Goal: Task Accomplishment & Management: Complete application form

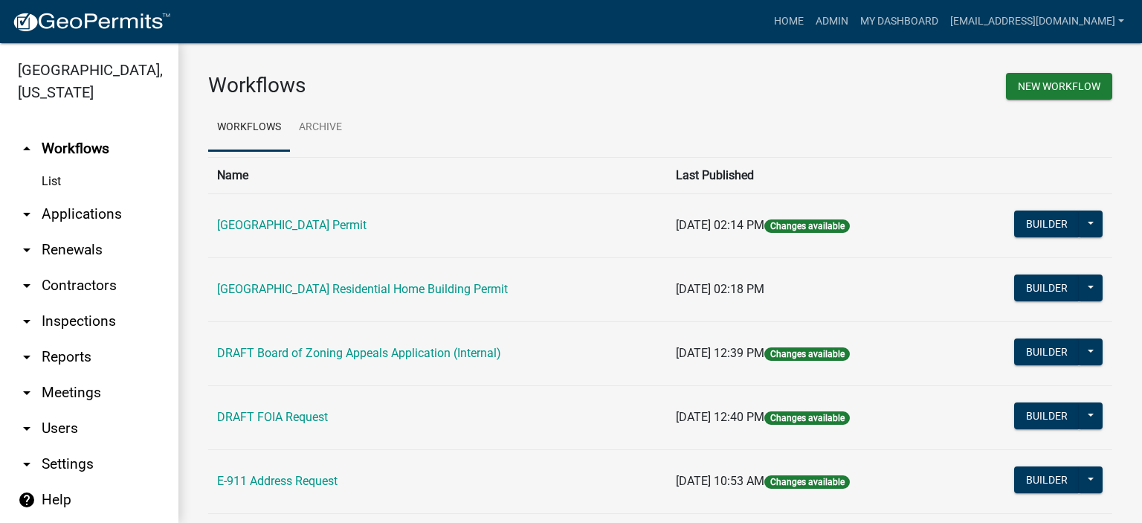
click at [42, 181] on link "List" at bounding box center [89, 182] width 178 height 30
click at [77, 216] on link "arrow_drop_down Applications" at bounding box center [89, 214] width 178 height 36
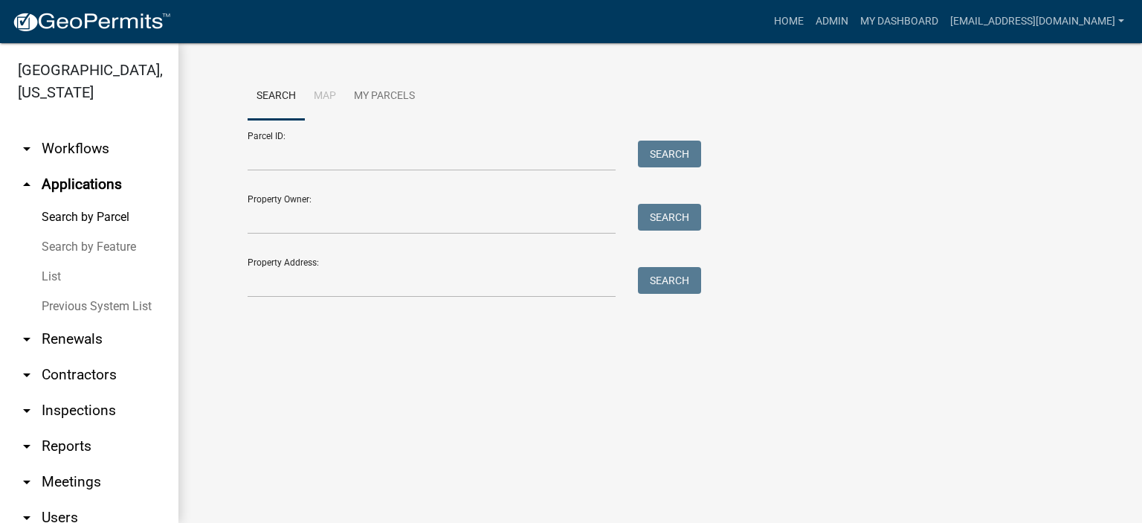
click at [54, 277] on link "List" at bounding box center [89, 277] width 178 height 30
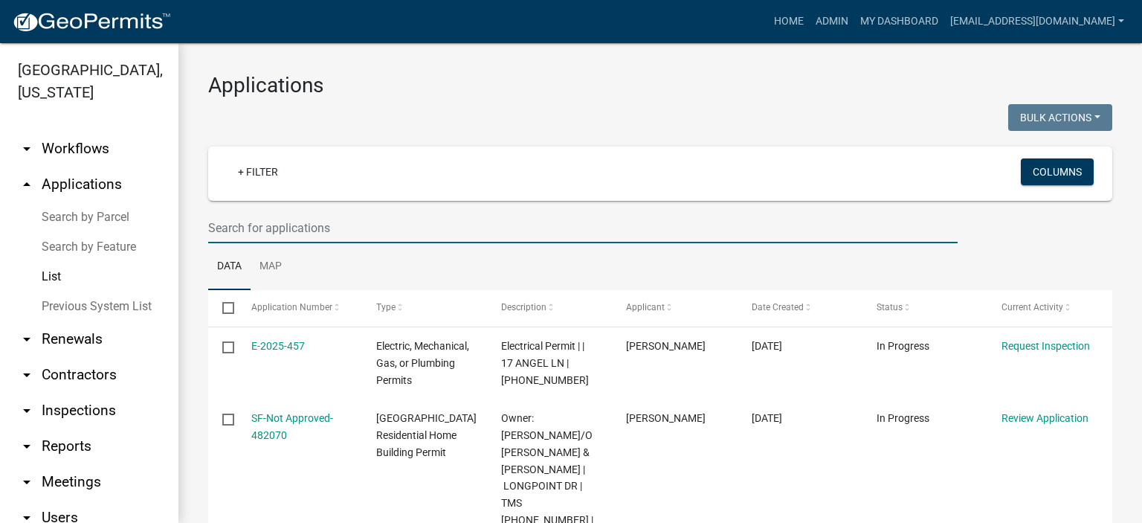
click at [373, 231] on input "text" at bounding box center [583, 228] width 750 height 30
type input "1024"
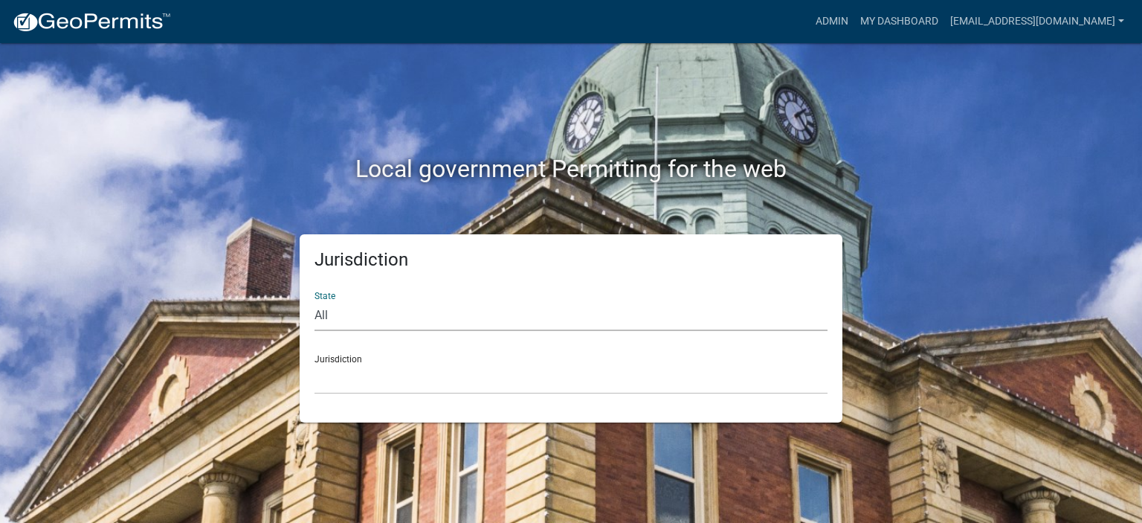
click at [425, 312] on select "All Colorado Georgia Indiana Iowa Kansas Minnesota Ohio South Carolina Wisconsin" at bounding box center [571, 315] width 513 height 30
select select "South Carolina"
click at [315, 300] on select "All Colorado Georgia Indiana Iowa Kansas Minnesota Ohio South Carolina Wisconsin" at bounding box center [571, 315] width 513 height 30
click at [422, 370] on select "Abbeville County, South Carolina Jasper County, South Carolina" at bounding box center [571, 379] width 513 height 30
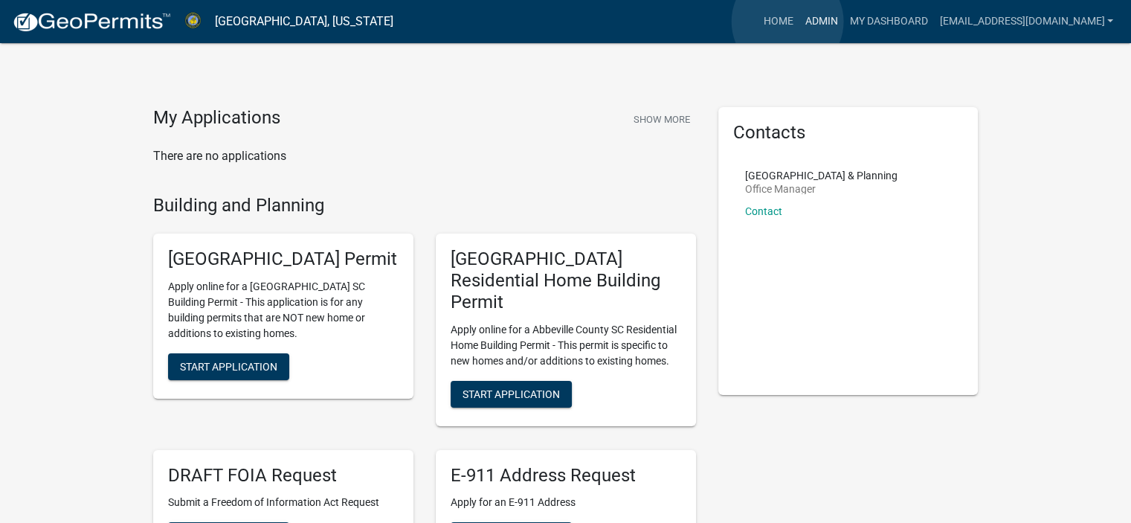
click at [799, 22] on link "Admin" at bounding box center [821, 21] width 45 height 28
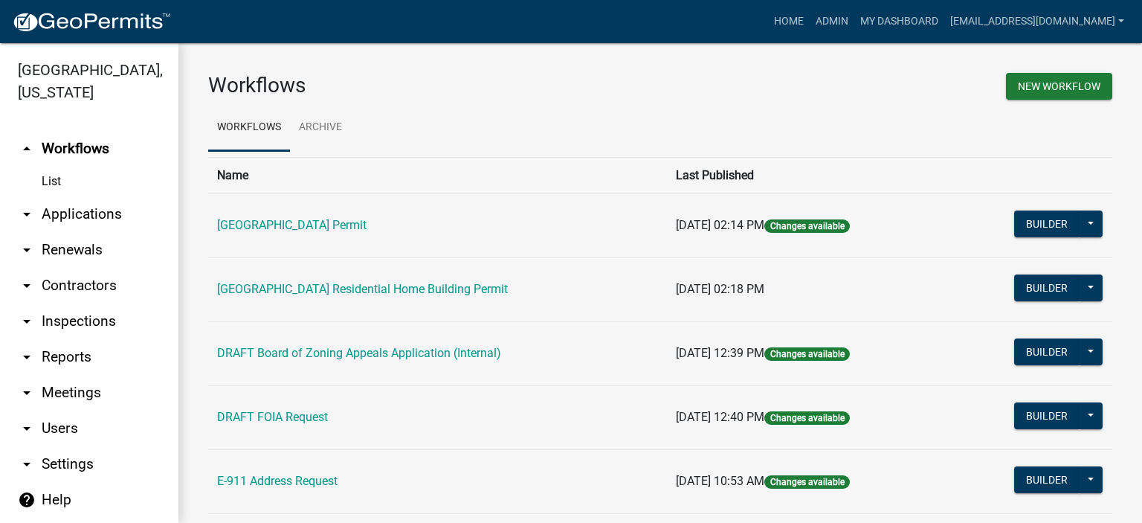
click at [89, 216] on link "arrow_drop_down Applications" at bounding box center [89, 214] width 178 height 36
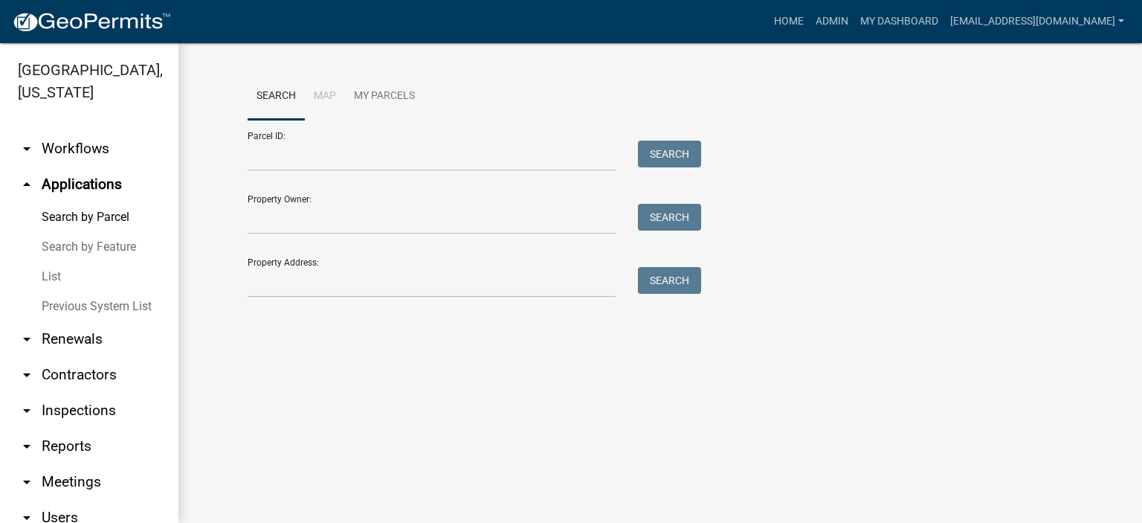
click at [51, 277] on link "List" at bounding box center [89, 277] width 178 height 30
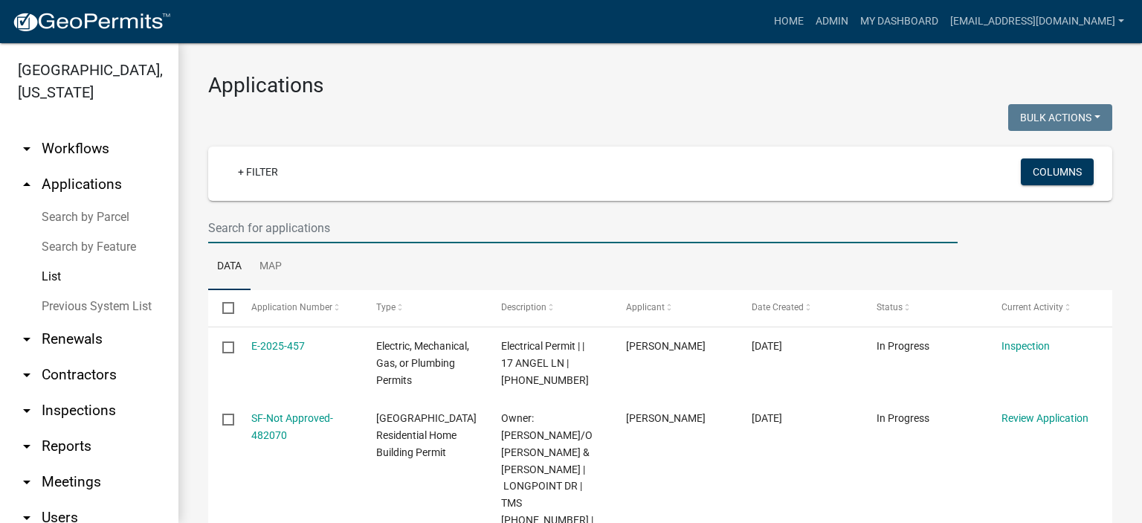
click at [382, 228] on input "text" at bounding box center [583, 228] width 750 height 30
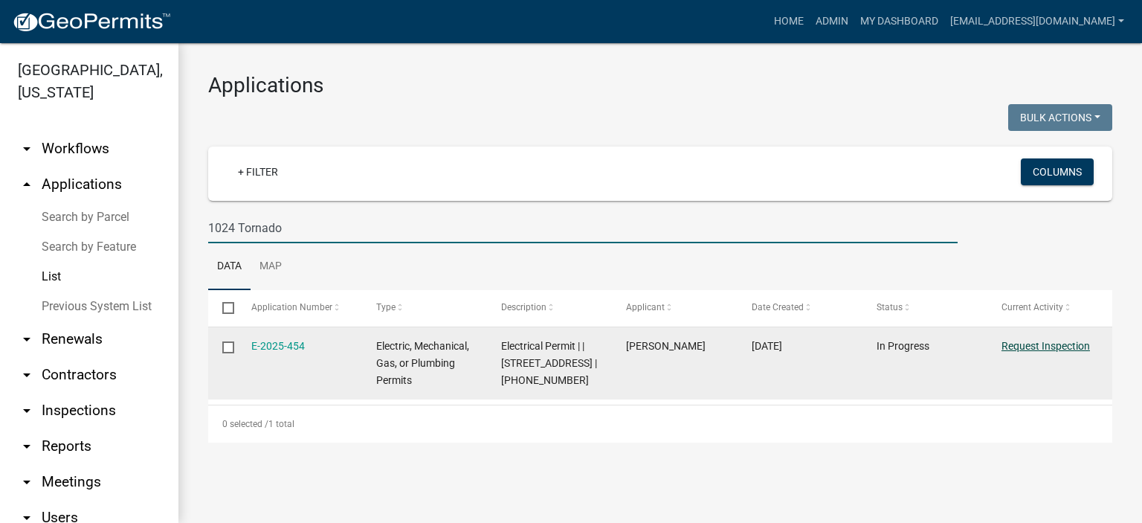
type input "1024 Tornado"
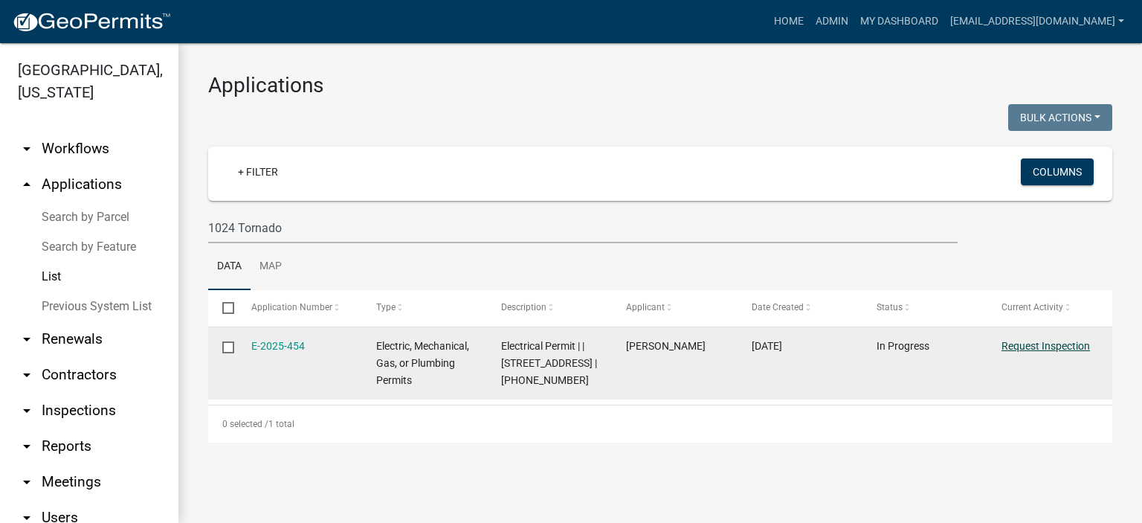
click at [1035, 342] on link "Request Inspection" at bounding box center [1046, 346] width 89 height 12
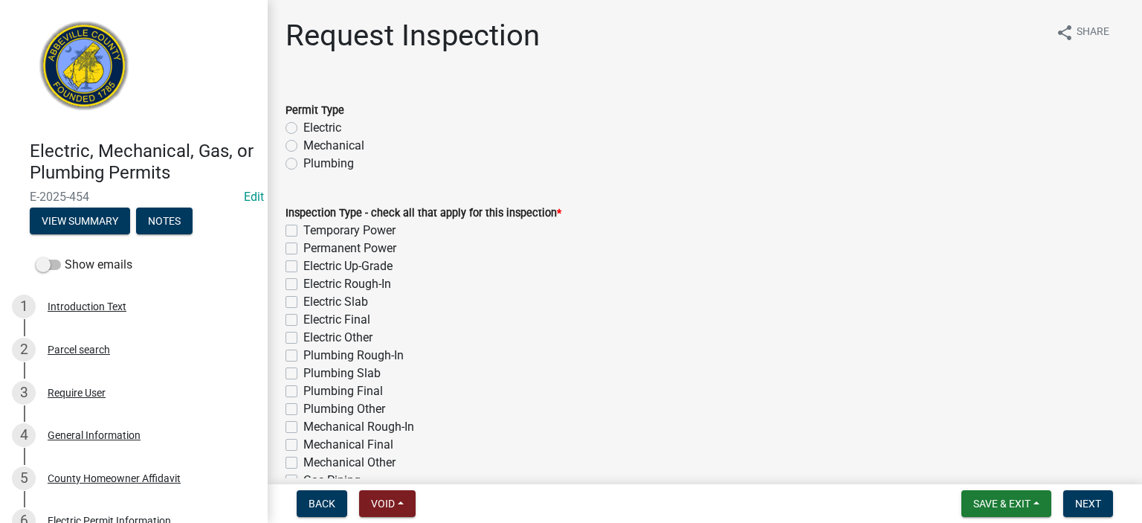
click at [303, 123] on label "Electric" at bounding box center [322, 128] width 38 height 18
click at [303, 123] on input "Electric" at bounding box center [308, 124] width 10 height 10
radio input "true"
click at [303, 232] on label "Temporary Power" at bounding box center [349, 231] width 92 height 18
click at [303, 231] on input "Temporary Power" at bounding box center [308, 227] width 10 height 10
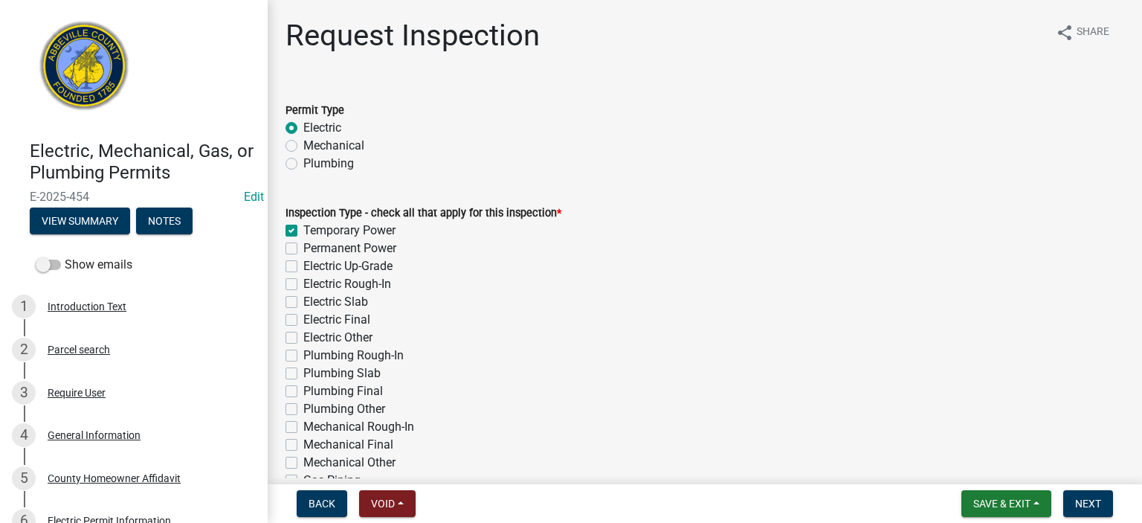
checkbox input "true"
checkbox input "false"
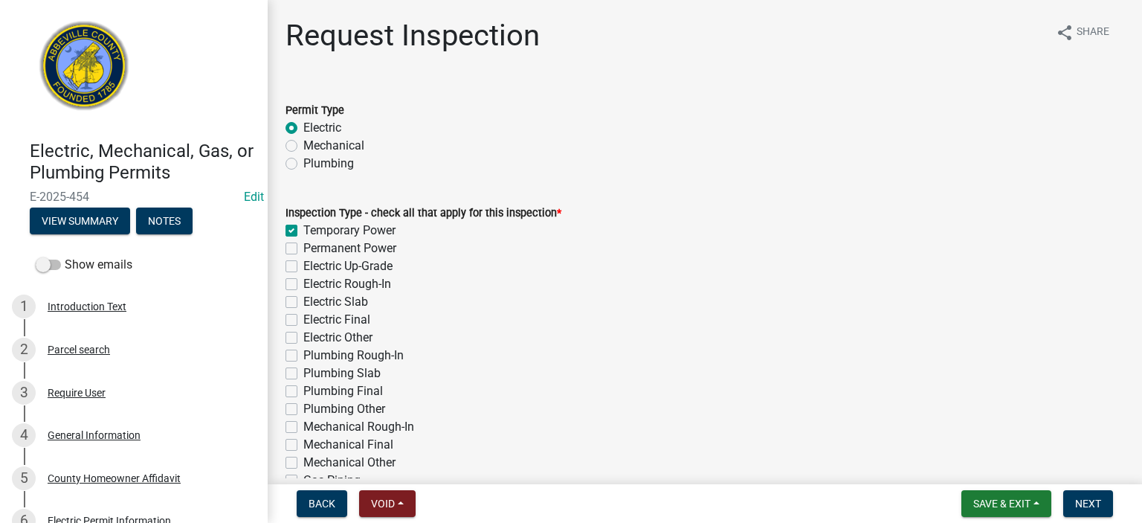
checkbox input "false"
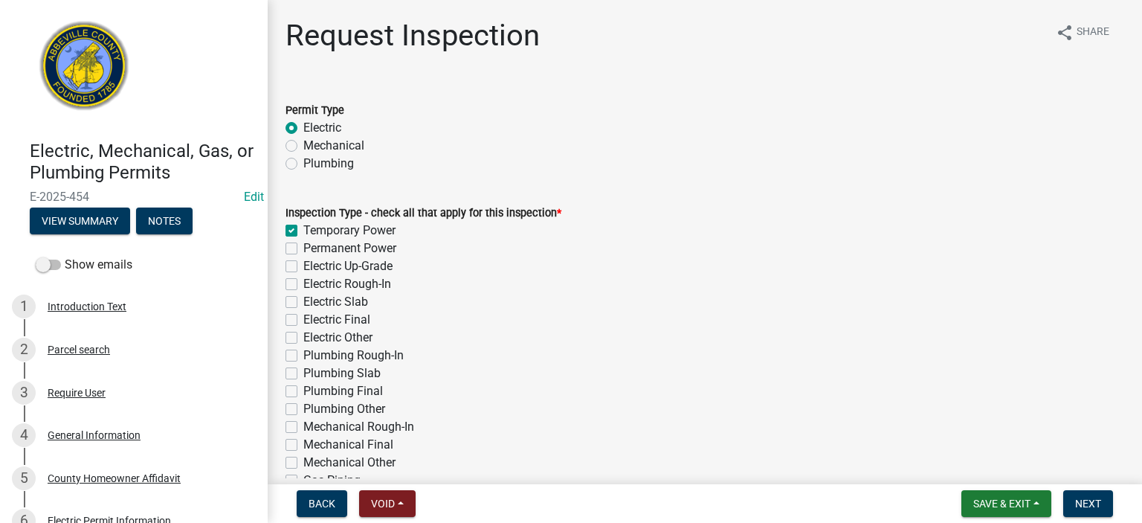
checkbox input "false"
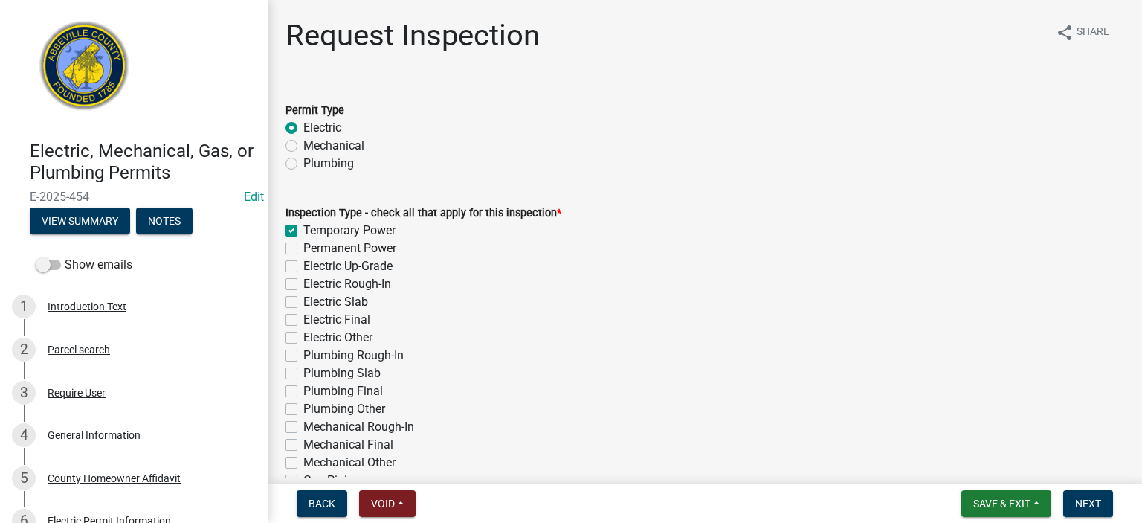
checkbox input "false"
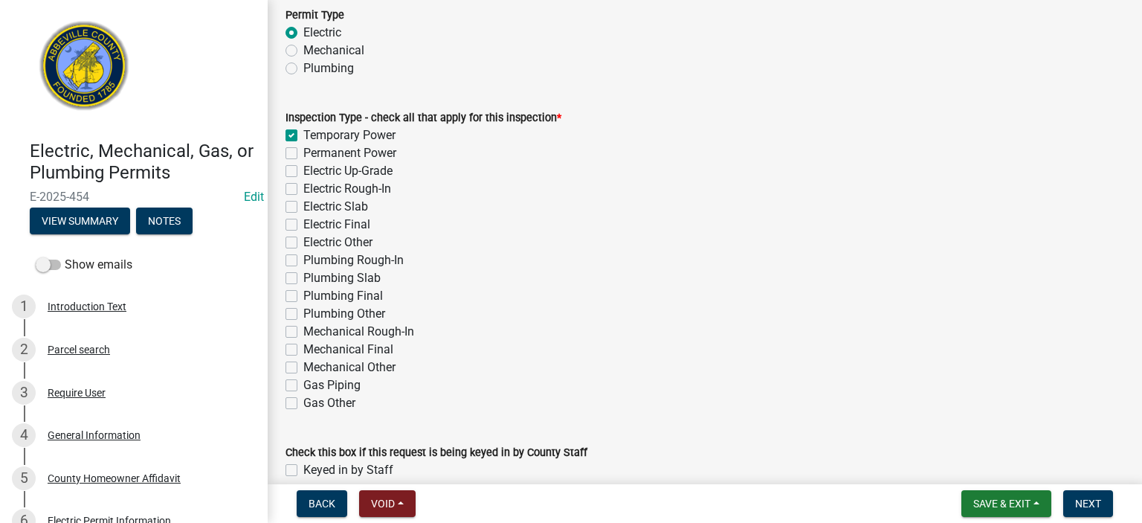
scroll to position [167, 0]
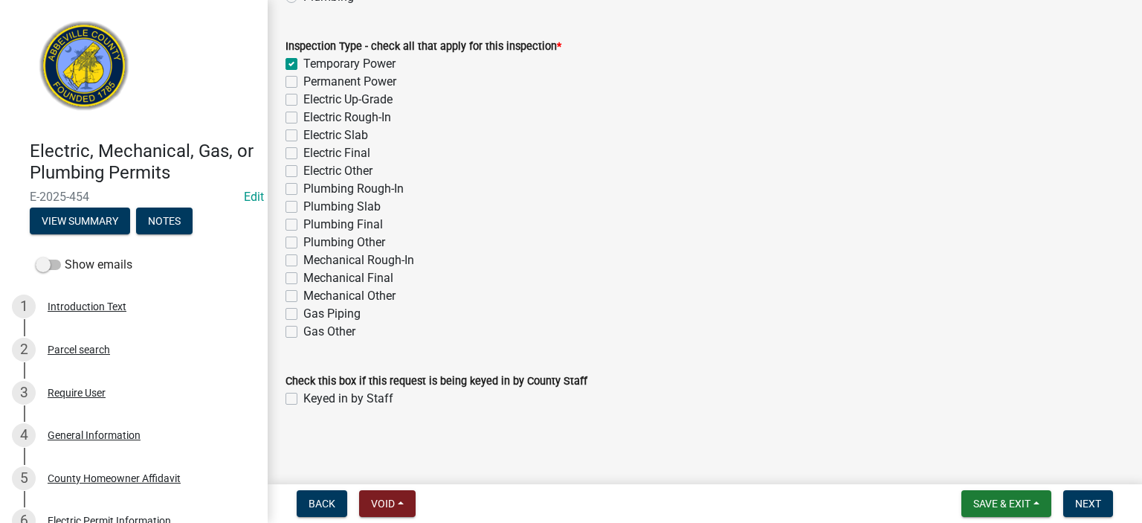
click at [303, 399] on label "Keyed in by Staff" at bounding box center [348, 399] width 90 height 18
click at [303, 399] on input "Keyed in by Staff" at bounding box center [308, 395] width 10 height 10
checkbox input "true"
click at [1092, 499] on span "Next" at bounding box center [1088, 504] width 26 height 12
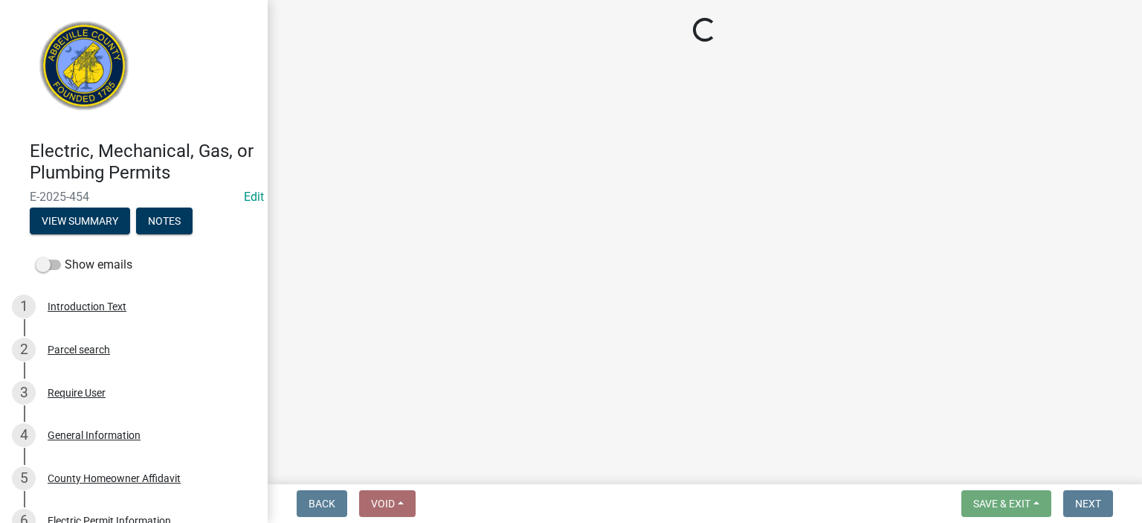
select select "896ec84b-7942-43b9-a78d-4f1554b7930c"
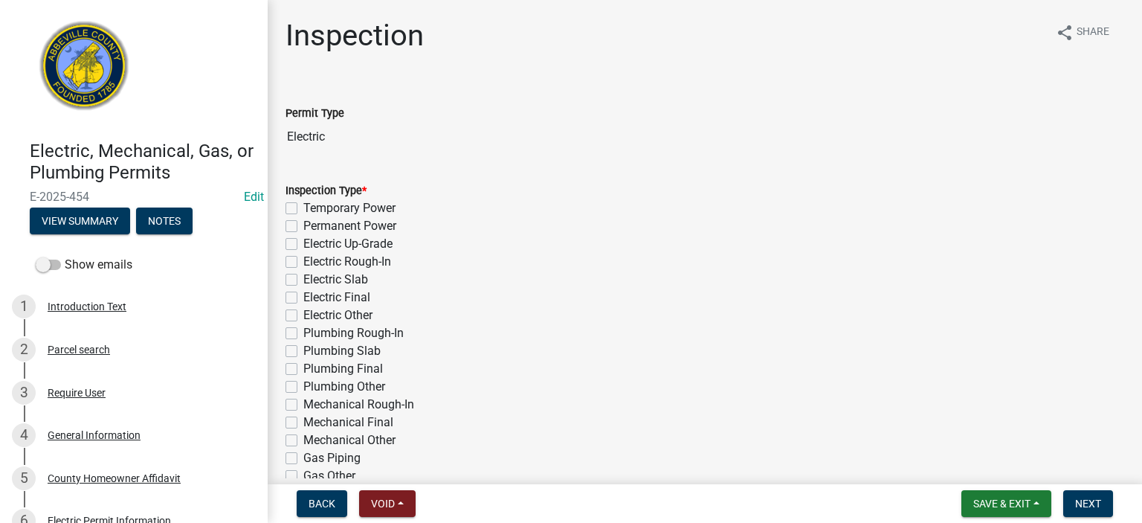
click at [303, 205] on label "Temporary Power" at bounding box center [349, 208] width 92 height 18
click at [303, 205] on input "Temporary Power" at bounding box center [308, 204] width 10 height 10
checkbox input "true"
checkbox input "false"
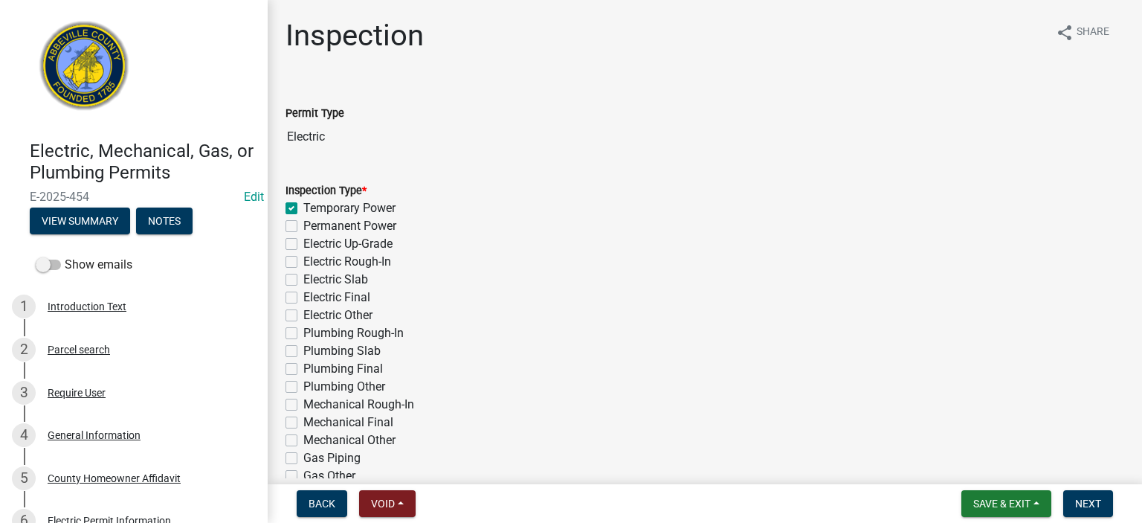
checkbox input "false"
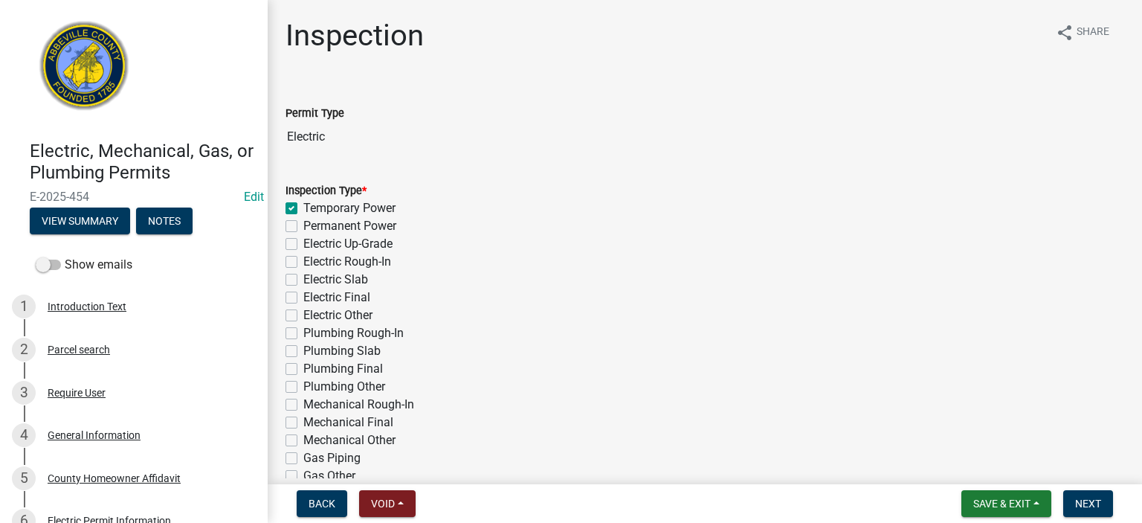
checkbox input "false"
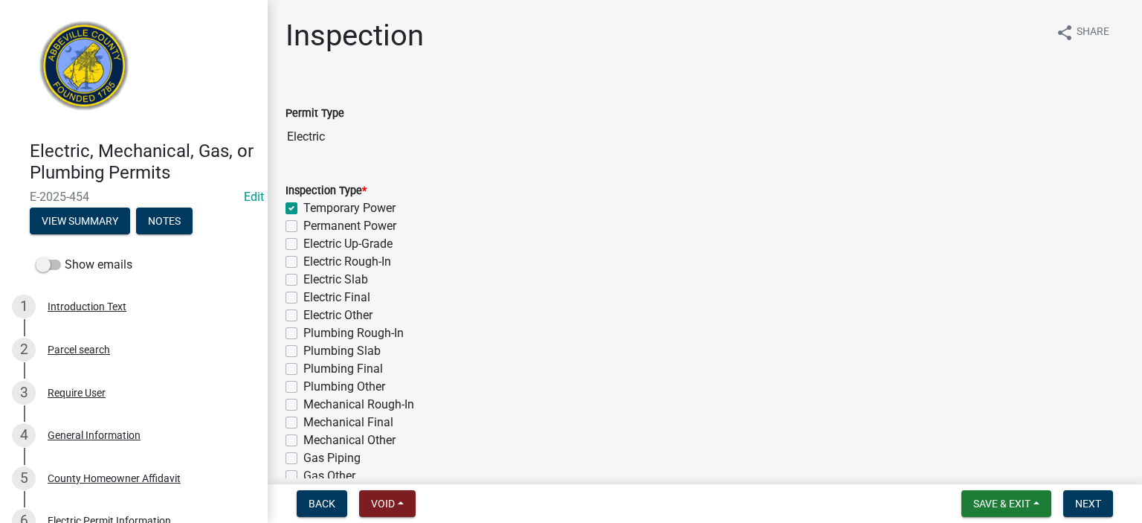
checkbox input "false"
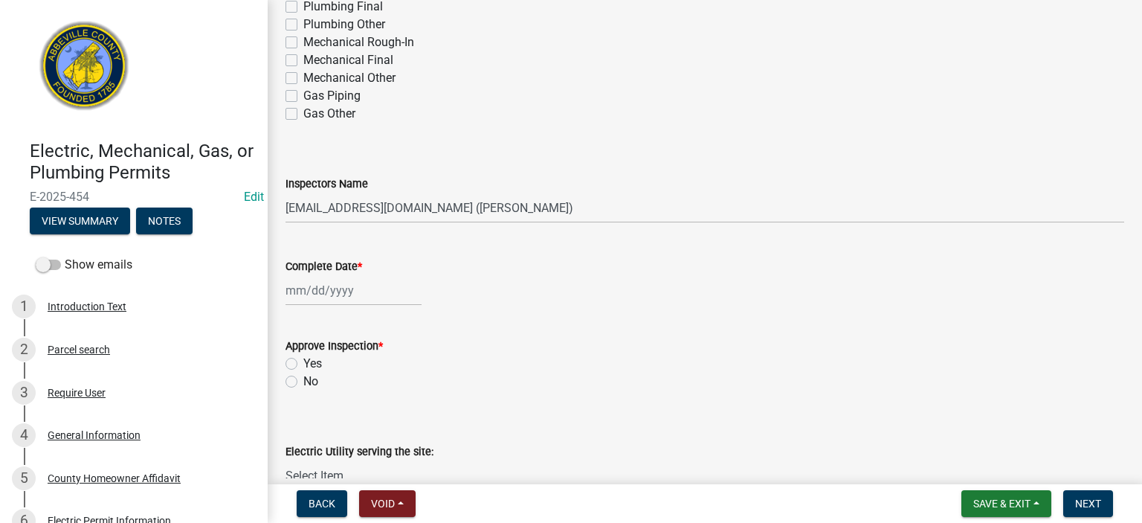
scroll to position [387, 0]
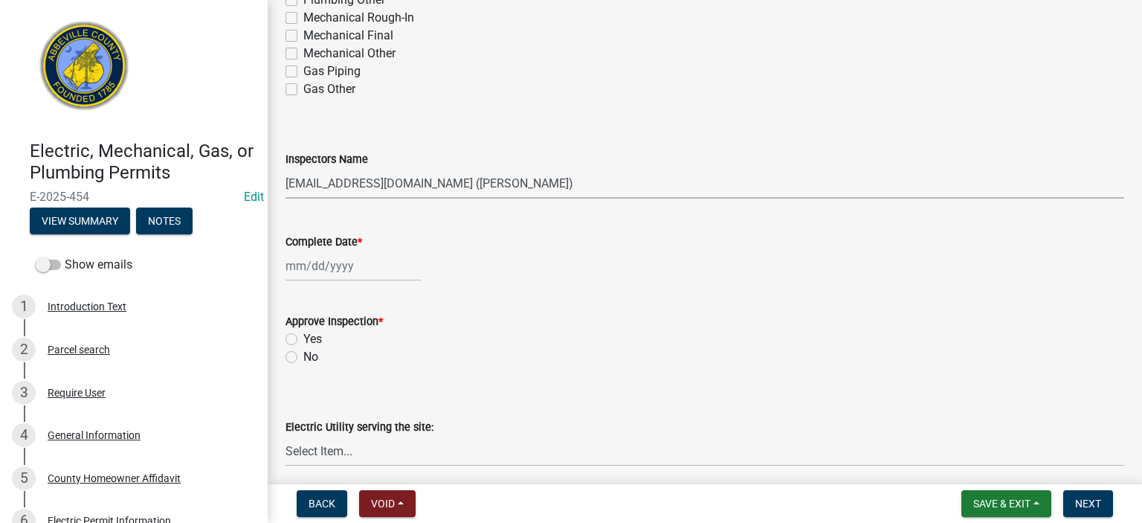
click at [589, 184] on select "Select Item... aprice@abbevillecountysc.com (Andrew M. Price) soshields@abbevil…" at bounding box center [705, 183] width 839 height 30
select select "56be3ac8-4e2d-49a7-9260-658958e29c03"
click at [286, 168] on select "Select Item... aprice@abbevillecountysc.com (Andrew M. Price) soshields@abbevil…" at bounding box center [705, 183] width 839 height 30
select select "9"
select select "2025"
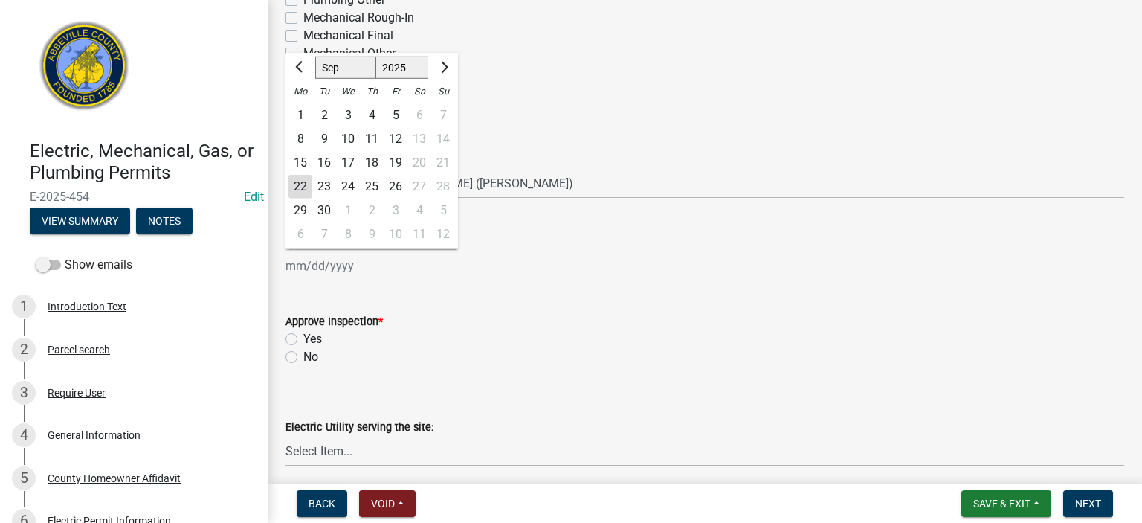
click at [381, 276] on input "Complete Date *" at bounding box center [354, 266] width 136 height 30
click at [303, 186] on div "22" at bounding box center [301, 187] width 24 height 24
type input "09/22/2025"
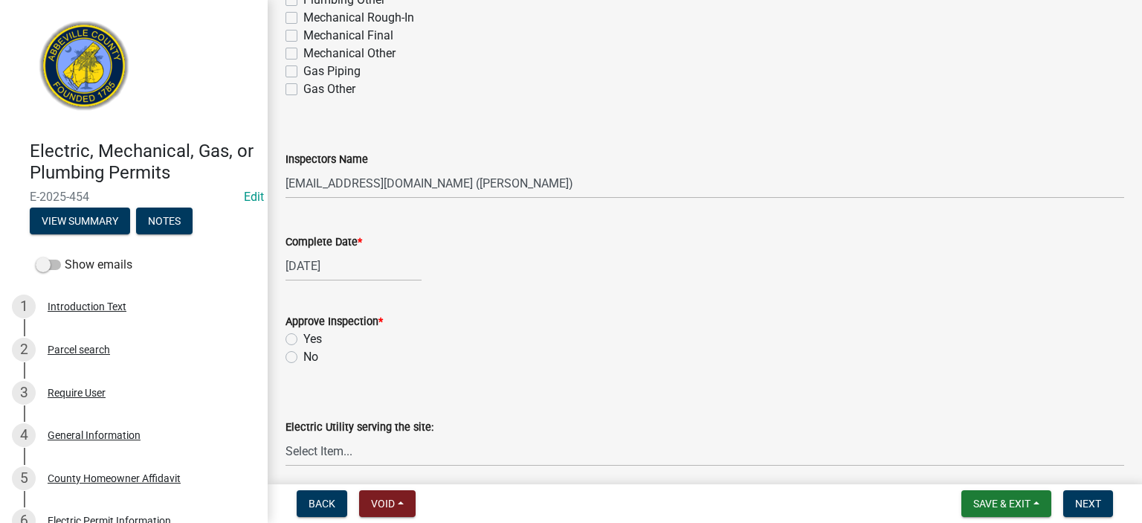
click at [303, 359] on label "No" at bounding box center [310, 357] width 15 height 18
click at [303, 358] on input "No" at bounding box center [308, 353] width 10 height 10
radio input "true"
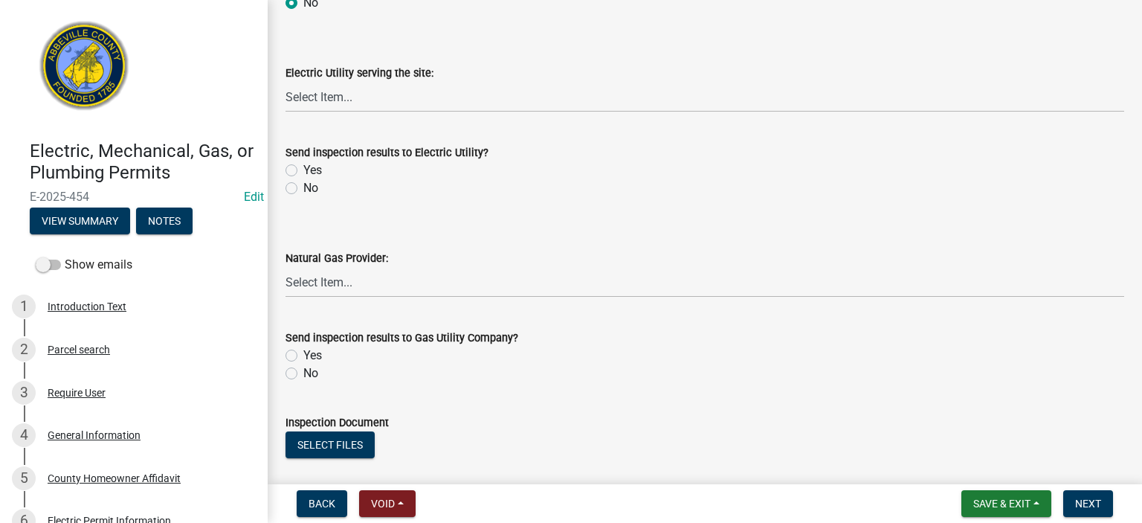
scroll to position [744, 0]
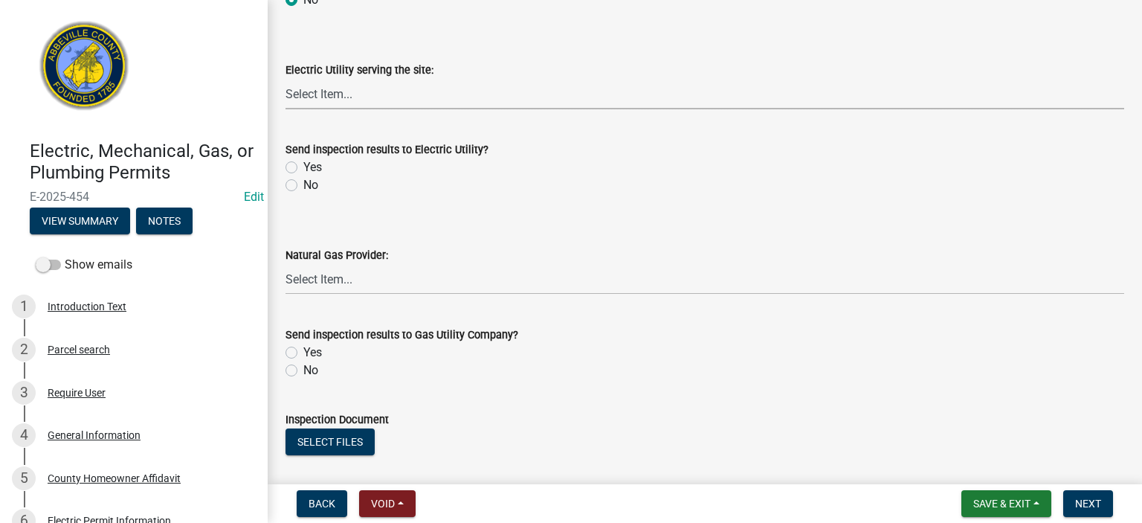
click at [387, 97] on select "Select Item... Little River Electric Co-Op Laurens Electric Co-Op Duke Energy D…" at bounding box center [705, 94] width 839 height 30
click at [286, 79] on select "Select Item... Little River Electric Co-Op Laurens Electric Co-Op Duke Energy D…" at bounding box center [705, 94] width 839 height 30
select select "bd80ec07-8d03-48b2-b776-9846ceba1ce7"
drag, startPoint x: 289, startPoint y: 187, endPoint x: 297, endPoint y: 192, distance: 9.7
click at [303, 187] on label "No" at bounding box center [310, 185] width 15 height 18
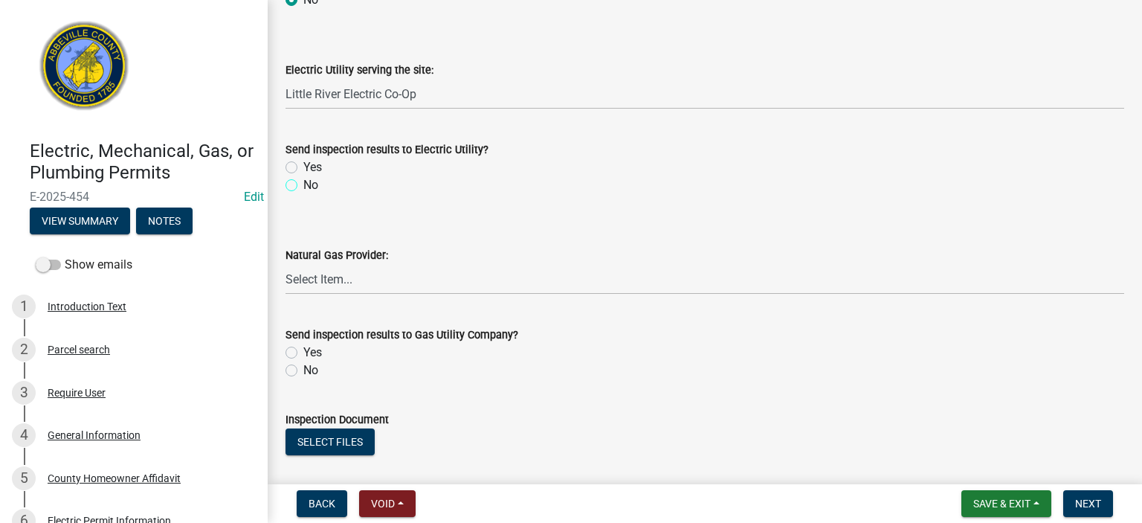
click at [303, 186] on input "No" at bounding box center [308, 181] width 10 height 10
radio input "true"
click at [303, 374] on label "No" at bounding box center [310, 370] width 15 height 18
click at [303, 371] on input "No" at bounding box center [308, 366] width 10 height 10
radio input "true"
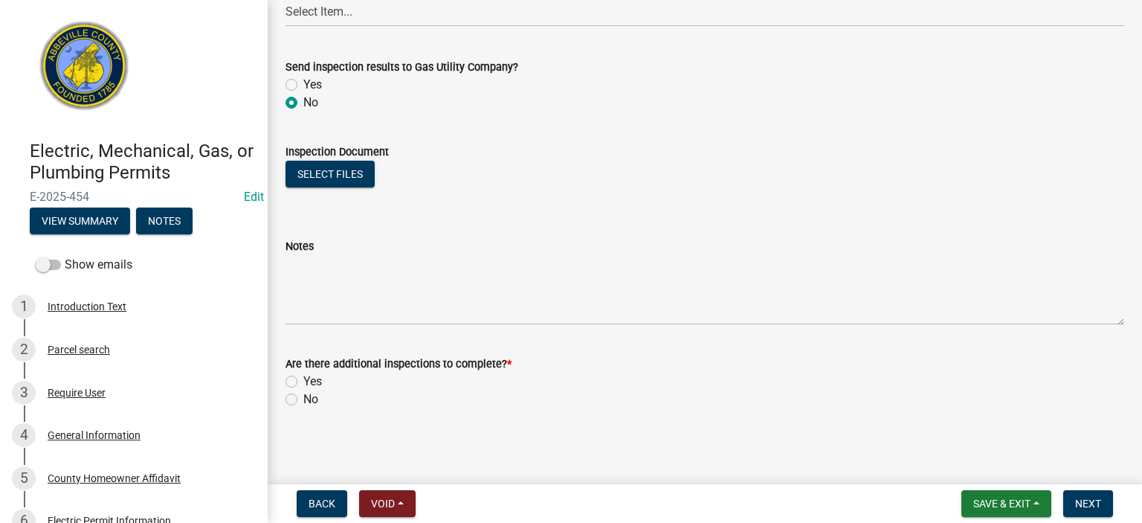
scroll to position [1012, 0]
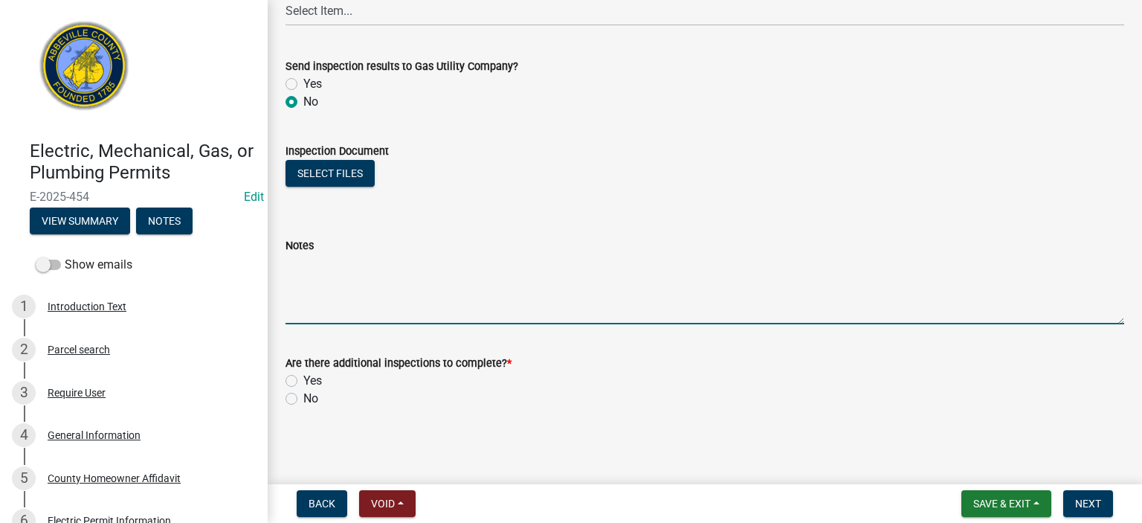
click at [393, 288] on textarea "Notes" at bounding box center [705, 289] width 839 height 70
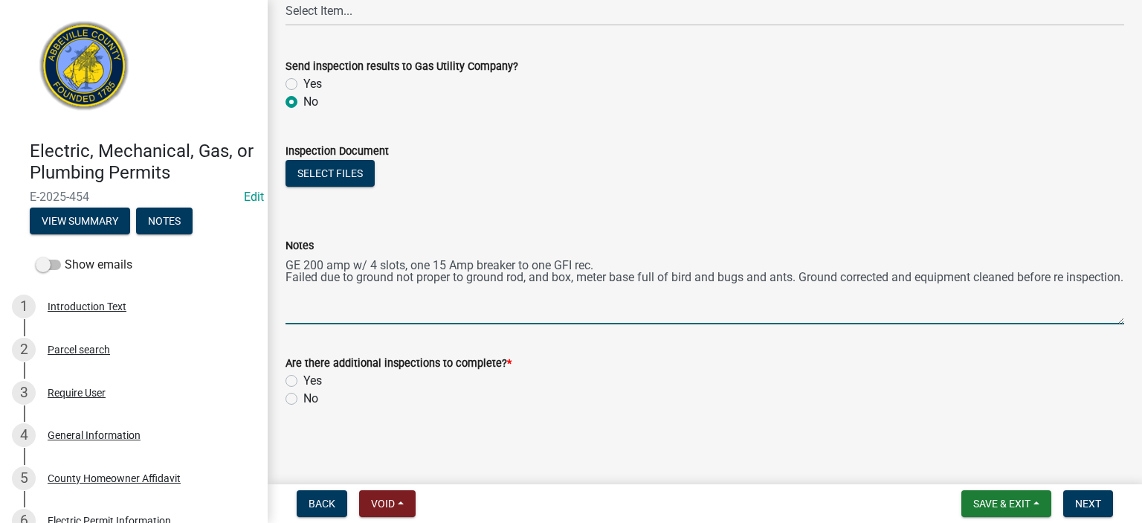
type textarea "GE 200 amp w/ 4 slots, one 15 Amp breaker to one GFI rec. Failed due to ground …"
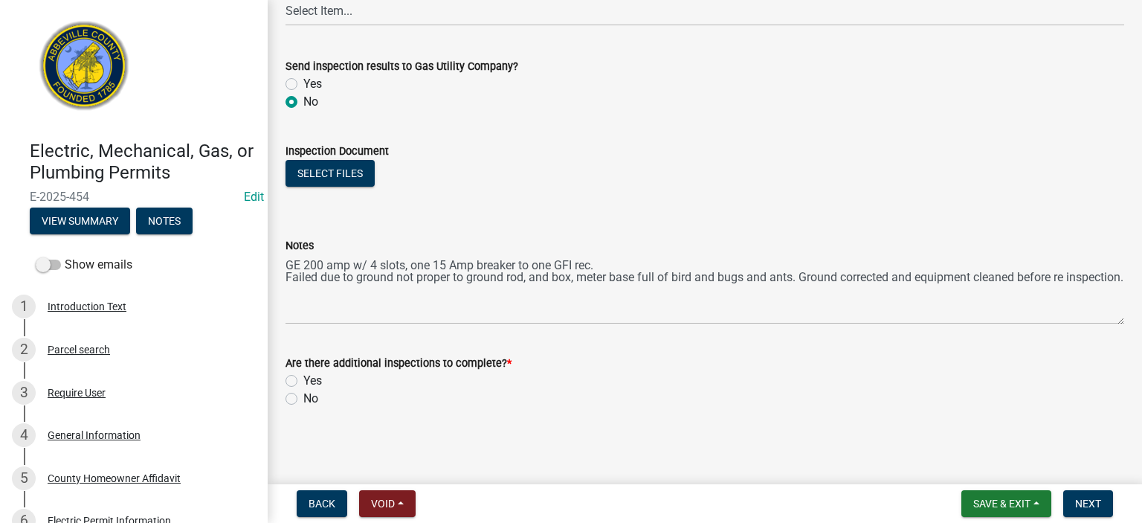
click at [303, 374] on label "Yes" at bounding box center [312, 381] width 19 height 18
click at [303, 374] on input "Yes" at bounding box center [308, 377] width 10 height 10
radio input "true"
click at [1089, 498] on span "Next" at bounding box center [1088, 504] width 26 height 12
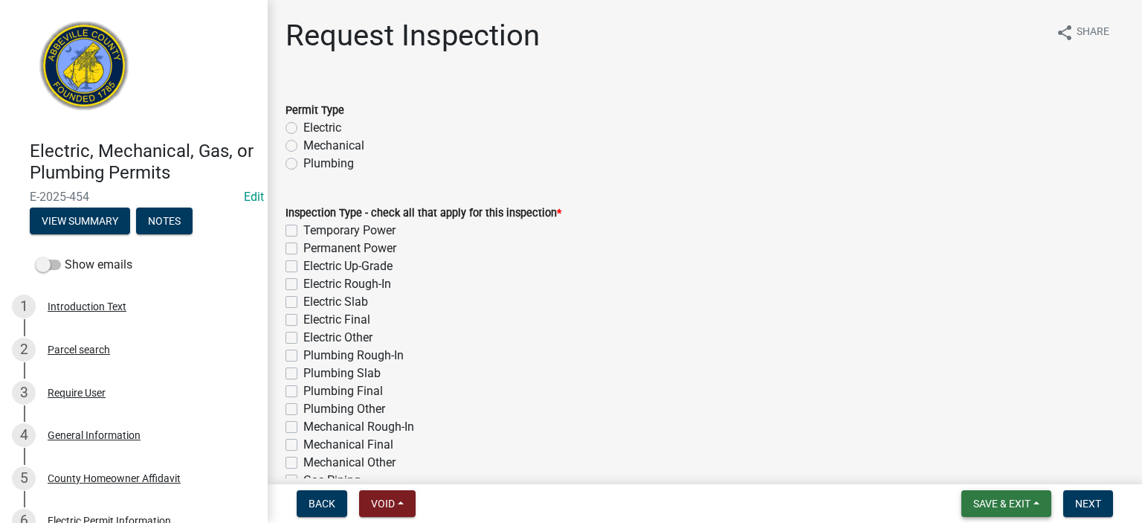
click at [1018, 495] on button "Save & Exit" at bounding box center [1007, 503] width 90 height 27
click at [997, 469] on button "Save & Exit" at bounding box center [992, 465] width 119 height 36
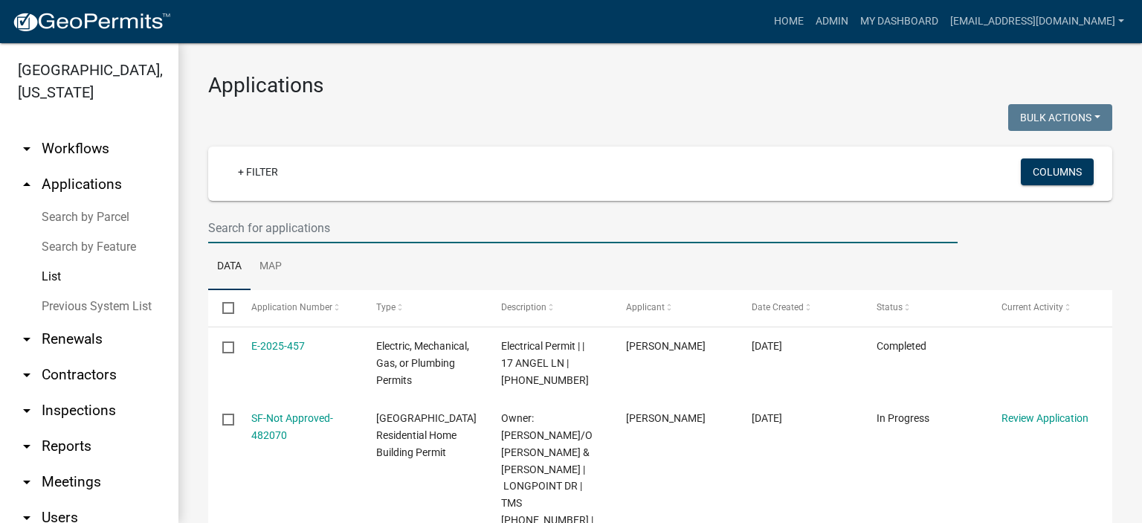
click at [376, 225] on input "text" at bounding box center [583, 228] width 750 height 30
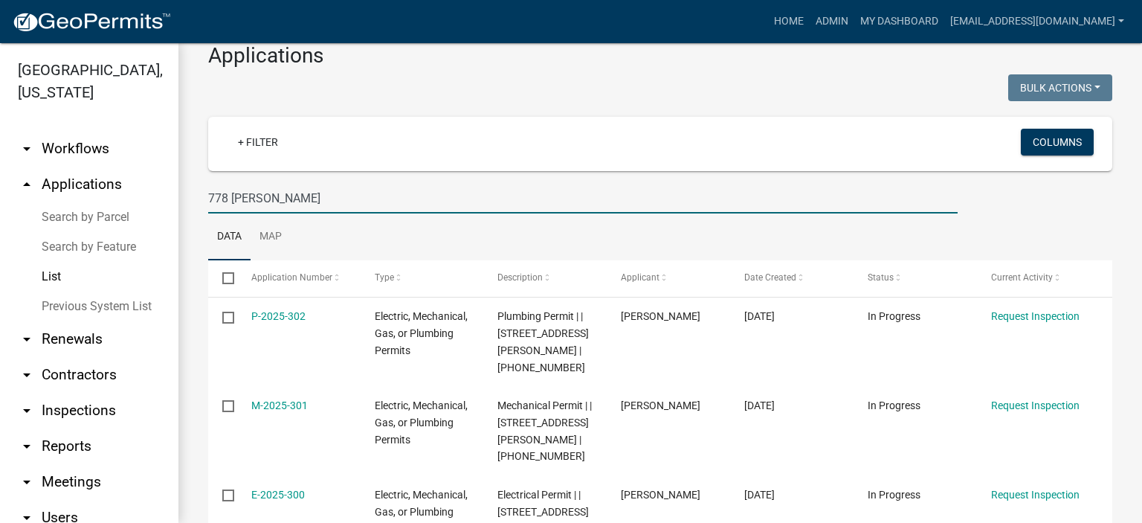
scroll to position [168, 0]
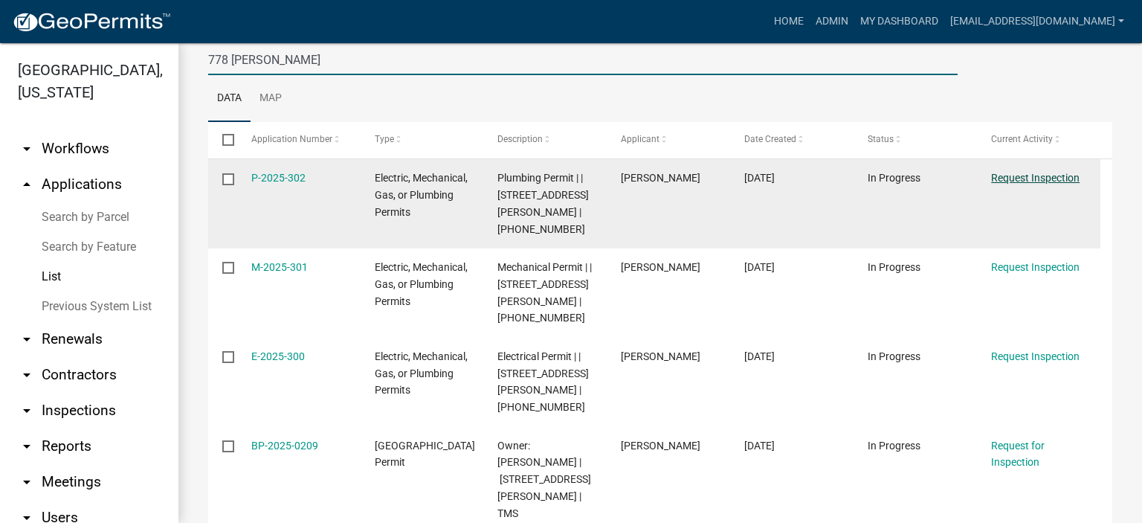
type input "778 Brock"
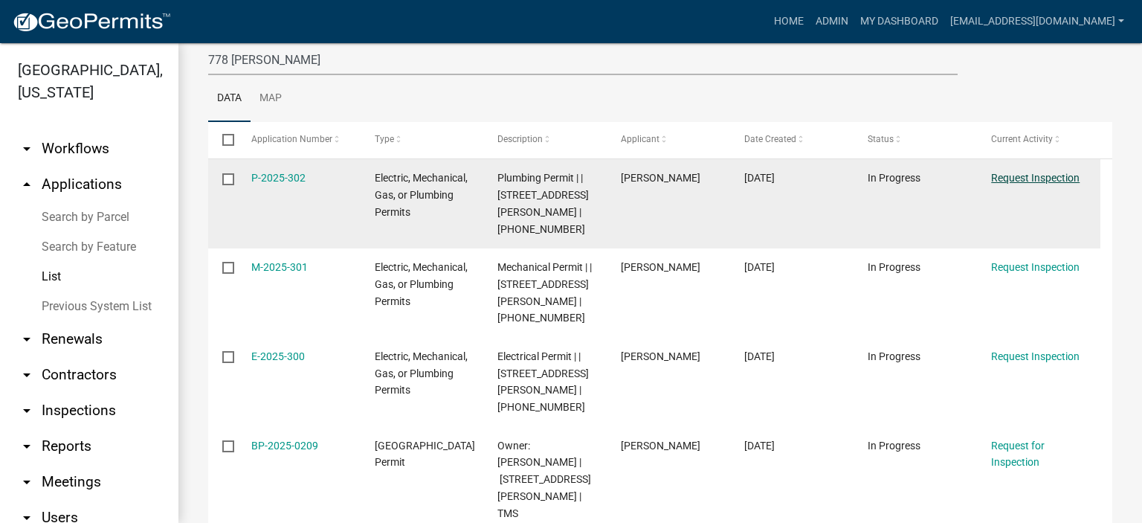
click at [1036, 176] on link "Request Inspection" at bounding box center [1035, 178] width 89 height 12
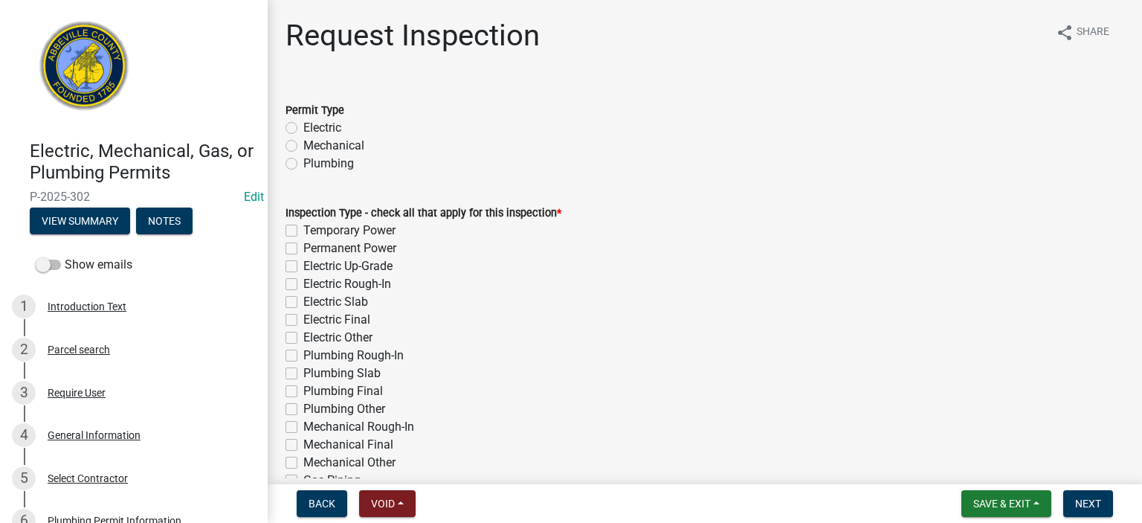
click at [303, 163] on label "Plumbing" at bounding box center [328, 164] width 51 height 18
click at [303, 163] on input "Plumbing" at bounding box center [308, 160] width 10 height 10
radio input "true"
click at [303, 391] on label "Plumbing Final" at bounding box center [343, 391] width 80 height 18
click at [303, 391] on input "Plumbing Final" at bounding box center [308, 387] width 10 height 10
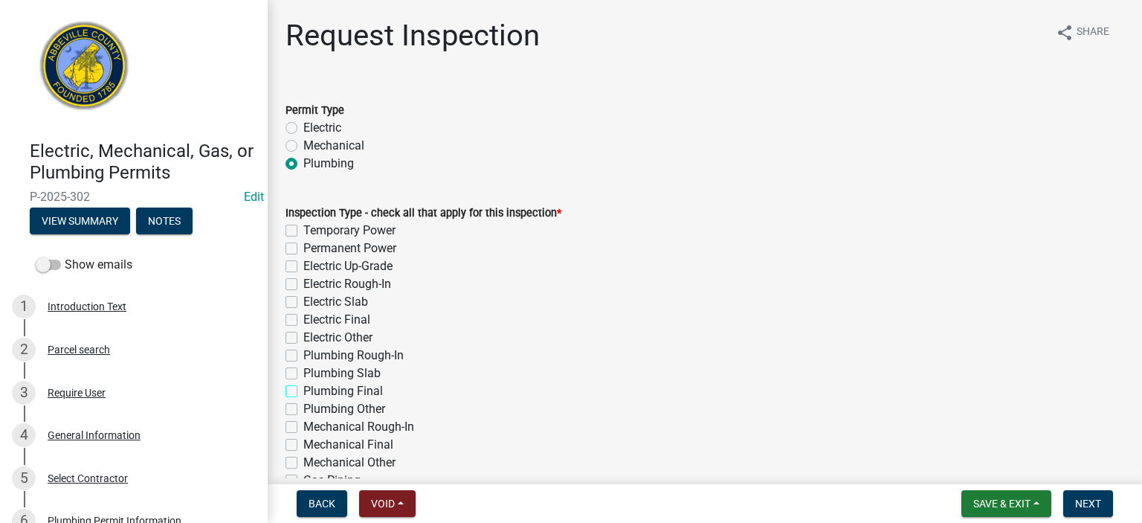
checkbox input "true"
checkbox input "false"
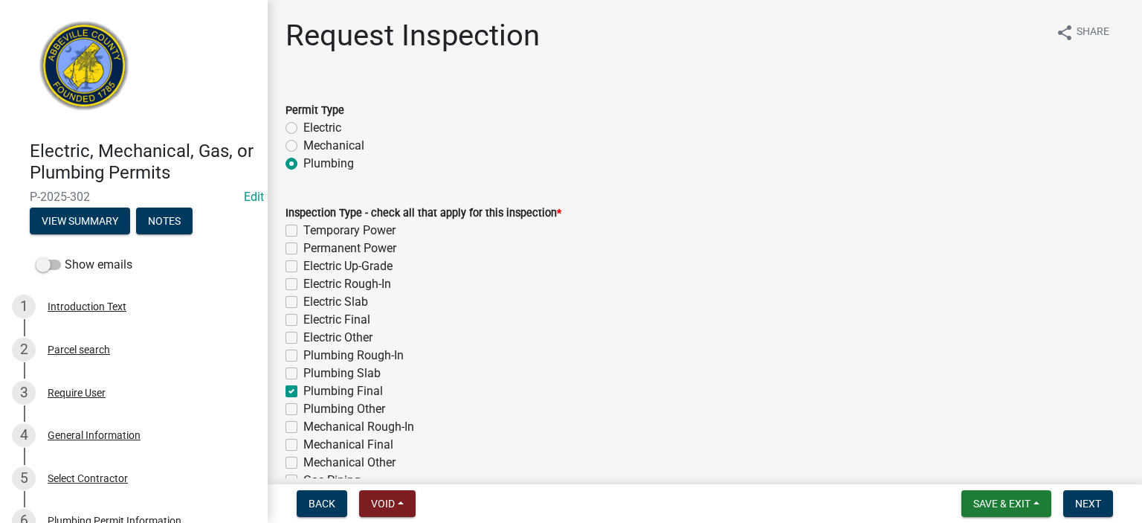
checkbox input "false"
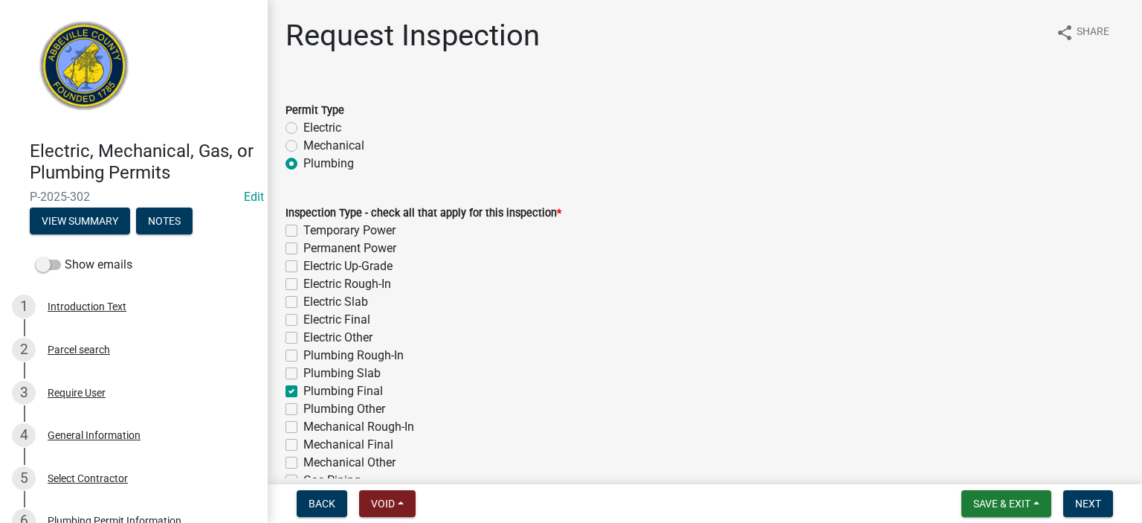
checkbox input "true"
checkbox input "false"
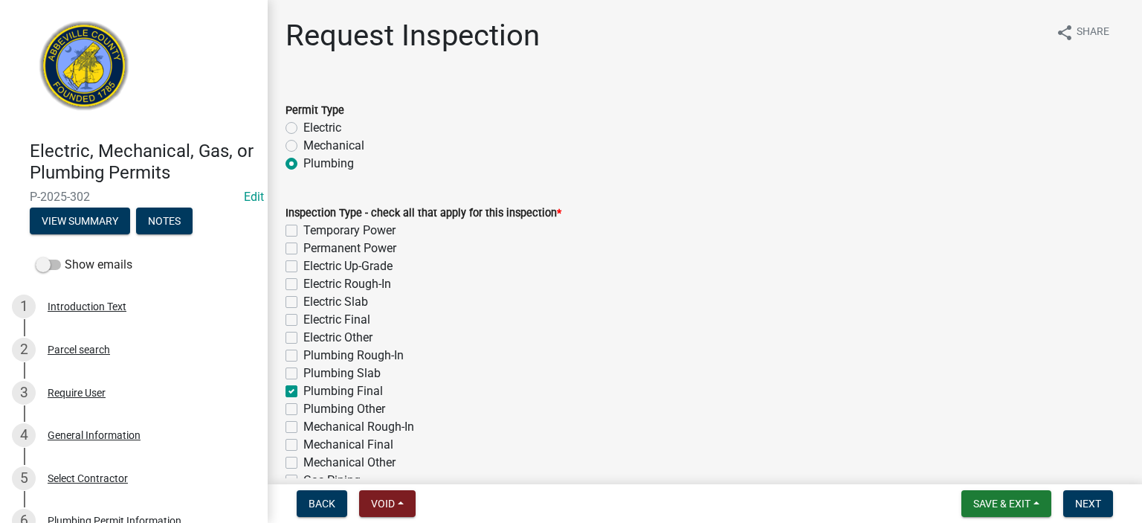
checkbox input "false"
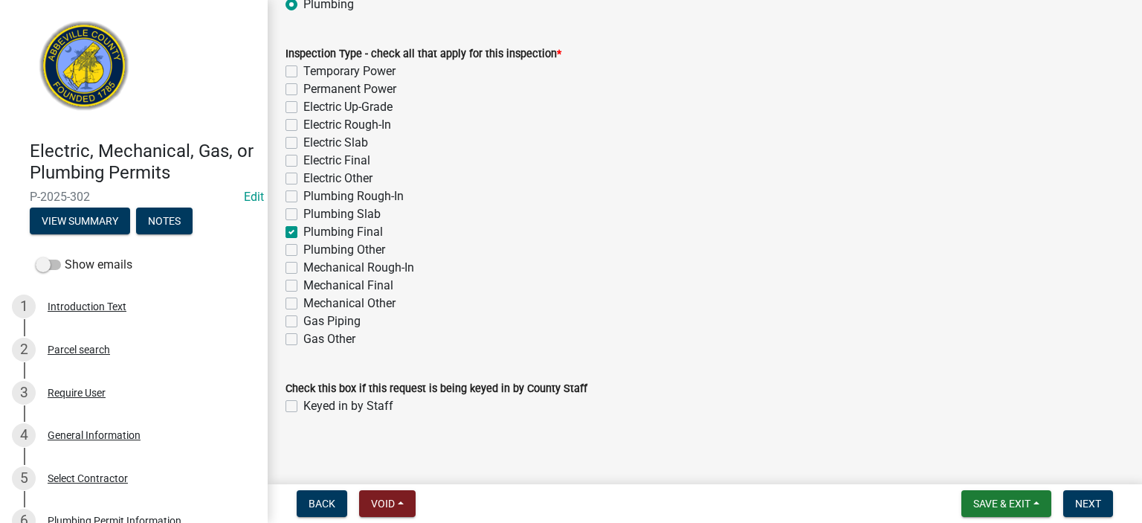
scroll to position [167, 0]
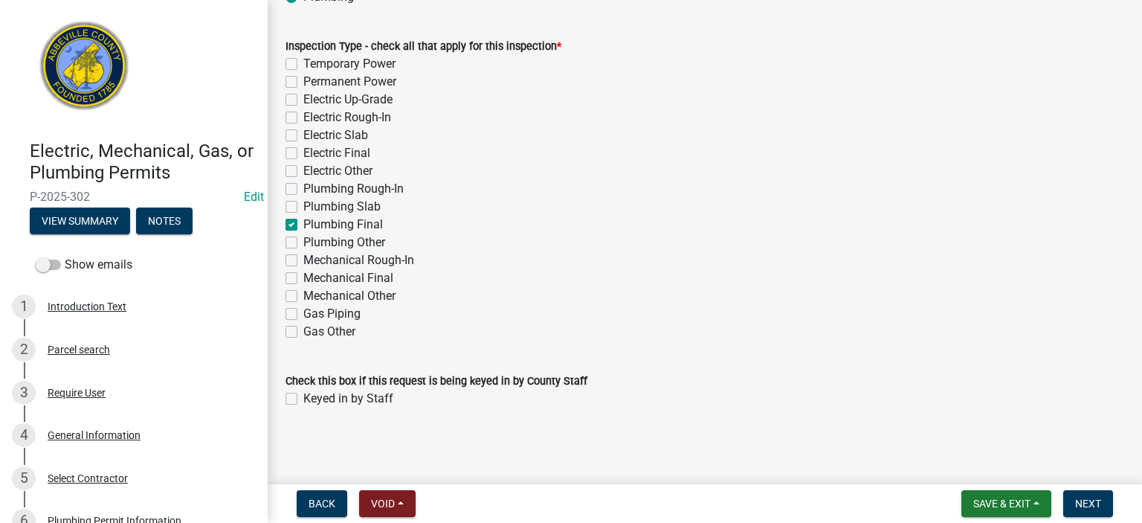
click at [303, 395] on label "Keyed in by Staff" at bounding box center [348, 399] width 90 height 18
click at [303, 395] on input "Keyed in by Staff" at bounding box center [308, 395] width 10 height 10
checkbox input "true"
click at [1099, 501] on span "Next" at bounding box center [1088, 504] width 26 height 12
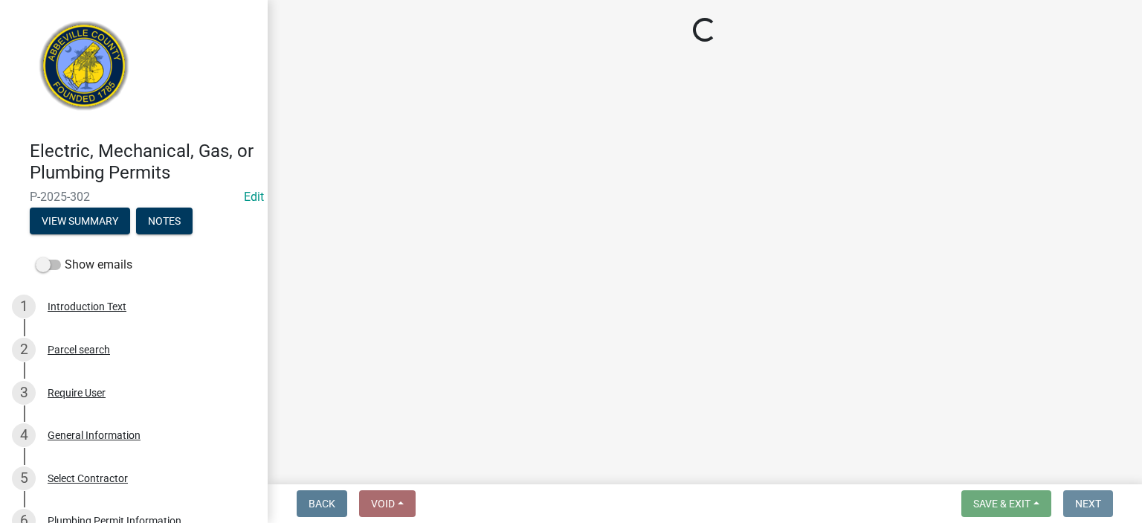
scroll to position [0, 0]
select select "896ec84b-7942-43b9-a78d-4f1554b7930c"
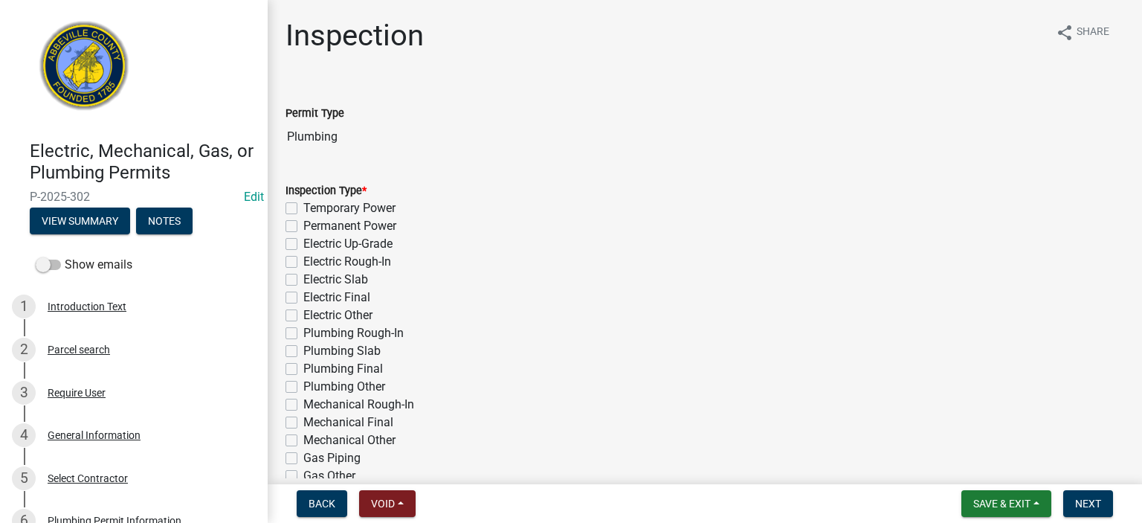
click at [303, 364] on label "Plumbing Final" at bounding box center [343, 369] width 80 height 18
click at [303, 364] on input "Plumbing Final" at bounding box center [308, 365] width 10 height 10
checkbox input "true"
checkbox input "false"
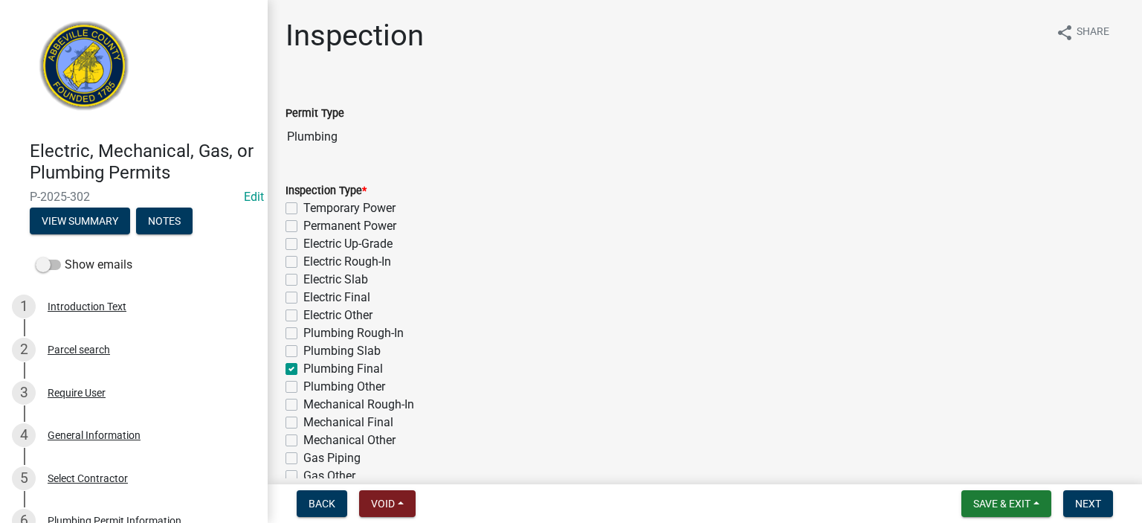
checkbox input "false"
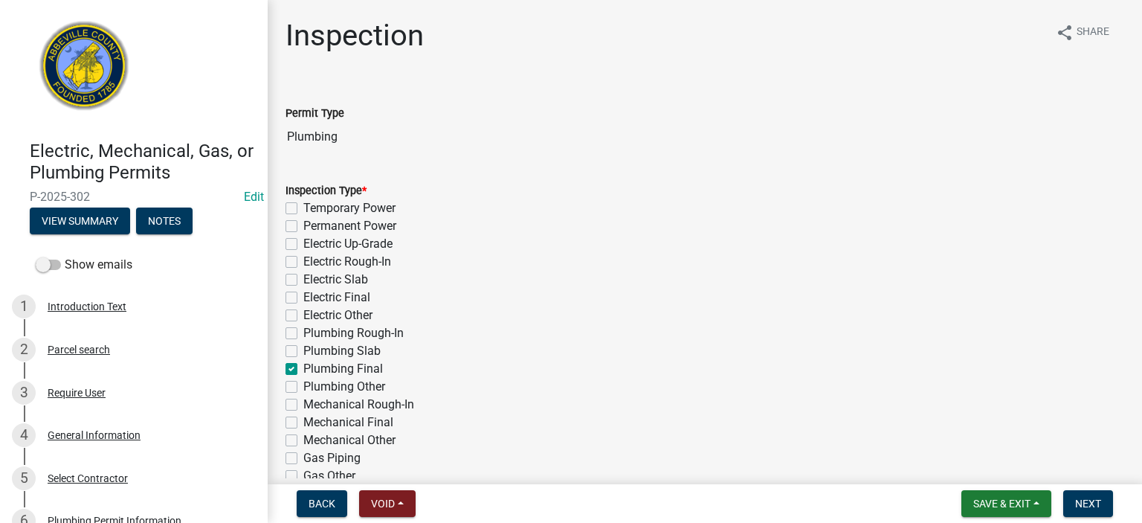
checkbox input "false"
checkbox input "true"
checkbox input "false"
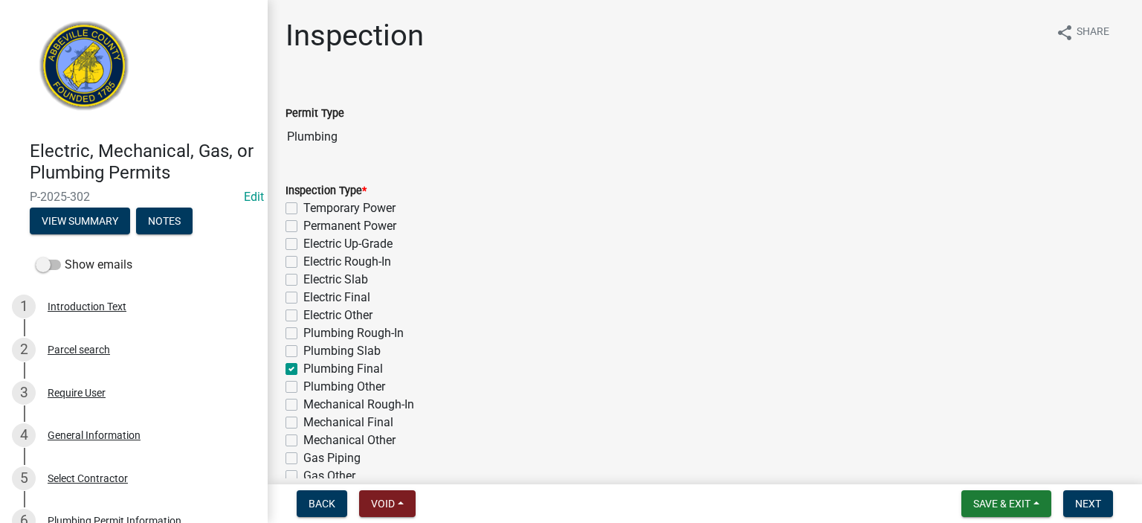
checkbox input "false"
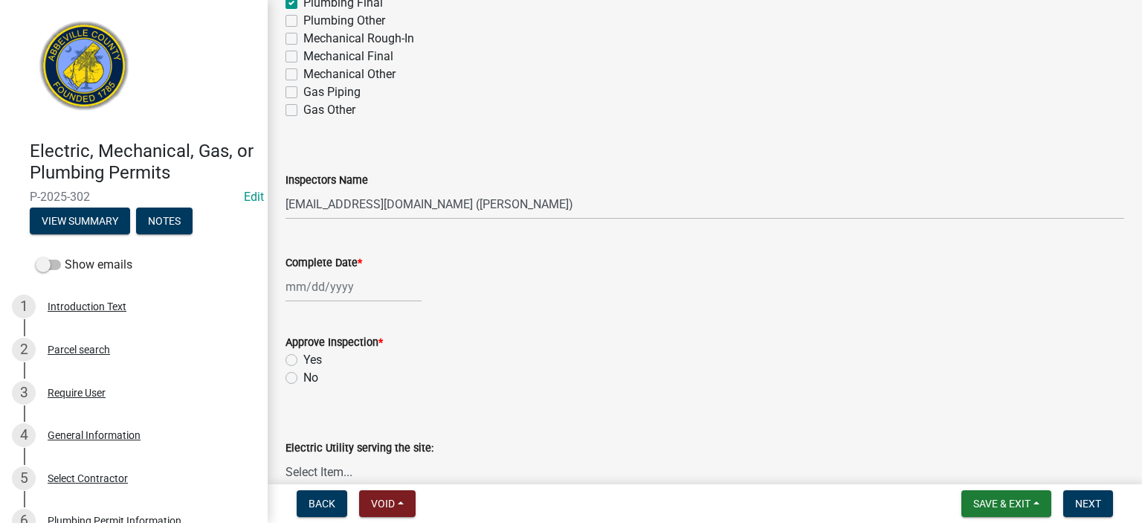
scroll to position [446, 0]
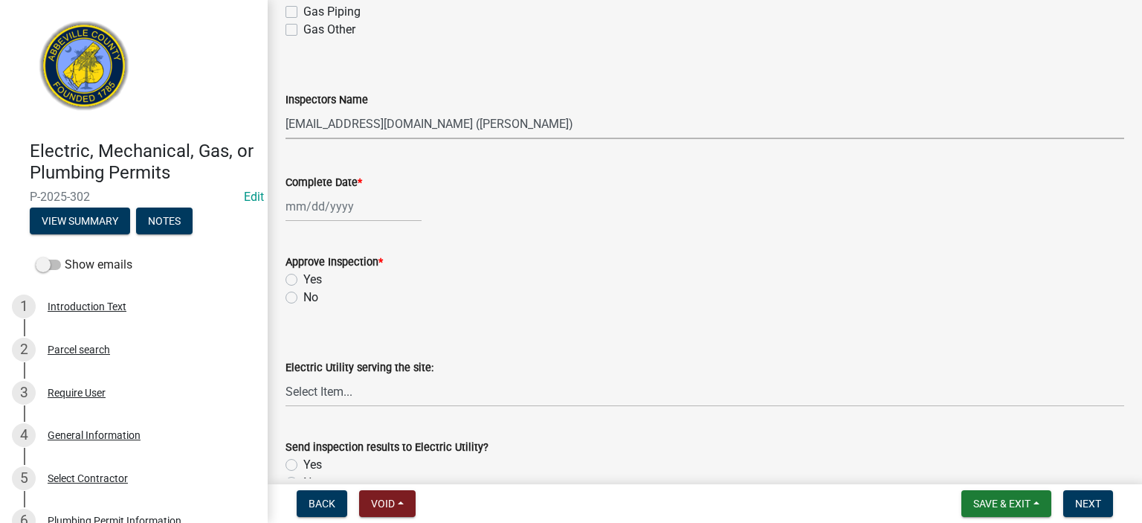
click at [583, 129] on select "Select Item... aprice@abbevillecountysc.com (Andrew M. Price) soshields@abbevil…" at bounding box center [705, 124] width 839 height 30
select select "56be3ac8-4e2d-49a7-9260-658958e29c03"
click at [286, 109] on select "Select Item... aprice@abbevillecountysc.com (Andrew M. Price) soshields@abbevil…" at bounding box center [705, 124] width 839 height 30
select select "9"
select select "2025"
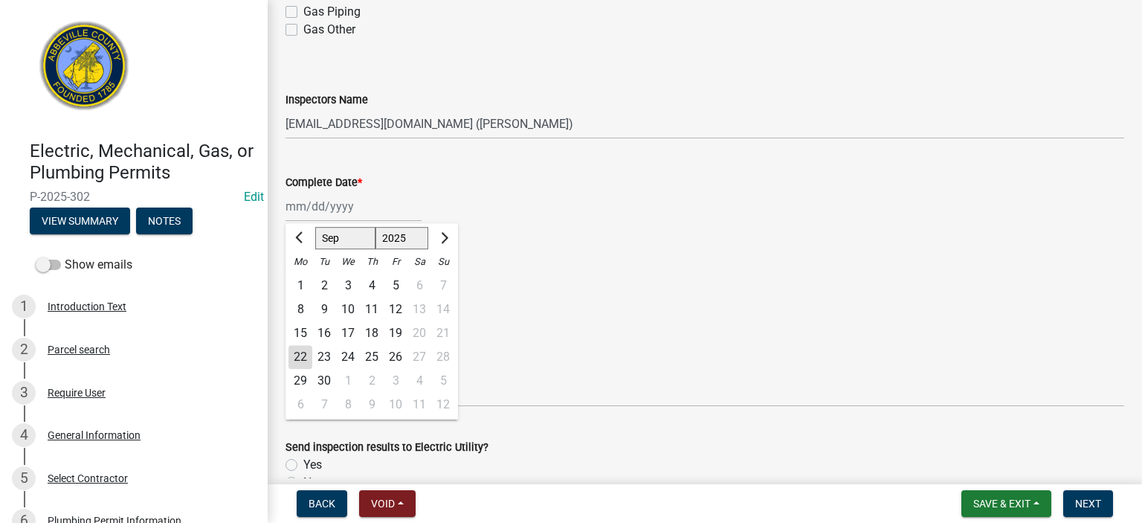
click at [383, 210] on div "Jan Feb Mar Apr May Jun Jul Aug Sep Oct Nov Dec 1525 1526 1527 1528 1529 1530 1…" at bounding box center [354, 206] width 136 height 30
click at [303, 355] on div "22" at bounding box center [301, 357] width 24 height 24
type input "09/22/2025"
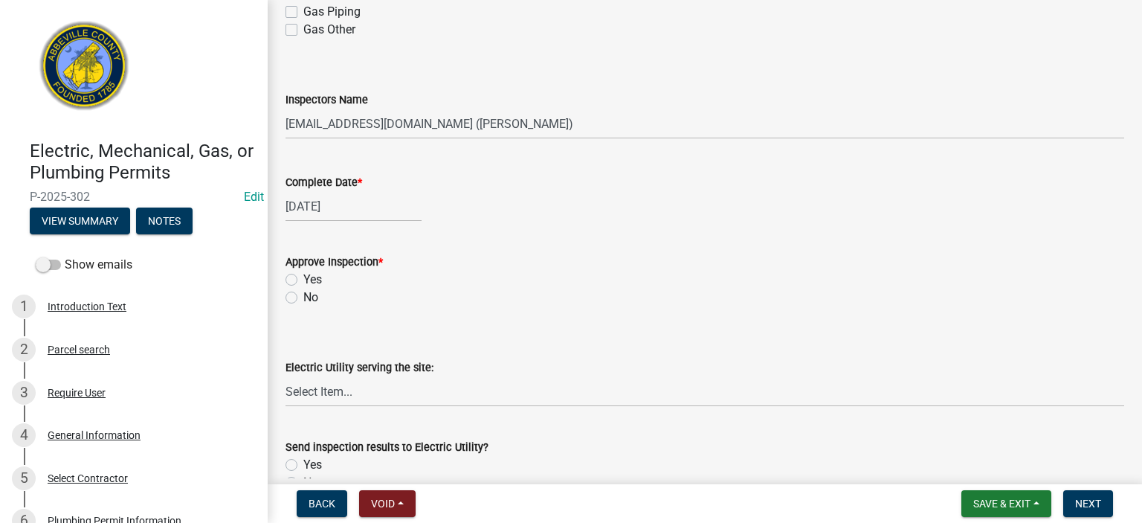
click at [303, 285] on label "Yes" at bounding box center [312, 280] width 19 height 18
click at [303, 280] on input "Yes" at bounding box center [308, 276] width 10 height 10
radio input "true"
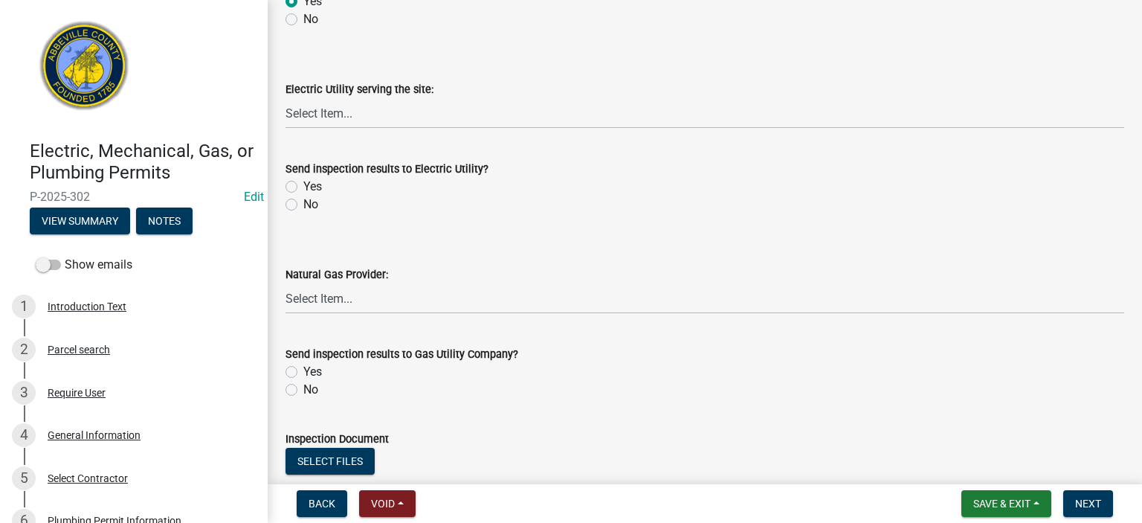
scroll to position [744, 0]
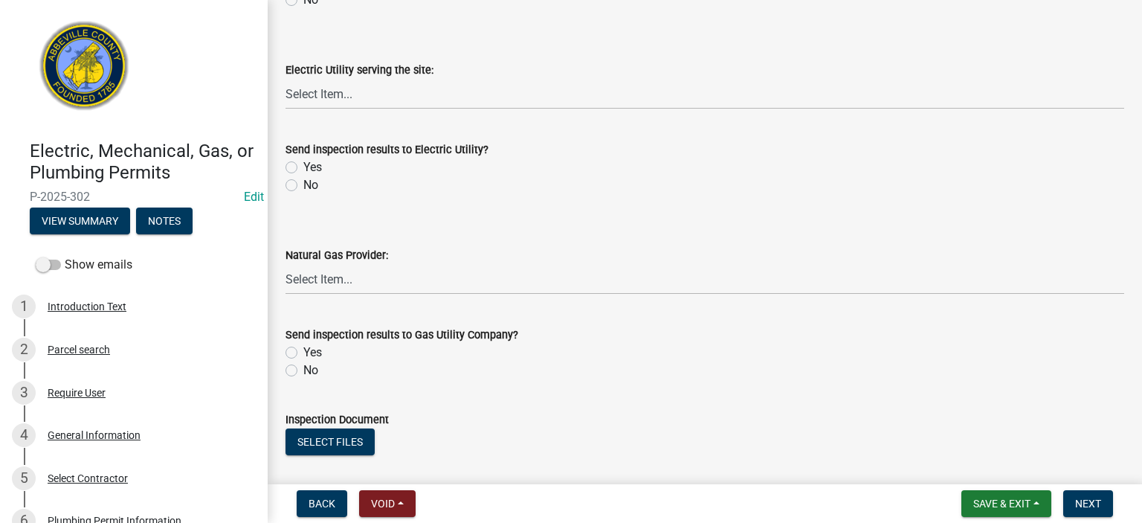
drag, startPoint x: 292, startPoint y: 187, endPoint x: 280, endPoint y: 208, distance: 24.0
click at [289, 196] on wm-data-entity-input "Send inspection results to Electric Utility? Yes No" at bounding box center [705, 165] width 839 height 85
drag, startPoint x: 289, startPoint y: 181, endPoint x: 290, endPoint y: 193, distance: 11.3
click at [303, 189] on label "No" at bounding box center [310, 185] width 15 height 18
click at [303, 186] on input "No" at bounding box center [308, 181] width 10 height 10
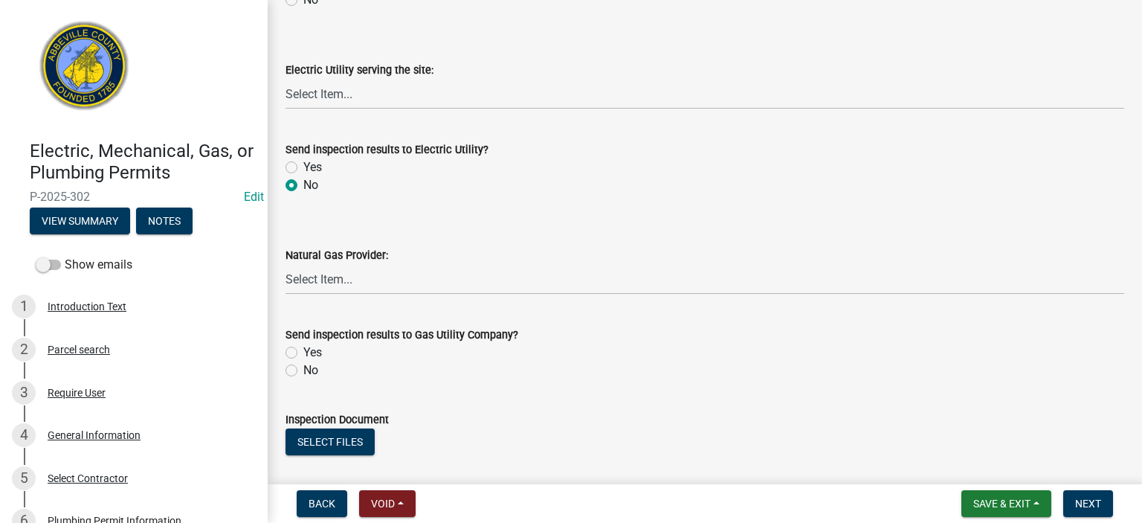
radio input "true"
click at [303, 367] on label "No" at bounding box center [310, 370] width 15 height 18
click at [303, 367] on input "No" at bounding box center [308, 366] width 10 height 10
radio input "true"
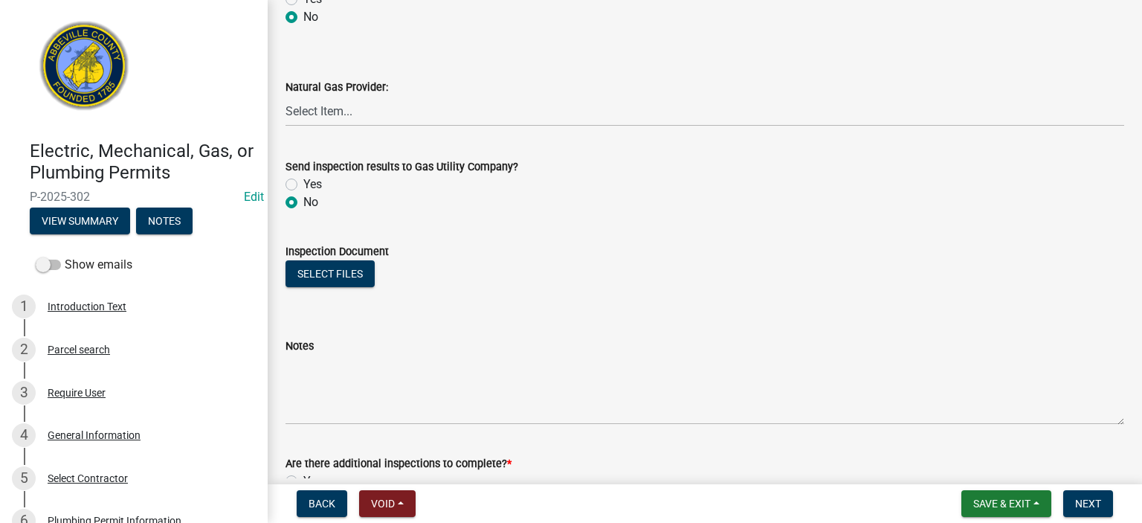
scroll to position [1012, 0]
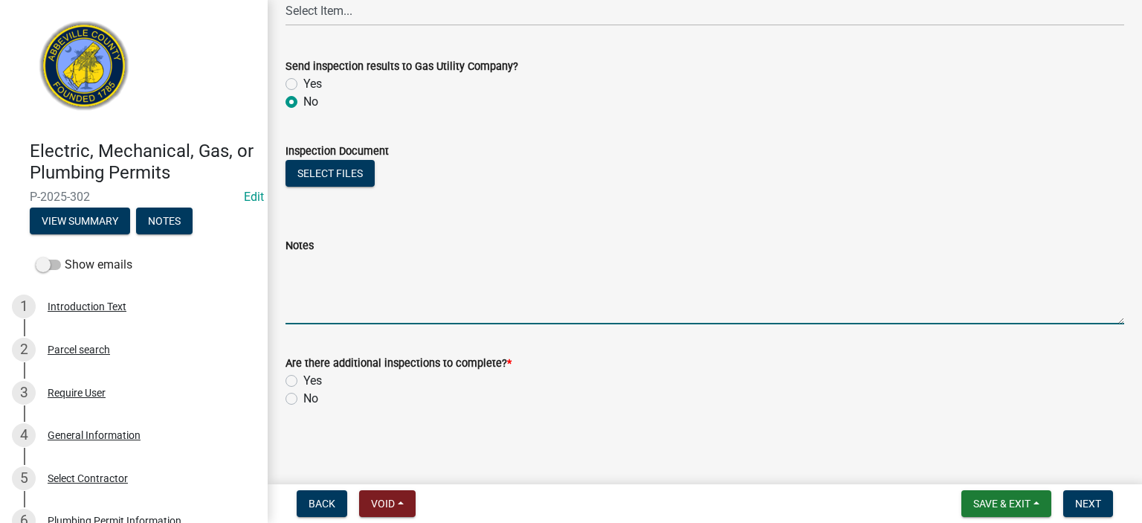
click at [385, 275] on textarea "Notes" at bounding box center [705, 289] width 839 height 70
type textarea "P Final APPROVED"
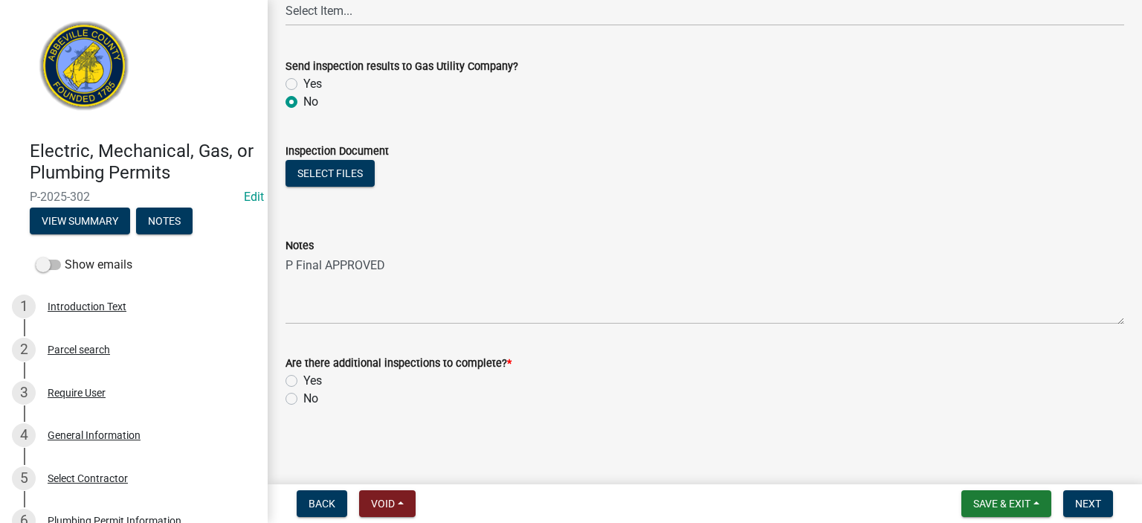
click at [303, 398] on label "No" at bounding box center [310, 399] width 15 height 18
click at [303, 398] on input "No" at bounding box center [308, 395] width 10 height 10
radio input "true"
click at [1093, 498] on span "Next" at bounding box center [1088, 504] width 26 height 12
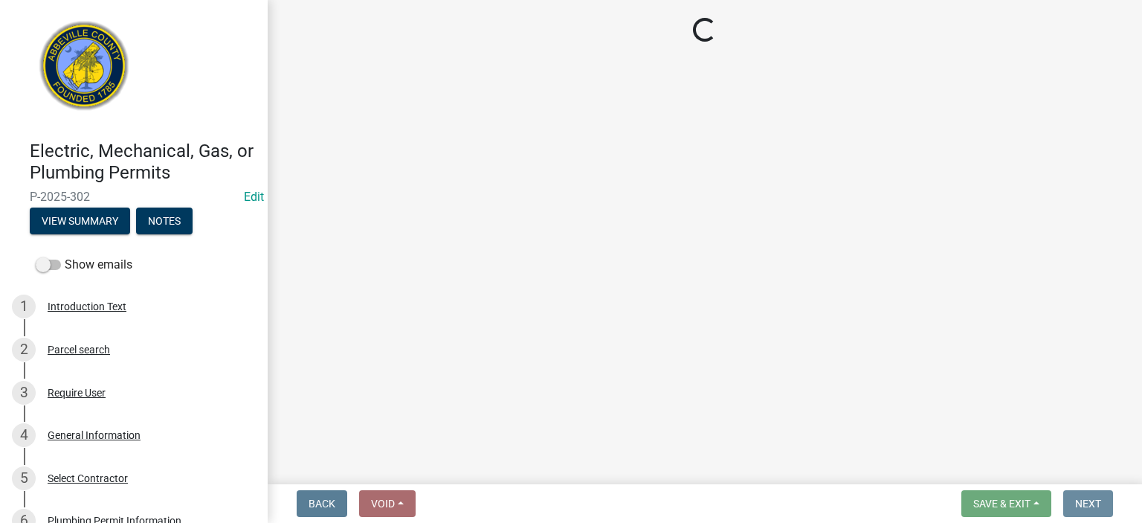
scroll to position [0, 0]
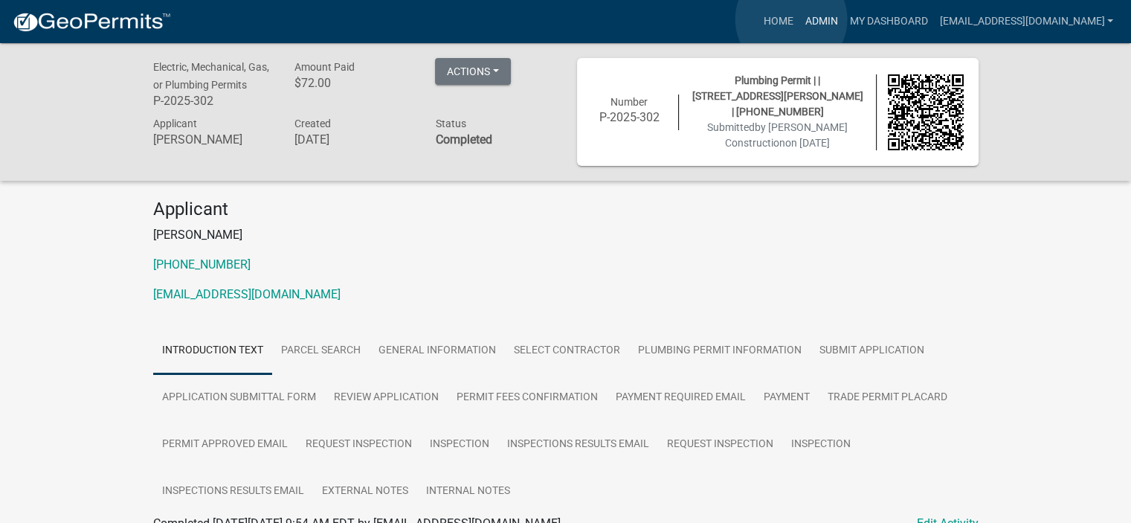
click at [799, 19] on link "Admin" at bounding box center [821, 21] width 45 height 28
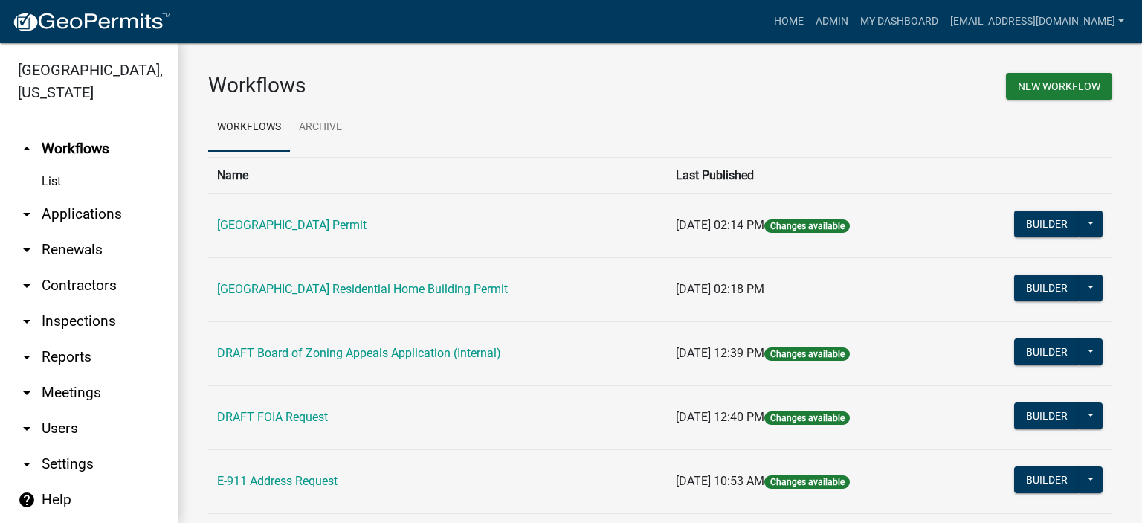
click at [51, 178] on link "List" at bounding box center [89, 182] width 178 height 30
click at [65, 216] on link "arrow_drop_down Applications" at bounding box center [89, 214] width 178 height 36
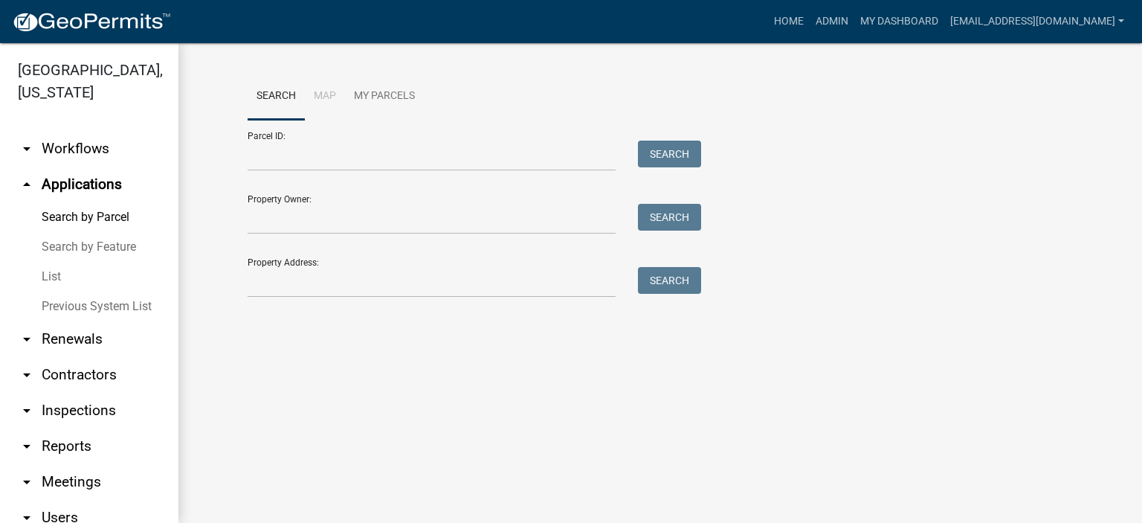
click at [48, 271] on link "List" at bounding box center [89, 277] width 178 height 30
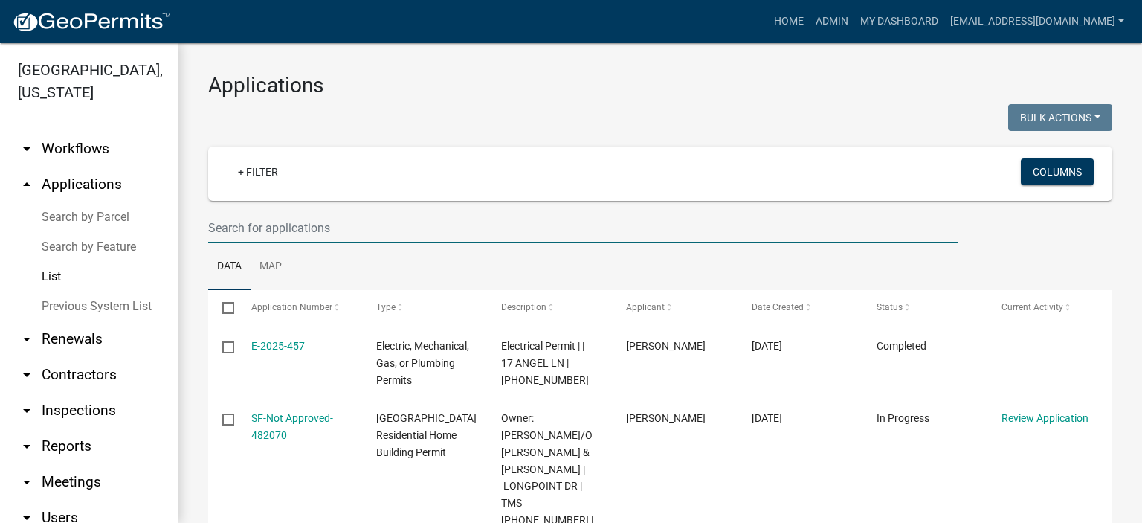
click at [404, 216] on input "text" at bounding box center [583, 228] width 750 height 30
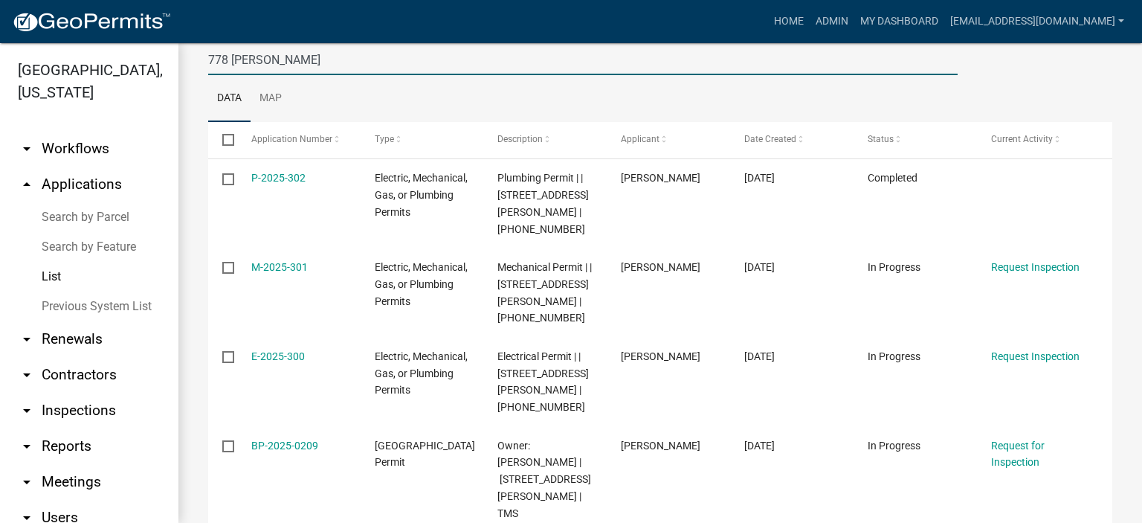
scroll to position [199, 0]
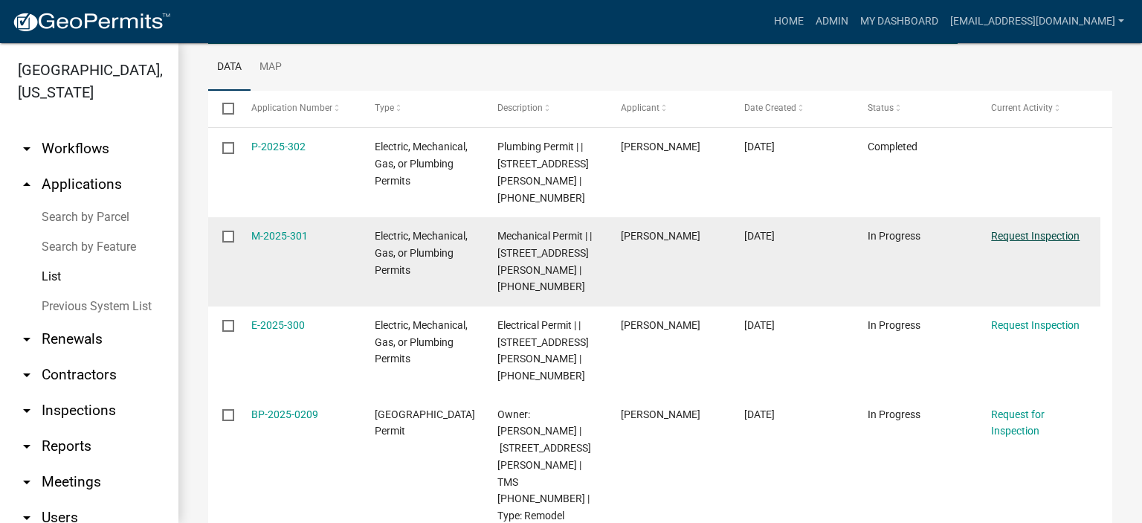
type input "778 Brock"
click at [1017, 230] on link "Request Inspection" at bounding box center [1035, 236] width 89 height 12
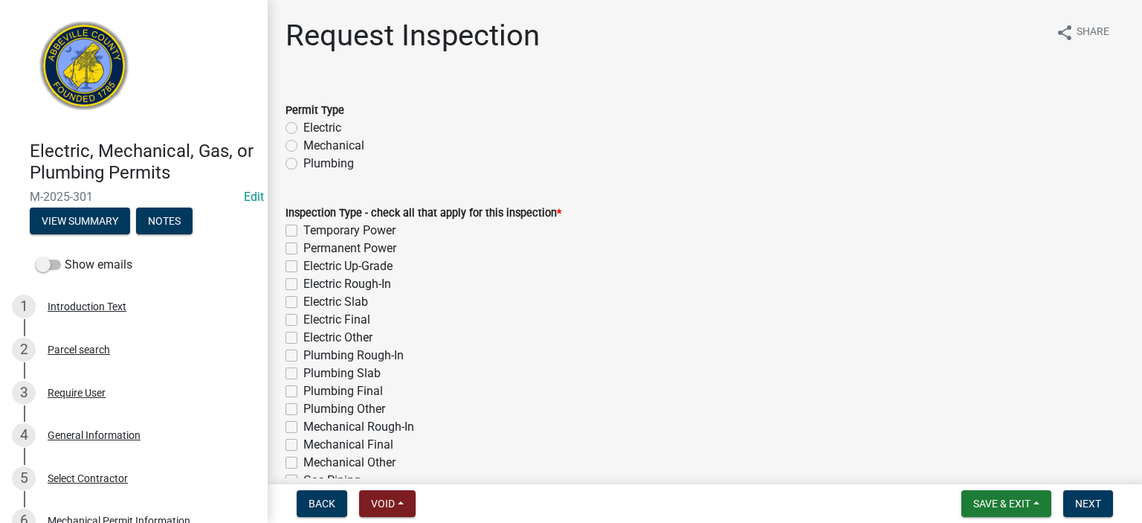
click at [303, 147] on label "Mechanical" at bounding box center [333, 146] width 61 height 18
click at [303, 147] on input "Mechanical" at bounding box center [308, 142] width 10 height 10
radio input "true"
click at [303, 445] on label "Mechanical Final" at bounding box center [348, 445] width 90 height 18
click at [303, 445] on input "Mechanical Final" at bounding box center [308, 441] width 10 height 10
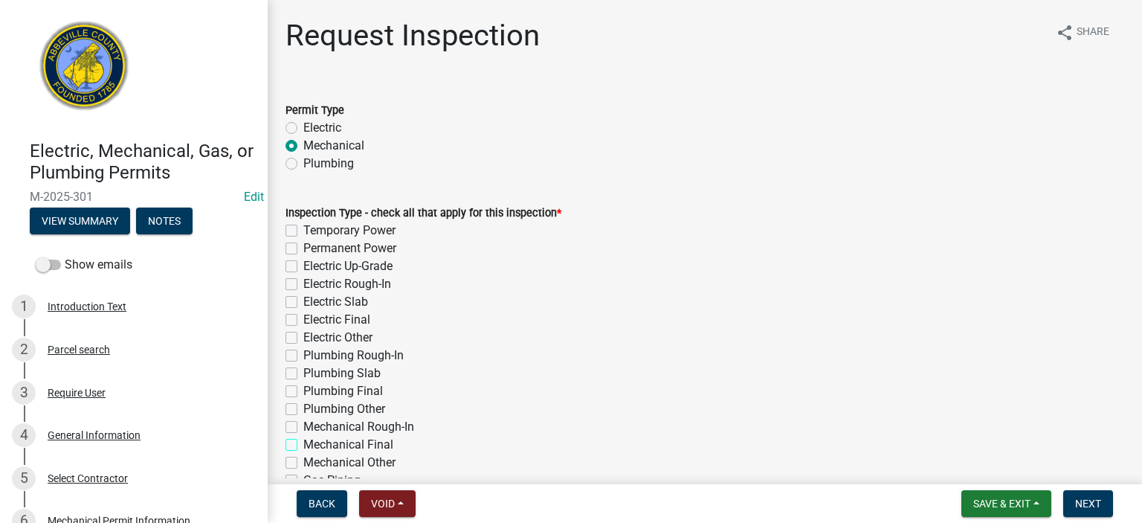
checkbox input "true"
checkbox input "false"
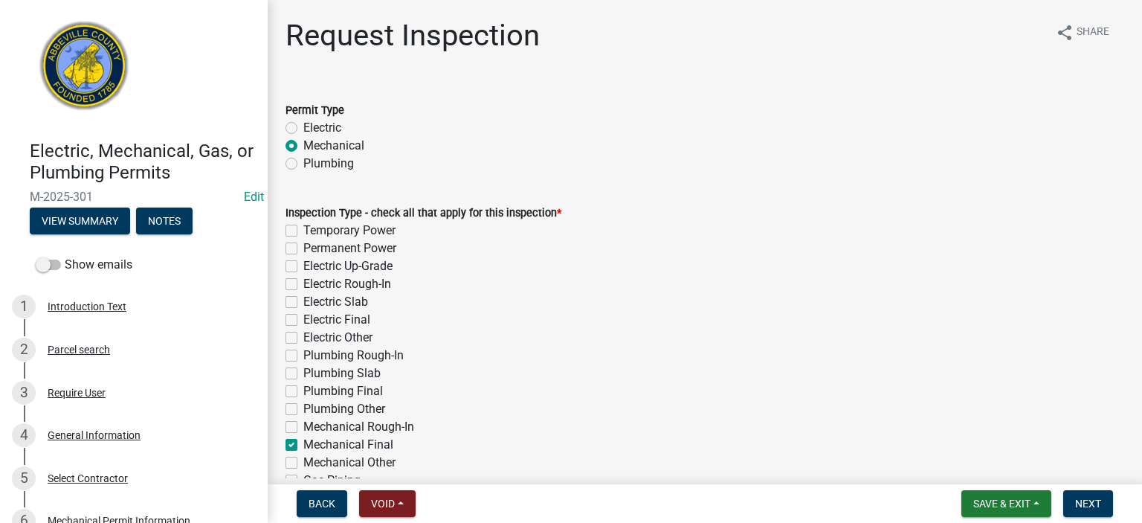
checkbox input "false"
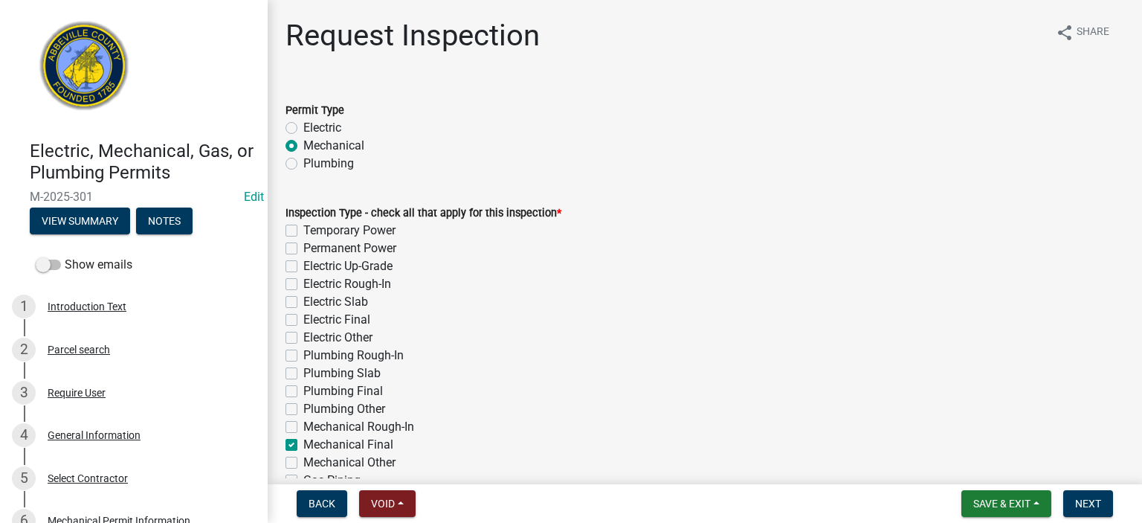
checkbox input "false"
checkbox input "true"
checkbox input "false"
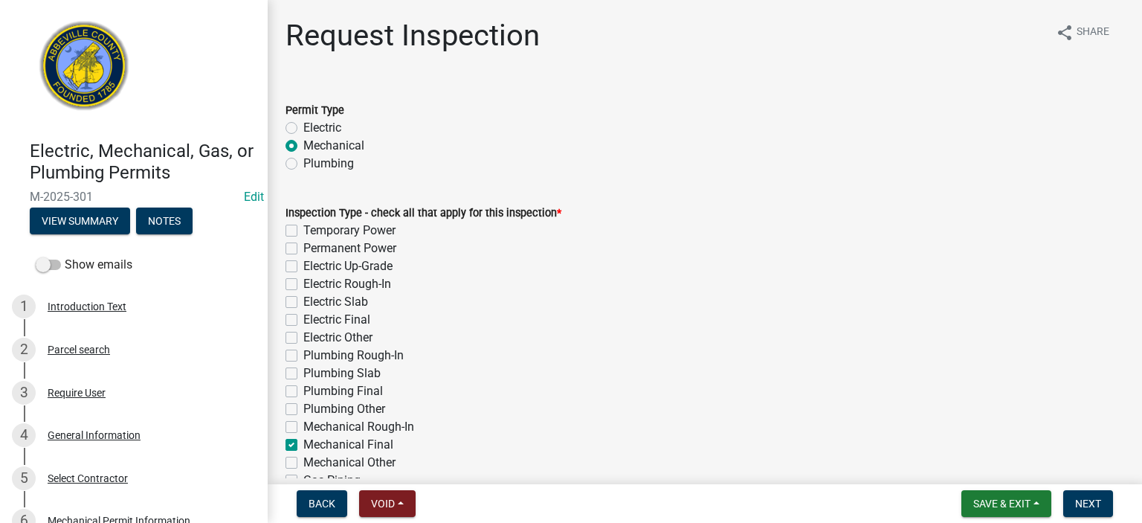
checkbox input "false"
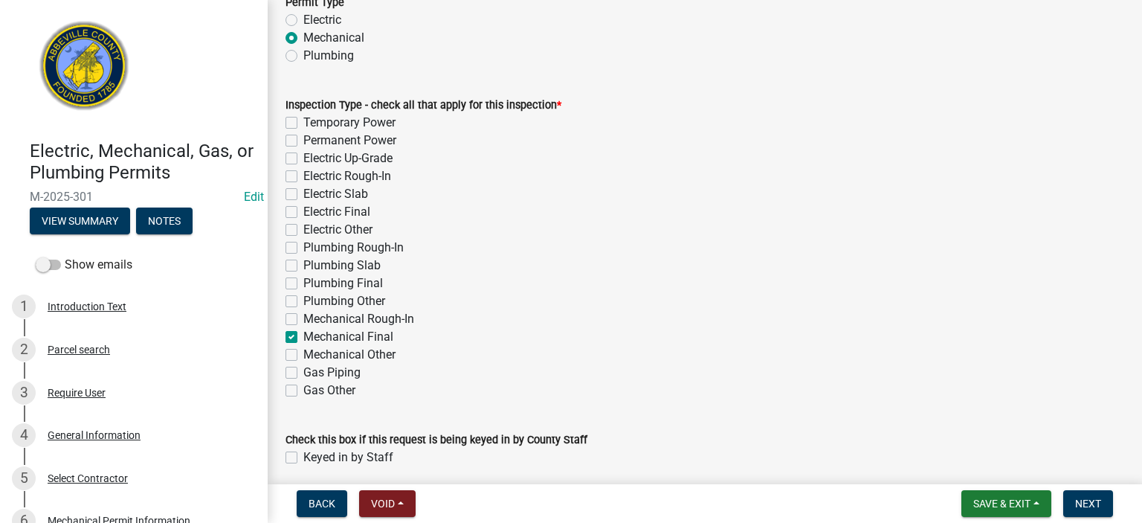
scroll to position [167, 0]
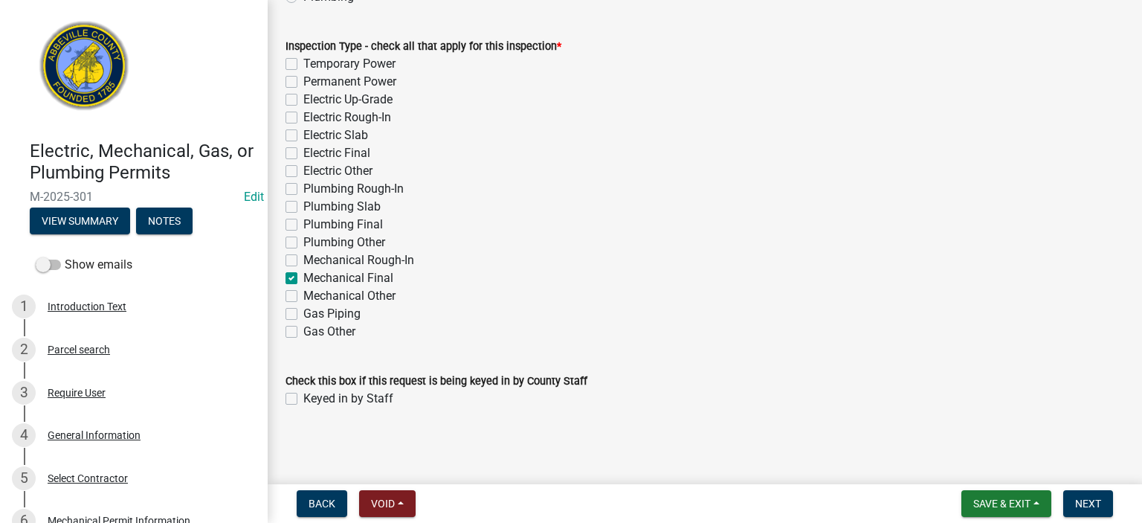
click at [303, 395] on label "Keyed in by Staff" at bounding box center [348, 399] width 90 height 18
click at [303, 395] on input "Keyed in by Staff" at bounding box center [308, 395] width 10 height 10
checkbox input "true"
click at [1093, 498] on span "Next" at bounding box center [1088, 504] width 26 height 12
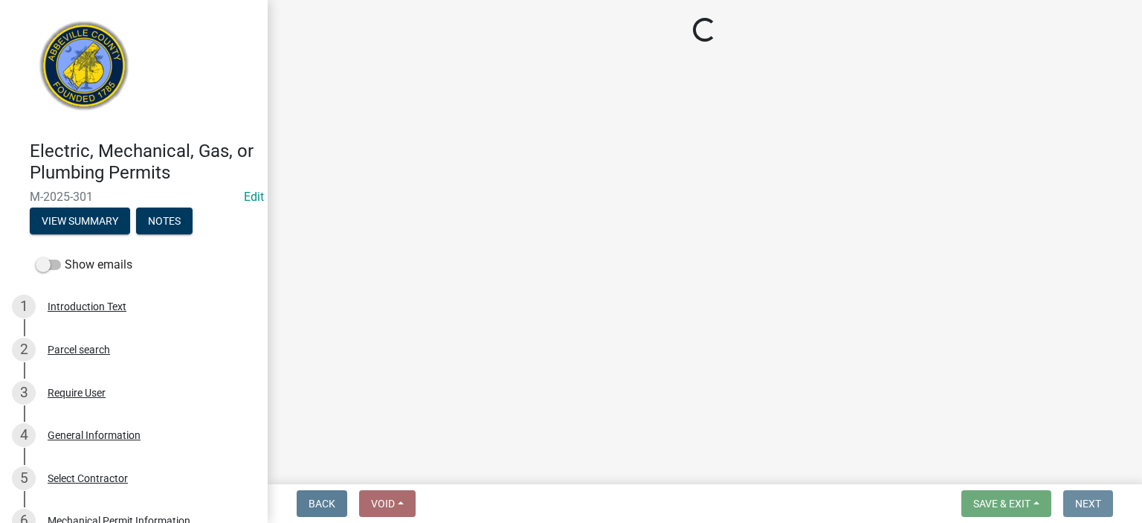
scroll to position [0, 0]
select select "896ec84b-7942-43b9-a78d-4f1554b7930c"
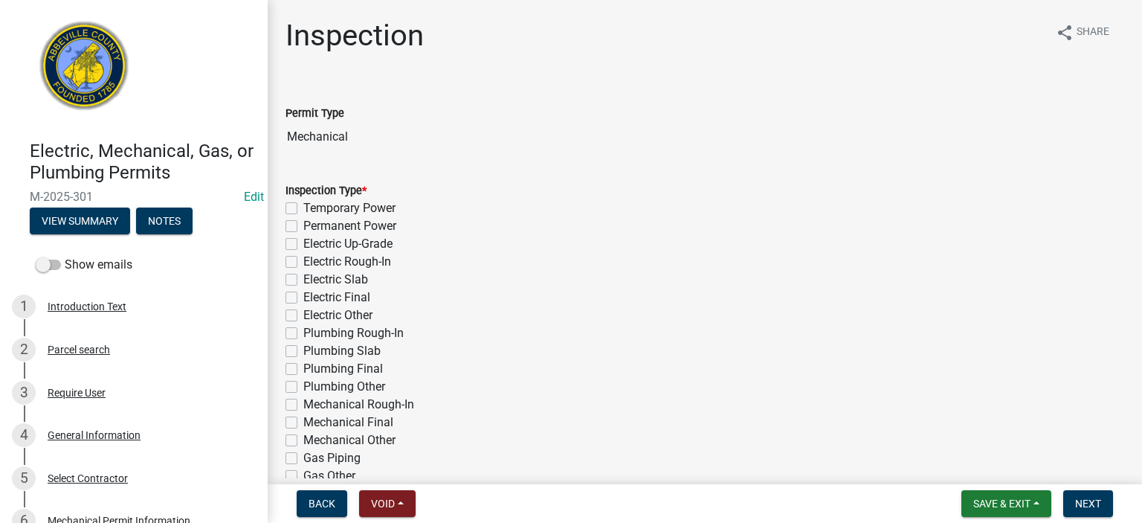
click at [303, 422] on label "Mechanical Final" at bounding box center [348, 423] width 90 height 18
click at [303, 422] on input "Mechanical Final" at bounding box center [308, 419] width 10 height 10
checkbox input "true"
checkbox input "false"
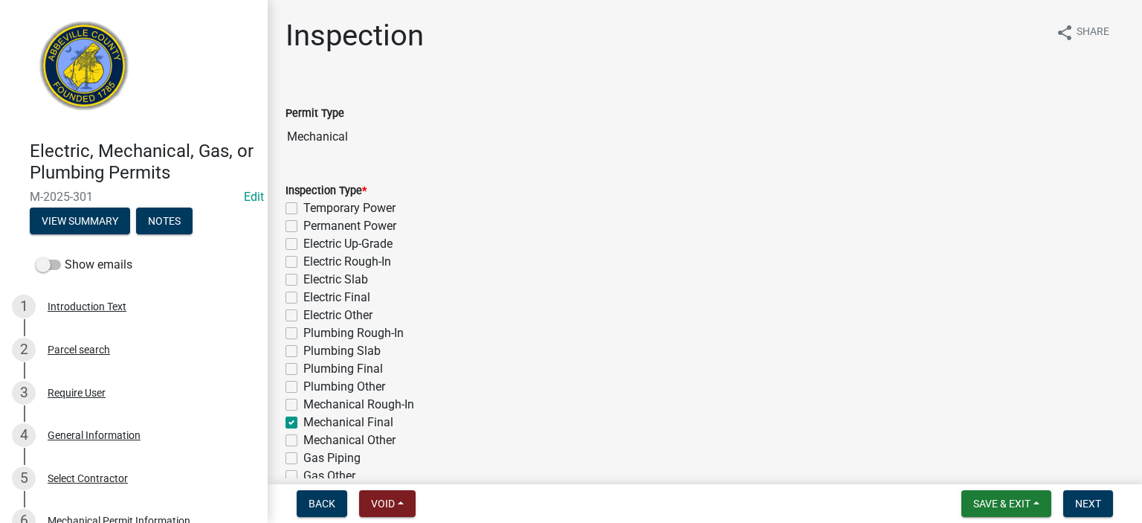
checkbox input "false"
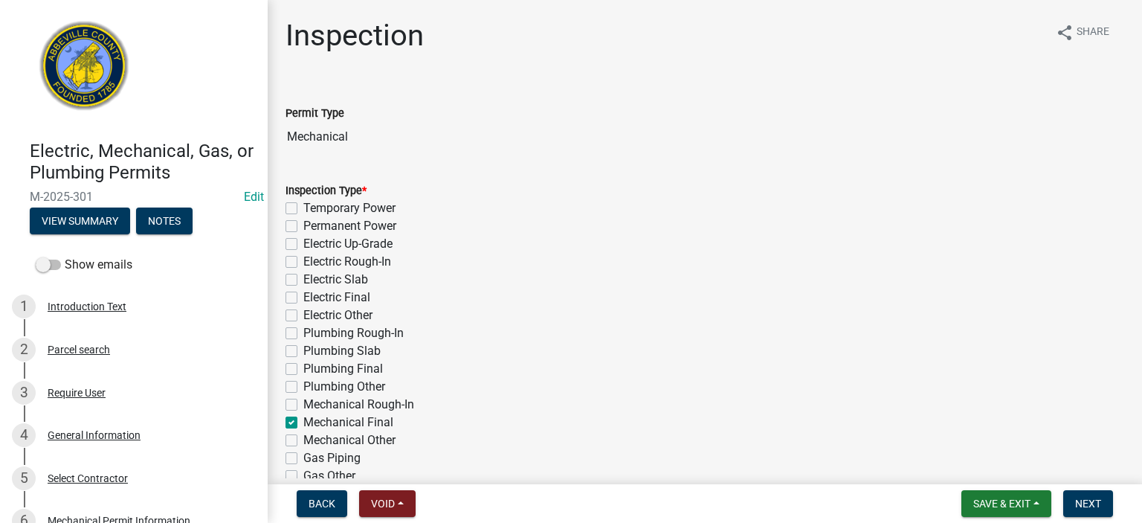
checkbox input "false"
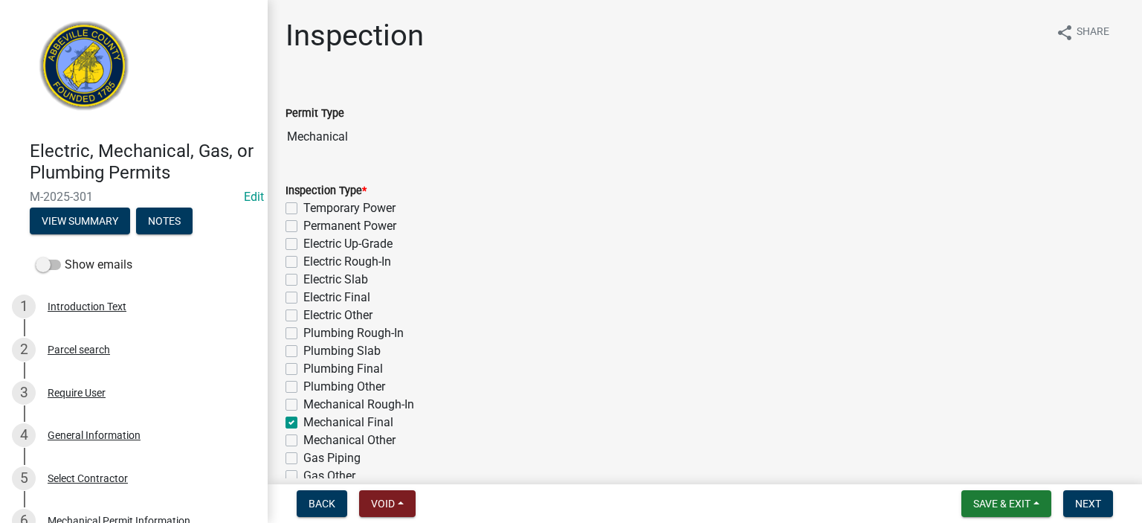
checkbox input "true"
checkbox input "false"
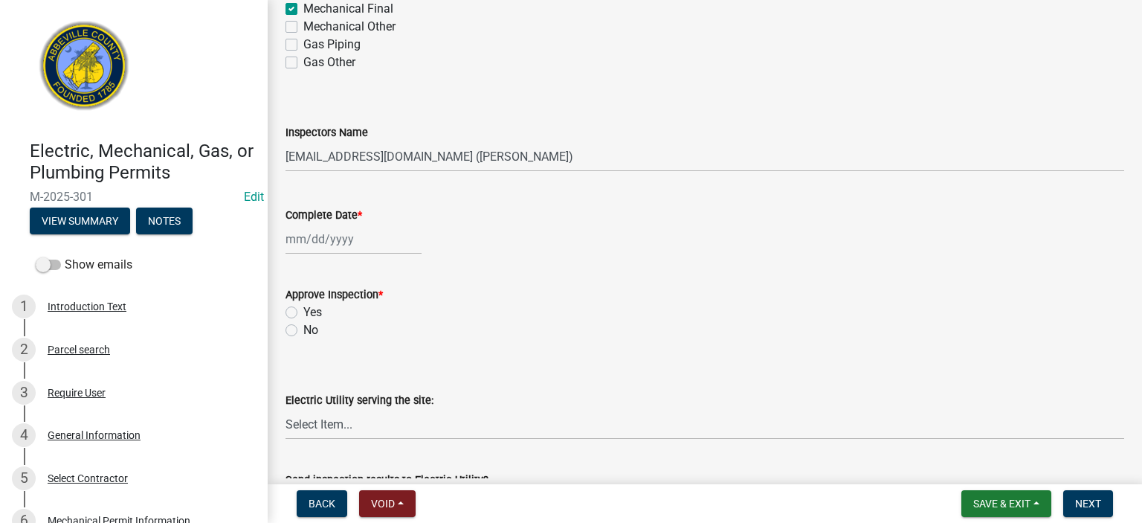
scroll to position [416, 0]
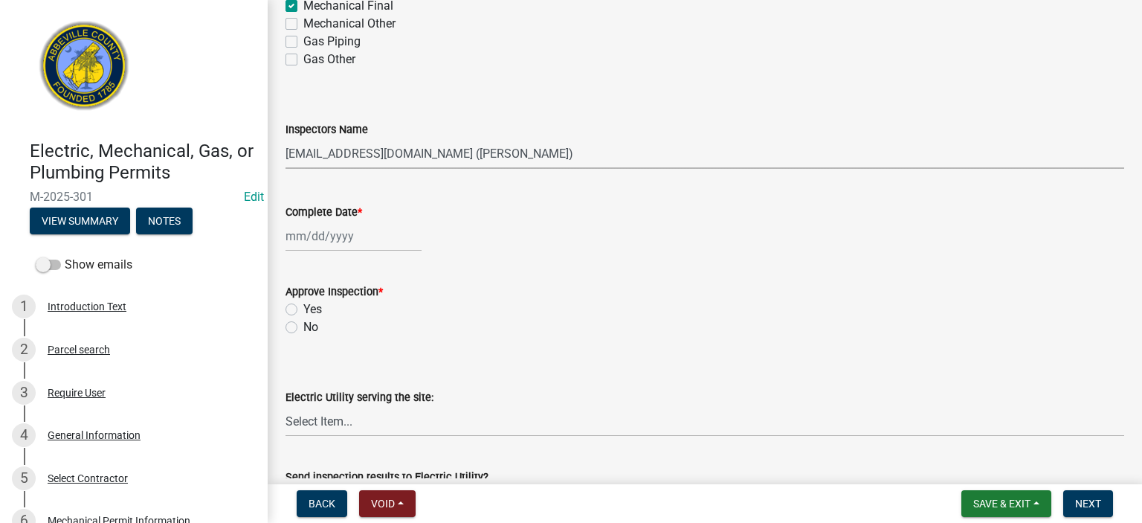
click at [588, 157] on select "Select Item... aprice@abbevillecountysc.com (Andrew M. Price) soshields@abbevil…" at bounding box center [705, 153] width 839 height 30
select select "56be3ac8-4e2d-49a7-9260-658958e29c03"
click at [286, 138] on select "Select Item... aprice@abbevillecountysc.com (Andrew M. Price) soshields@abbevil…" at bounding box center [705, 153] width 839 height 30
select select "9"
select select "2025"
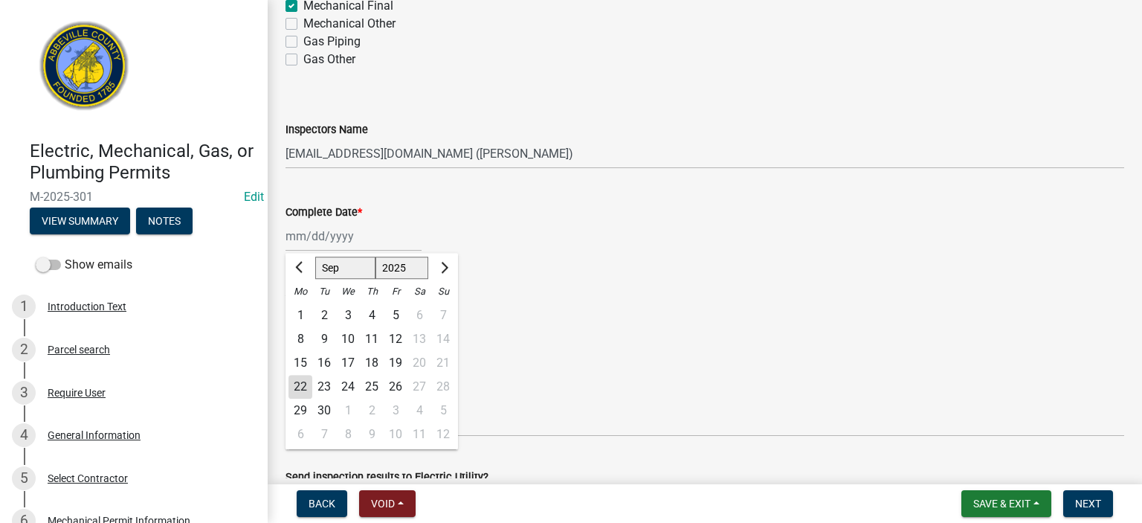
click at [377, 245] on div "Jan Feb Mar Apr May Jun Jul Aug Sep Oct Nov Dec 1525 1526 1527 1528 1529 1530 1…" at bounding box center [354, 236] width 136 height 30
click at [309, 383] on div "22" at bounding box center [301, 387] width 24 height 24
type input "09/22/2025"
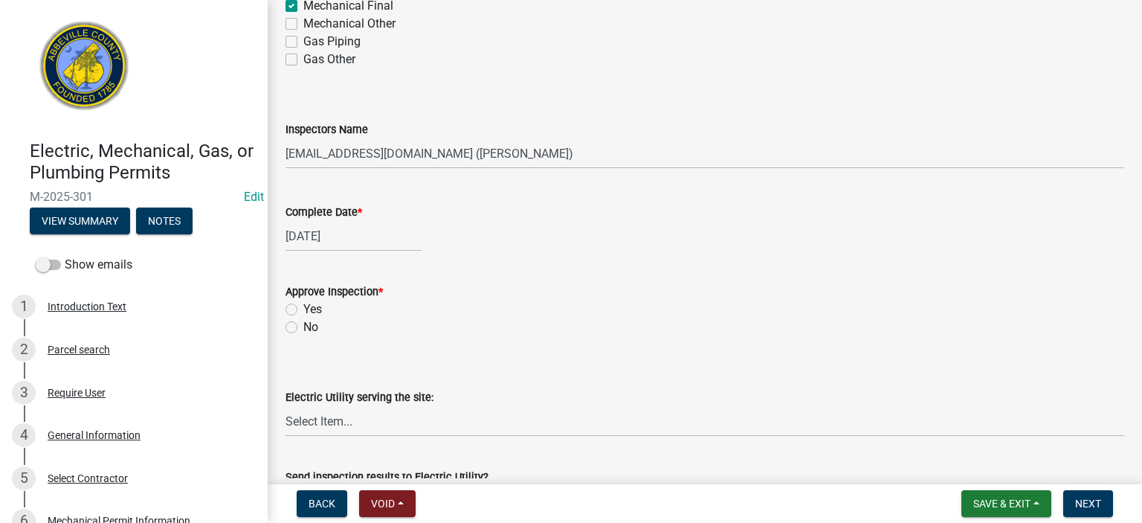
click at [303, 326] on label "No" at bounding box center [310, 327] width 15 height 18
click at [303, 326] on input "No" at bounding box center [308, 323] width 10 height 10
radio input "true"
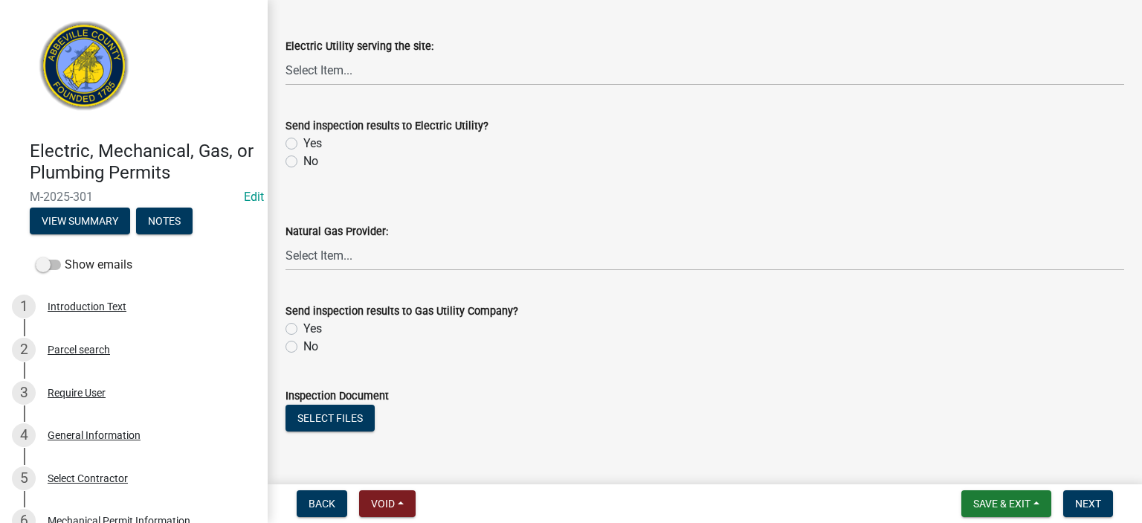
scroll to position [773, 0]
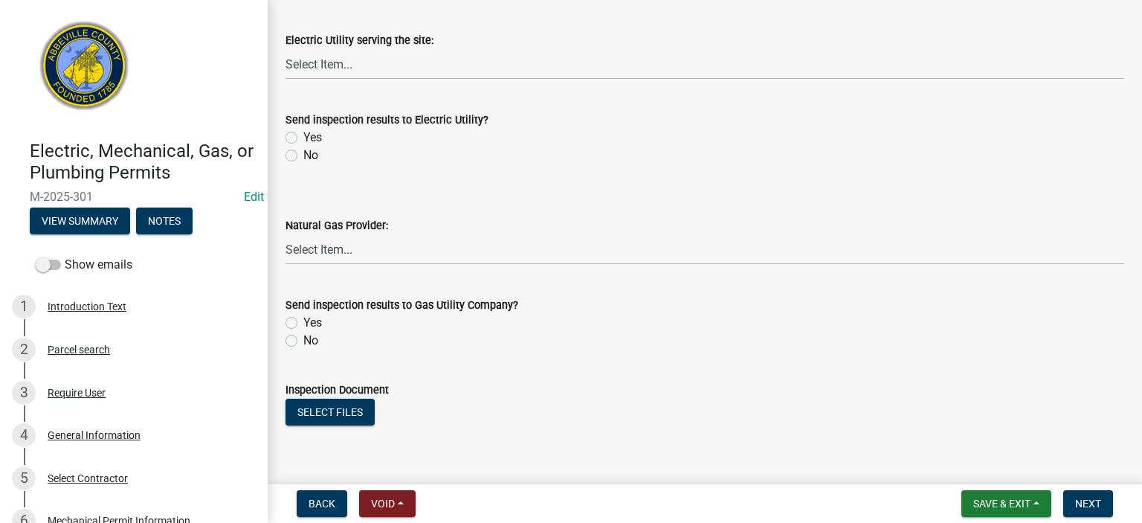
click at [303, 154] on label "No" at bounding box center [310, 156] width 15 height 18
click at [303, 154] on input "No" at bounding box center [308, 152] width 10 height 10
radio input "true"
click at [303, 340] on label "No" at bounding box center [310, 341] width 15 height 18
click at [303, 340] on input "No" at bounding box center [308, 337] width 10 height 10
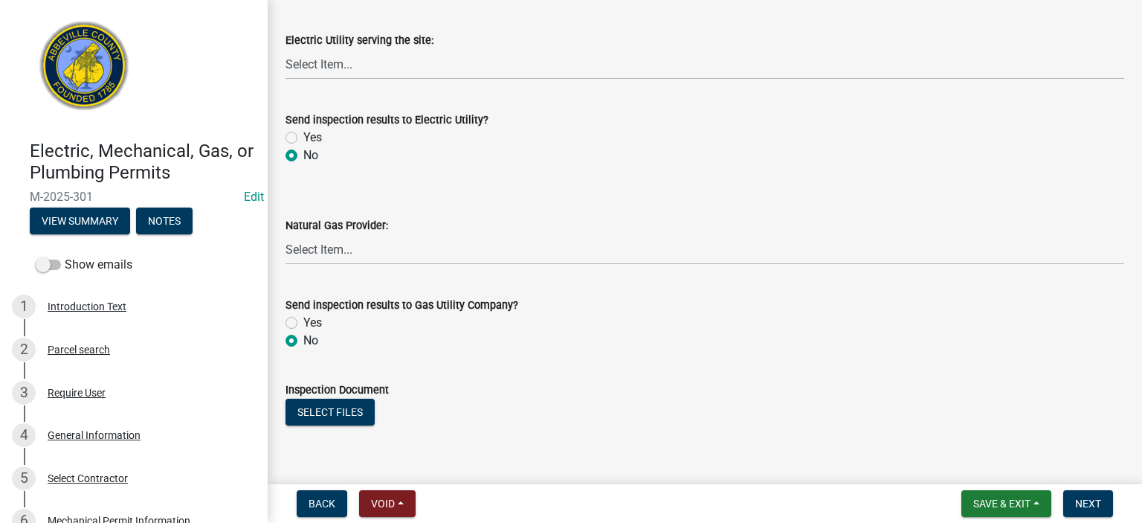
radio input "true"
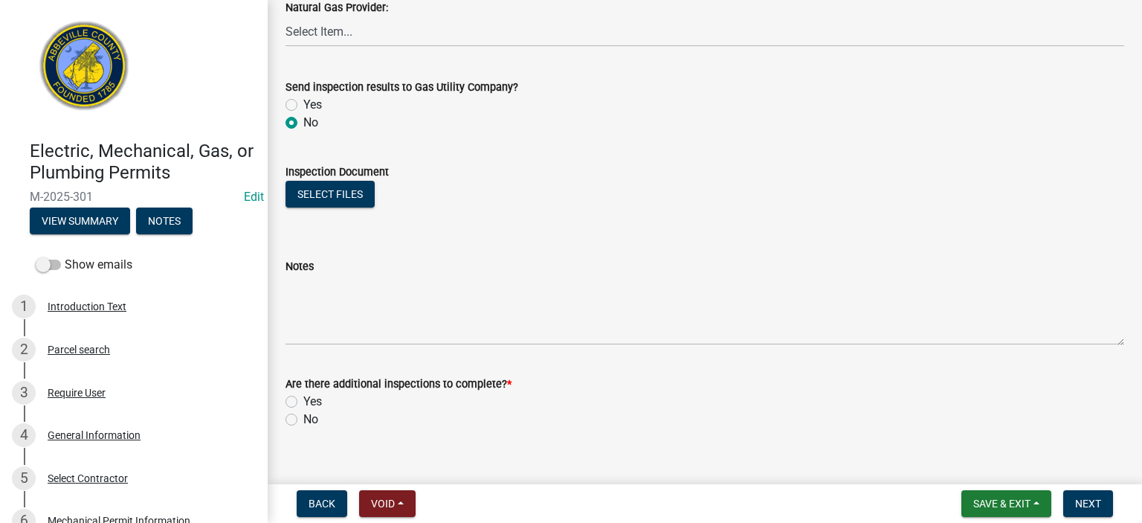
scroll to position [1012, 0]
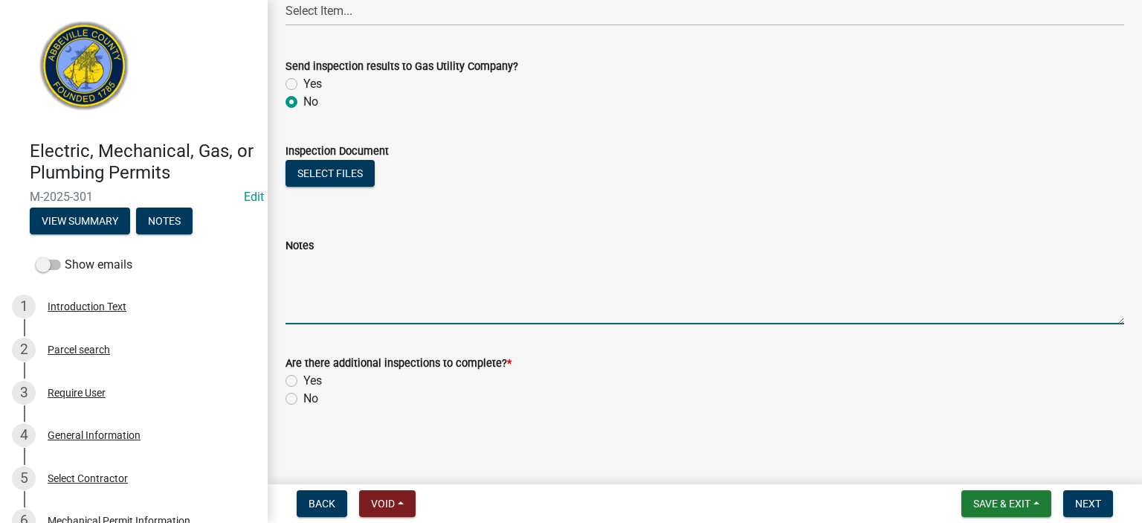
click at [350, 277] on textarea "Notes" at bounding box center [705, 289] width 839 height 70
type textarea "Final inspection APPROVED required duct tightness letter."
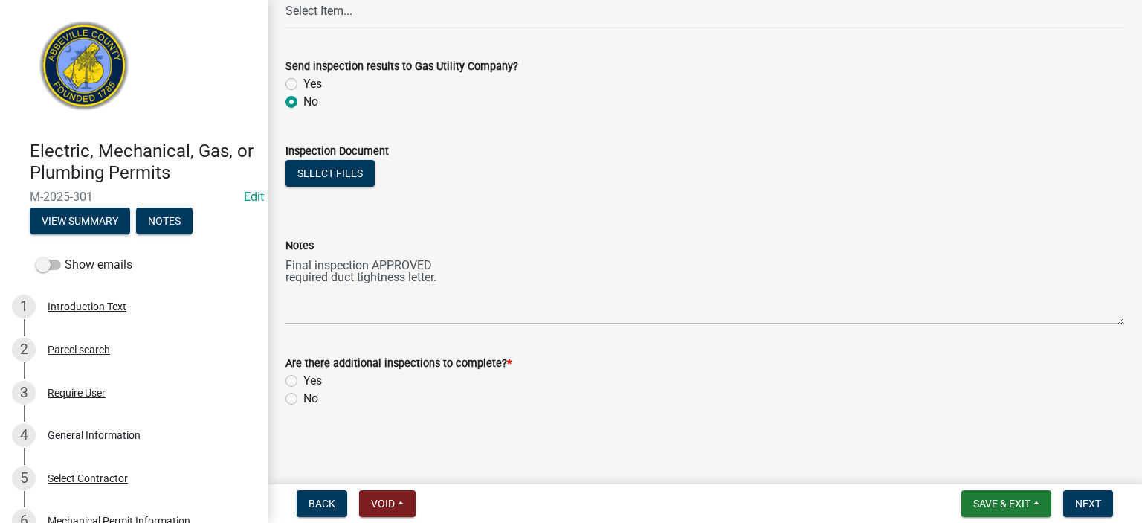
click at [303, 380] on label "Yes" at bounding box center [312, 381] width 19 height 18
click at [303, 380] on input "Yes" at bounding box center [308, 377] width 10 height 10
radio input "true"
click at [1096, 500] on span "Next" at bounding box center [1088, 504] width 26 height 12
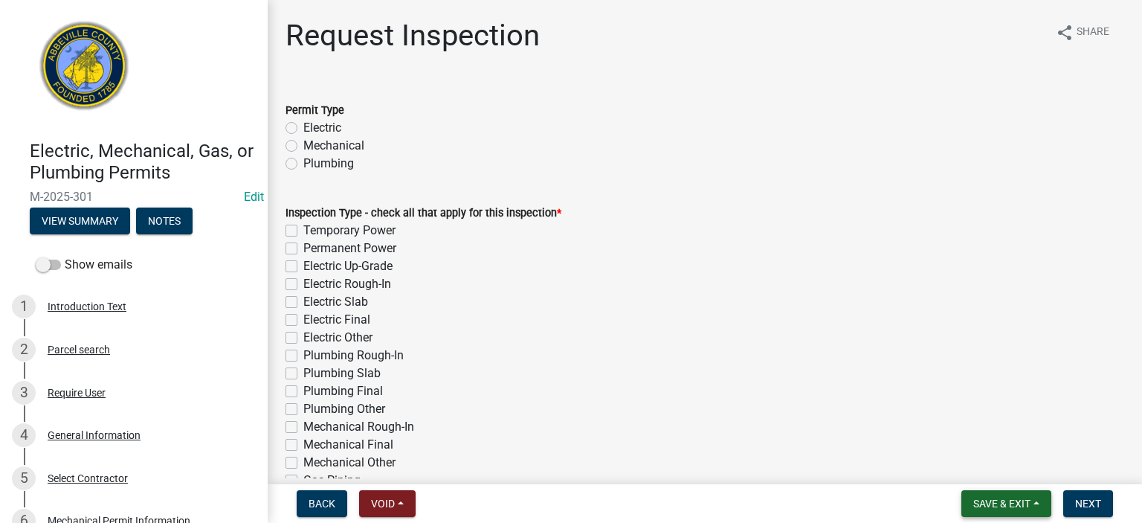
click at [1000, 507] on span "Save & Exit" at bounding box center [1002, 504] width 57 height 12
click at [994, 461] on button "Save & Exit" at bounding box center [992, 465] width 119 height 36
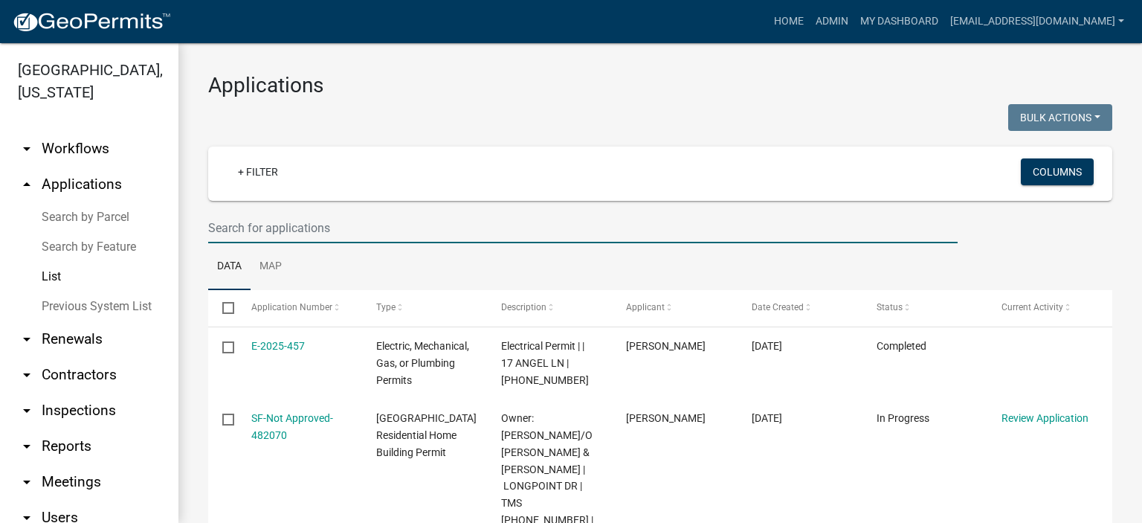
click at [396, 231] on input "text" at bounding box center [583, 228] width 750 height 30
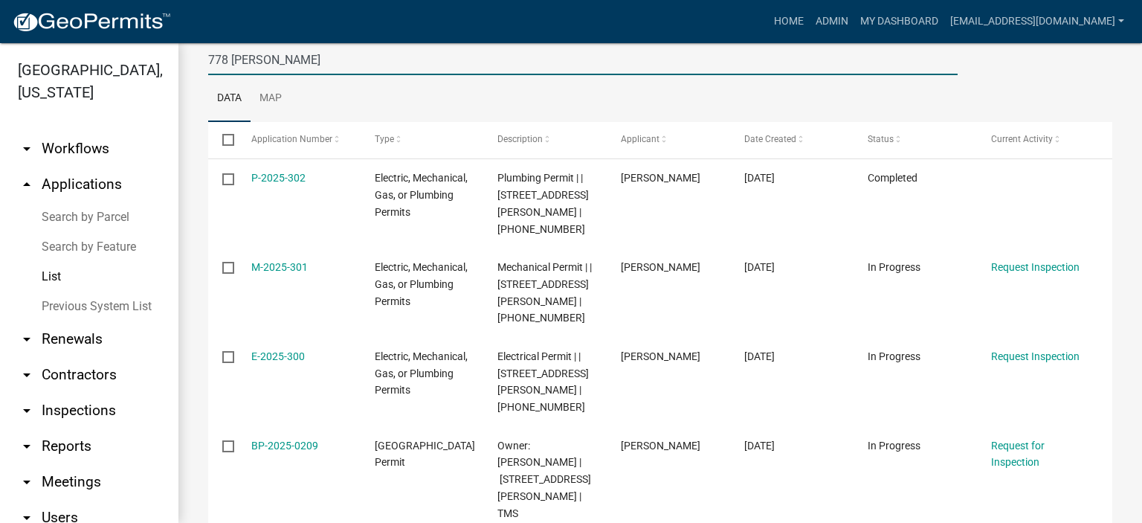
scroll to position [199, 0]
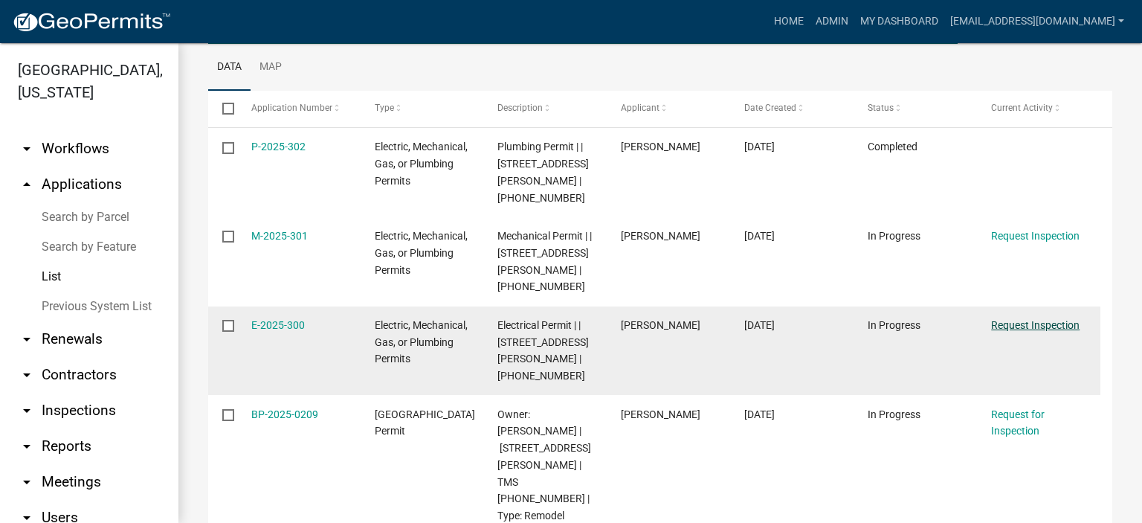
type input "778 Brock"
click at [1023, 319] on link "Request Inspection" at bounding box center [1035, 325] width 89 height 12
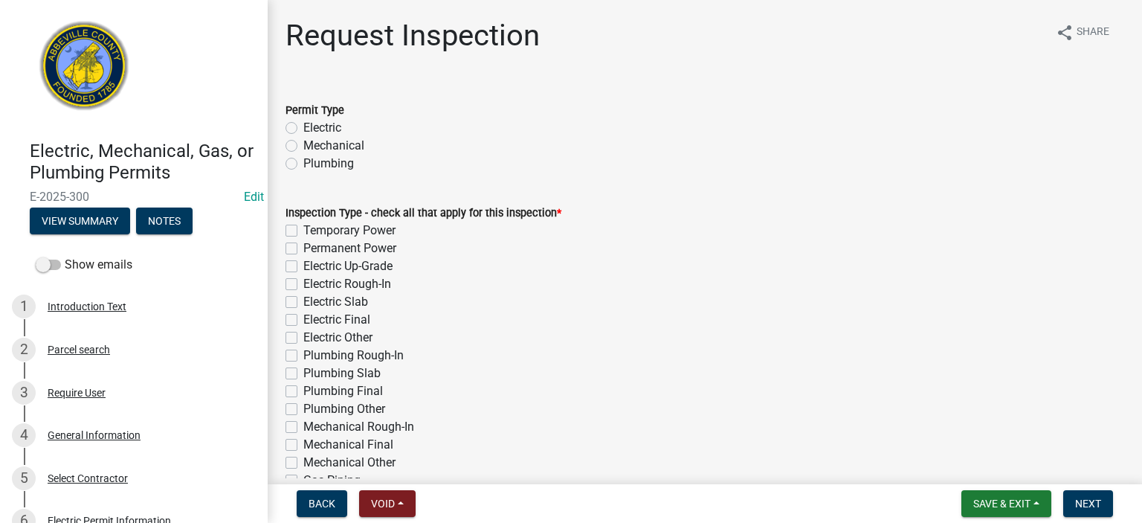
click at [303, 124] on label "Electric" at bounding box center [322, 128] width 38 height 18
click at [303, 124] on input "Electric" at bounding box center [308, 124] width 10 height 10
radio input "true"
click at [303, 317] on label "Electric Final" at bounding box center [336, 320] width 67 height 18
click at [303, 317] on input "Electric Final" at bounding box center [308, 316] width 10 height 10
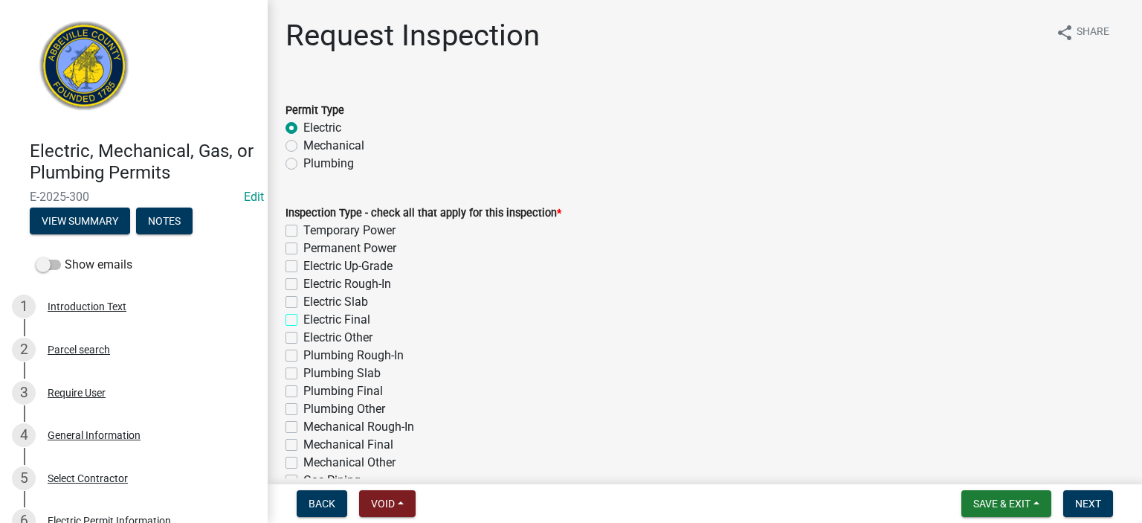
checkbox input "true"
checkbox input "false"
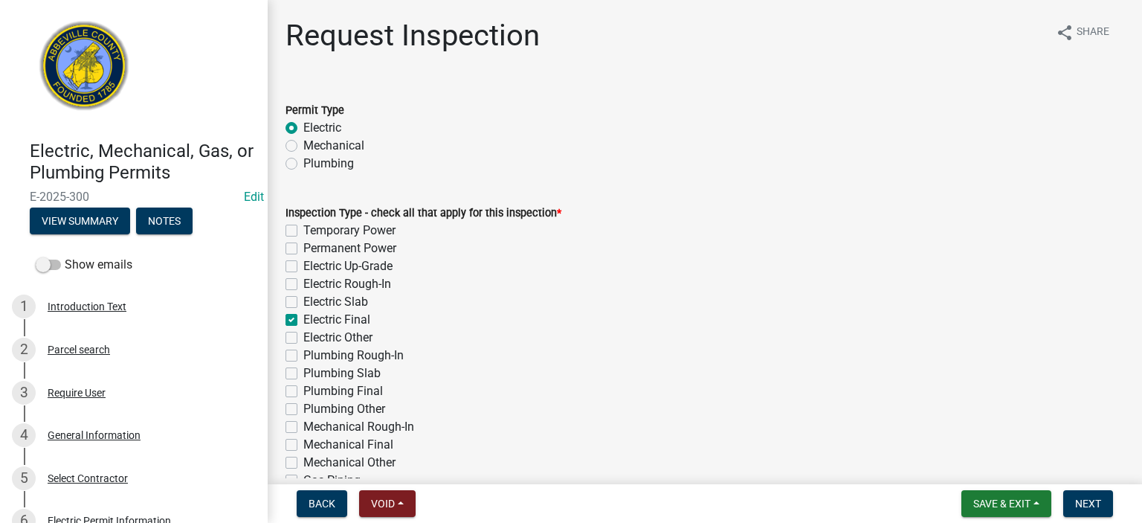
checkbox input "false"
checkbox input "true"
checkbox input "false"
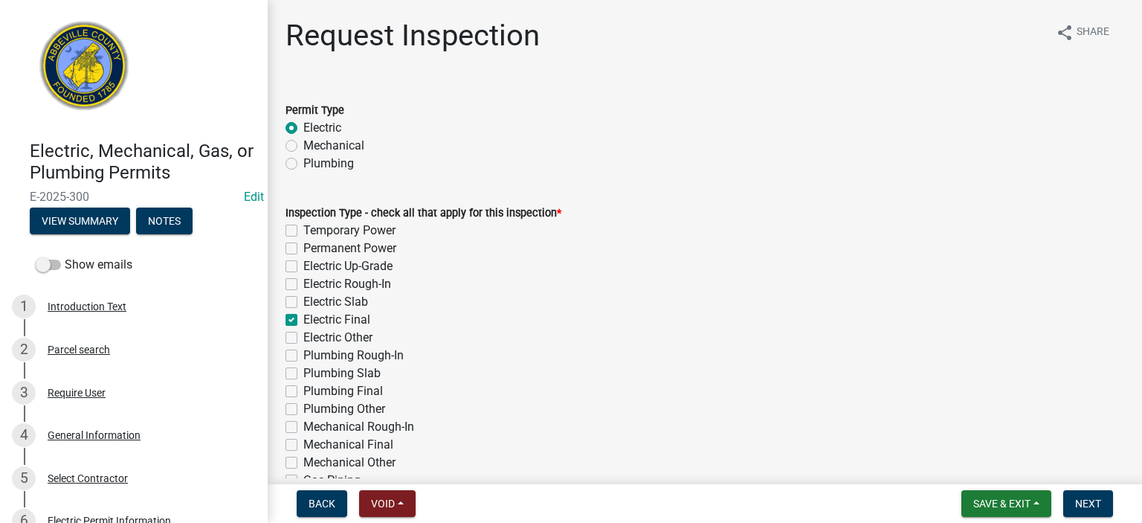
checkbox input "false"
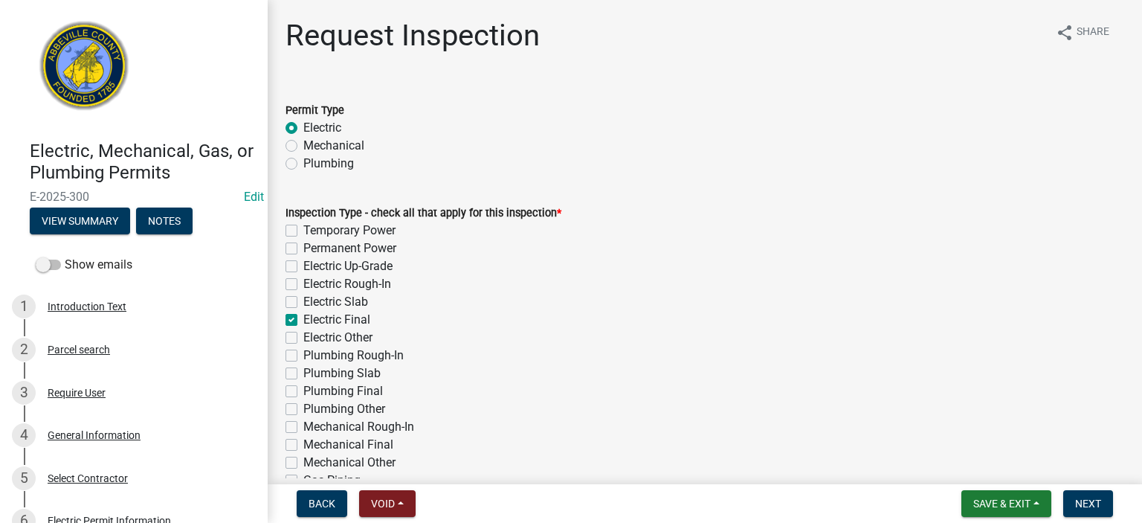
checkbox input "false"
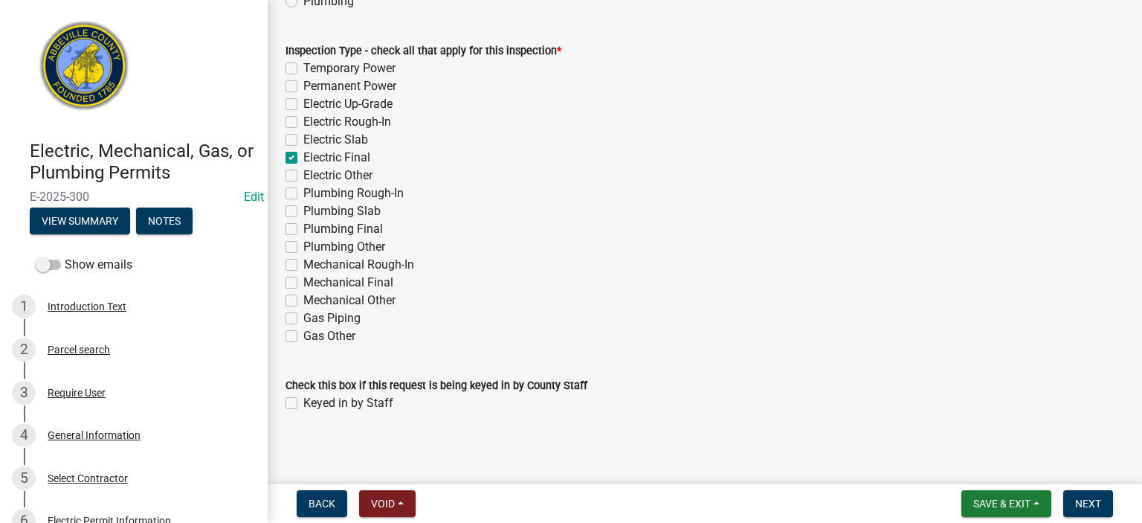
scroll to position [167, 0]
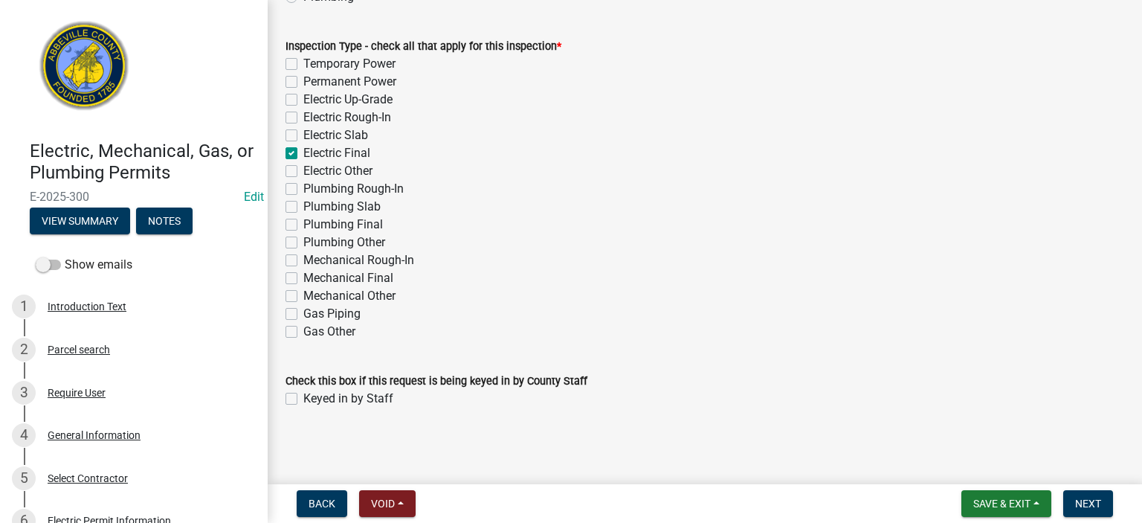
click at [303, 400] on label "Keyed in by Staff" at bounding box center [348, 399] width 90 height 18
click at [303, 399] on input "Keyed in by Staff" at bounding box center [308, 395] width 10 height 10
checkbox input "true"
click at [1098, 498] on span "Next" at bounding box center [1088, 504] width 26 height 12
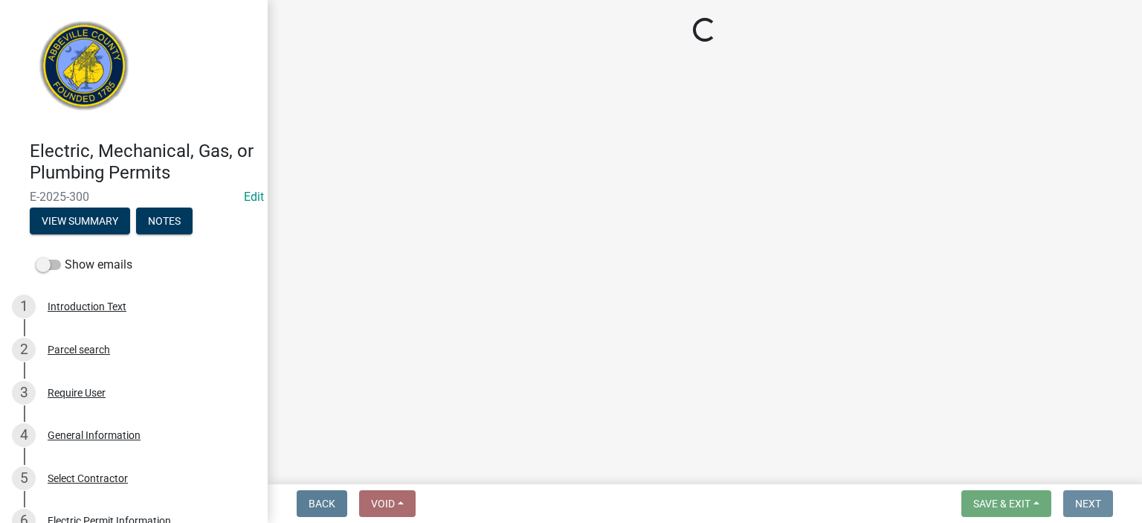
scroll to position [0, 0]
select select "896ec84b-7942-43b9-a78d-4f1554b7930c"
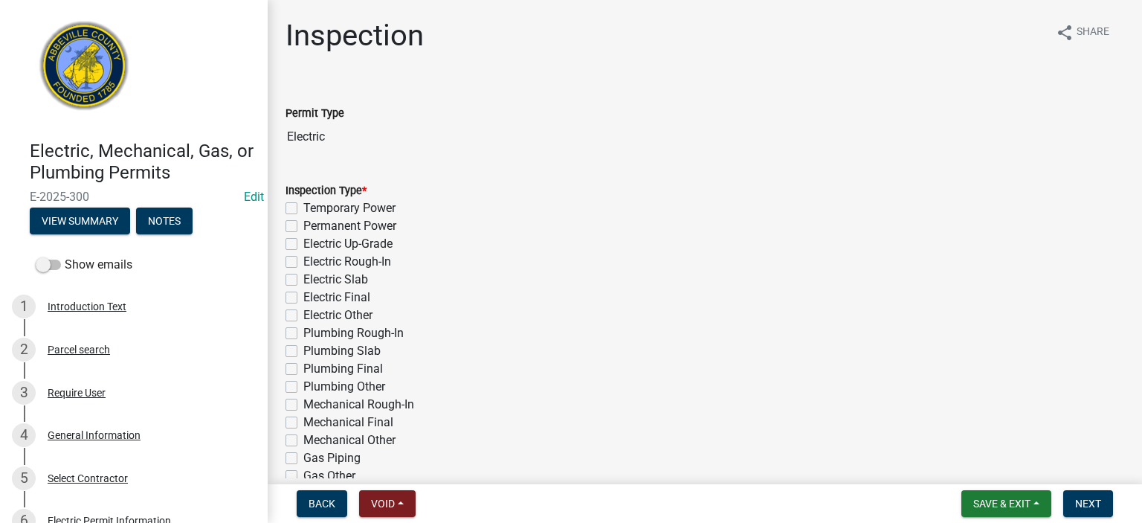
click at [303, 294] on label "Electric Final" at bounding box center [336, 298] width 67 height 18
click at [303, 294] on input "Electric Final" at bounding box center [308, 294] width 10 height 10
checkbox input "true"
checkbox input "false"
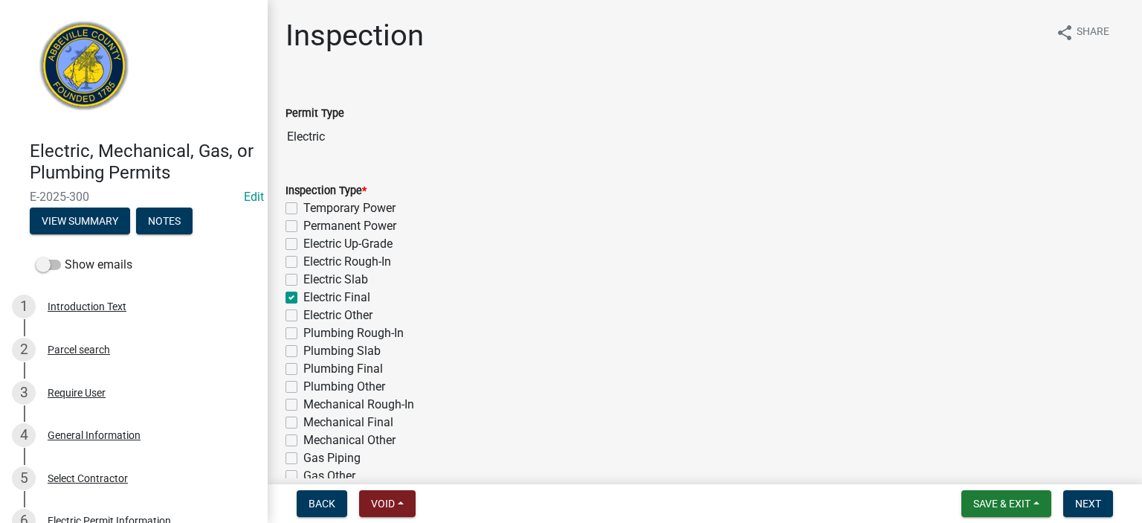
checkbox input "false"
checkbox input "true"
checkbox input "false"
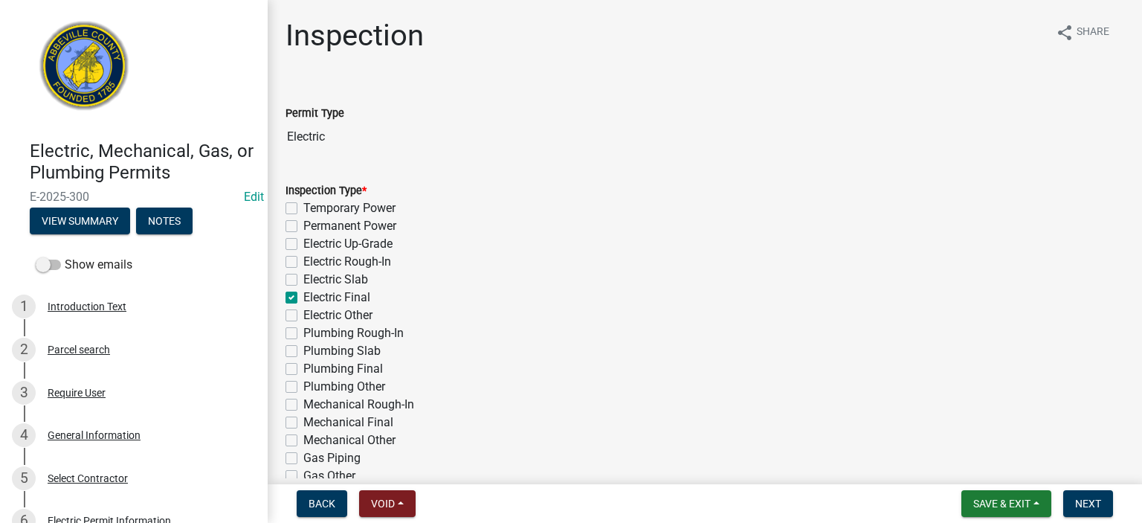
checkbox input "false"
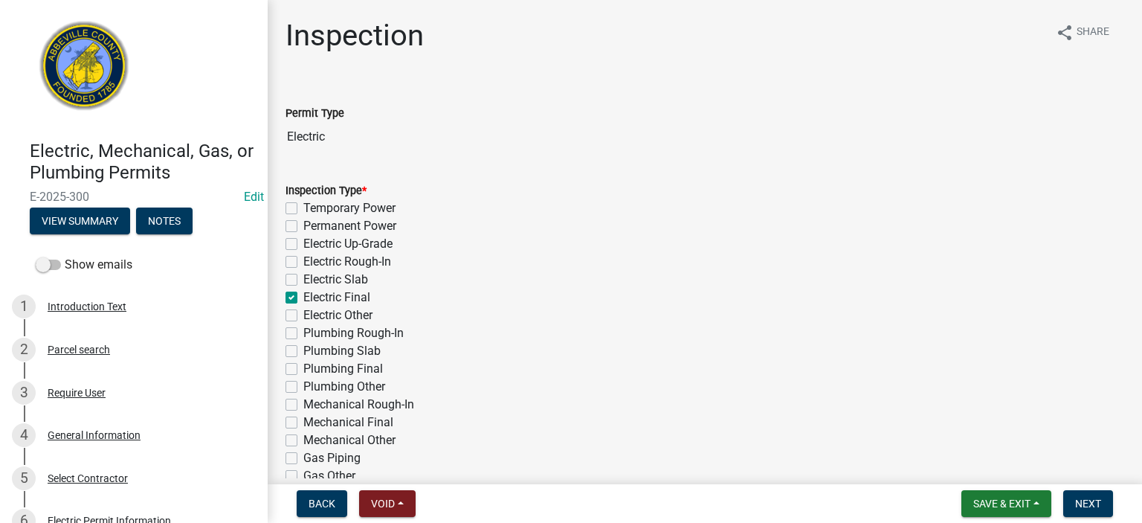
checkbox input "false"
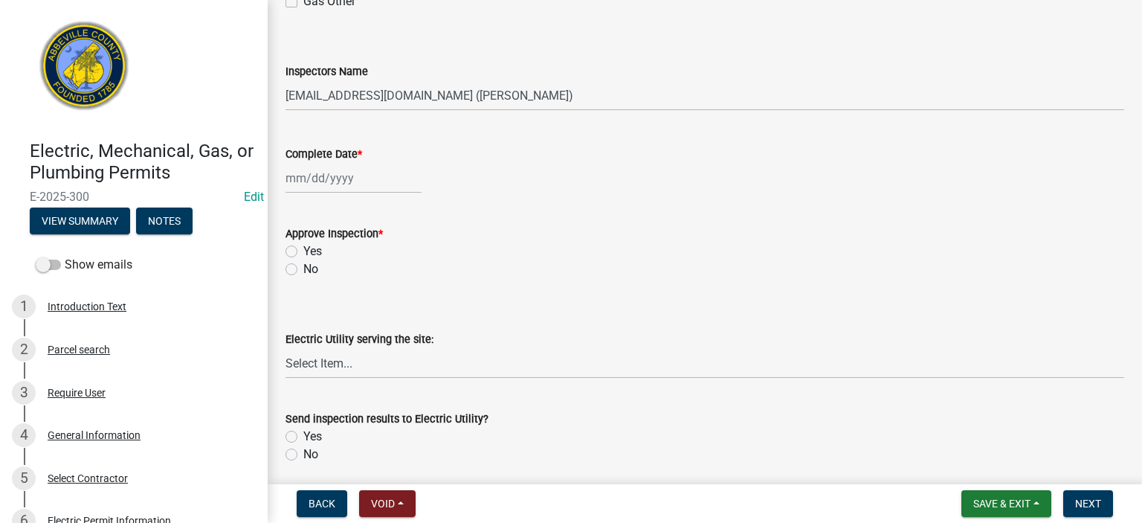
scroll to position [506, 0]
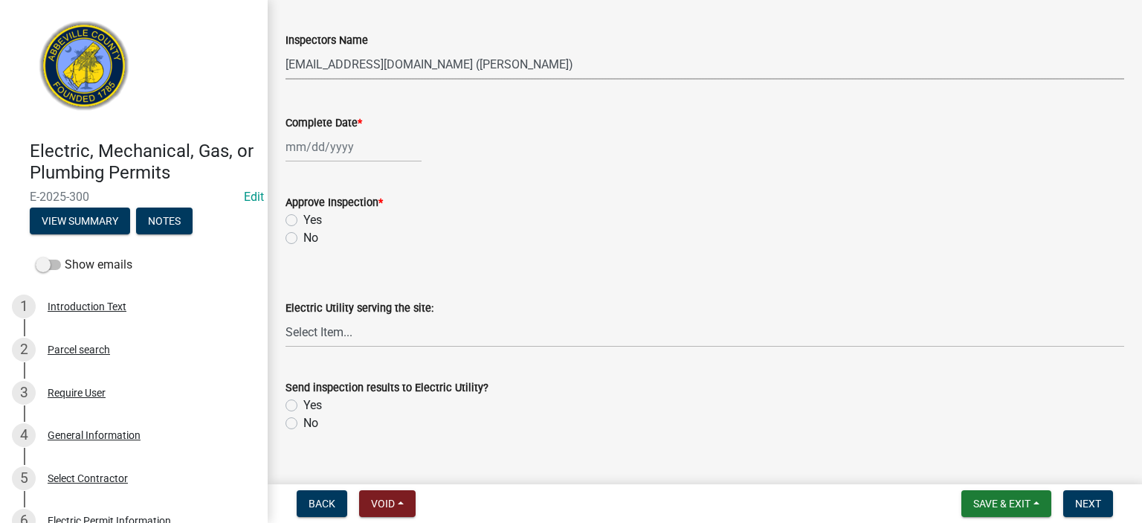
click at [581, 59] on select "Select Item... aprice@abbevillecountysc.com (Andrew M. Price) soshields@abbevil…" at bounding box center [705, 64] width 839 height 30
select select "56be3ac8-4e2d-49a7-9260-658958e29c03"
click at [286, 49] on select "Select Item... aprice@abbevillecountysc.com (Andrew M. Price) soshields@abbevil…" at bounding box center [705, 64] width 839 height 30
select select "9"
select select "2025"
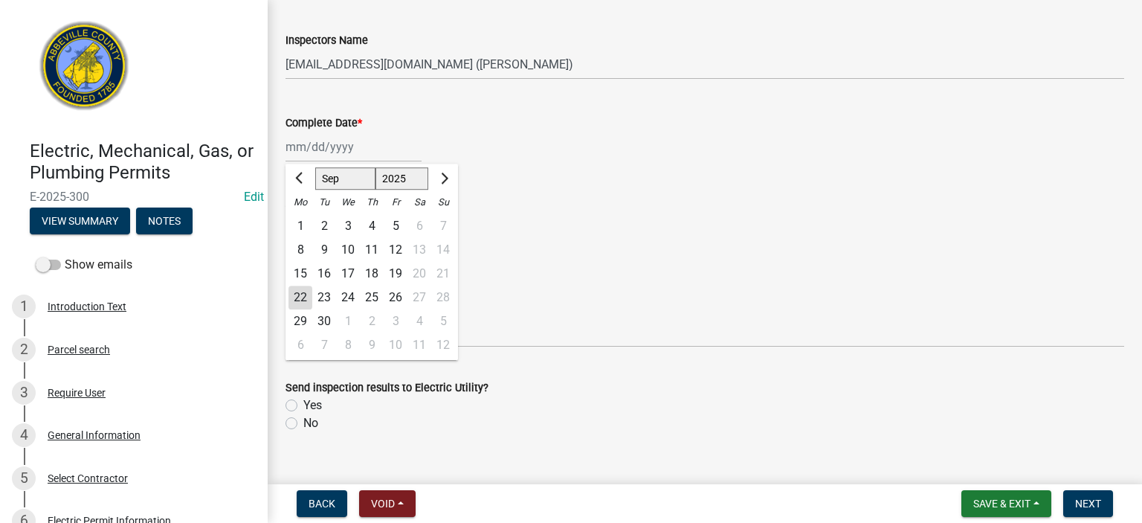
click at [379, 149] on div "Jan Feb Mar Apr May Jun Jul Aug Sep Oct Nov Dec 1525 1526 1527 1528 1529 1530 1…" at bounding box center [354, 147] width 136 height 30
click at [295, 292] on div "22" at bounding box center [301, 298] width 24 height 24
type input "09/22/2025"
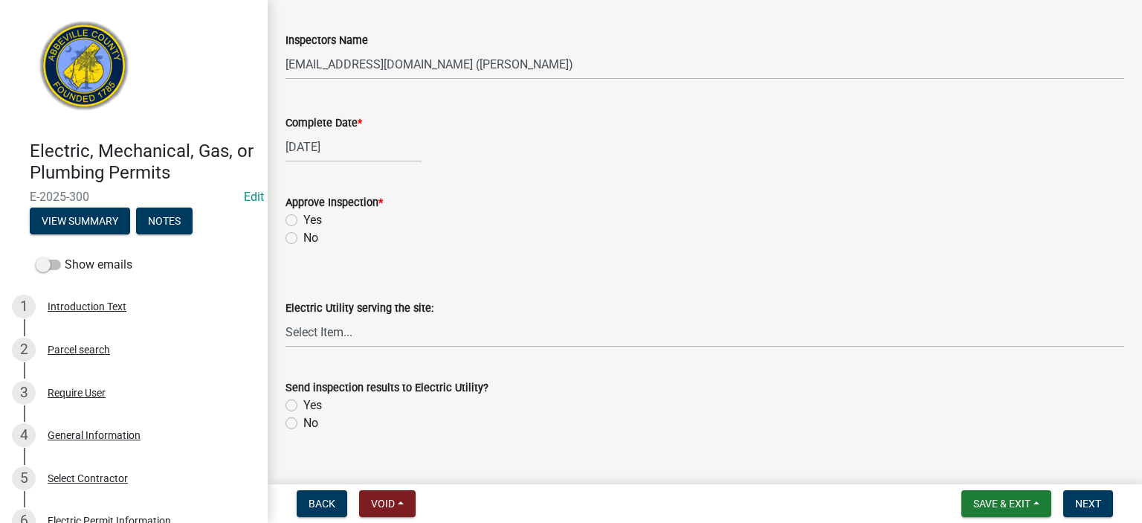
click at [303, 238] on label "No" at bounding box center [310, 238] width 15 height 18
click at [303, 238] on input "No" at bounding box center [308, 234] width 10 height 10
radio input "true"
click at [303, 421] on label "No" at bounding box center [310, 423] width 15 height 18
click at [303, 421] on input "No" at bounding box center [308, 419] width 10 height 10
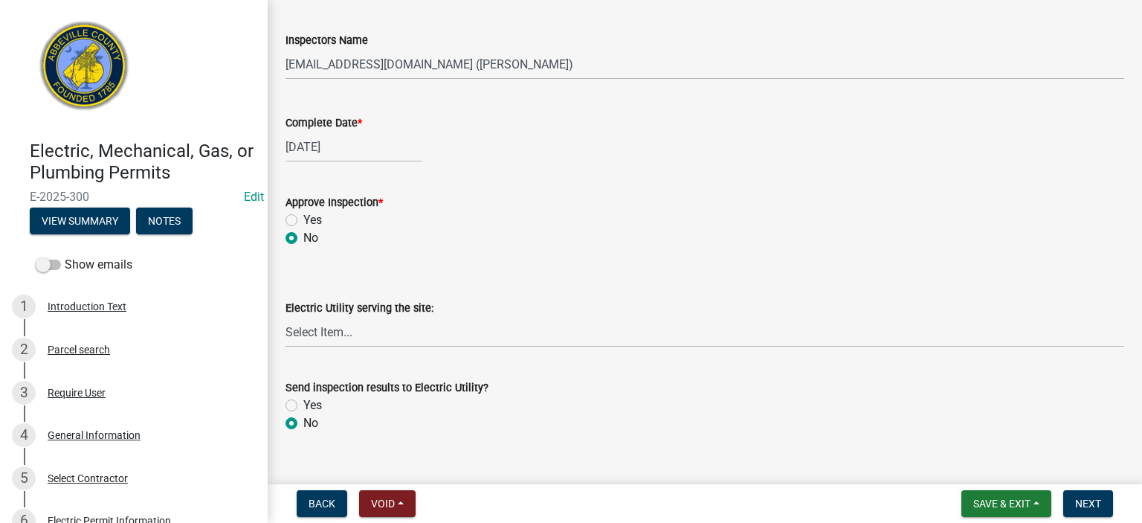
radio input "true"
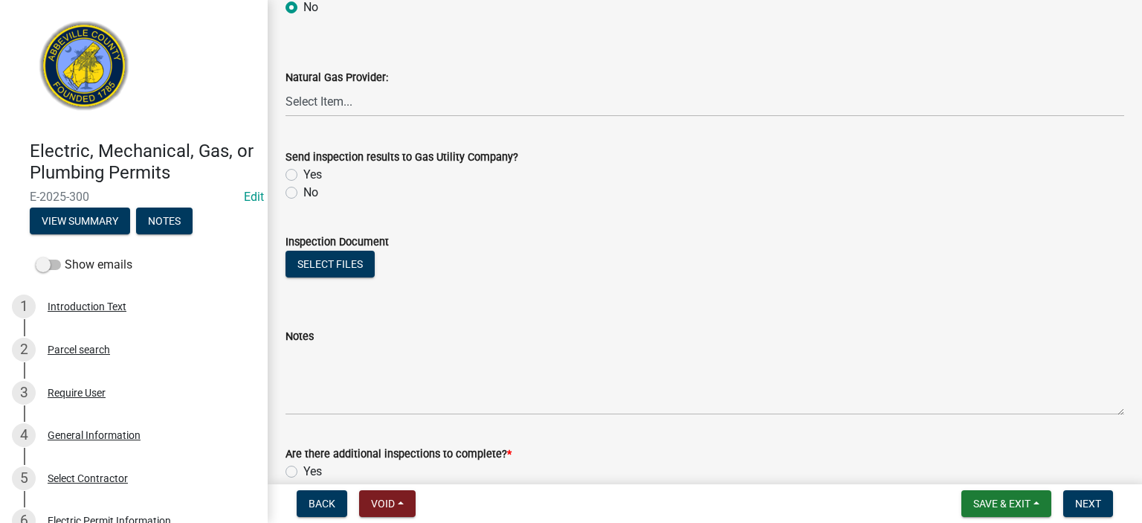
scroll to position [922, 0]
click at [292, 199] on div "No" at bounding box center [705, 192] width 839 height 18
drag, startPoint x: 292, startPoint y: 187, endPoint x: 295, endPoint y: 196, distance: 9.4
click at [303, 190] on label "No" at bounding box center [310, 192] width 15 height 18
click at [303, 190] on input "No" at bounding box center [308, 188] width 10 height 10
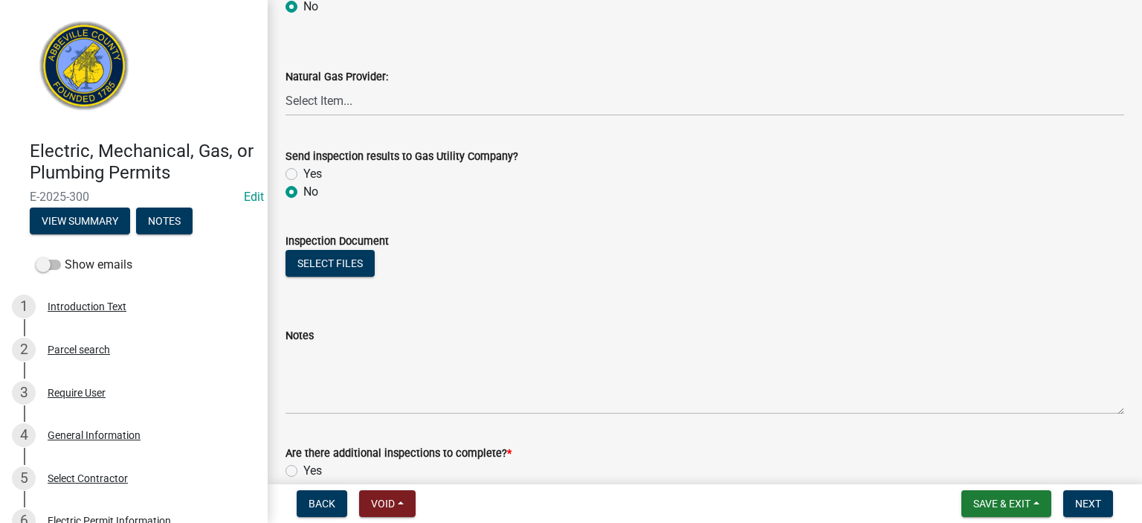
radio input "true"
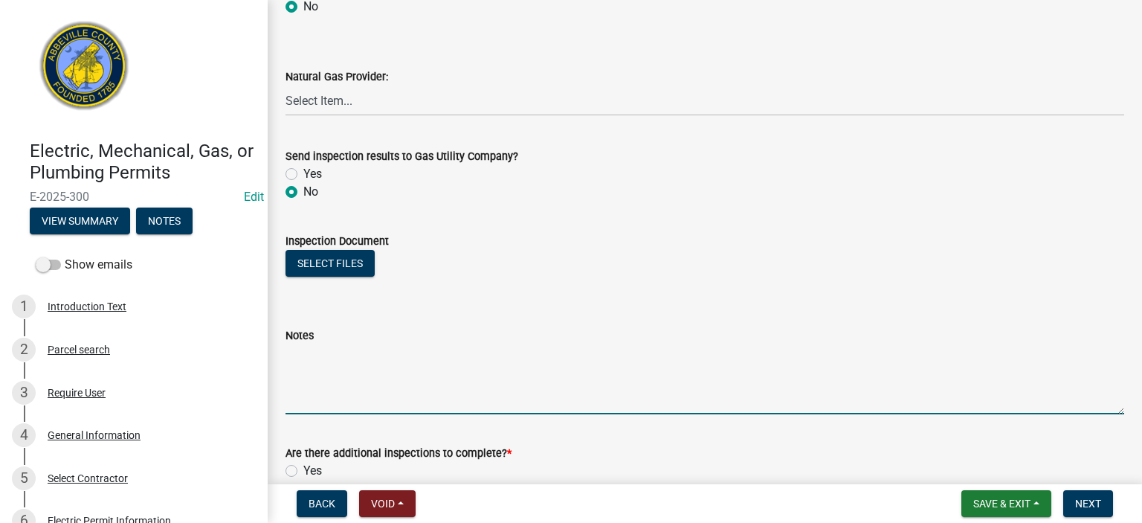
click at [343, 362] on textarea "Notes" at bounding box center [705, 379] width 839 height 70
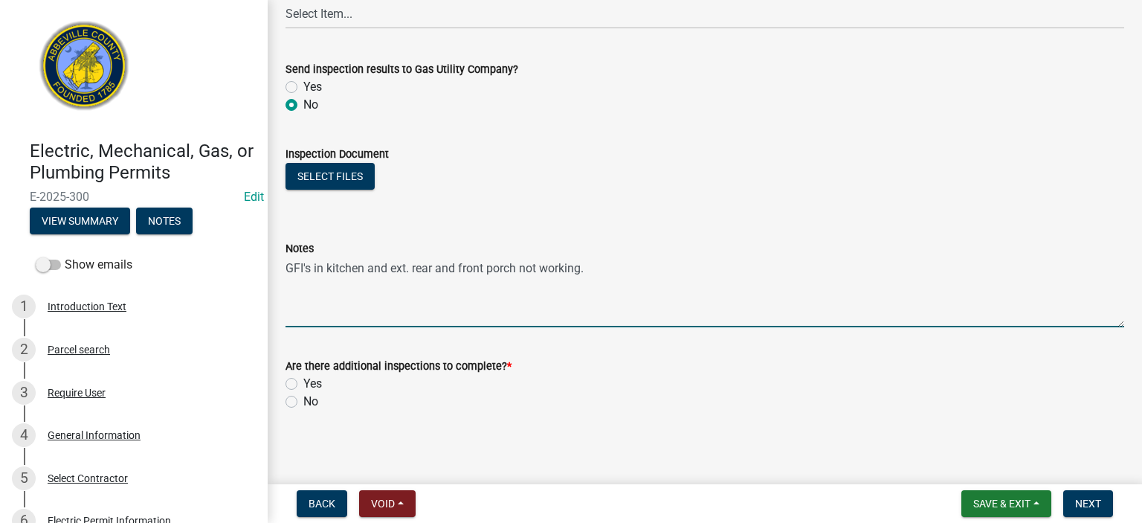
scroll to position [1012, 0]
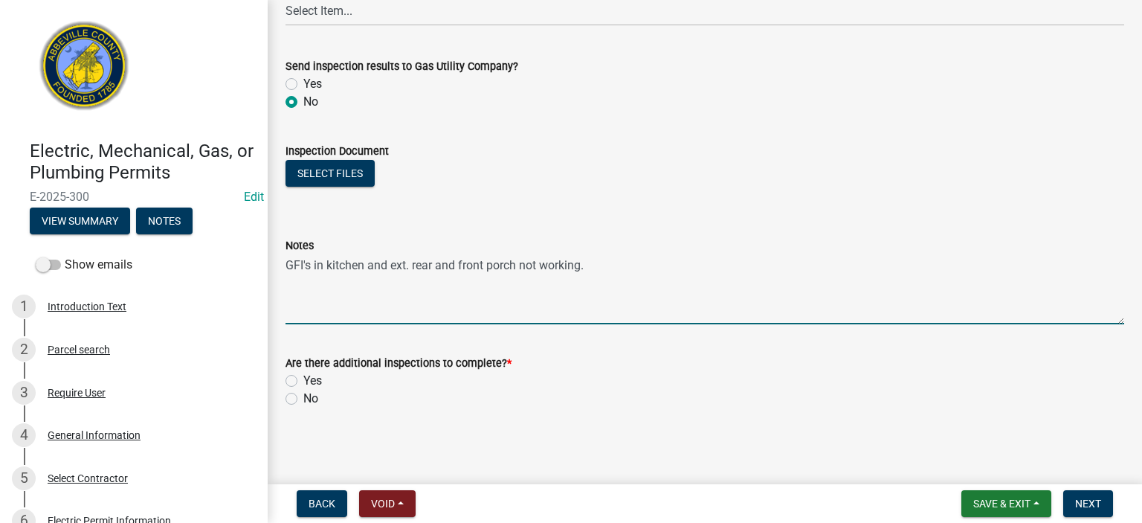
type textarea "GFI's in kitchen and ext. rear and front porch not working."
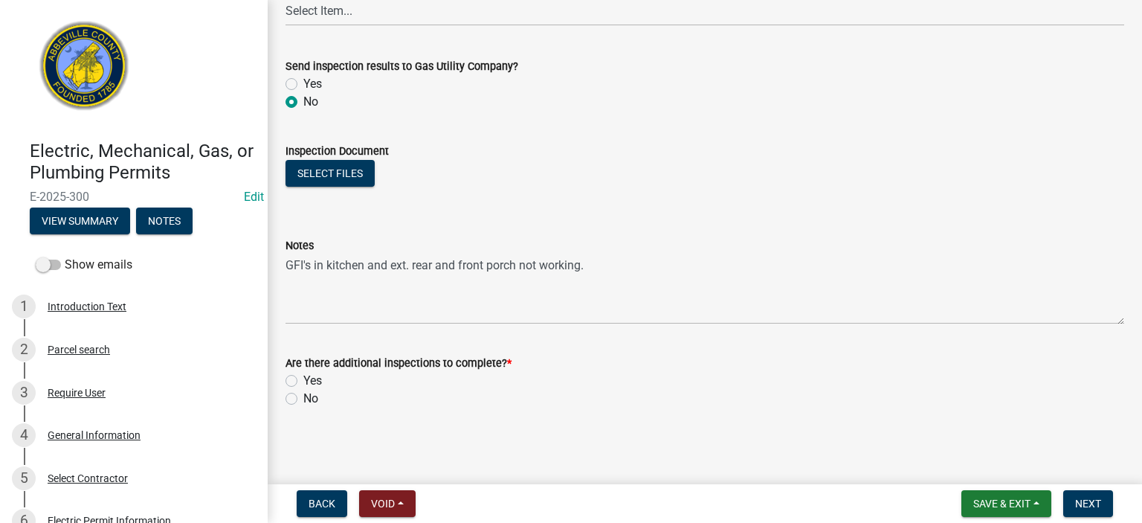
click at [303, 379] on label "Yes" at bounding box center [312, 381] width 19 height 18
click at [303, 379] on input "Yes" at bounding box center [308, 377] width 10 height 10
radio input "true"
click at [1087, 506] on span "Next" at bounding box center [1088, 504] width 26 height 12
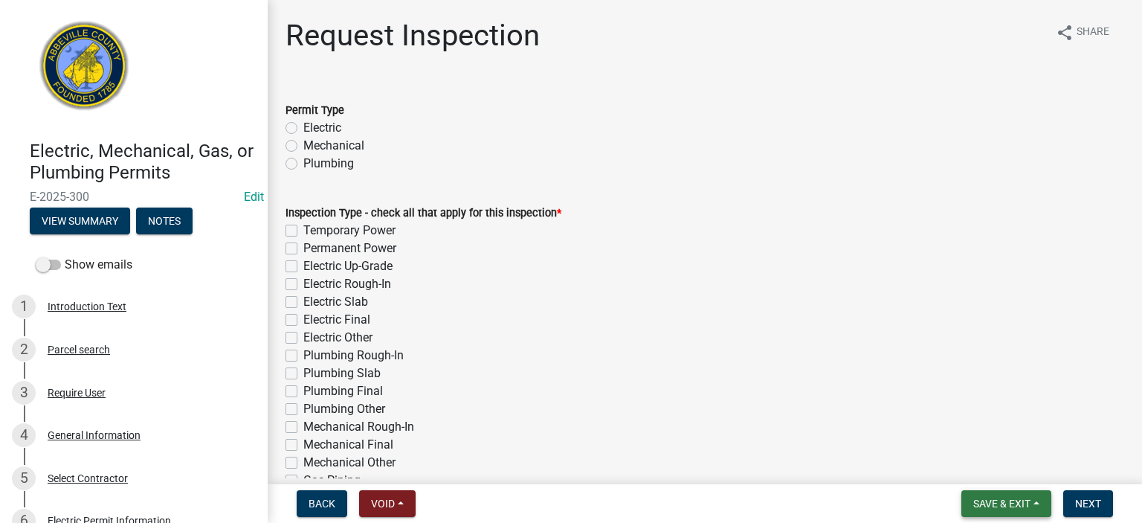
click at [1003, 498] on span "Save & Exit" at bounding box center [1002, 504] width 57 height 12
click at [971, 469] on button "Save & Exit" at bounding box center [992, 465] width 119 height 36
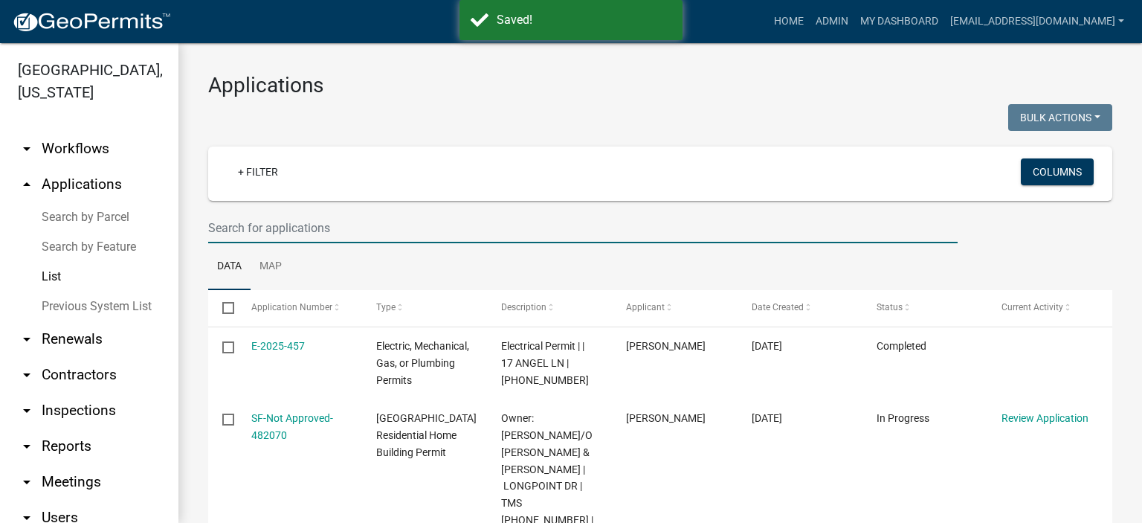
click at [360, 235] on input "text" at bounding box center [583, 228] width 750 height 30
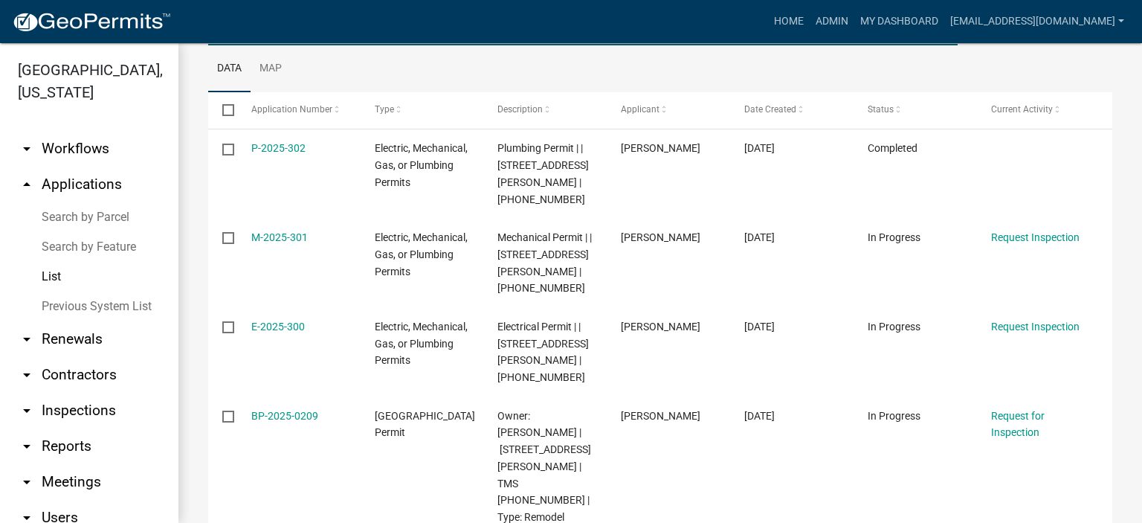
scroll to position [199, 0]
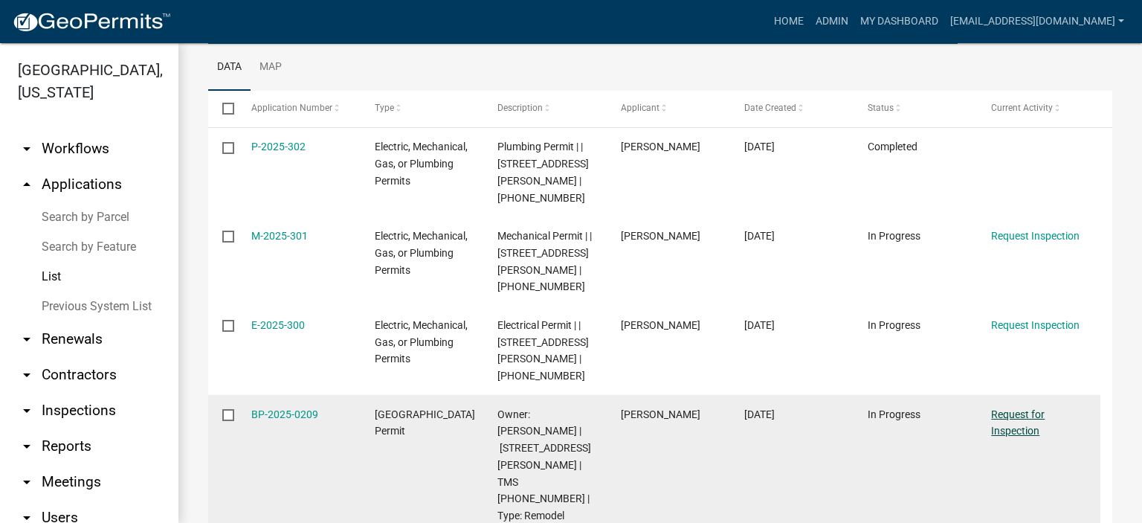
type input "778 Brock"
click at [1015, 408] on link "Request for Inspection" at bounding box center [1018, 422] width 54 height 29
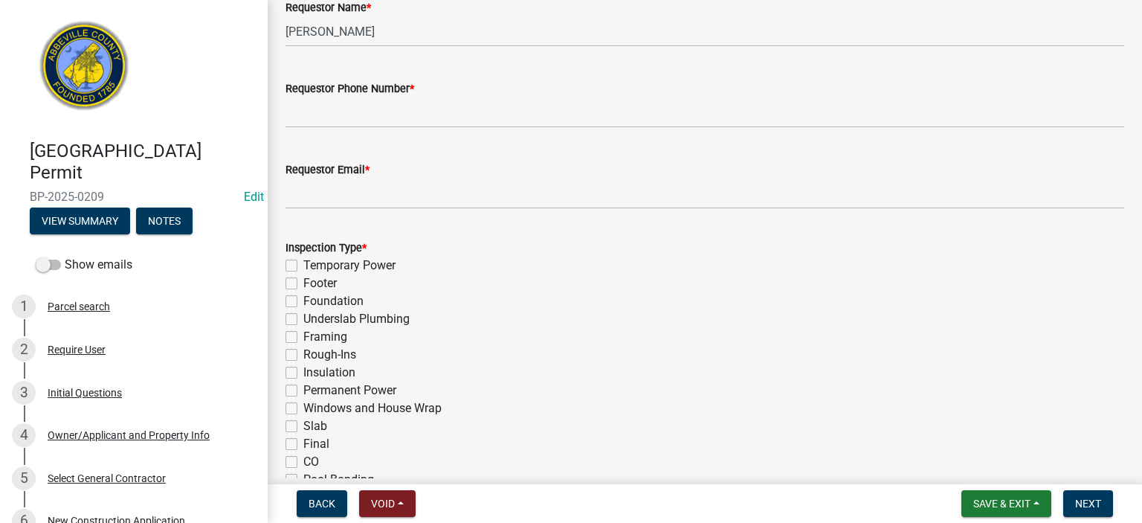
scroll to position [535, 0]
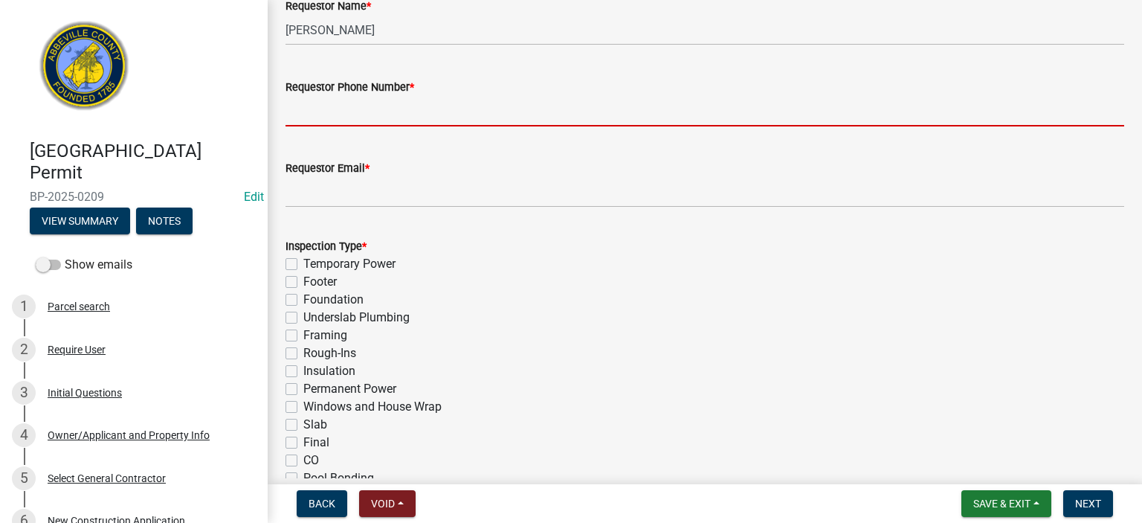
click at [421, 118] on input "Requestor Phone Number *" at bounding box center [705, 111] width 839 height 30
type input "8643662400"
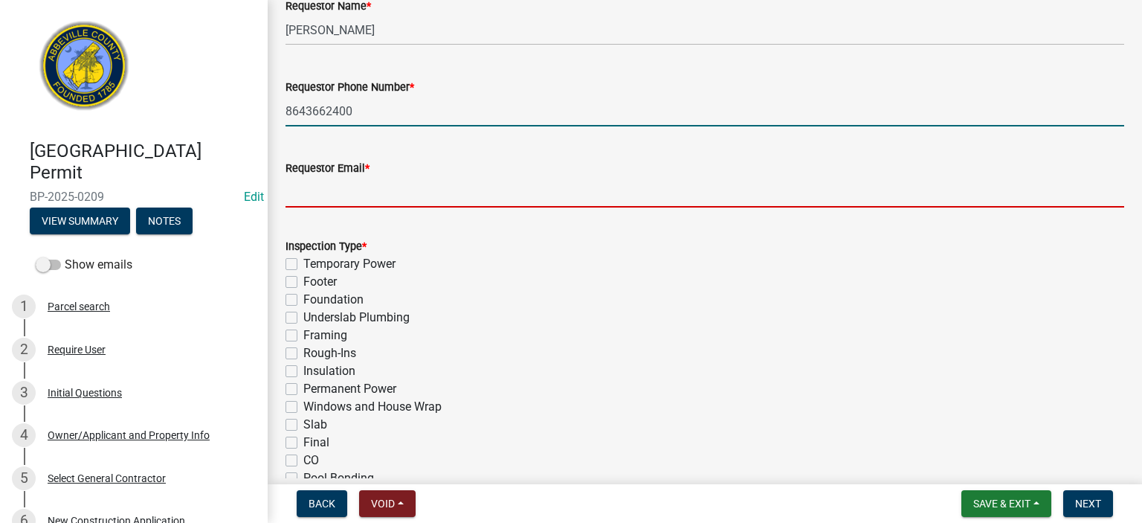
type input "soshields@abbevillecountysc.com"
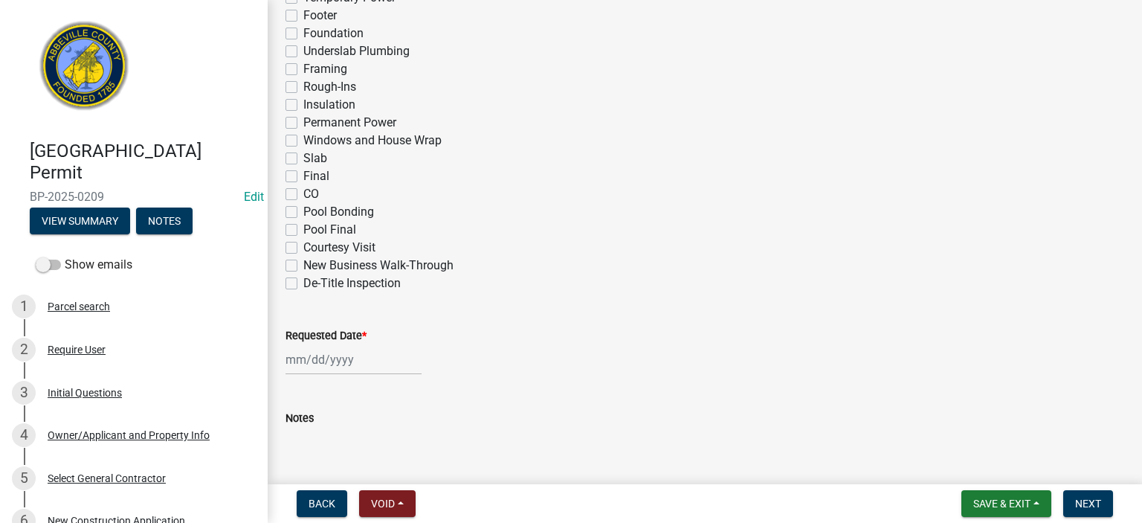
scroll to position [803, 0]
click at [303, 175] on label "Final" at bounding box center [316, 175] width 26 height 18
click at [303, 175] on input "Final" at bounding box center [308, 171] width 10 height 10
checkbox input "true"
checkbox input "false"
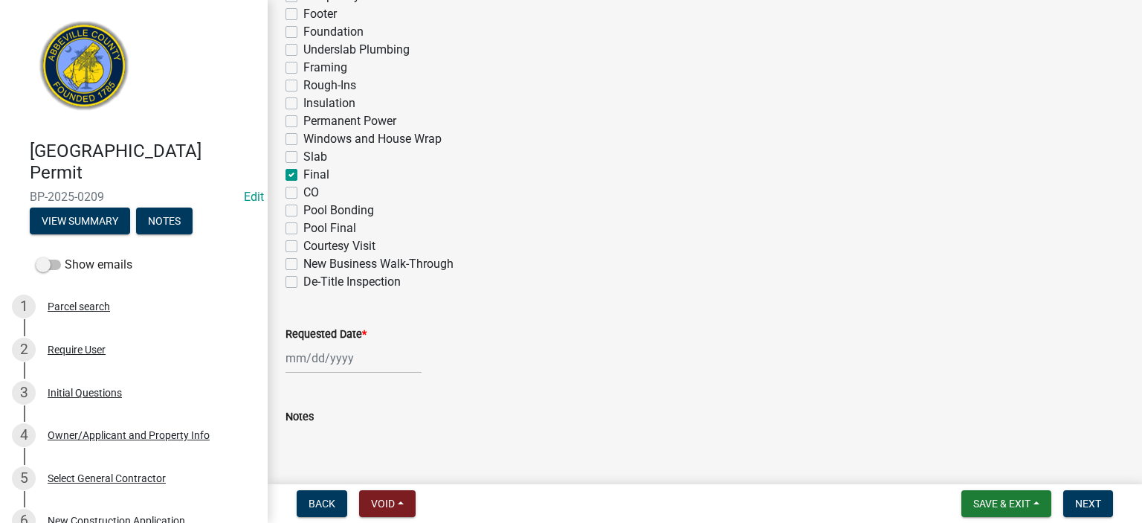
checkbox input "false"
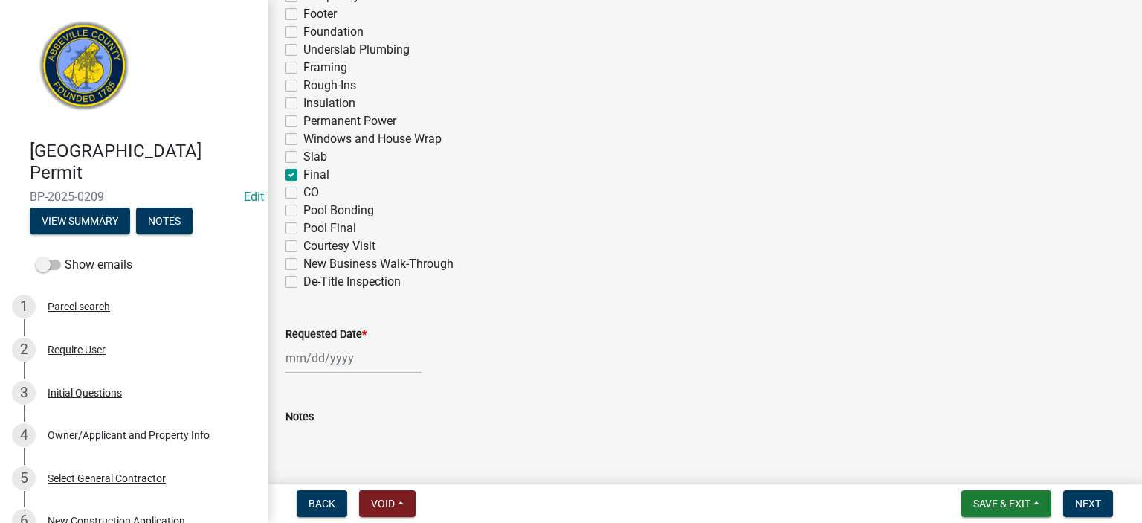
checkbox input "false"
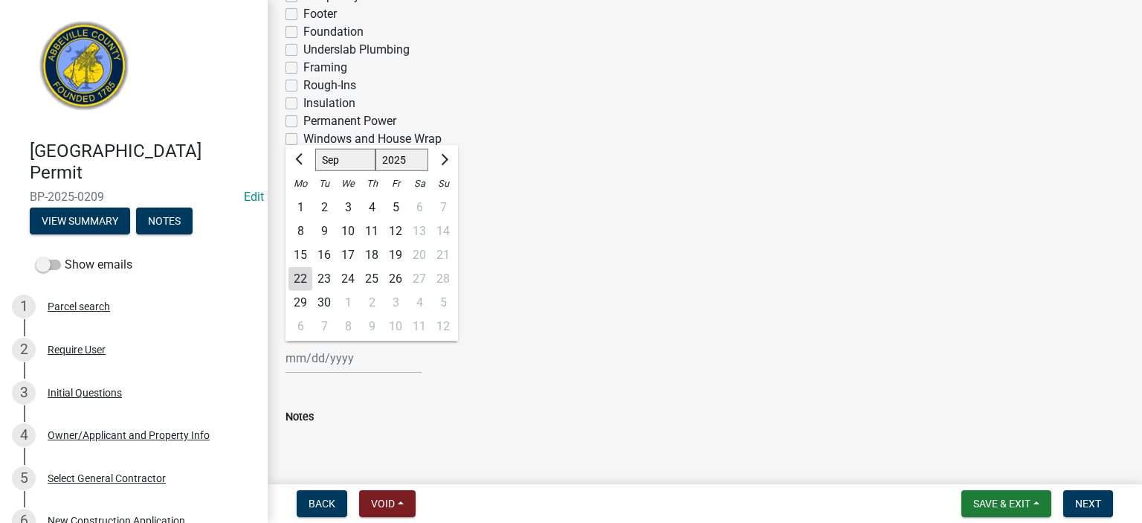
click at [394, 358] on div "Jan Feb Mar Apr May Jun Jul Aug Sep Oct Nov Dec 1525 1526 1527 1528 1529 1530 1…" at bounding box center [354, 358] width 136 height 30
drag, startPoint x: 300, startPoint y: 280, endPoint x: 307, endPoint y: 290, distance: 12.4
click at [300, 281] on div "22" at bounding box center [301, 279] width 24 height 24
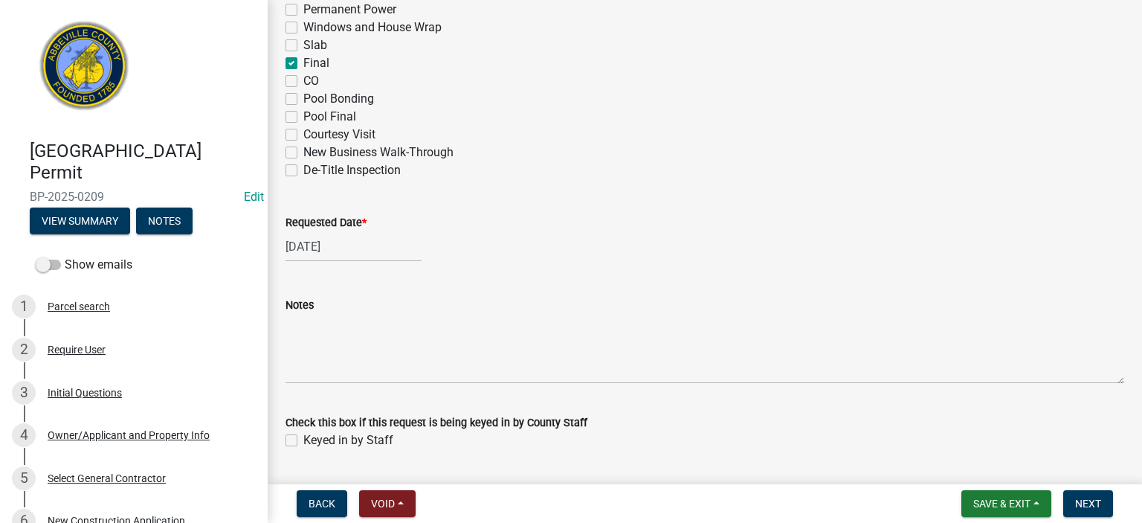
scroll to position [957, 0]
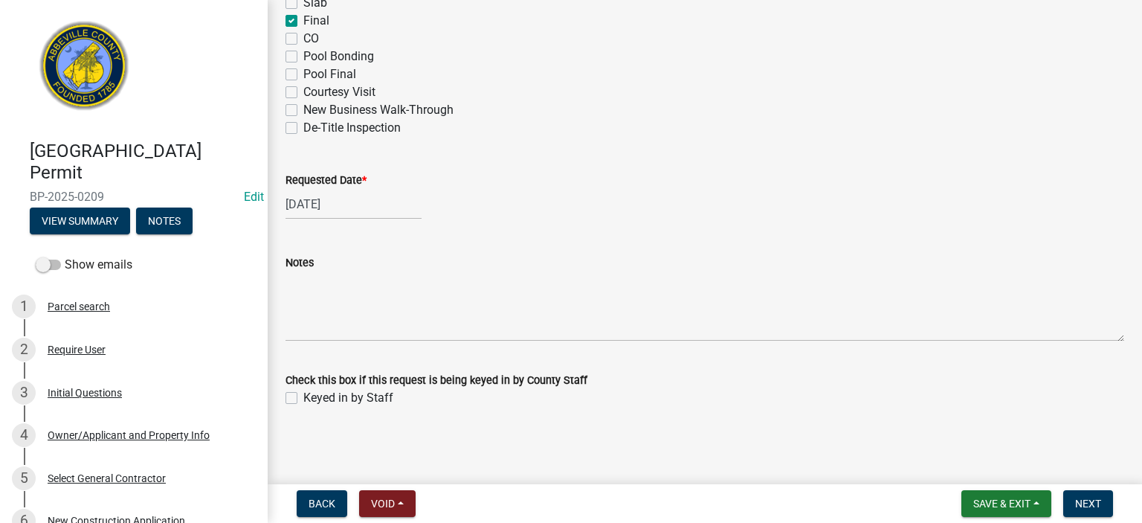
click at [303, 397] on label "Keyed in by Staff" at bounding box center [348, 398] width 90 height 18
click at [303, 397] on input "Keyed in by Staff" at bounding box center [308, 394] width 10 height 10
click at [1082, 499] on span "Next" at bounding box center [1088, 504] width 26 height 12
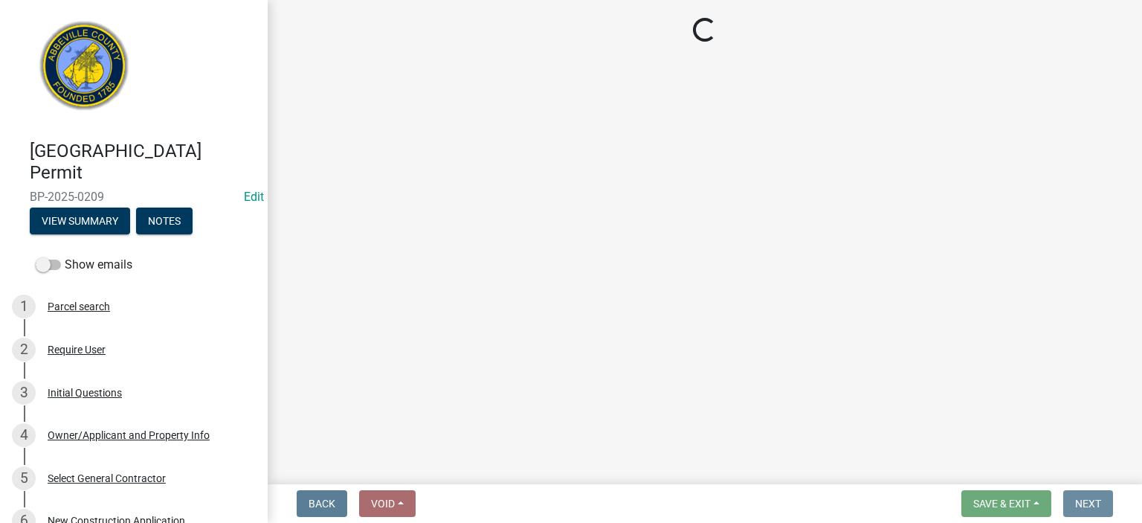
scroll to position [0, 0]
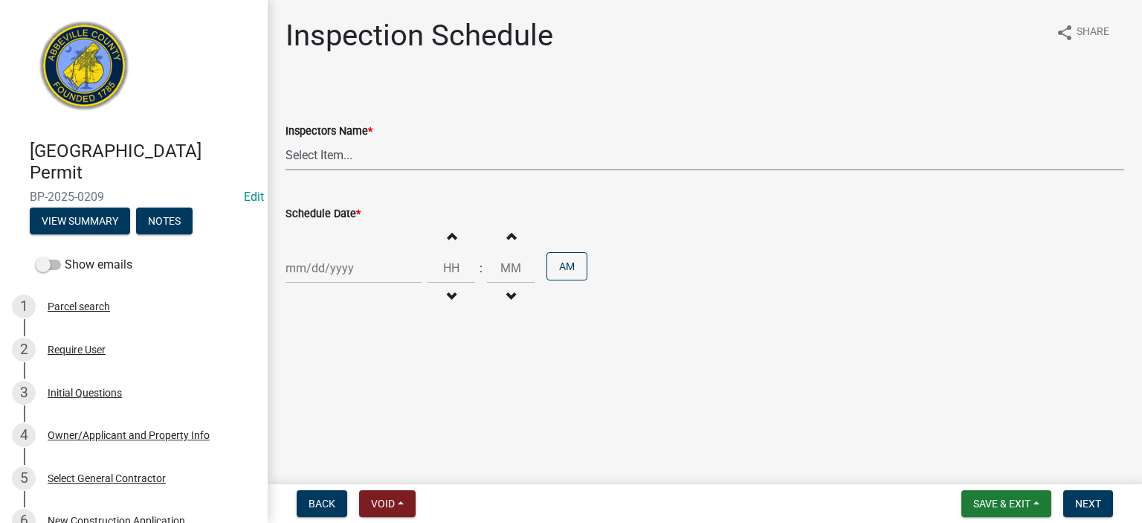
click at [449, 160] on select "Select Item... aprice@abbevillecountysc.com (Andrew M. Price) soshields@abbevil…" at bounding box center [705, 155] width 839 height 30
click at [286, 140] on select "Select Item... aprice@abbevillecountysc.com (Andrew M. Price) soshields@abbevil…" at bounding box center [705, 155] width 839 height 30
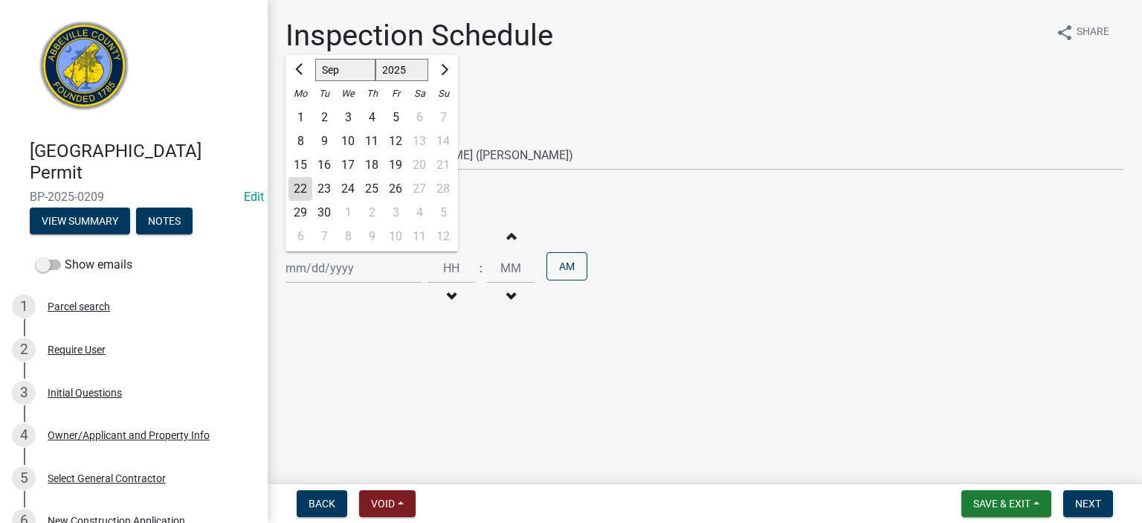
click at [373, 280] on div "Jan Feb Mar Apr May Jun Jul Aug Sep Oct Nov Dec 1525 1526 1527 1528 1529 1530 1…" at bounding box center [354, 268] width 136 height 30
click at [296, 185] on div "22" at bounding box center [301, 189] width 24 height 24
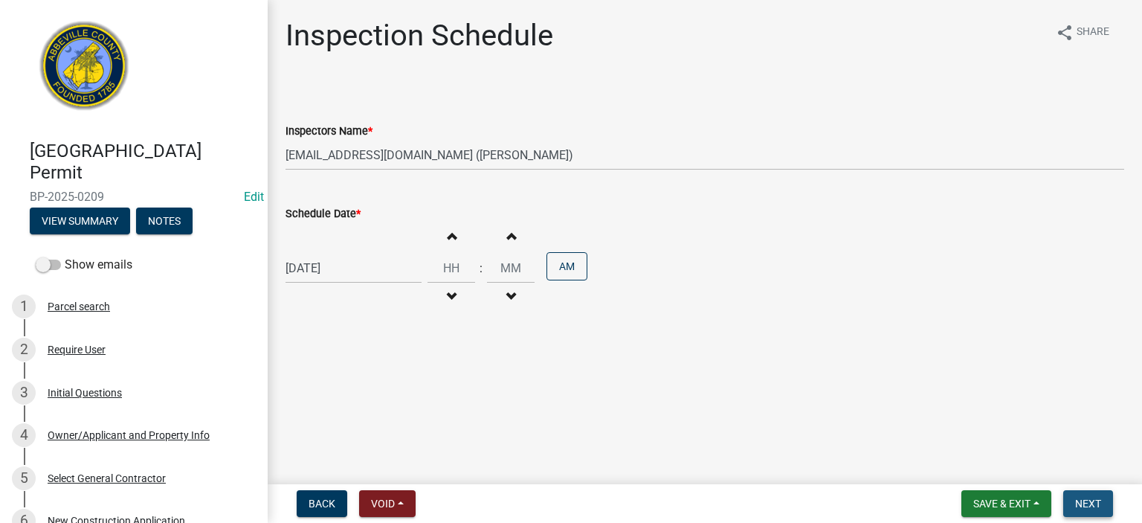
click at [1096, 496] on button "Next" at bounding box center [1089, 503] width 50 height 27
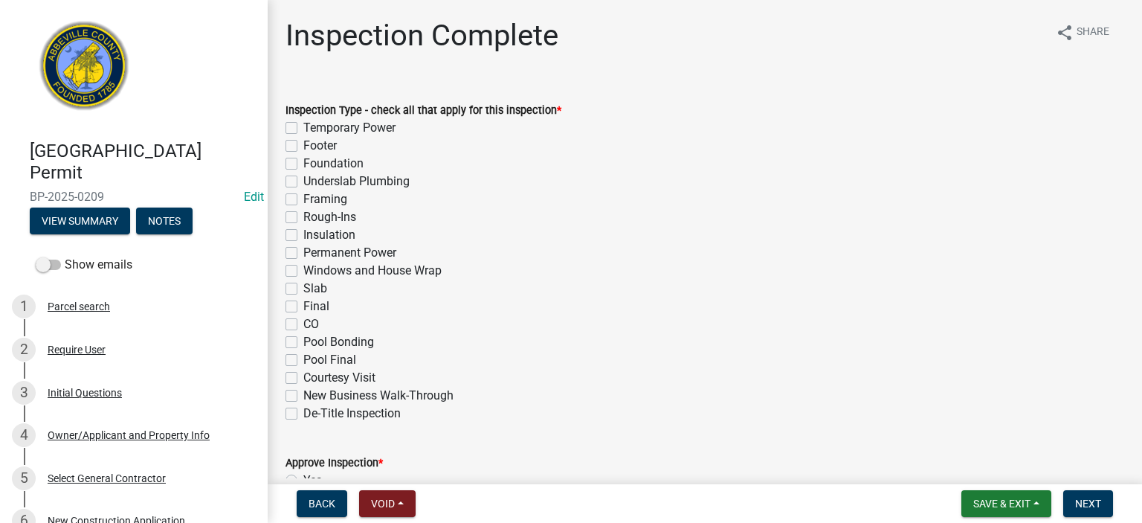
click at [303, 304] on label "Final" at bounding box center [316, 306] width 26 height 18
click at [303, 304] on input "Final" at bounding box center [308, 302] width 10 height 10
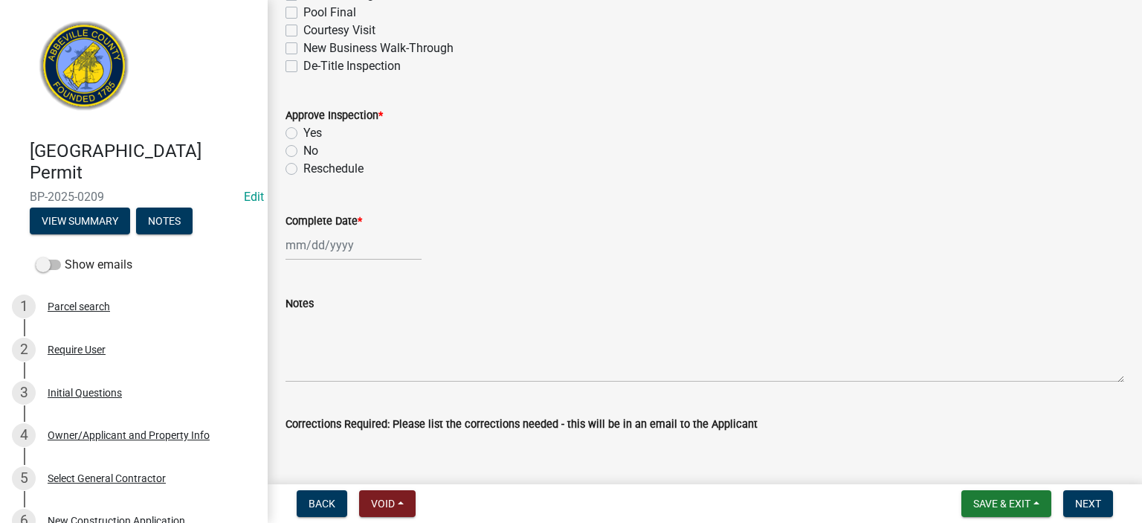
scroll to position [357, 0]
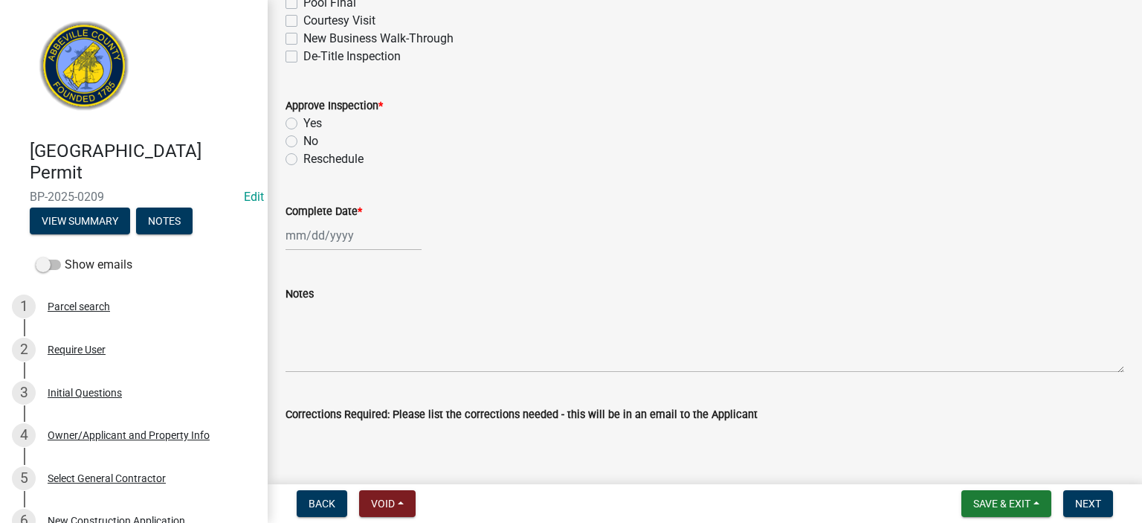
click at [303, 139] on label "No" at bounding box center [310, 141] width 15 height 18
click at [303, 139] on input "No" at bounding box center [308, 137] width 10 height 10
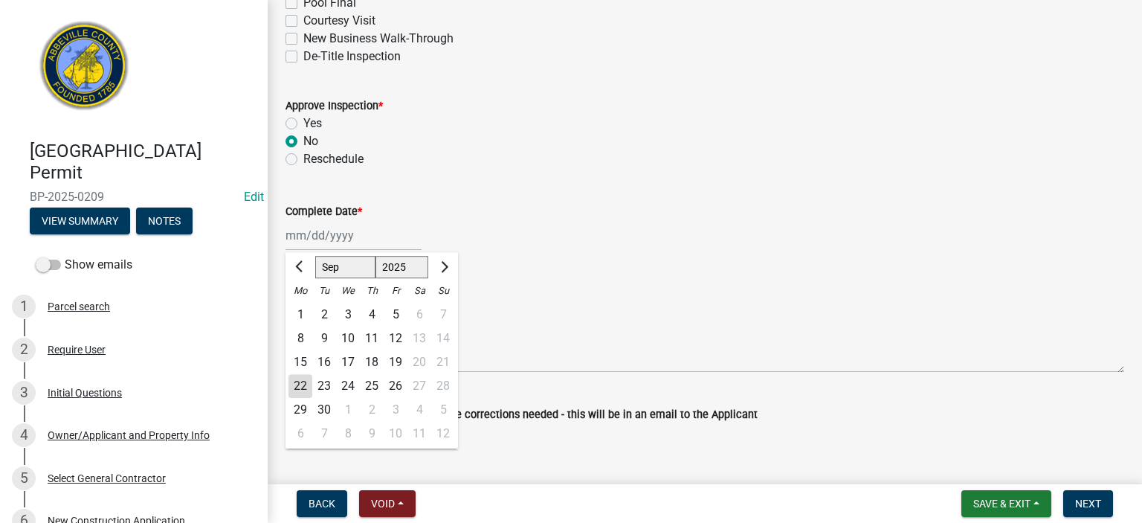
click at [364, 246] on div "Jan Feb Mar Apr May Jun Jul Aug Sep Oct Nov Dec 1525 1526 1527 1528 1529 1530 1…" at bounding box center [354, 235] width 136 height 30
click at [297, 384] on div "22" at bounding box center [301, 386] width 24 height 24
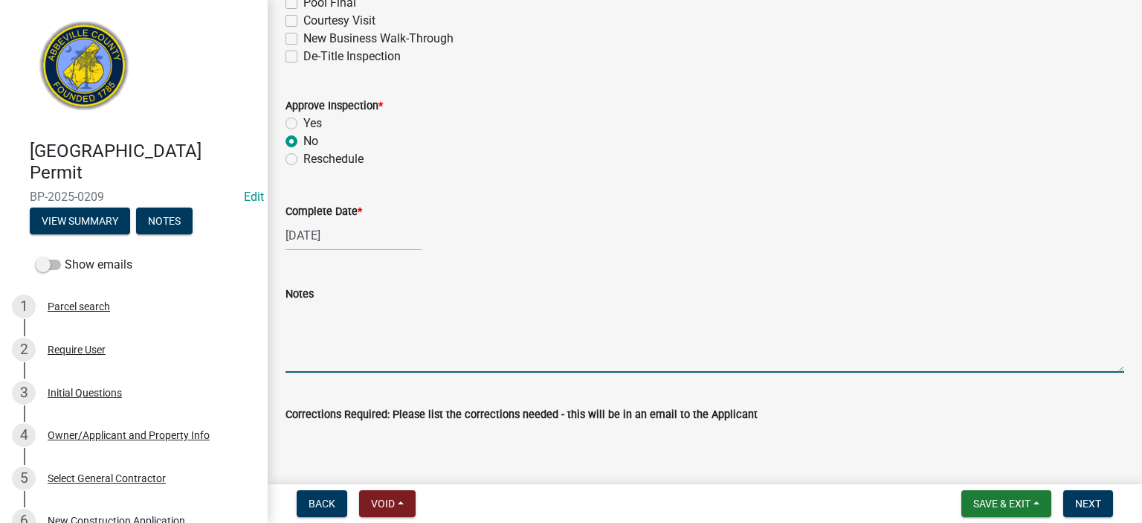
click at [350, 326] on textarea "Notes" at bounding box center [705, 338] width 839 height 70
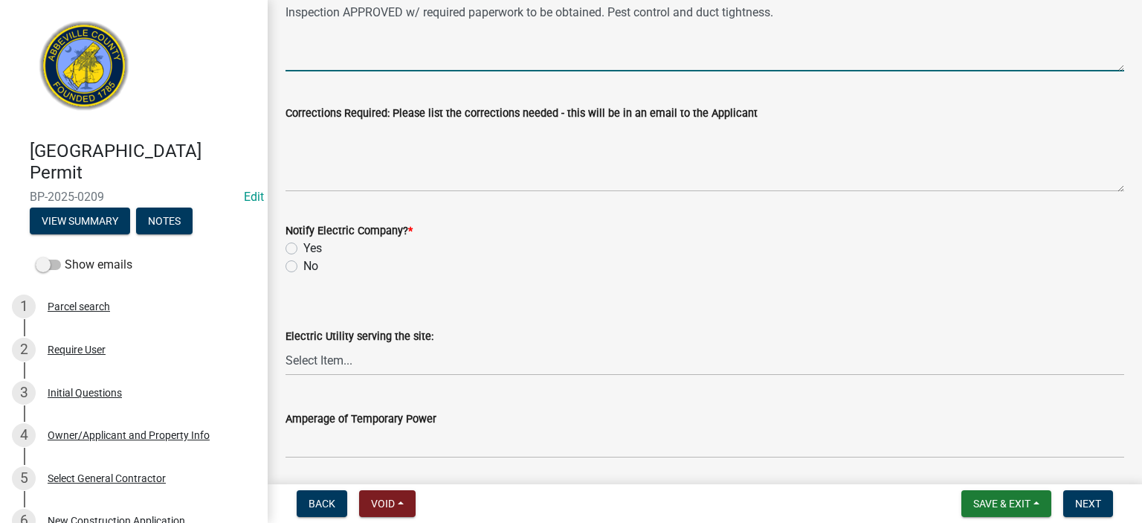
scroll to position [684, 0]
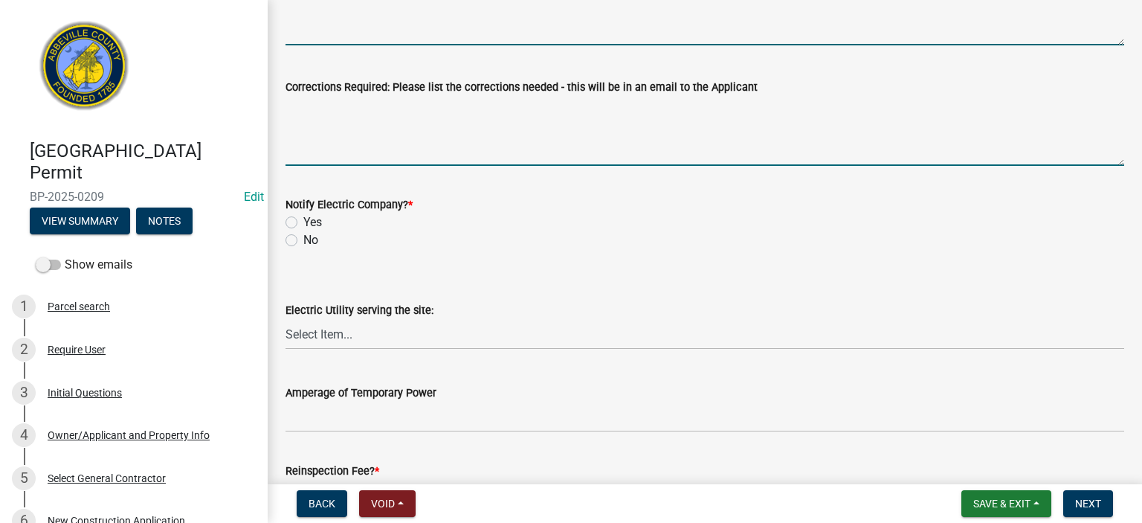
click at [420, 119] on textarea "Corrections Required: Please list the corrections needed - this will be in an e…" at bounding box center [705, 131] width 839 height 70
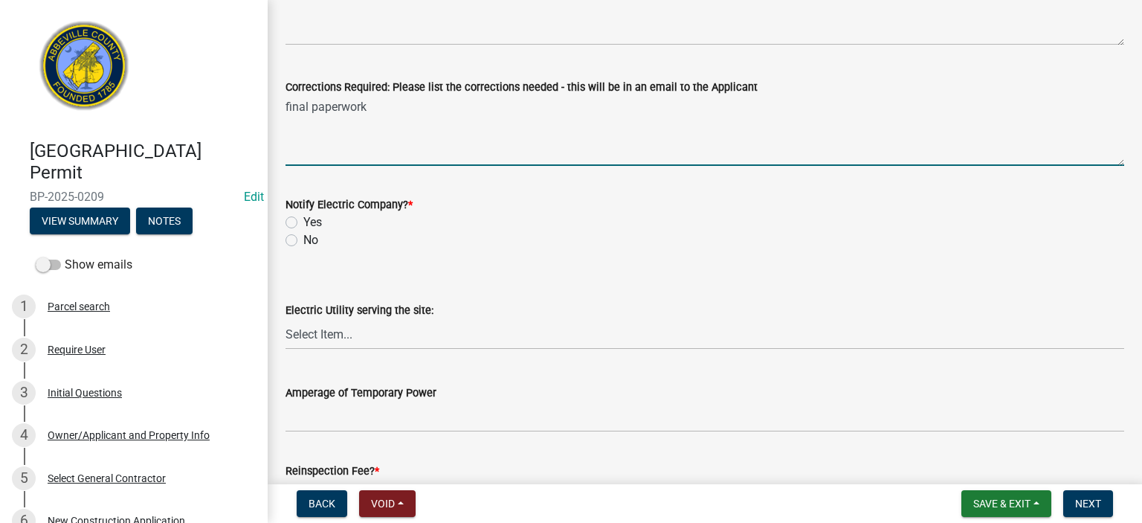
click at [303, 239] on label "No" at bounding box center [310, 240] width 15 height 18
click at [303, 239] on input "No" at bounding box center [308, 236] width 10 height 10
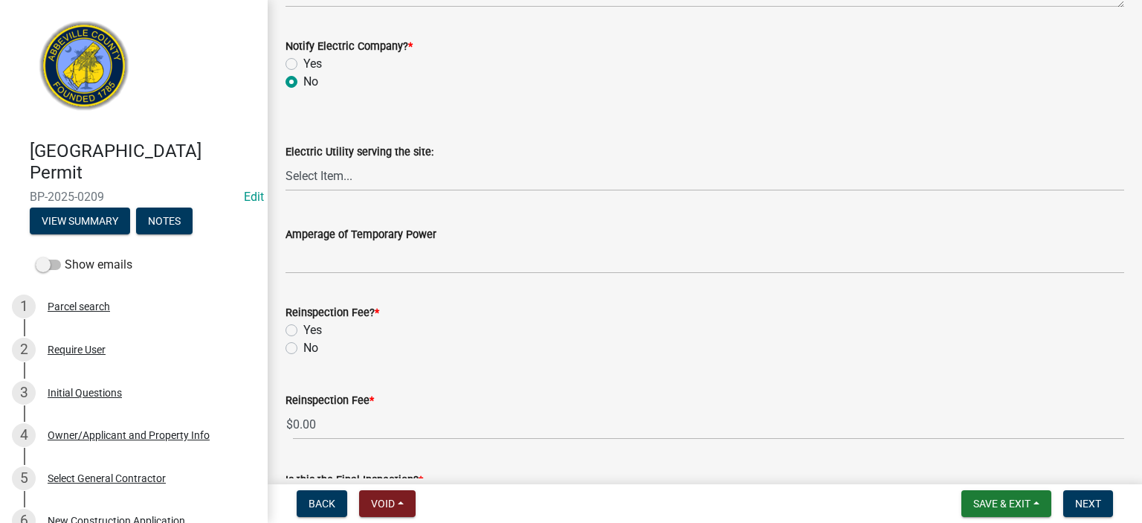
scroll to position [952, 0]
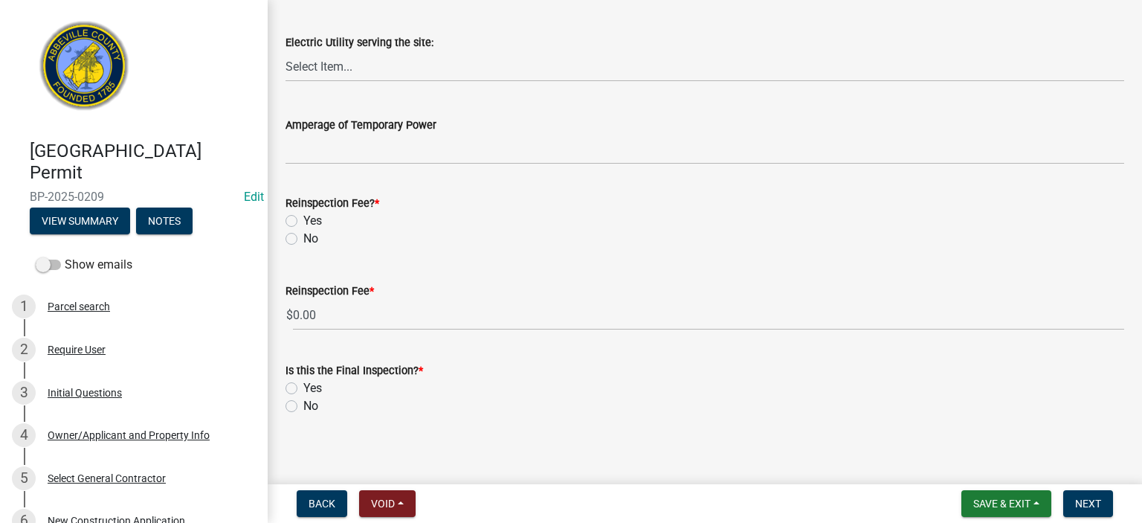
click at [303, 239] on label "No" at bounding box center [310, 239] width 15 height 18
click at [303, 239] on input "No" at bounding box center [308, 235] width 10 height 10
click at [303, 407] on label "No" at bounding box center [310, 406] width 15 height 18
click at [303, 407] on input "No" at bounding box center [308, 402] width 10 height 10
click at [1096, 493] on button "Next" at bounding box center [1089, 503] width 50 height 27
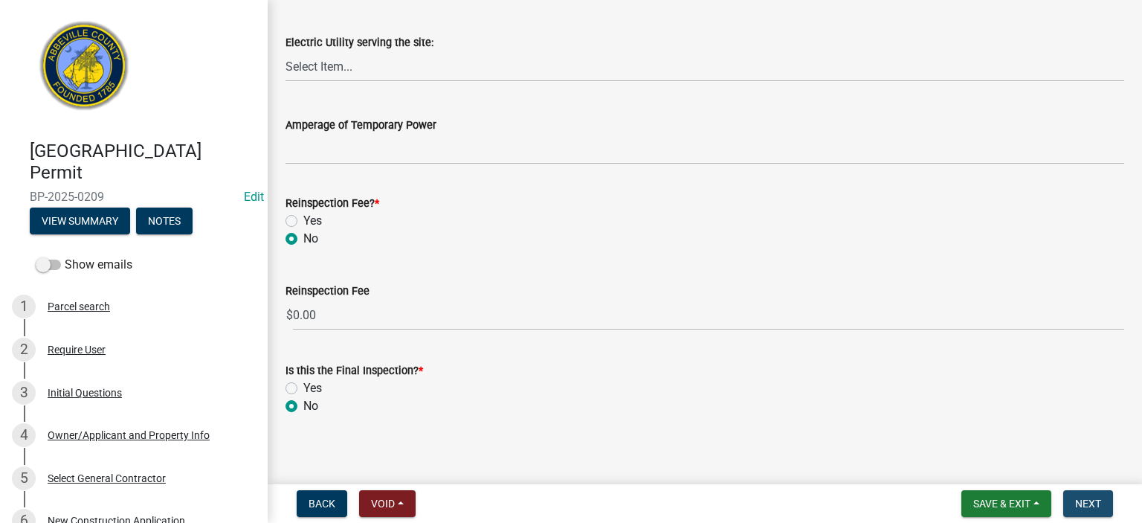
scroll to position [0, 0]
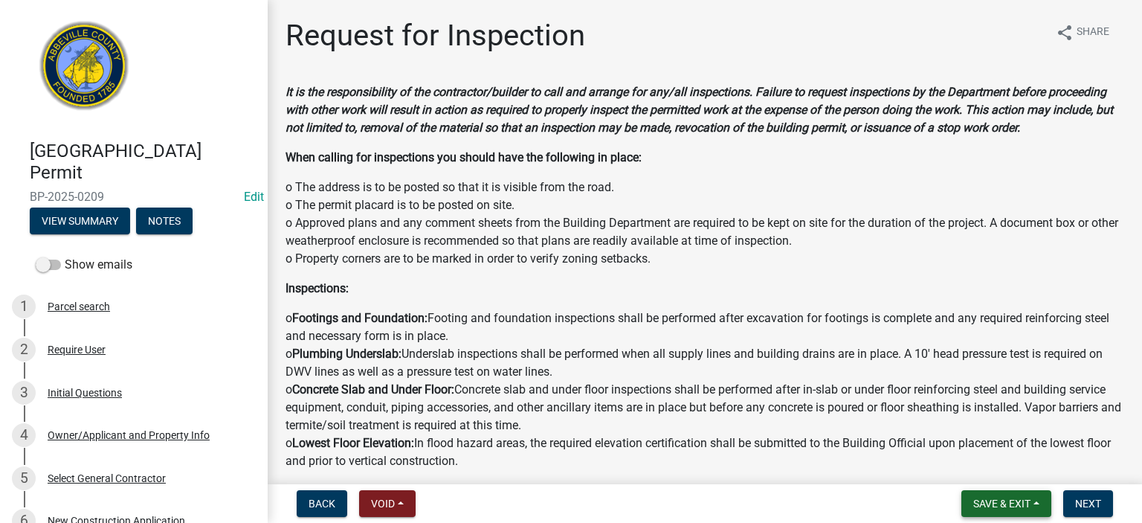
click at [1003, 498] on span "Save & Exit" at bounding box center [1002, 504] width 57 height 12
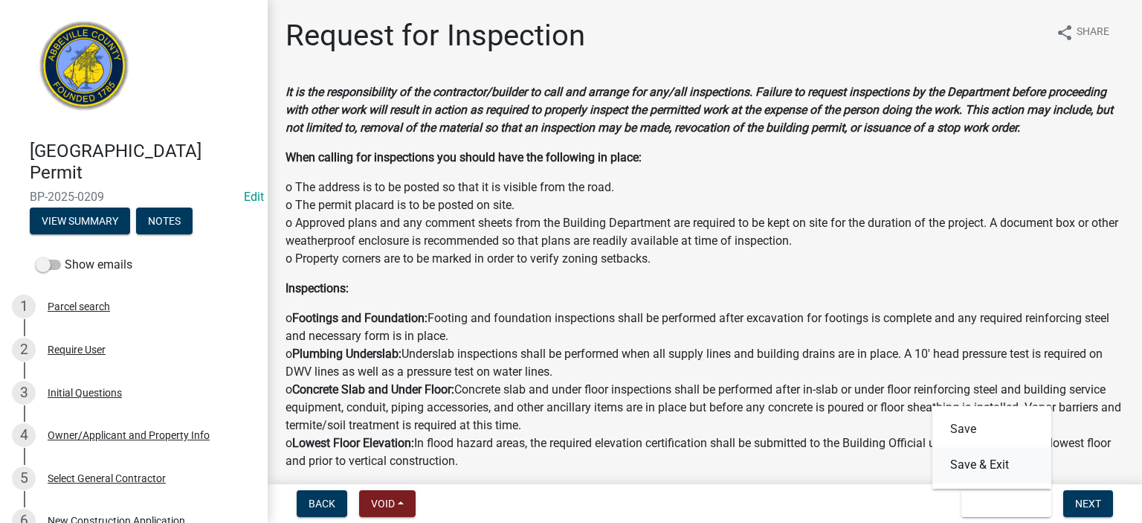
click at [974, 470] on button "Save & Exit" at bounding box center [992, 465] width 119 height 36
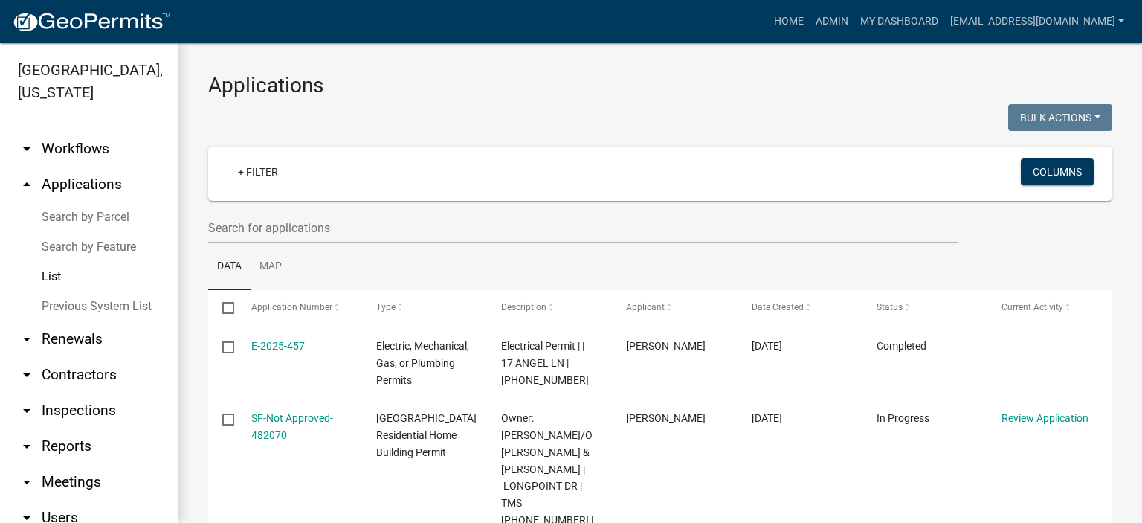
click at [46, 276] on link "List" at bounding box center [89, 277] width 178 height 30
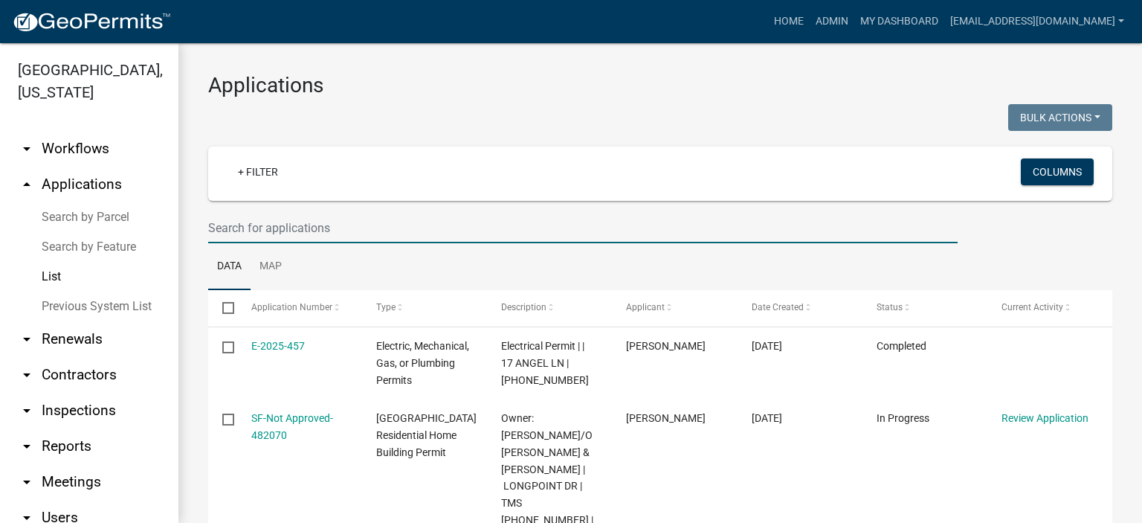
click at [393, 222] on input "text" at bounding box center [583, 228] width 750 height 30
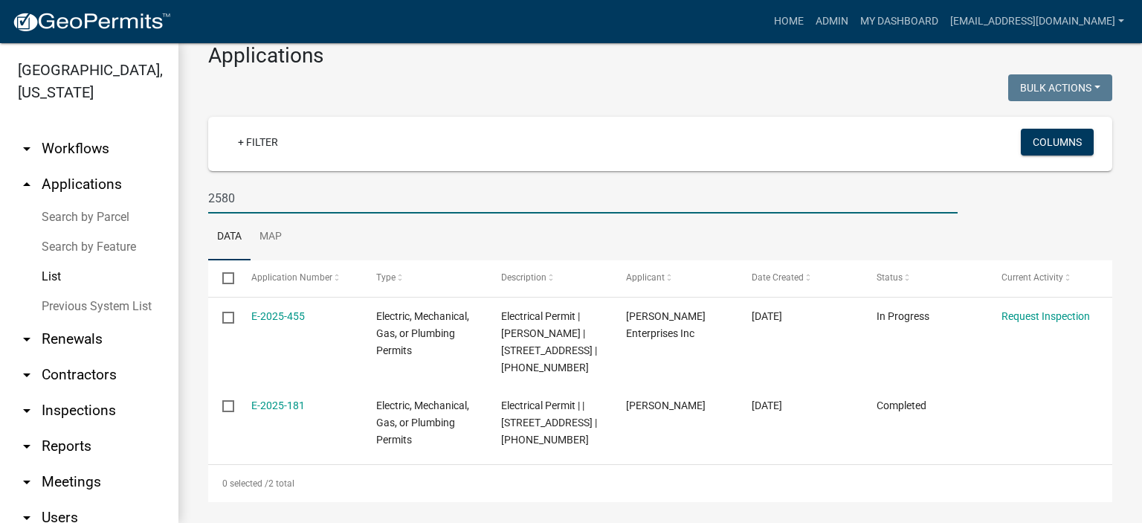
scroll to position [38, 0]
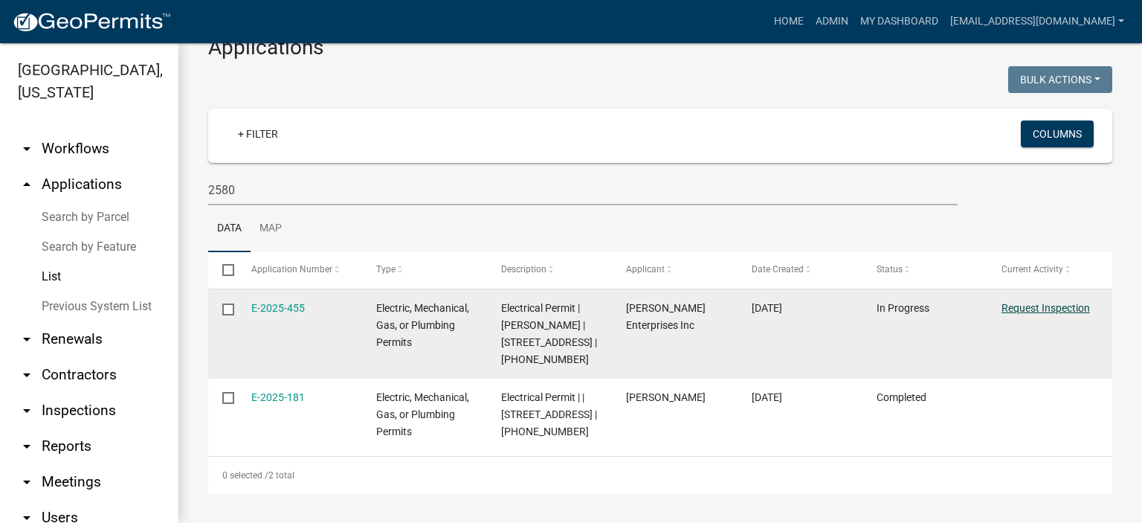
click at [1035, 307] on link "Request Inspection" at bounding box center [1046, 308] width 89 height 12
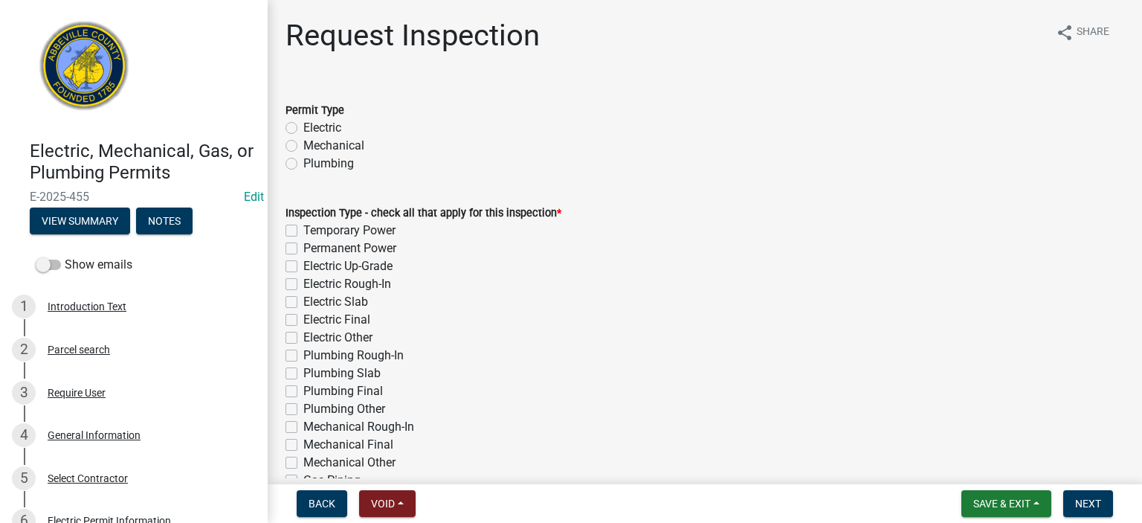
click at [303, 128] on label "Electric" at bounding box center [322, 128] width 38 height 18
click at [303, 128] on input "Electric" at bounding box center [308, 124] width 10 height 10
click at [303, 248] on label "Permanent Power" at bounding box center [349, 248] width 93 height 18
click at [303, 248] on input "Permanent Power" at bounding box center [308, 244] width 10 height 10
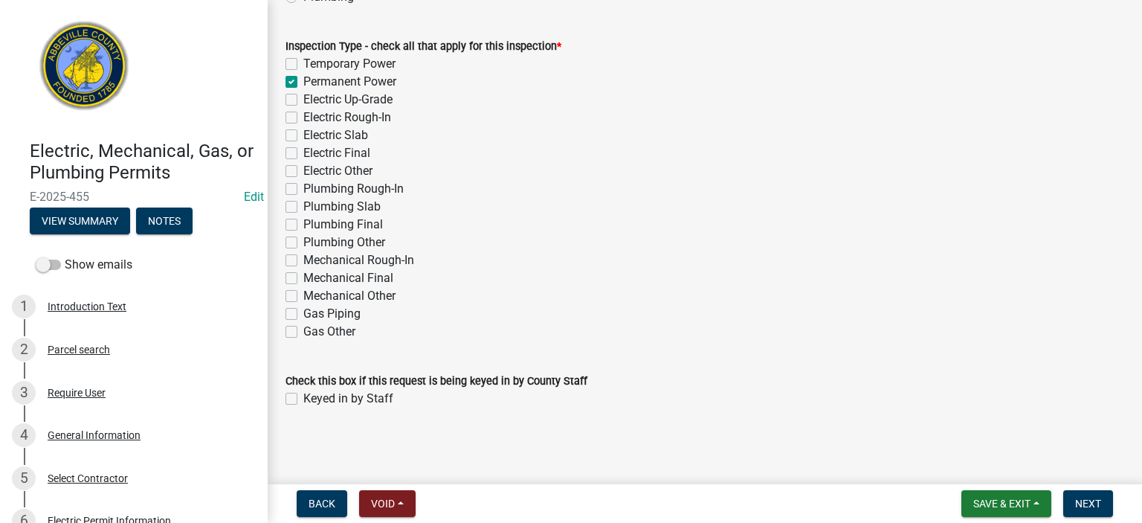
scroll to position [167, 0]
click at [303, 394] on label "Keyed in by Staff" at bounding box center [348, 399] width 90 height 18
click at [303, 394] on input "Keyed in by Staff" at bounding box center [308, 395] width 10 height 10
click at [1096, 500] on span "Next" at bounding box center [1088, 504] width 26 height 12
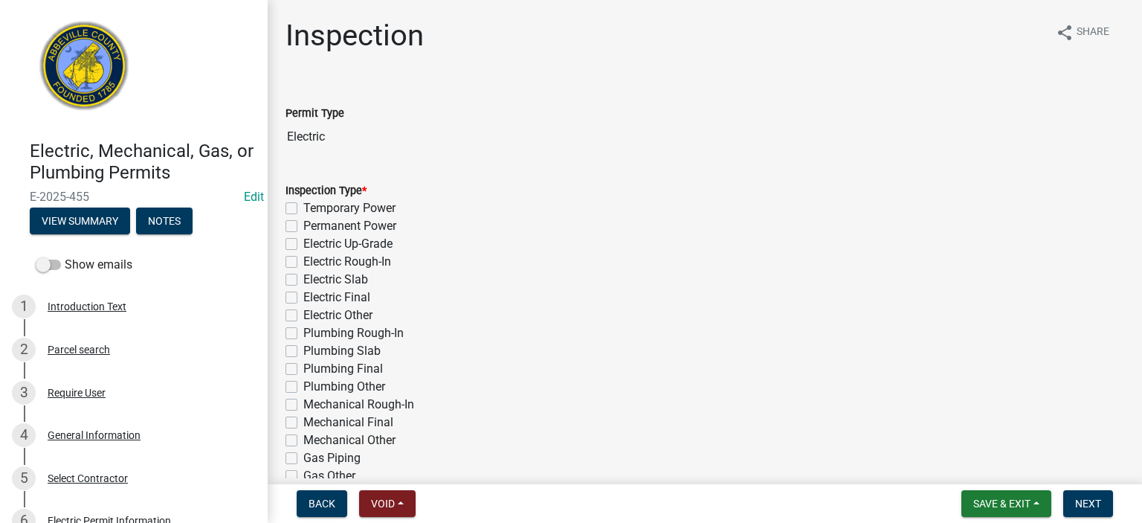
click at [303, 228] on label "Permanent Power" at bounding box center [349, 226] width 93 height 18
click at [303, 227] on input "Permanent Power" at bounding box center [308, 222] width 10 height 10
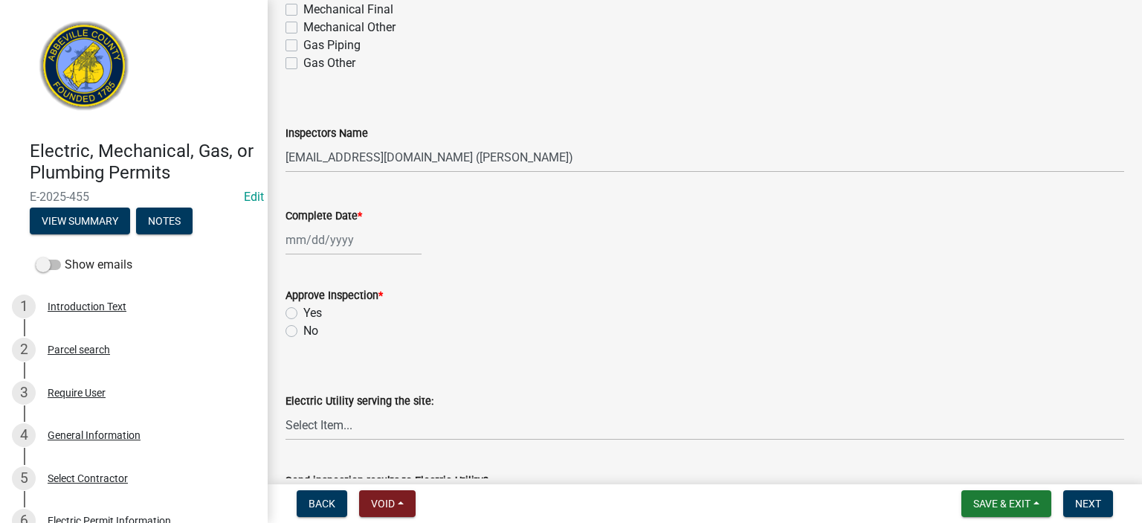
scroll to position [416, 0]
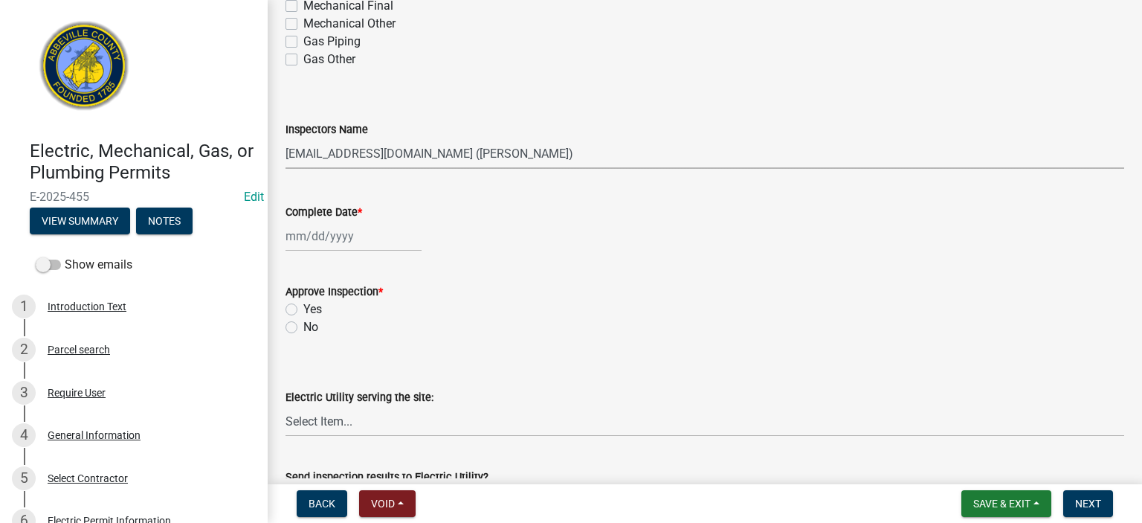
click at [554, 157] on select "Select Item... aprice@abbevillecountysc.com (Andrew M. Price) soshields@abbevil…" at bounding box center [705, 153] width 839 height 30
click at [286, 138] on select "Select Item... aprice@abbevillecountysc.com (Andrew M. Price) soshields@abbevil…" at bounding box center [705, 153] width 839 height 30
click at [391, 237] on div at bounding box center [354, 236] width 136 height 30
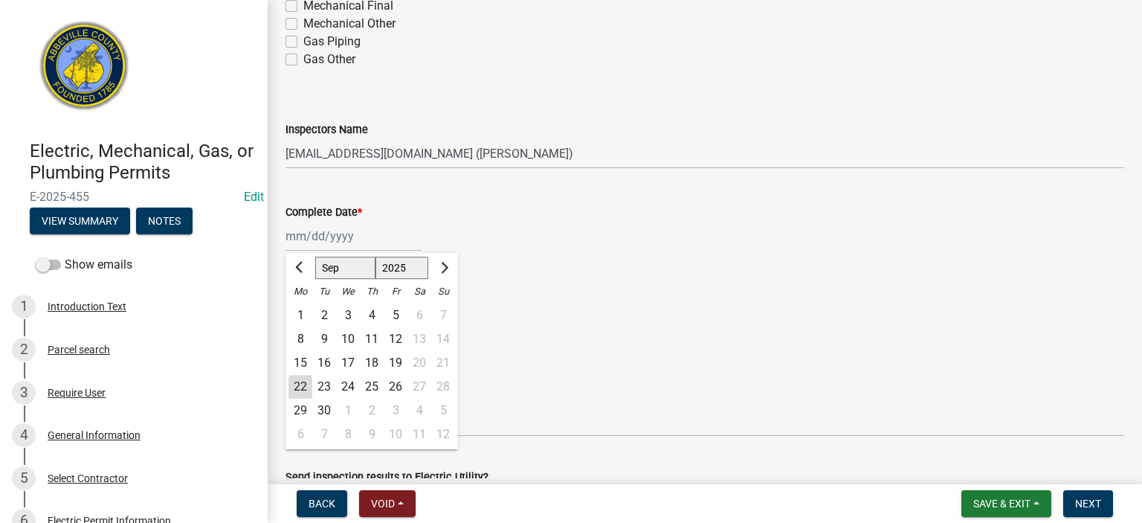
click at [300, 384] on div "22" at bounding box center [301, 387] width 24 height 24
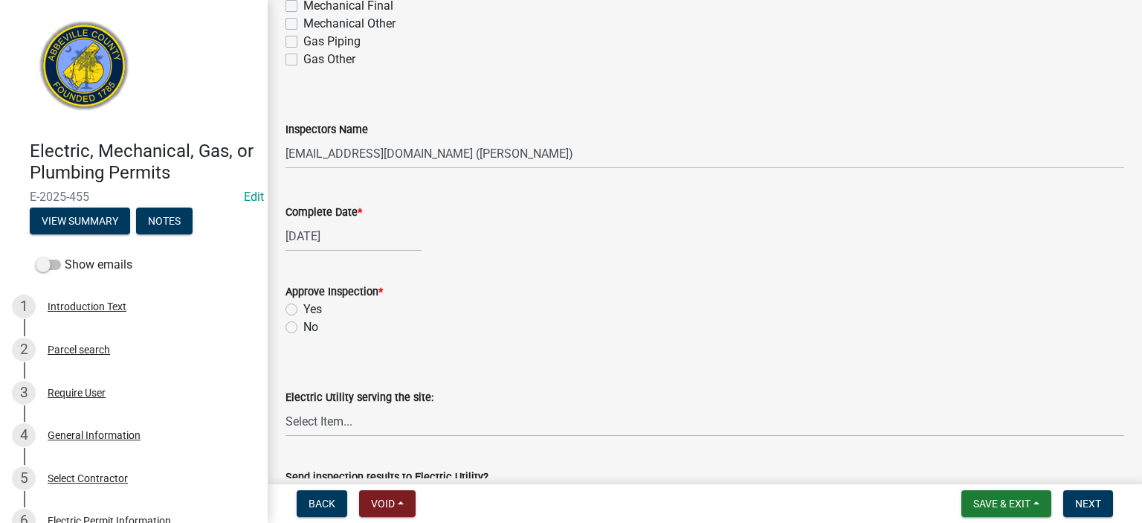
click at [303, 311] on label "Yes" at bounding box center [312, 309] width 19 height 18
click at [303, 310] on input "Yes" at bounding box center [308, 305] width 10 height 10
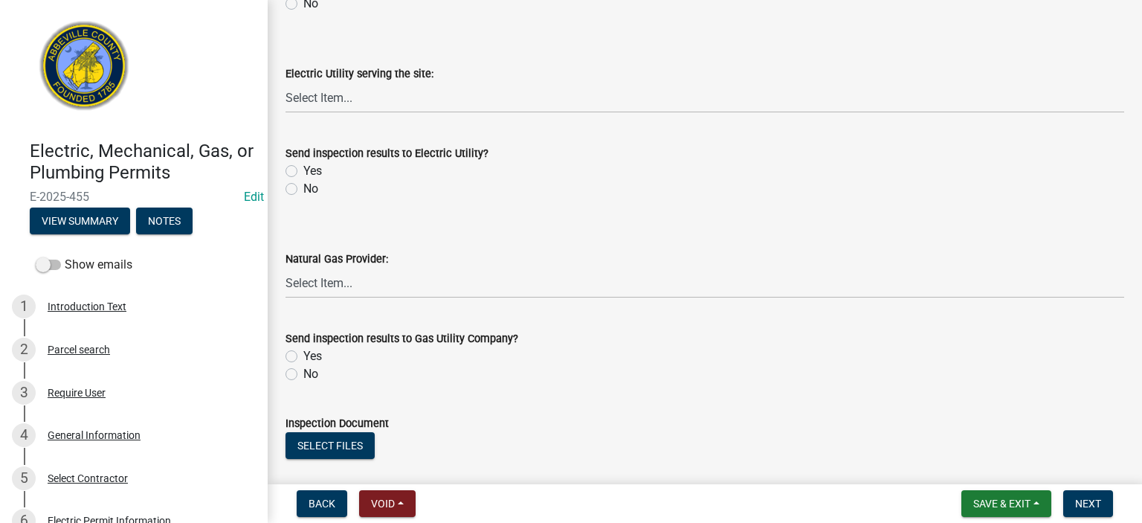
scroll to position [744, 0]
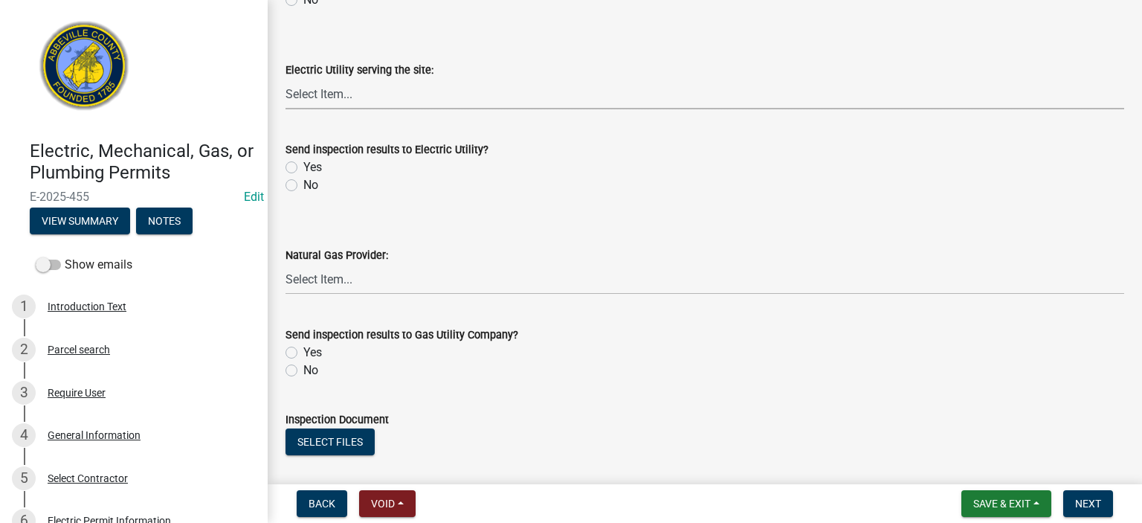
click at [378, 96] on select "Select Item... Little River Electric Co-Op Laurens Electric Co-Op Duke Energy D…" at bounding box center [705, 94] width 839 height 30
click at [286, 79] on select "Select Item... Little River Electric Co-Op Laurens Electric Co-Op Duke Energy D…" at bounding box center [705, 94] width 839 height 30
click at [303, 166] on label "Yes" at bounding box center [312, 167] width 19 height 18
click at [303, 166] on input "Yes" at bounding box center [308, 163] width 10 height 10
click at [303, 374] on label "No" at bounding box center [310, 370] width 15 height 18
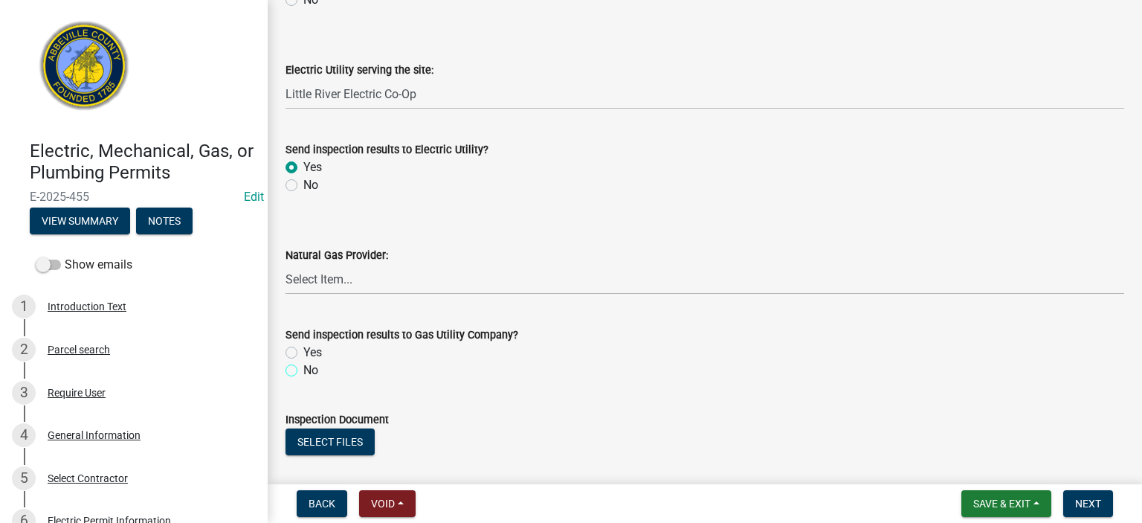
click at [303, 371] on input "No" at bounding box center [308, 366] width 10 height 10
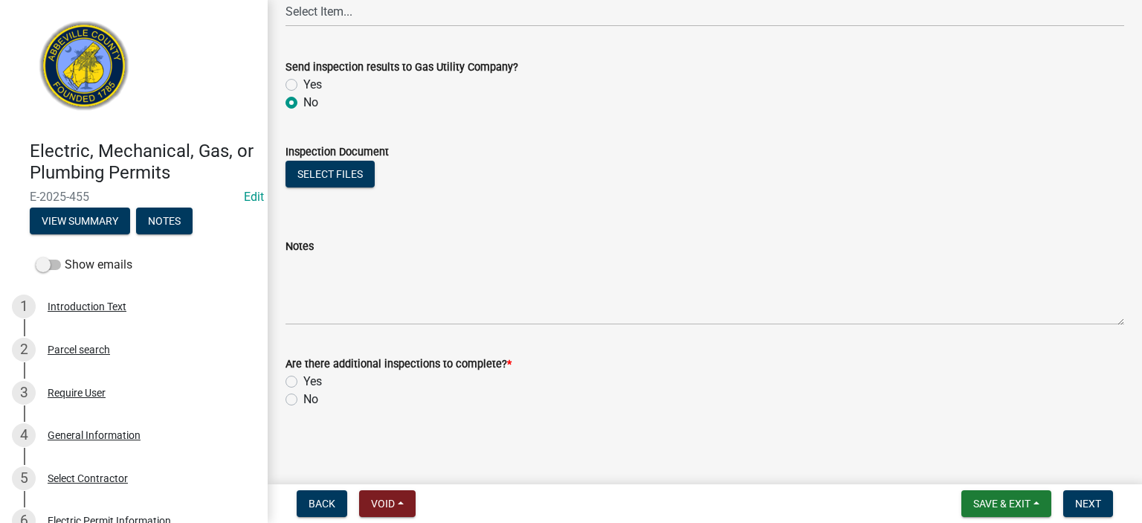
scroll to position [1012, 0]
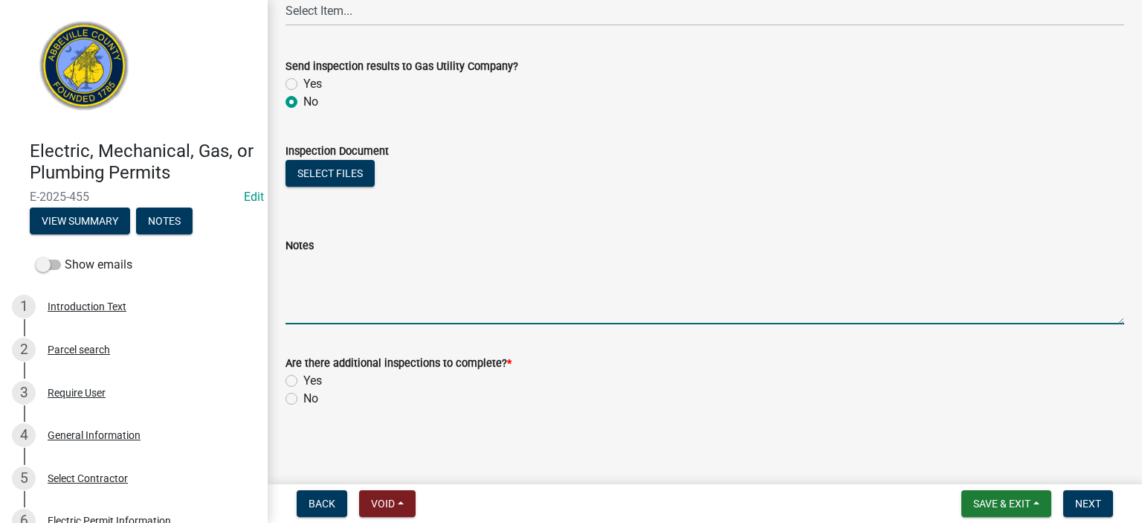
click at [393, 257] on textarea "Notes" at bounding box center [705, 289] width 839 height 70
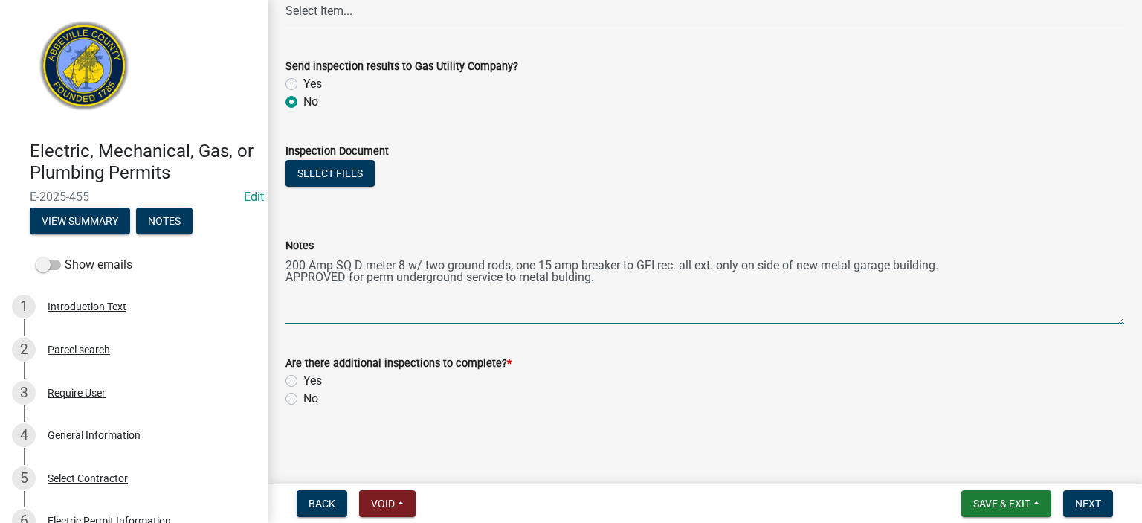
click at [303, 398] on label "No" at bounding box center [310, 399] width 15 height 18
click at [303, 398] on input "No" at bounding box center [308, 395] width 10 height 10
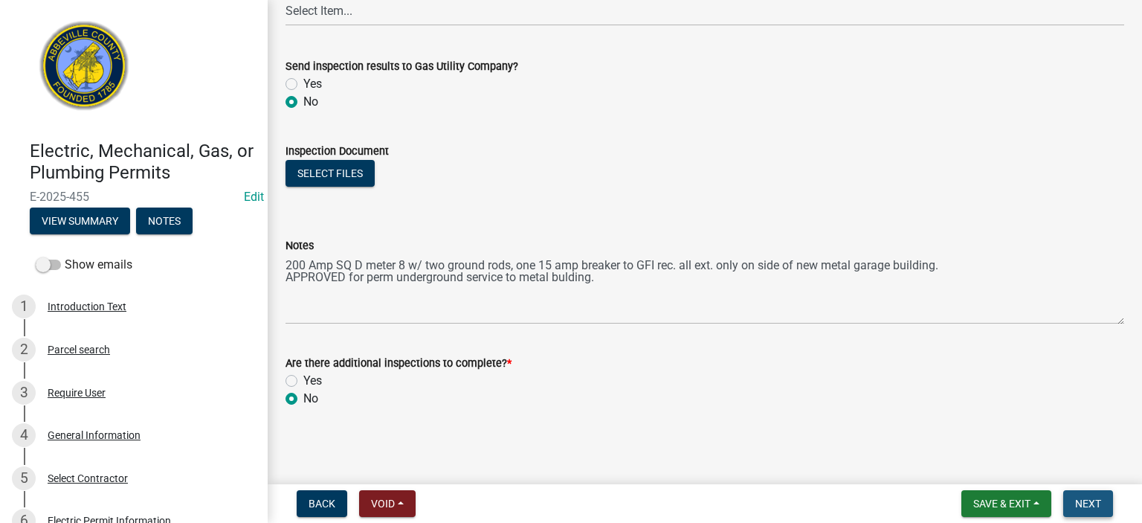
click at [1099, 499] on span "Next" at bounding box center [1088, 504] width 26 height 12
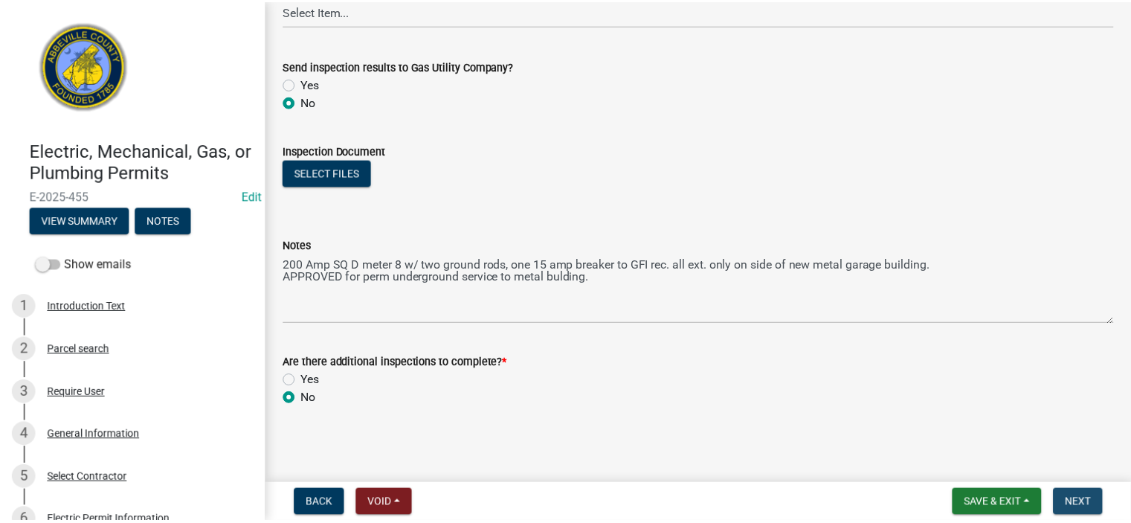
scroll to position [0, 0]
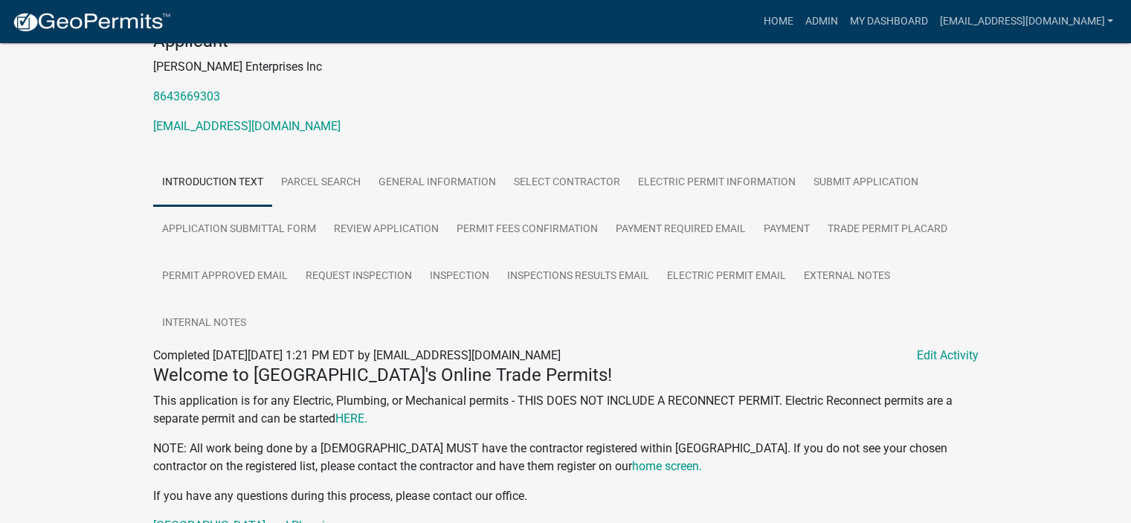
scroll to position [238, 0]
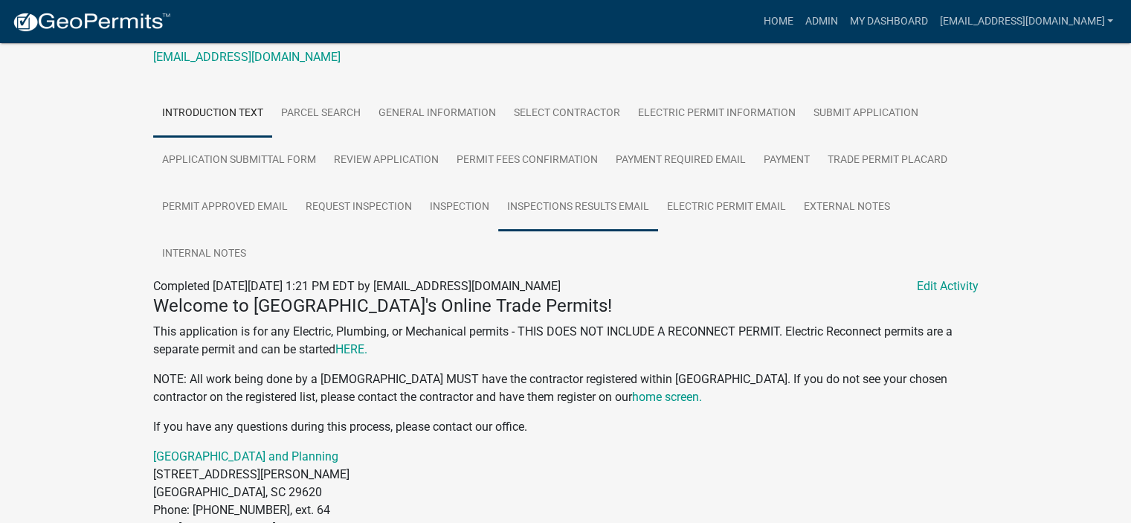
click at [583, 216] on link "Inspections Results Email" at bounding box center [578, 208] width 160 height 48
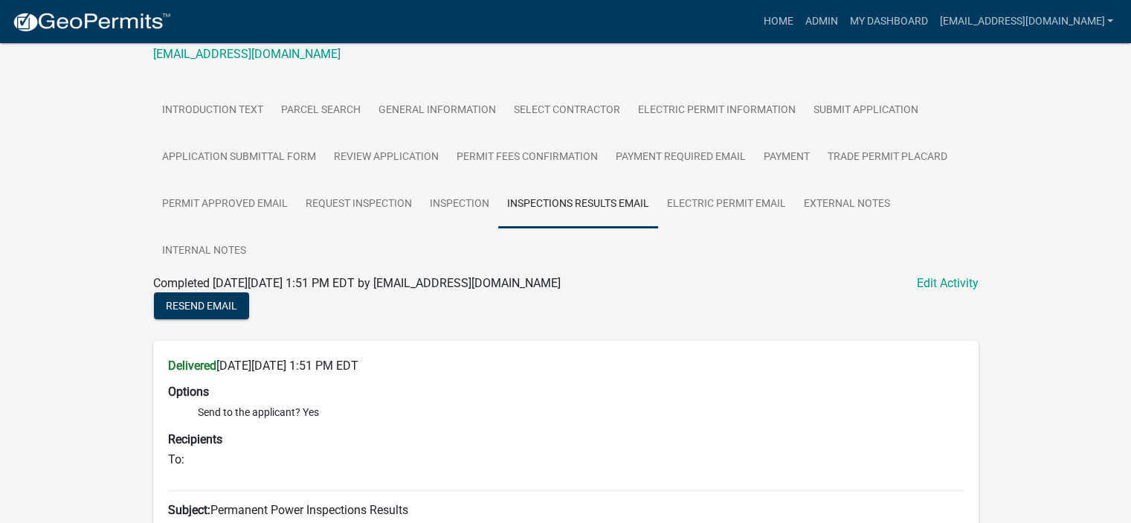
scroll to position [231, 0]
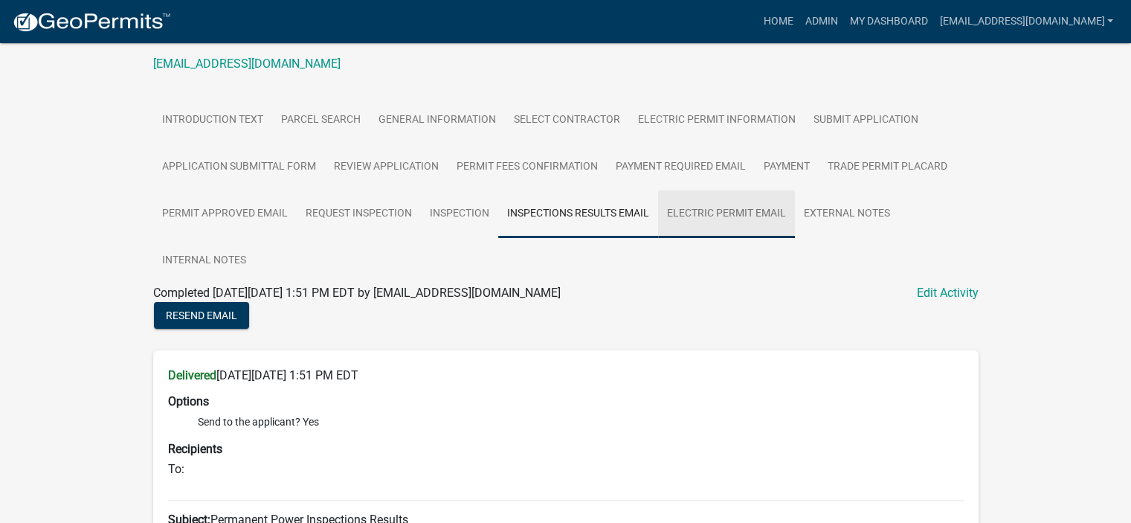
click at [720, 226] on link "Electric Permit Email" at bounding box center [726, 214] width 137 height 48
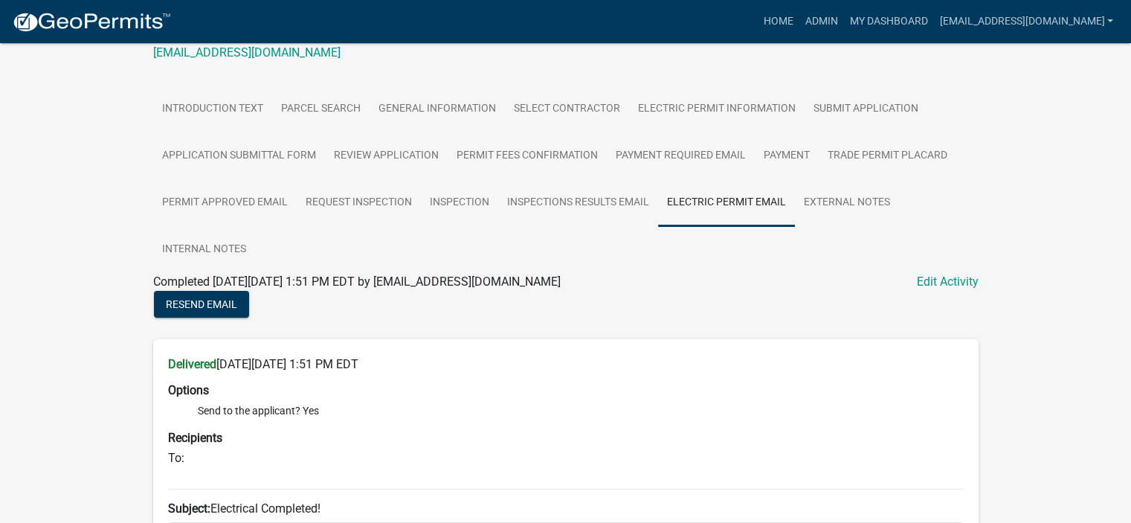
scroll to position [213, 0]
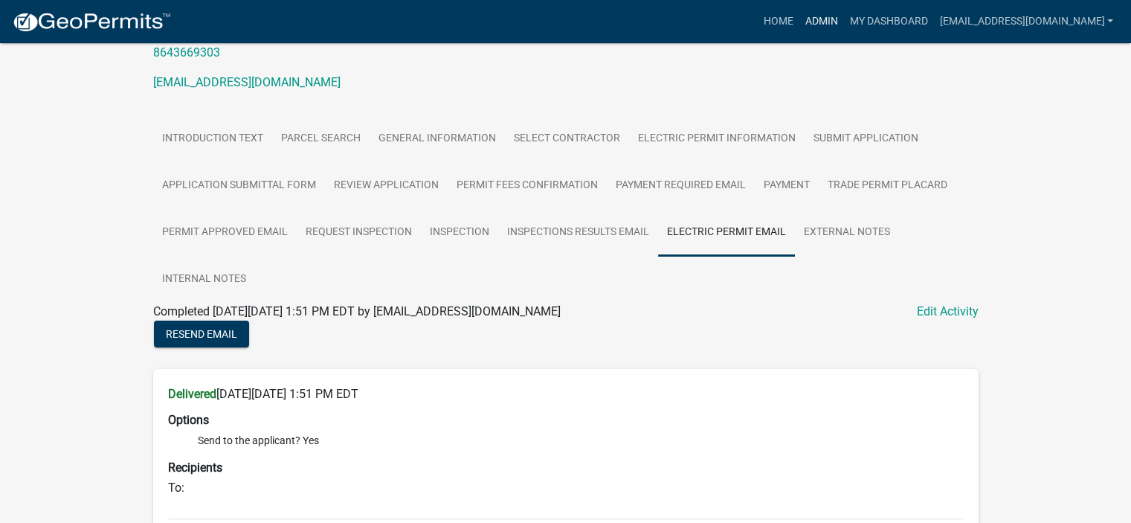
click at [799, 16] on link "Admin" at bounding box center [821, 21] width 45 height 28
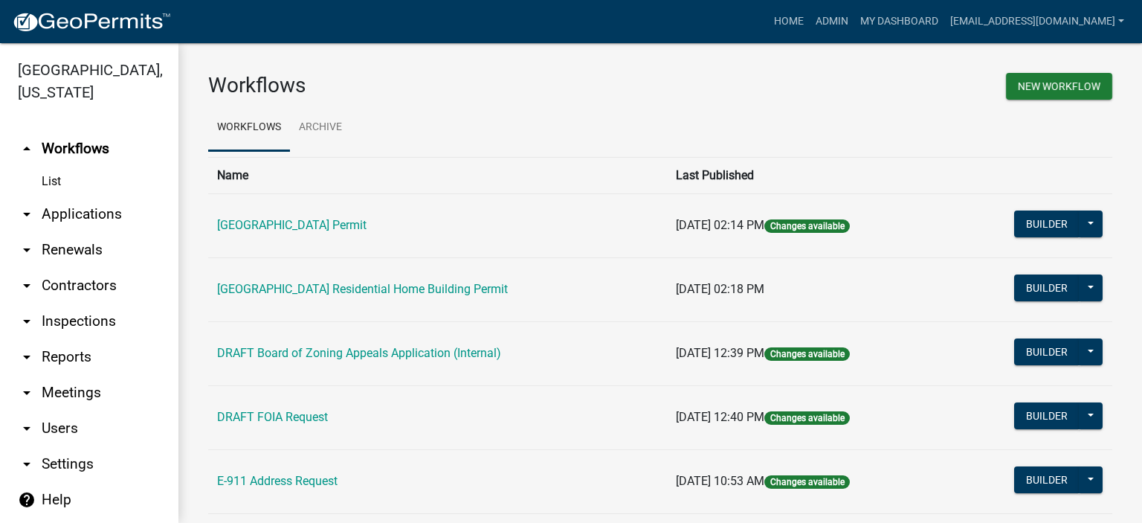
click at [83, 210] on link "arrow_drop_down Applications" at bounding box center [89, 214] width 178 height 36
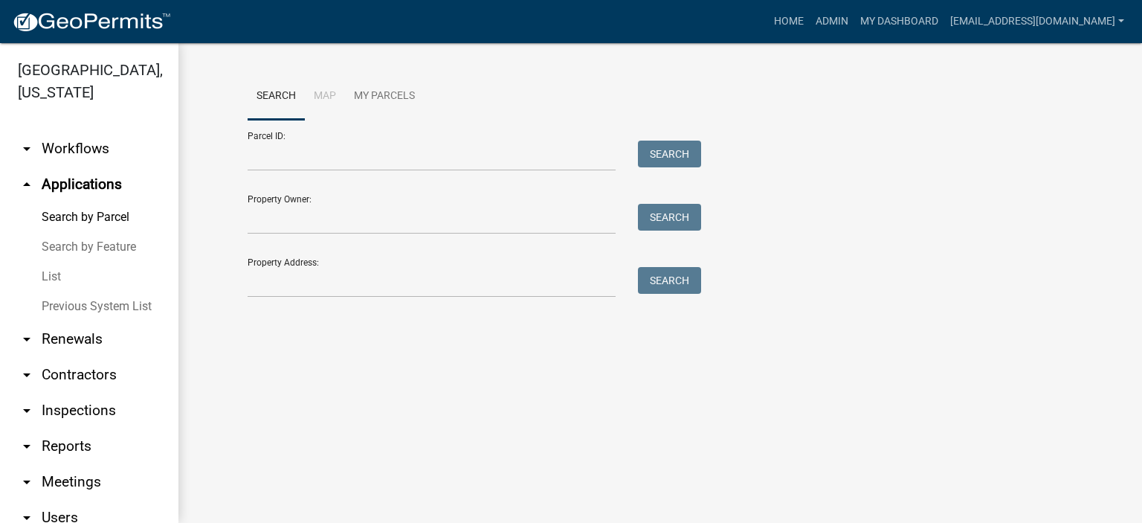
click at [51, 277] on link "List" at bounding box center [89, 277] width 178 height 30
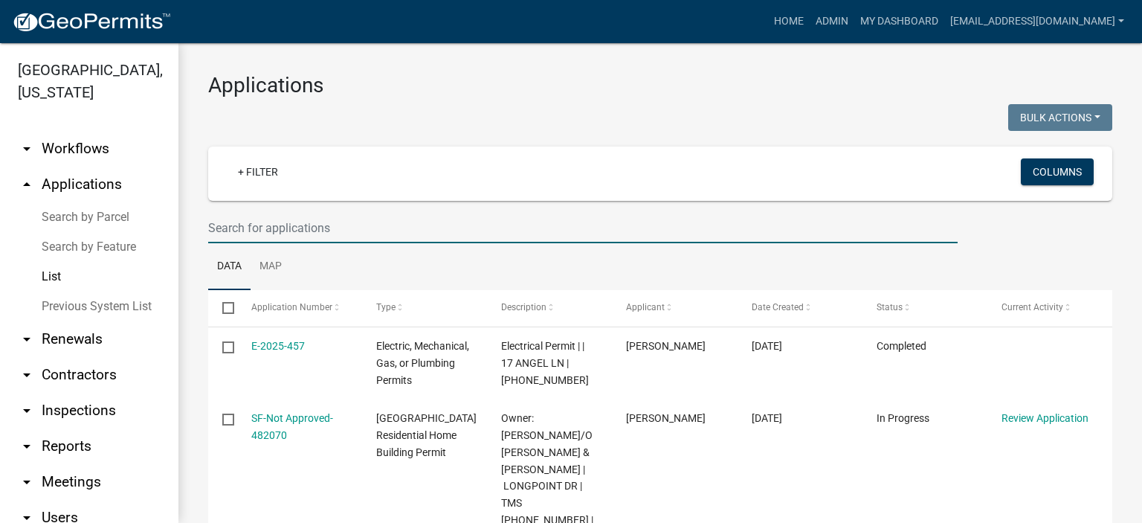
click at [342, 224] on input "text" at bounding box center [583, 228] width 750 height 30
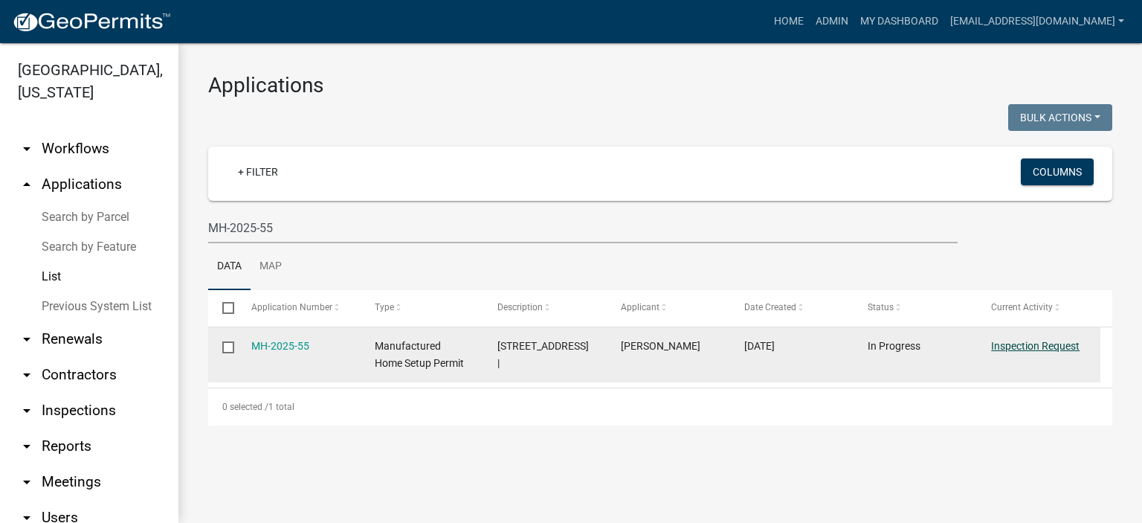
click at [1032, 341] on link "Inspection Request" at bounding box center [1035, 346] width 89 height 12
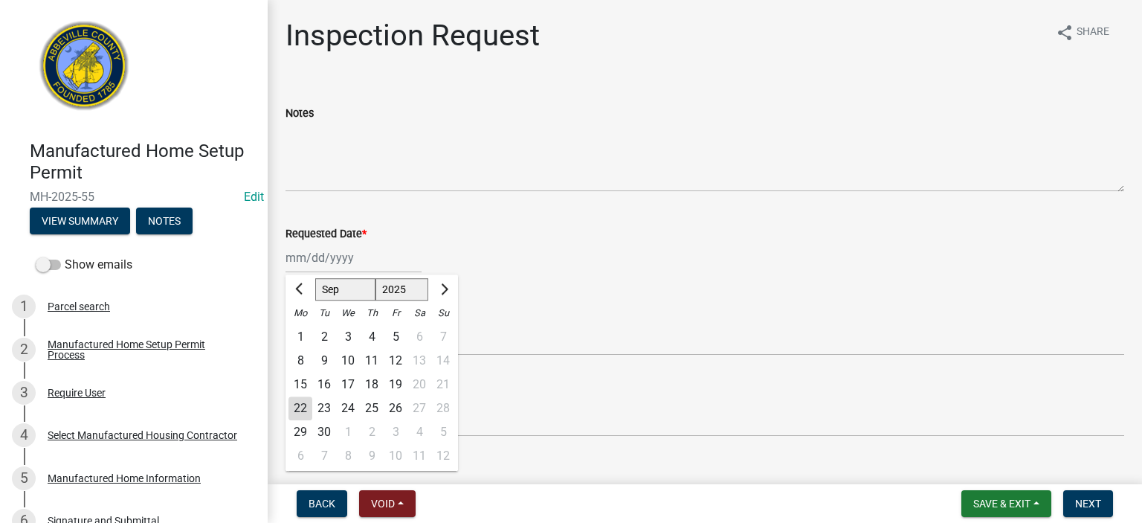
click at [392, 258] on div "Jan Feb Mar Apr May Jun Jul Aug Sep Oct Nov Dec 1525 1526 1527 1528 1529 1530 1…" at bounding box center [354, 257] width 136 height 30
click at [300, 404] on div "22" at bounding box center [301, 408] width 24 height 24
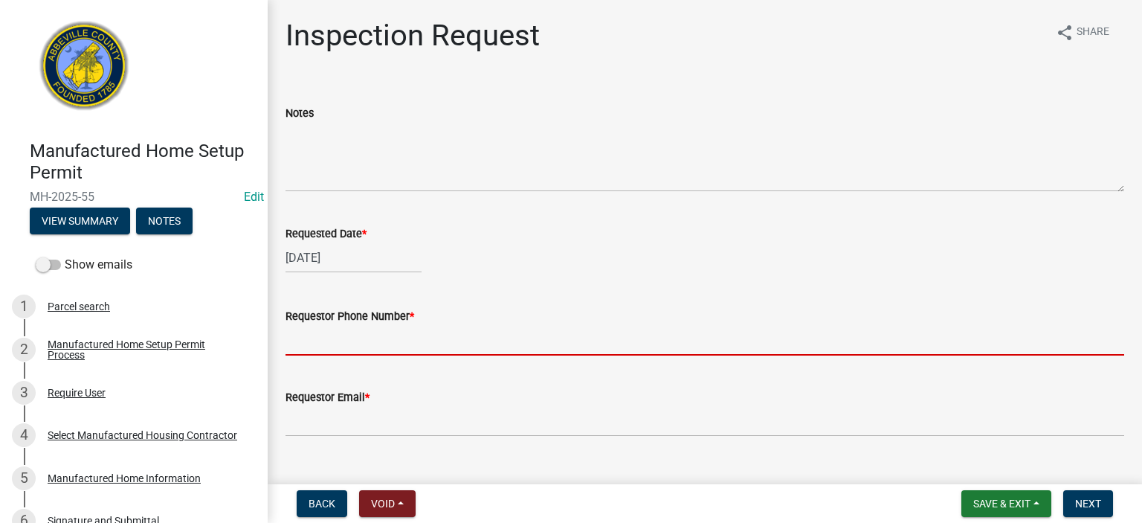
click at [428, 342] on input "Requestor Phone Number *" at bounding box center [705, 340] width 839 height 30
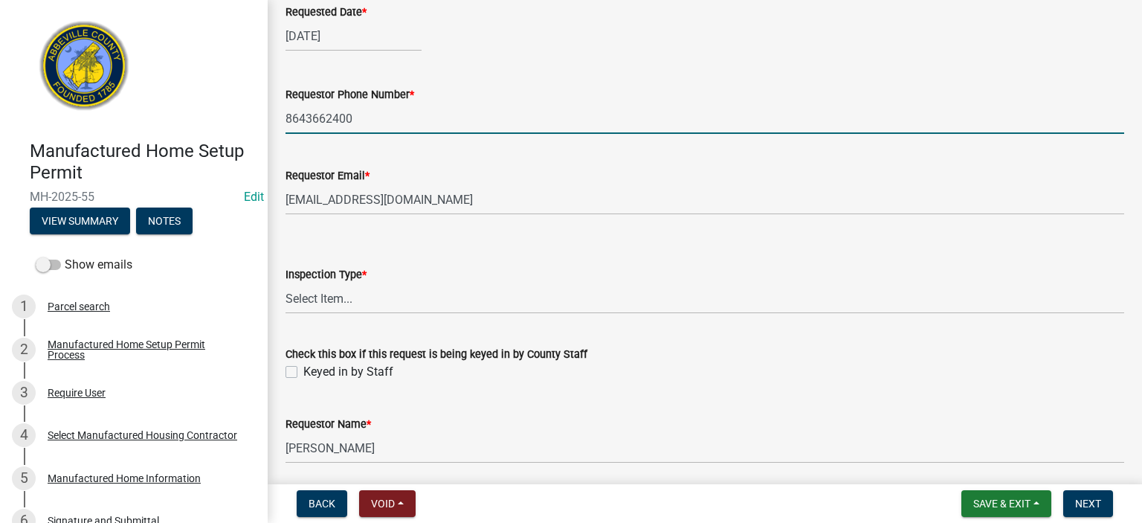
scroll to position [277, 0]
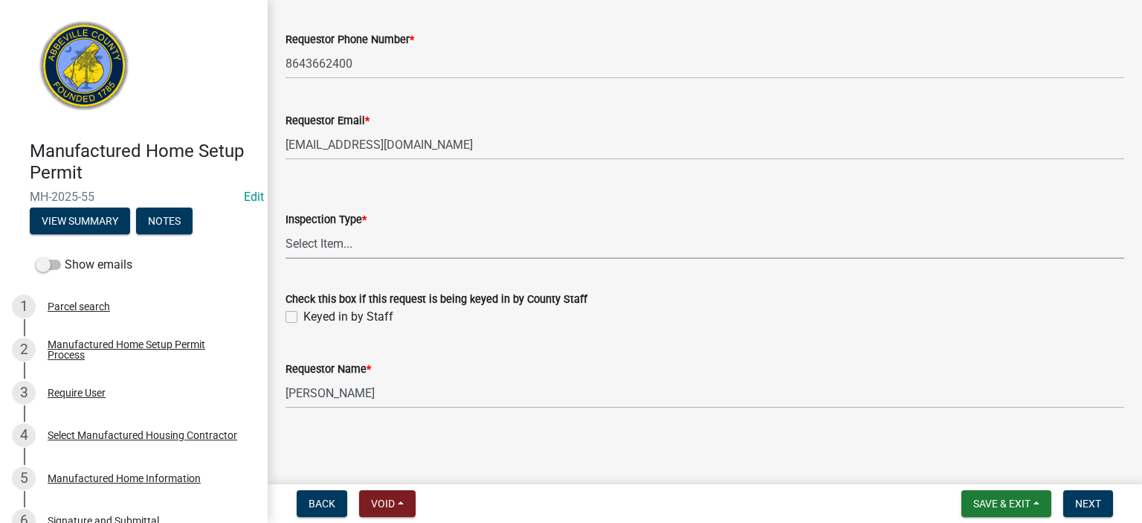
click at [418, 249] on select "Select Item... Inspection 1: Piers, tie-downs, electric, and plumbing Inspectio…" at bounding box center [705, 243] width 839 height 30
click at [286, 228] on select "Select Item... Inspection 1: Piers, tie-downs, electric, and plumbing Inspectio…" at bounding box center [705, 243] width 839 height 30
click at [284, 318] on div "Check this box if this request is being keyed in by County Staff Keyed in by St…" at bounding box center [704, 299] width 861 height 54
click at [303, 318] on label "Keyed in by Staff" at bounding box center [348, 317] width 90 height 18
click at [303, 318] on input "Keyed in by Staff" at bounding box center [308, 313] width 10 height 10
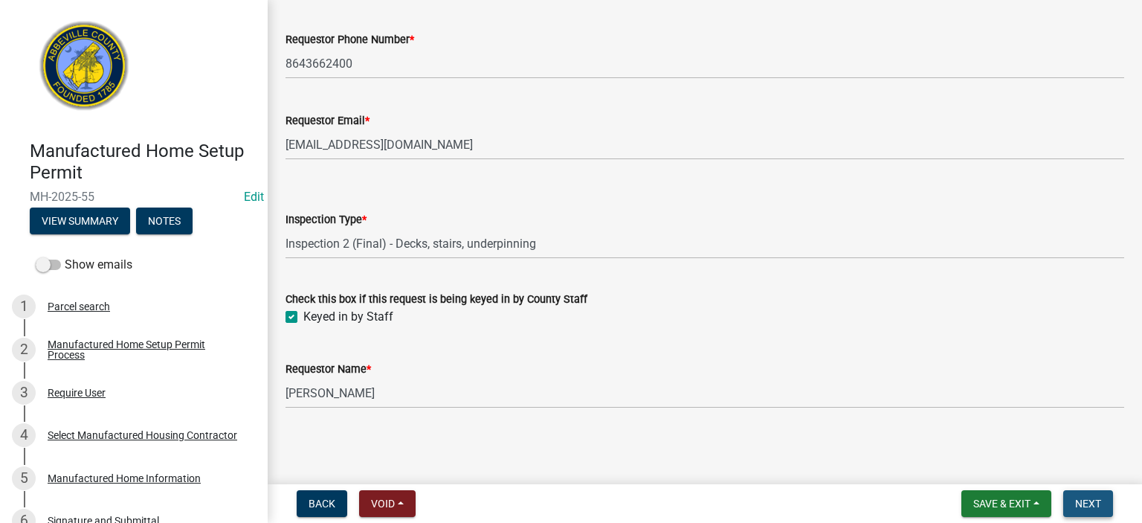
click at [1087, 498] on span "Next" at bounding box center [1088, 504] width 26 height 12
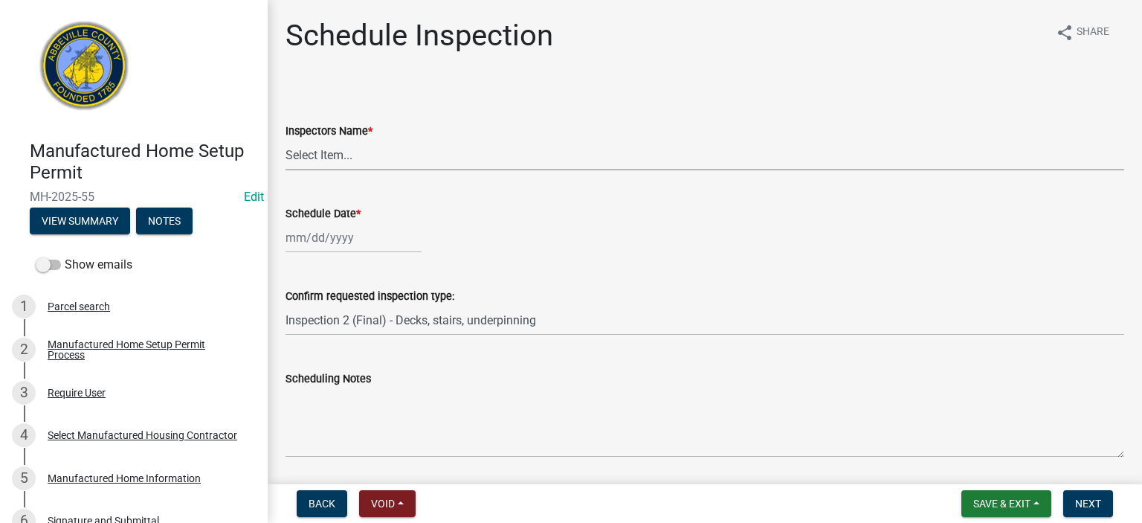
click at [391, 158] on select "Select Item... aprice@abbevillecountysc.com (Andrew M. Price) soshields@abbevil…" at bounding box center [705, 155] width 839 height 30
click at [286, 140] on select "Select Item... aprice@abbevillecountysc.com (Andrew M. Price) soshields@abbevil…" at bounding box center [705, 155] width 839 height 30
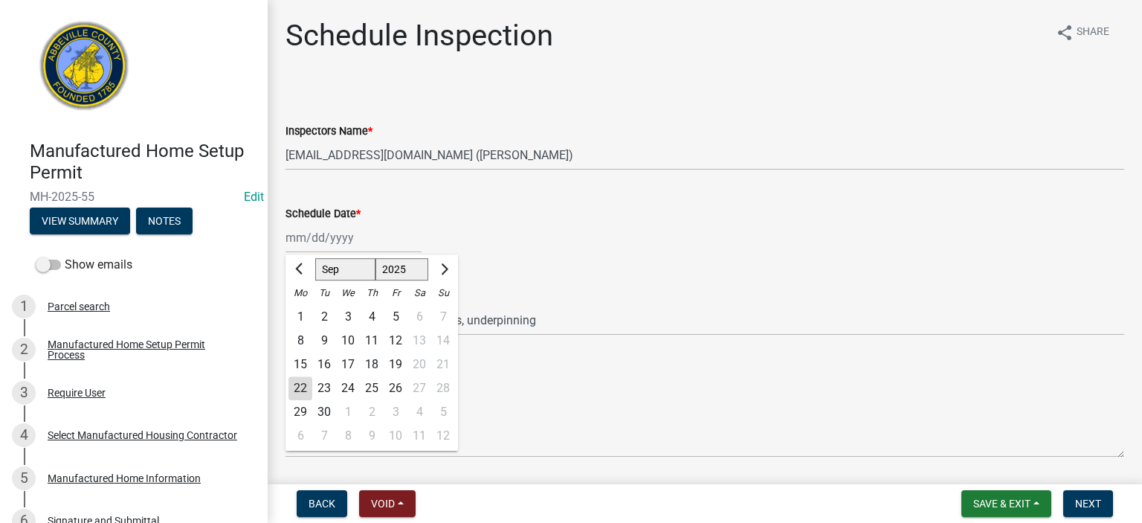
click at [399, 241] on input "Schedule Date *" at bounding box center [354, 237] width 136 height 30
click at [295, 389] on div "22" at bounding box center [301, 388] width 24 height 24
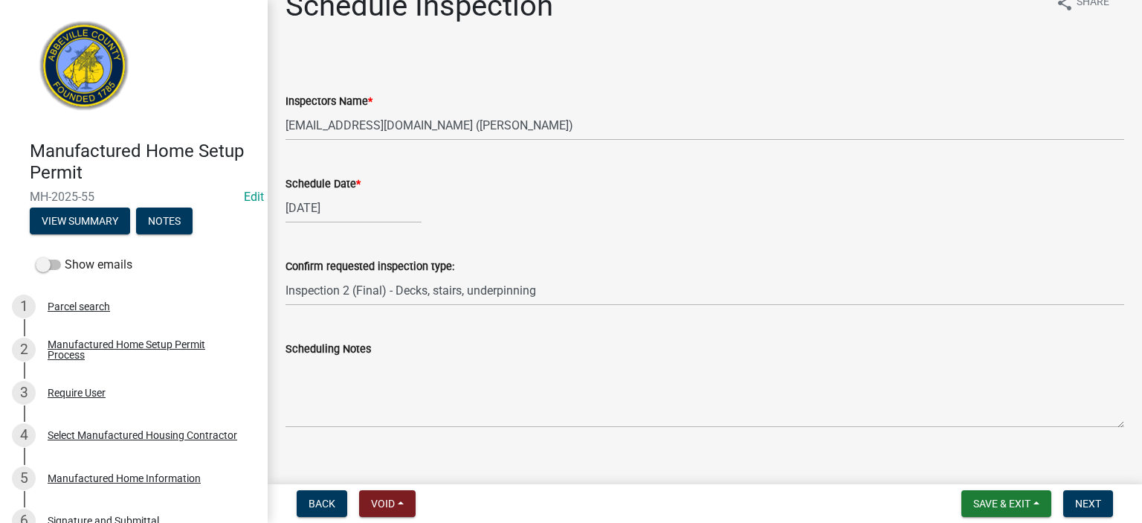
scroll to position [48, 0]
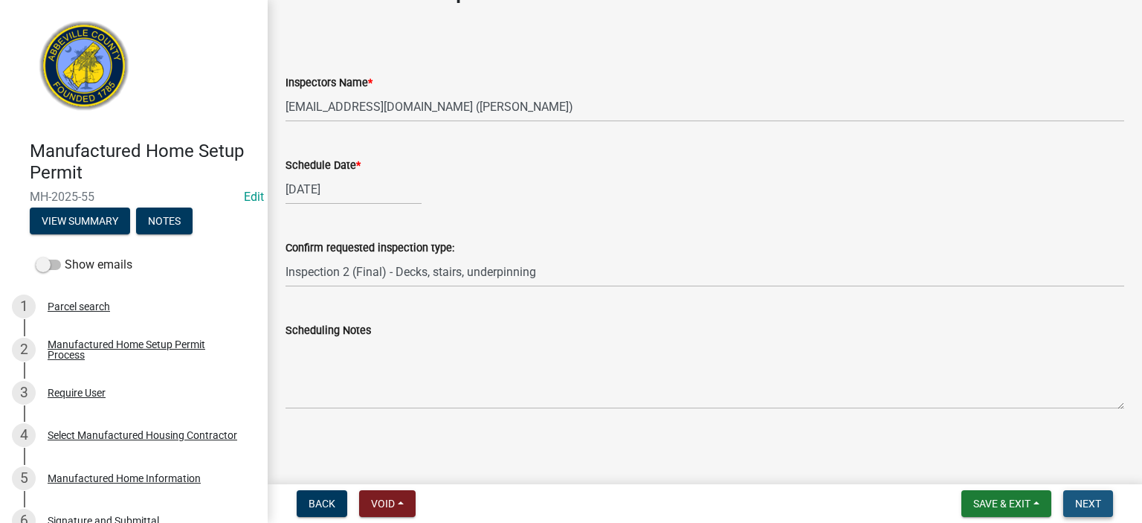
click at [1090, 495] on button "Next" at bounding box center [1089, 503] width 50 height 27
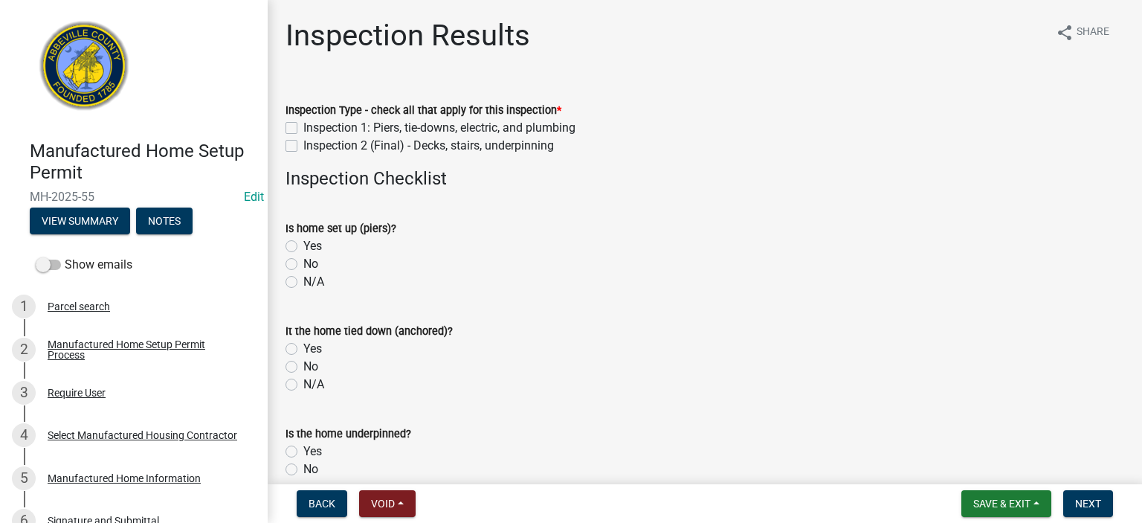
click at [303, 144] on label "Inspection 2 (Final) - Decks, stairs, underpinning" at bounding box center [428, 146] width 251 height 18
click at [303, 144] on input "Inspection 2 (Final) - Decks, stairs, underpinning" at bounding box center [308, 142] width 10 height 10
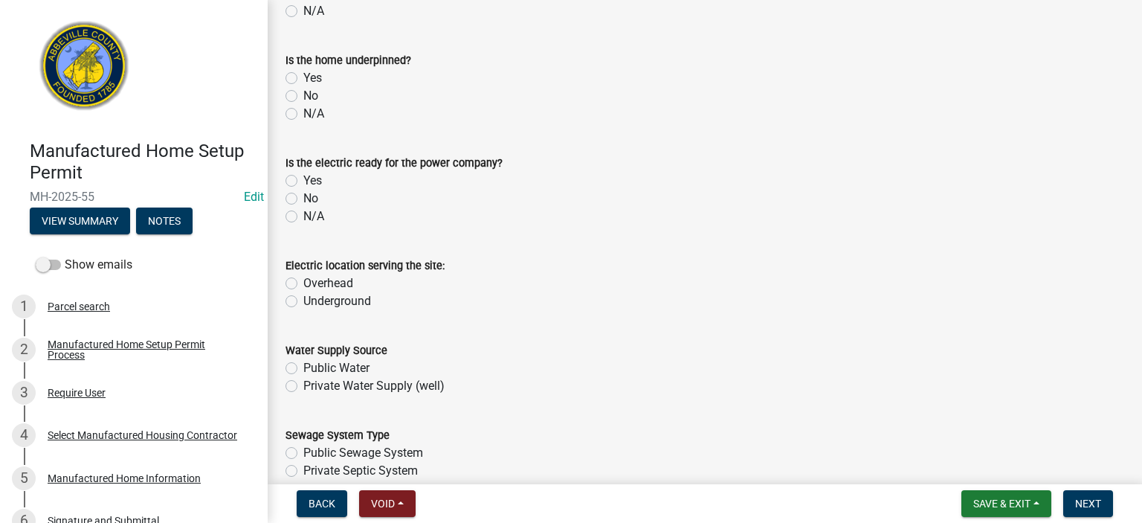
scroll to position [387, 0]
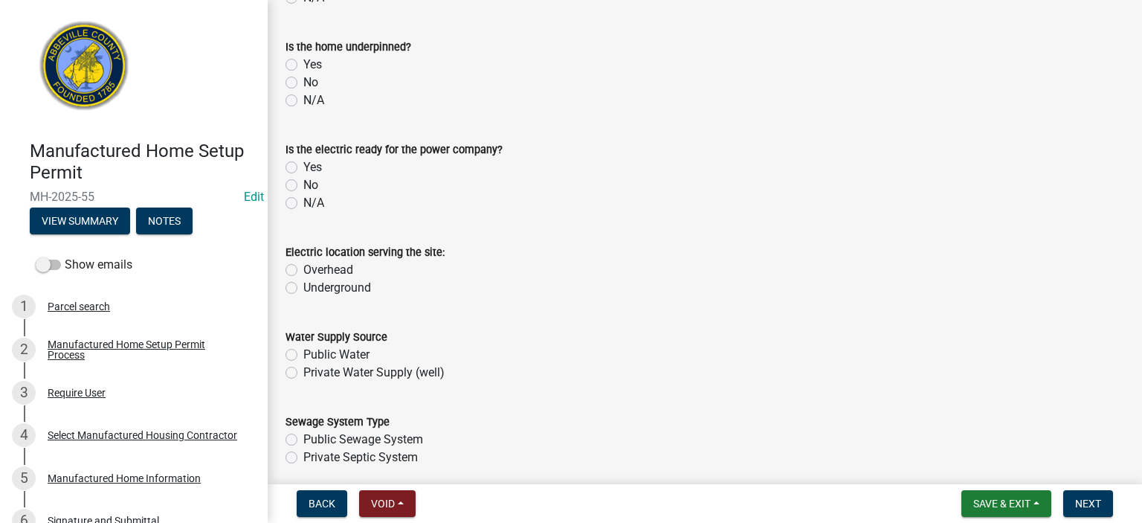
click at [297, 65] on div "Yes" at bounding box center [705, 65] width 839 height 18
click at [303, 63] on label "Yes" at bounding box center [312, 65] width 19 height 18
click at [303, 63] on input "Yes" at bounding box center [308, 61] width 10 height 10
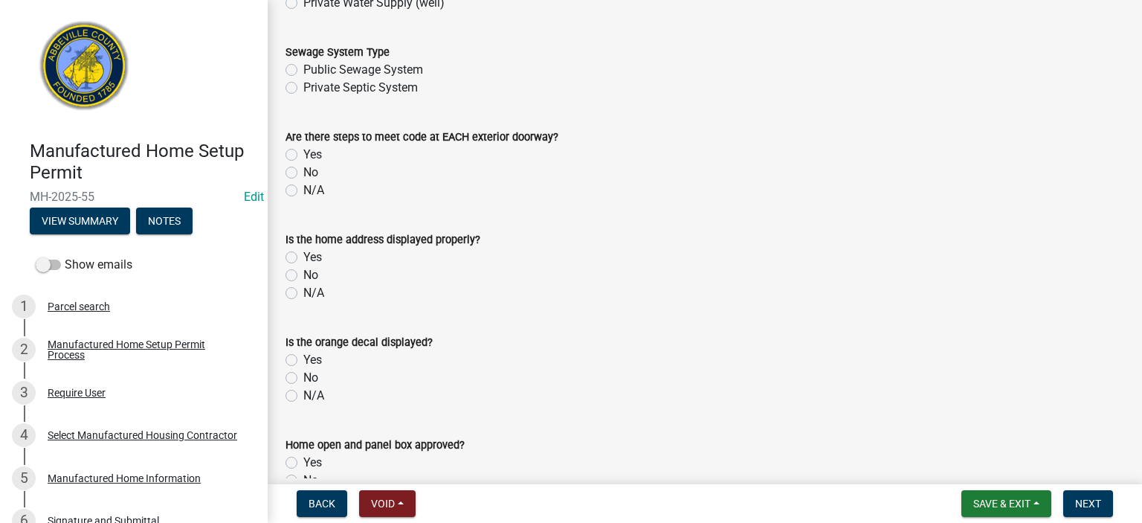
scroll to position [833, 0]
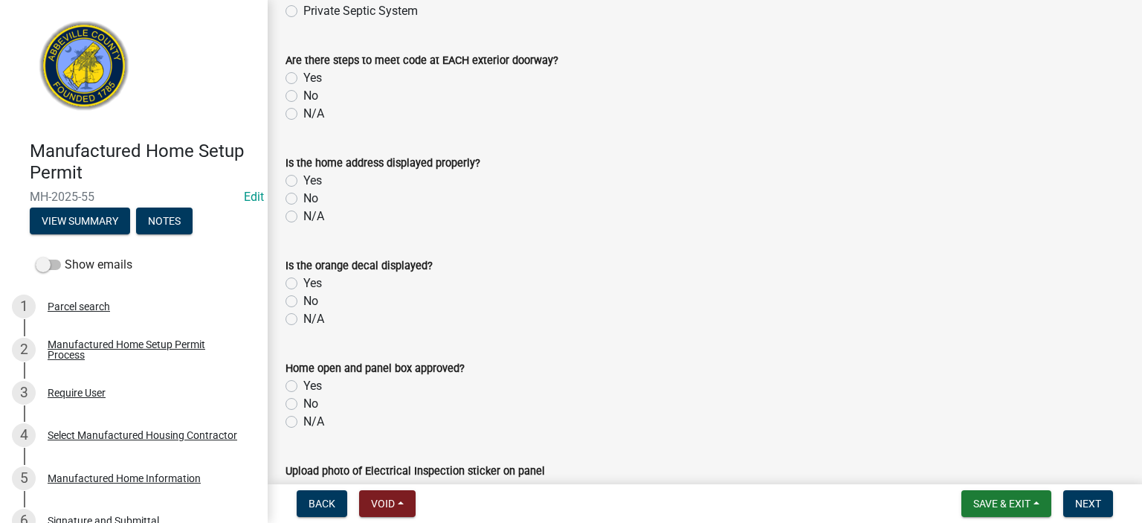
click at [303, 77] on label "Yes" at bounding box center [312, 78] width 19 height 18
click at [303, 77] on input "Yes" at bounding box center [308, 74] width 10 height 10
click at [303, 199] on label "No" at bounding box center [310, 199] width 15 height 18
click at [303, 199] on input "No" at bounding box center [308, 195] width 10 height 10
click at [303, 283] on label "Yes" at bounding box center [312, 283] width 19 height 18
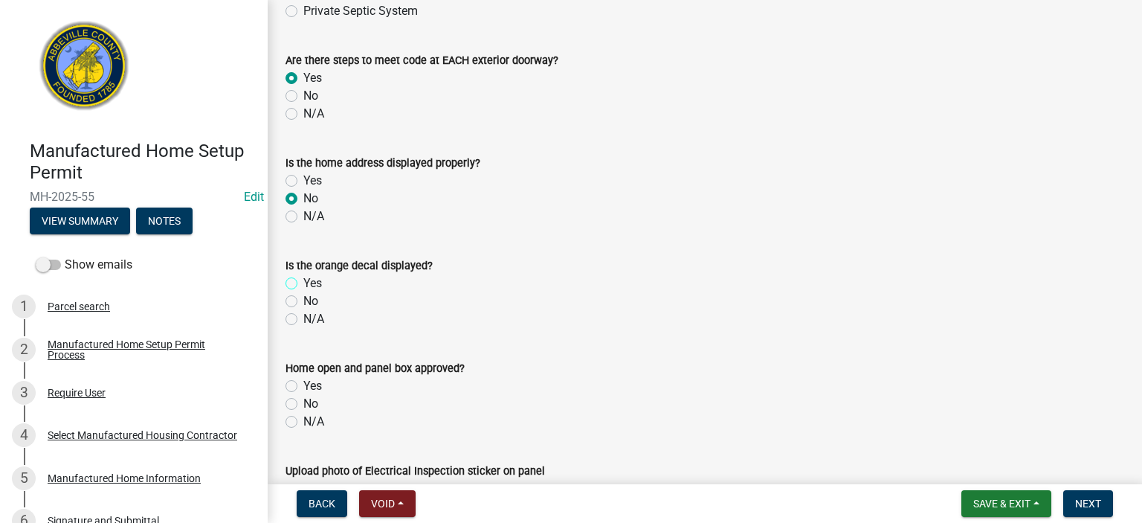
click at [303, 283] on input "Yes" at bounding box center [308, 279] width 10 height 10
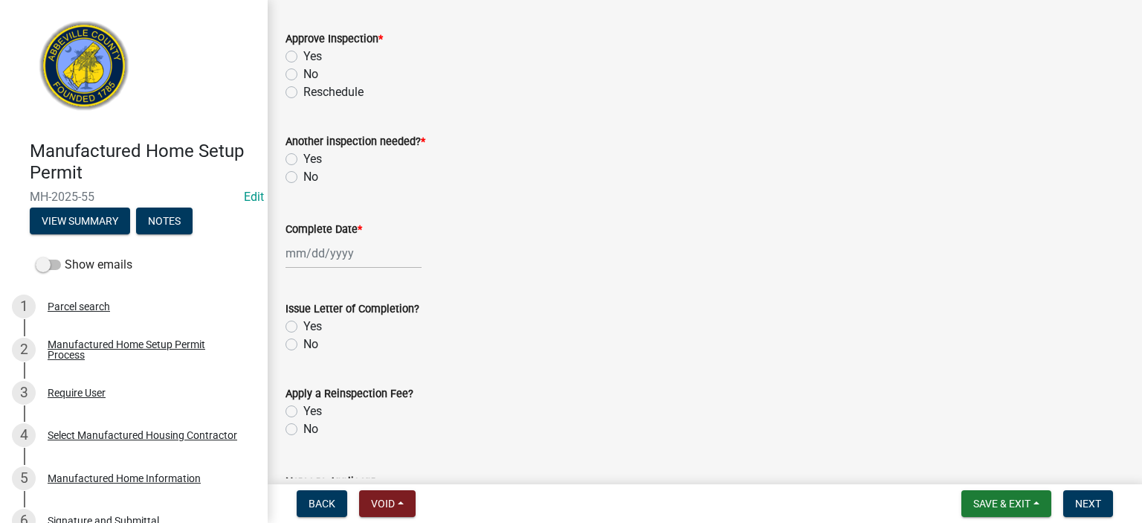
scroll to position [1398, 0]
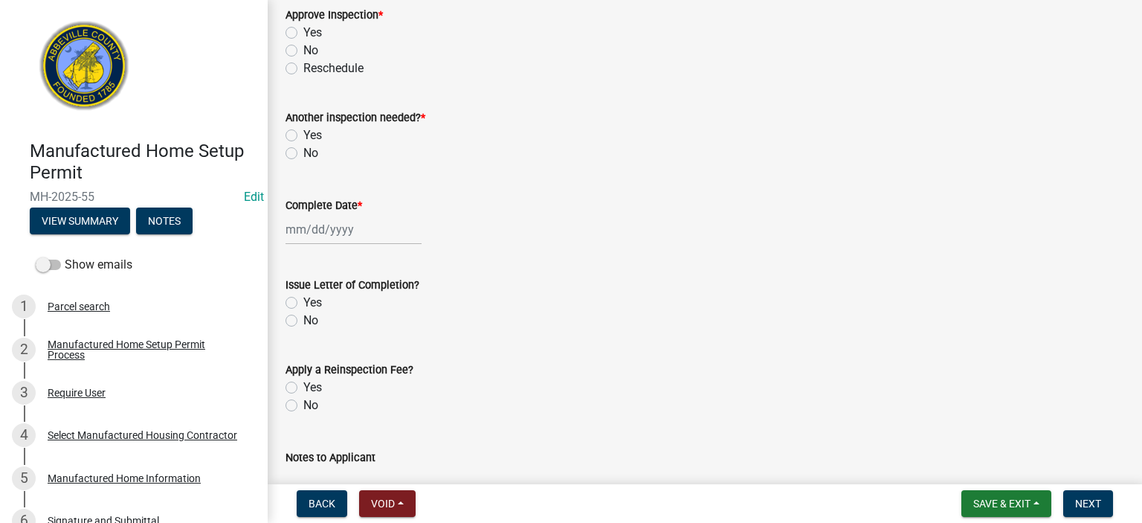
click at [303, 48] on label "No" at bounding box center [310, 51] width 15 height 18
click at [303, 48] on input "No" at bounding box center [308, 47] width 10 height 10
click at [303, 133] on label "Yes" at bounding box center [312, 135] width 19 height 18
click at [303, 133] on input "Yes" at bounding box center [308, 131] width 10 height 10
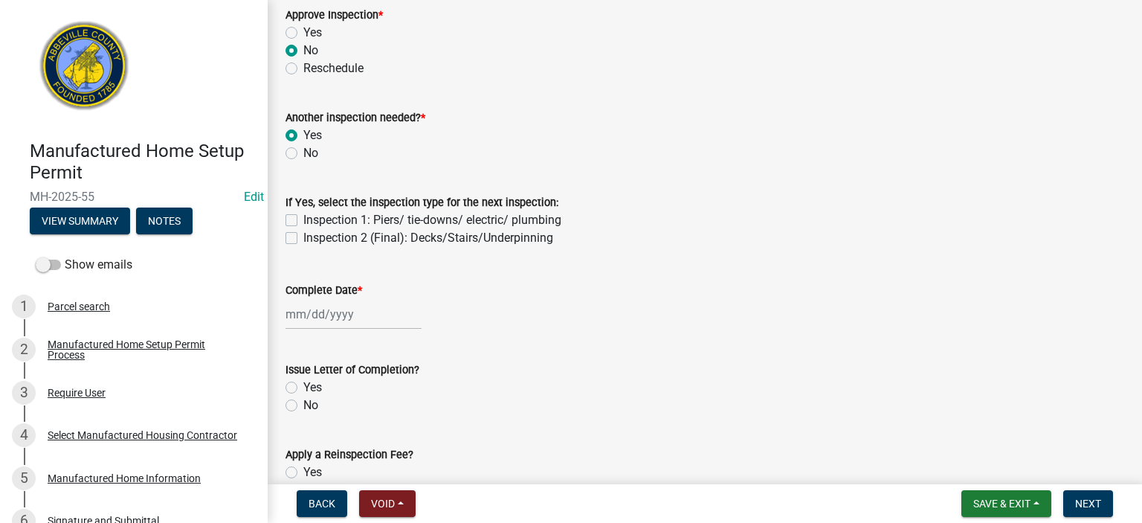
click at [303, 238] on label "Inspection 2 (Final): Decks/Stairs/Underpinning" at bounding box center [428, 238] width 250 height 18
click at [303, 238] on input "Inspection 2 (Final): Decks/Stairs/Underpinning" at bounding box center [308, 234] width 10 height 10
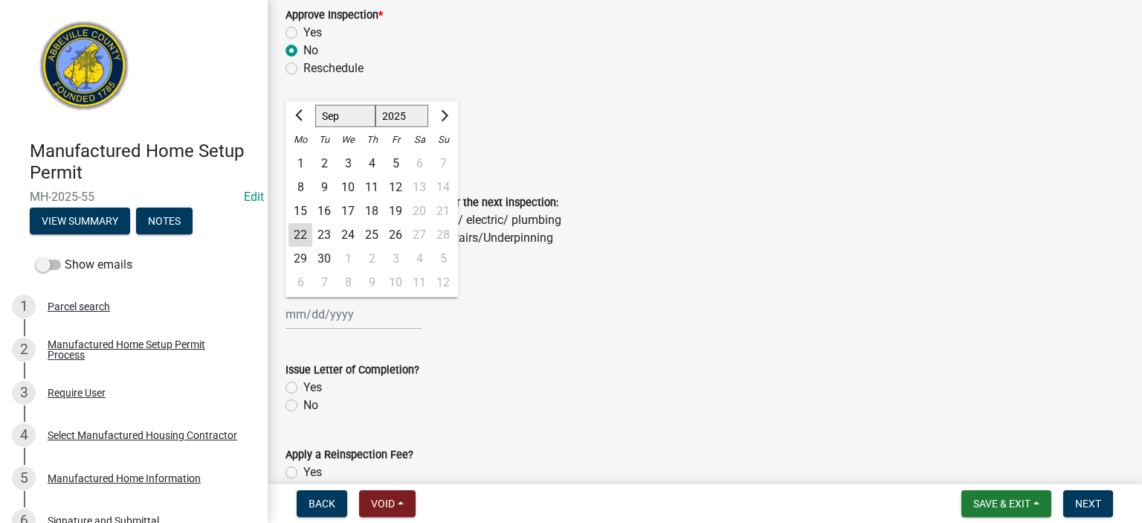
click at [398, 315] on div "Jan Feb Mar Apr May Jun Jul Aug Sep Oct Nov Dec 1525 1526 1527 1528 1529 1530 1…" at bounding box center [354, 314] width 136 height 30
click at [303, 234] on div "22" at bounding box center [301, 235] width 24 height 24
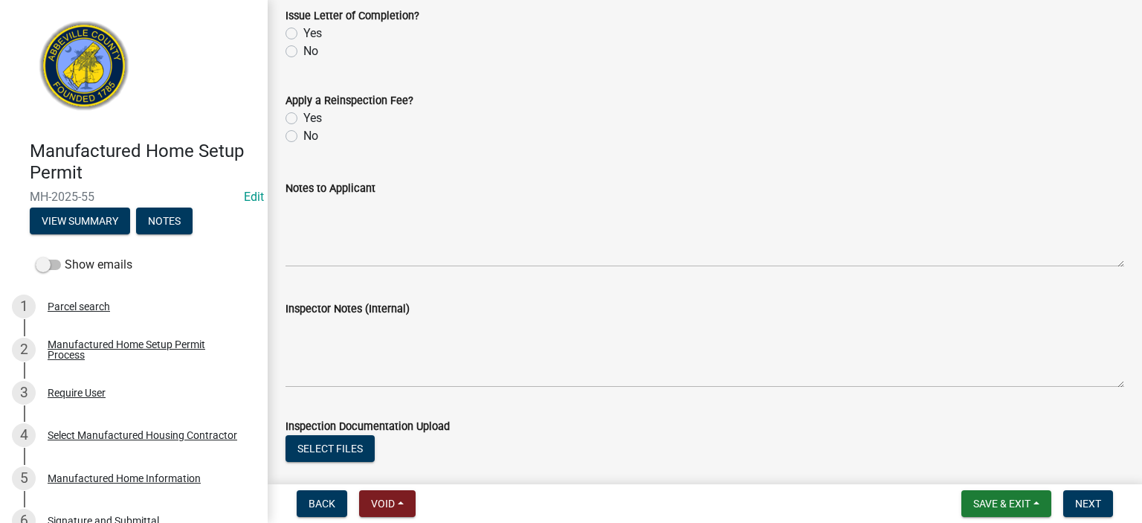
scroll to position [1755, 0]
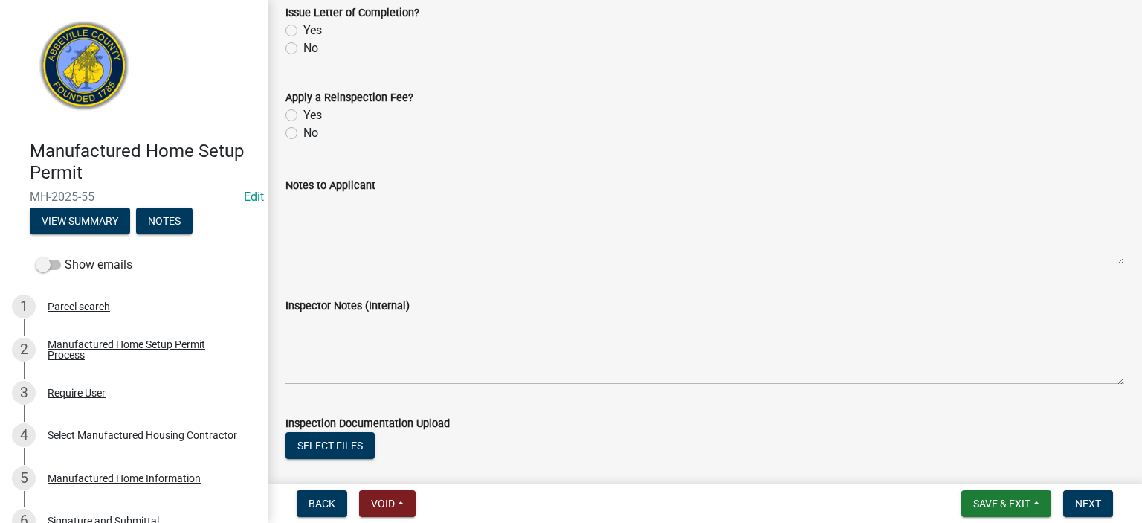
click at [303, 50] on label "No" at bounding box center [310, 48] width 15 height 18
click at [303, 49] on input "No" at bounding box center [308, 44] width 10 height 10
click at [303, 132] on label "No" at bounding box center [310, 133] width 15 height 18
click at [303, 132] on input "No" at bounding box center [308, 129] width 10 height 10
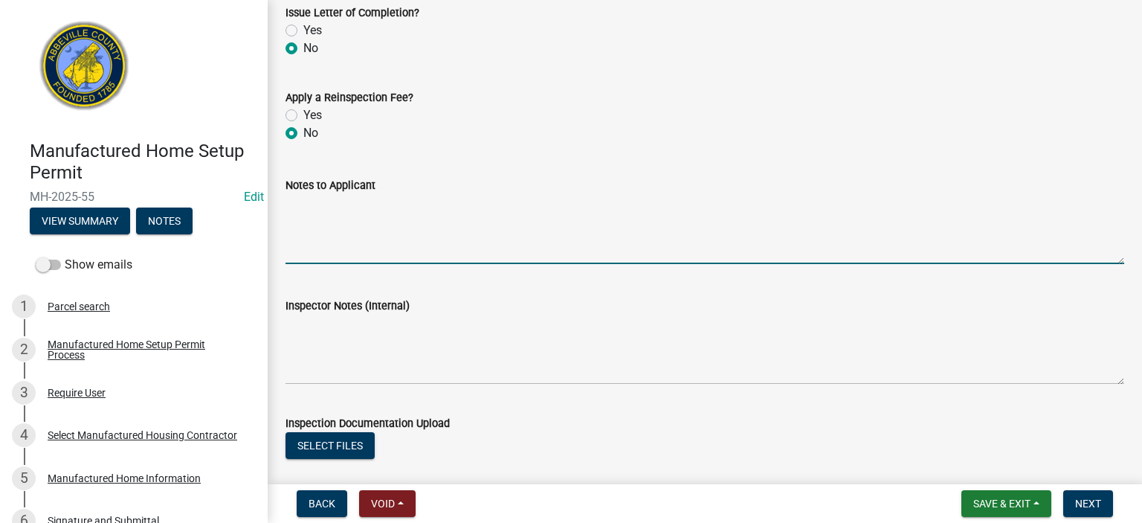
click at [454, 222] on textarea "Notes to Applicant" at bounding box center [705, 229] width 839 height 70
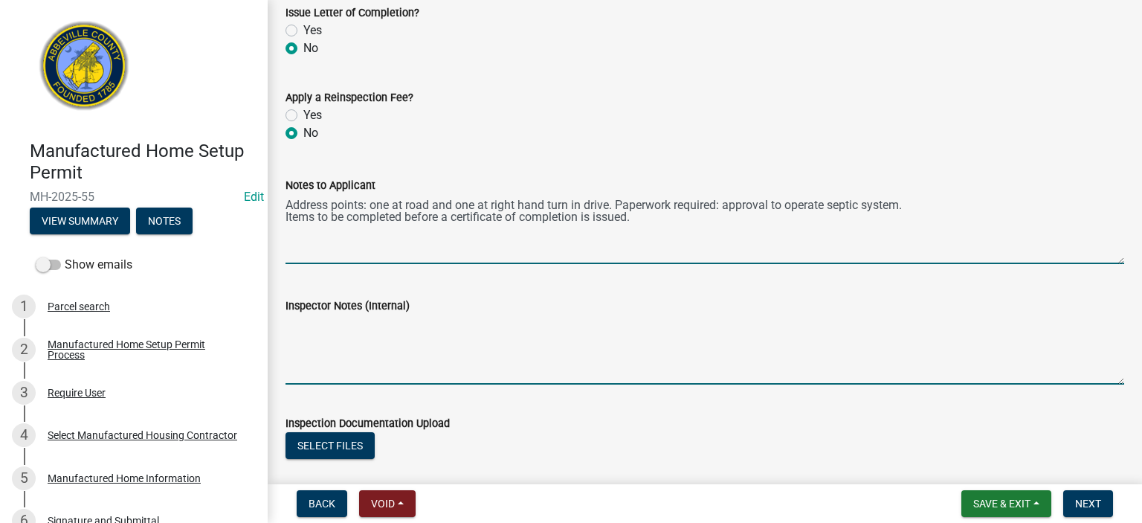
drag, startPoint x: 359, startPoint y: 354, endPoint x: 365, endPoint y: 349, distance: 7.9
click at [363, 350] on textarea "Inspector Notes (Internal)" at bounding box center [705, 350] width 839 height 70
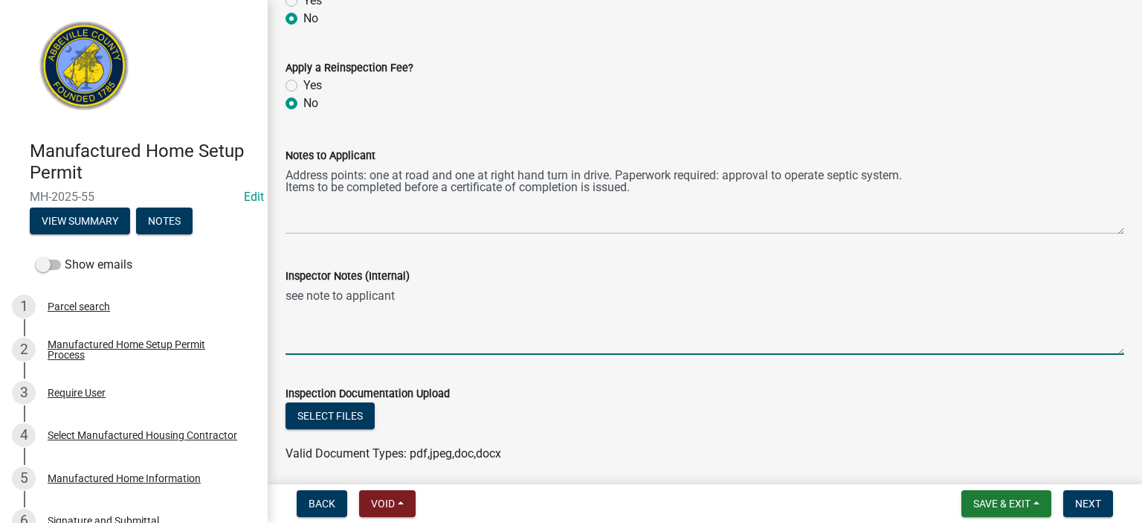
scroll to position [1840, 0]
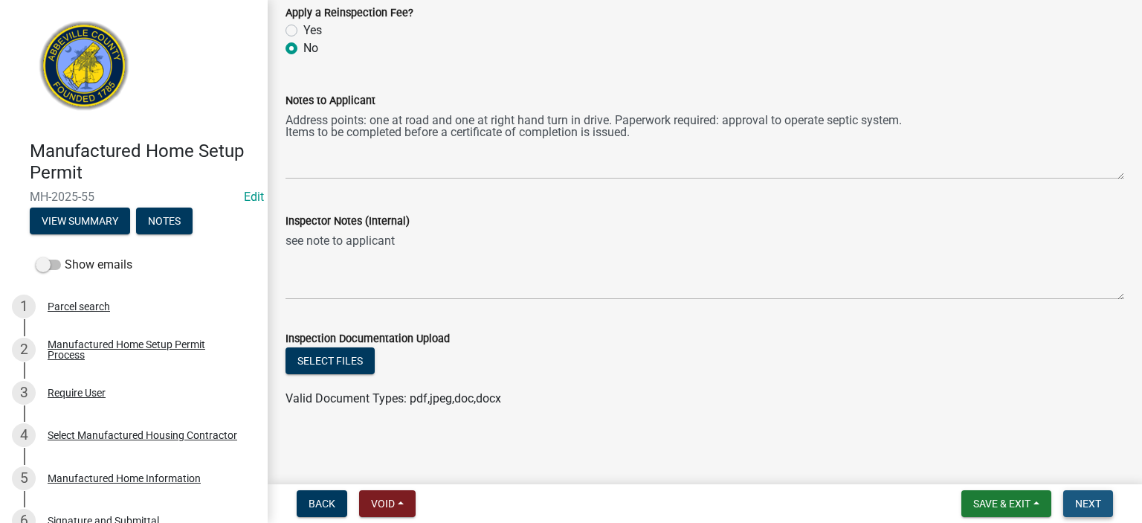
click at [1089, 501] on span "Next" at bounding box center [1088, 504] width 26 height 12
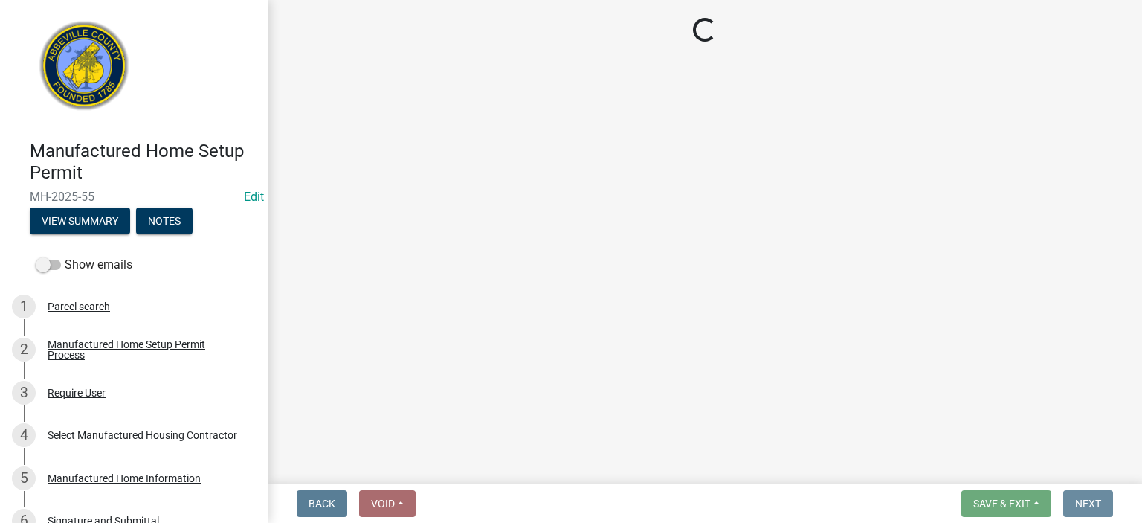
scroll to position [0, 0]
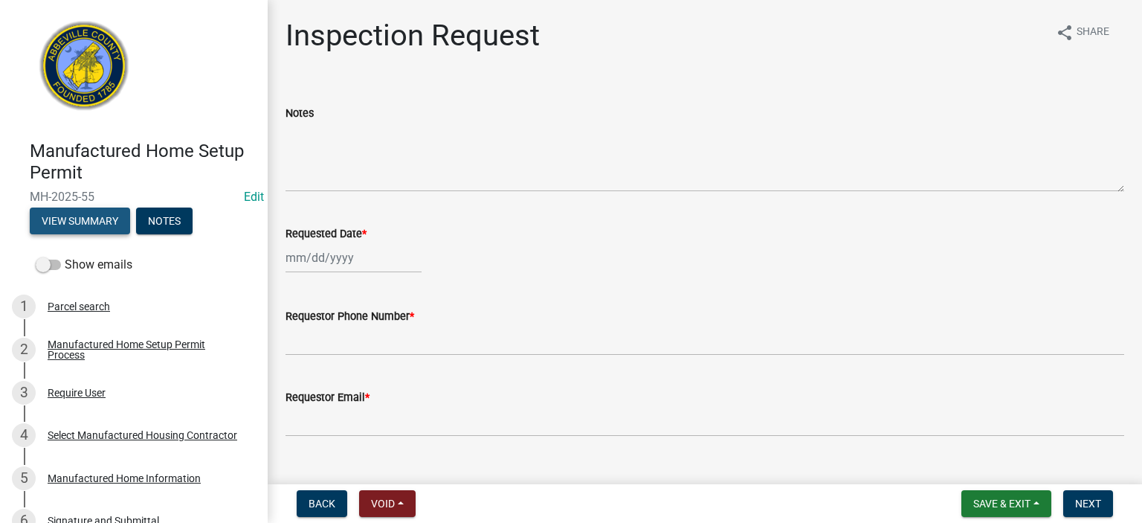
click at [92, 218] on button "View Summary" at bounding box center [80, 221] width 100 height 27
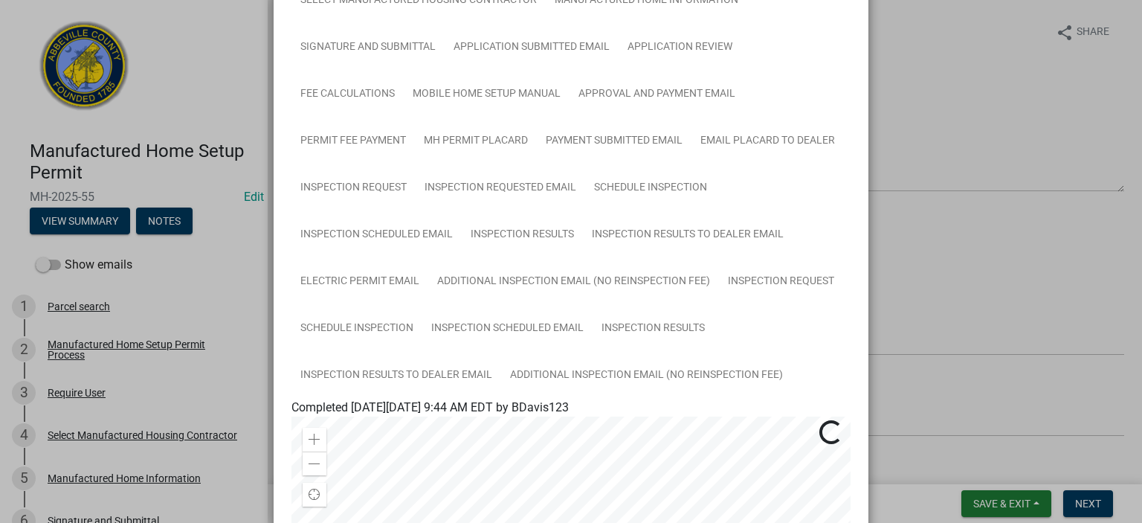
scroll to position [248, 0]
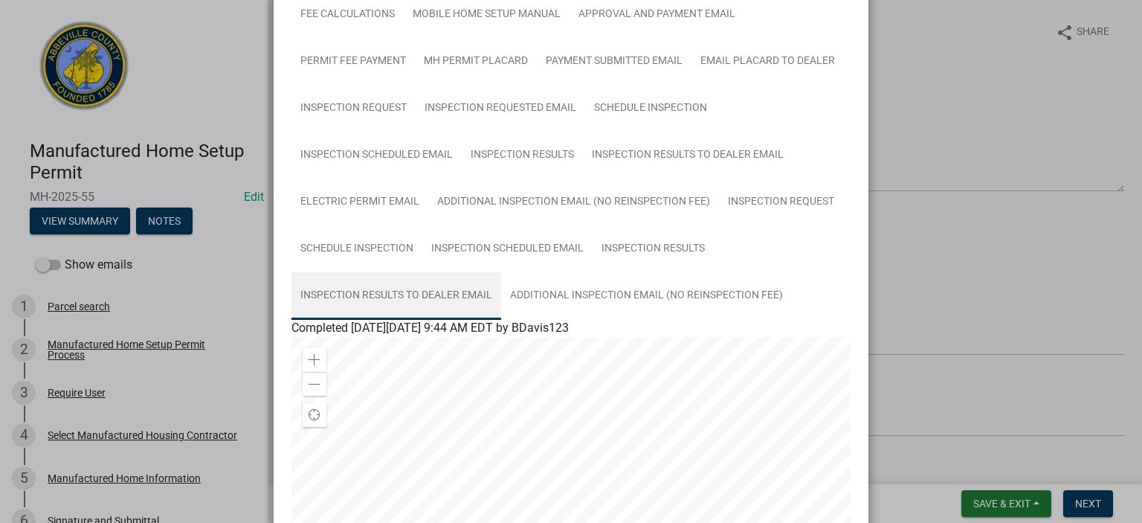
click at [385, 293] on link "Inspection Results to Dealer Email" at bounding box center [397, 296] width 210 height 48
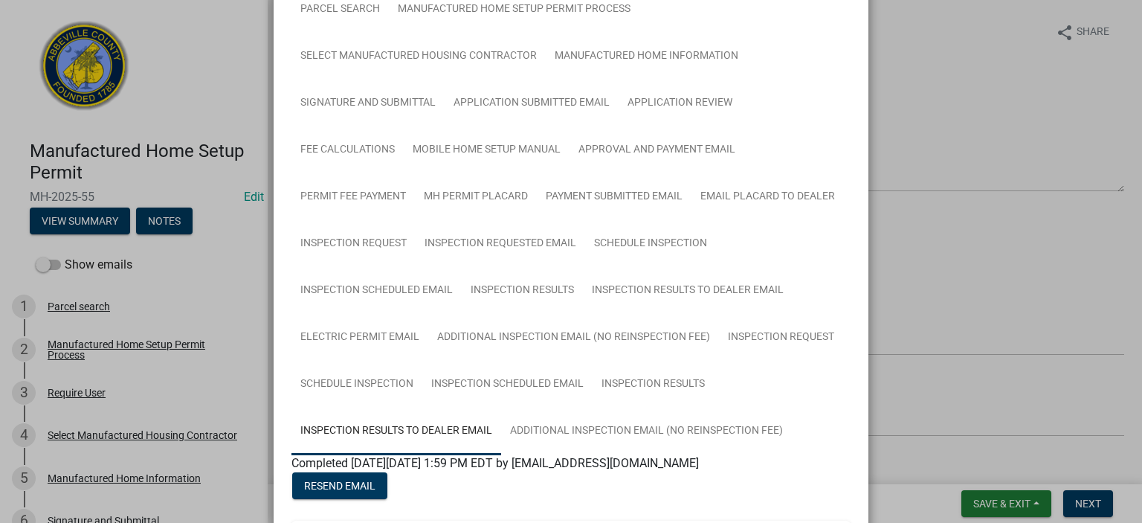
scroll to position [0, 0]
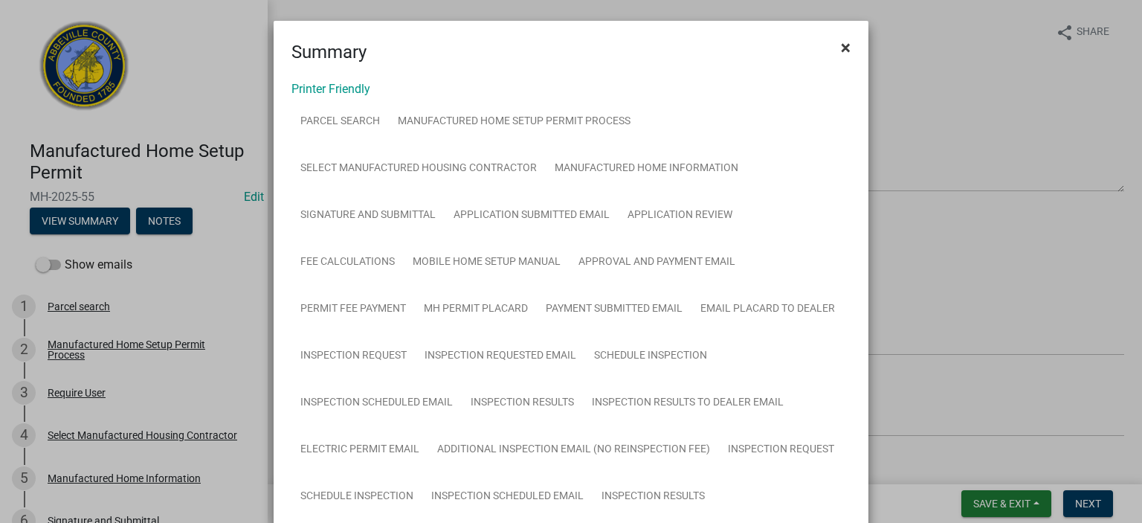
click at [843, 45] on span "×" at bounding box center [846, 47] width 10 height 21
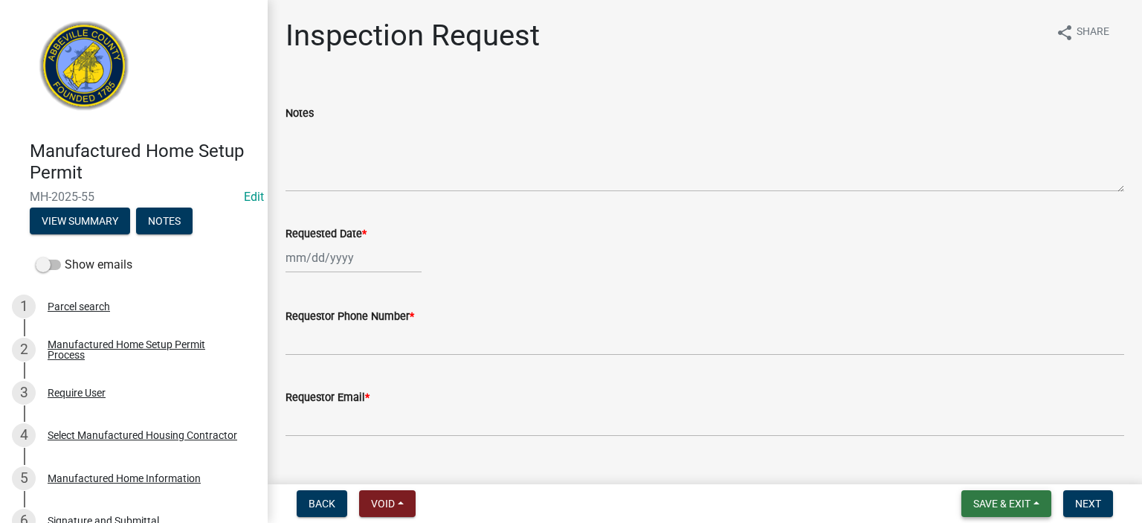
click at [1001, 493] on button "Save & Exit" at bounding box center [1007, 503] width 90 height 27
click at [989, 459] on button "Save & Exit" at bounding box center [992, 465] width 119 height 36
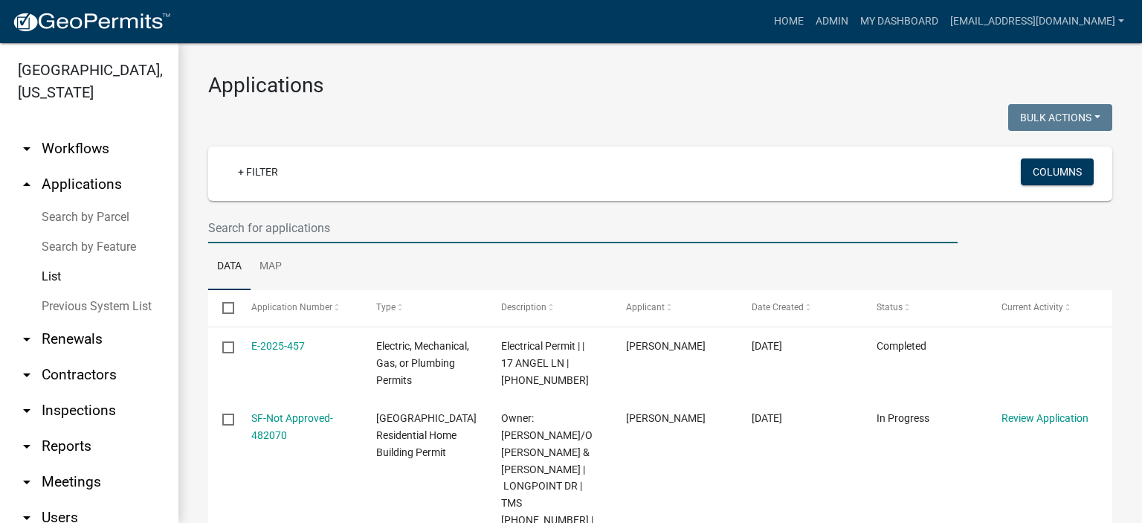
click at [349, 225] on input "text" at bounding box center [583, 228] width 750 height 30
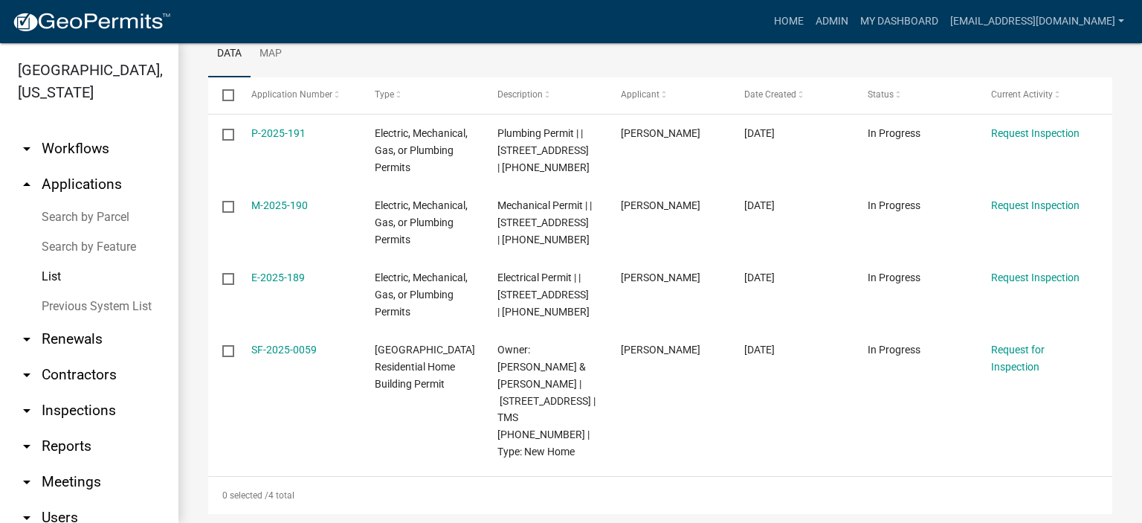
scroll to position [218, 0]
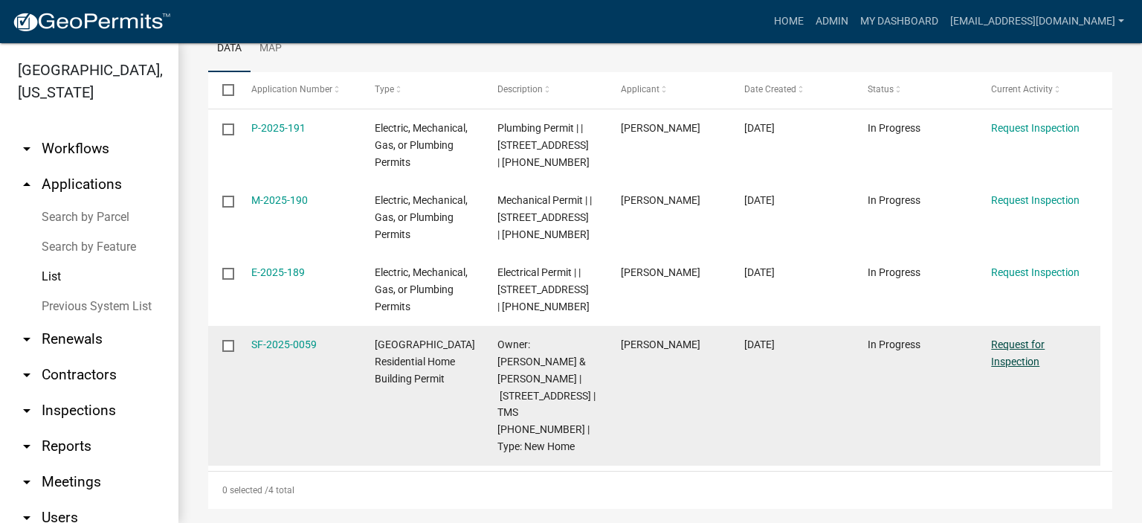
click at [1018, 344] on link "Request for Inspection" at bounding box center [1018, 352] width 54 height 29
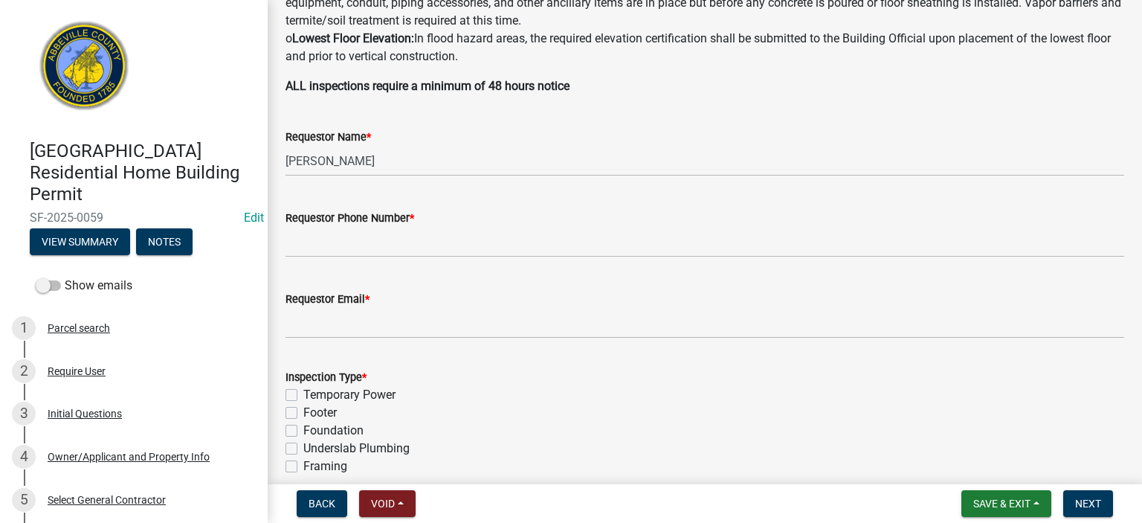
scroll to position [446, 0]
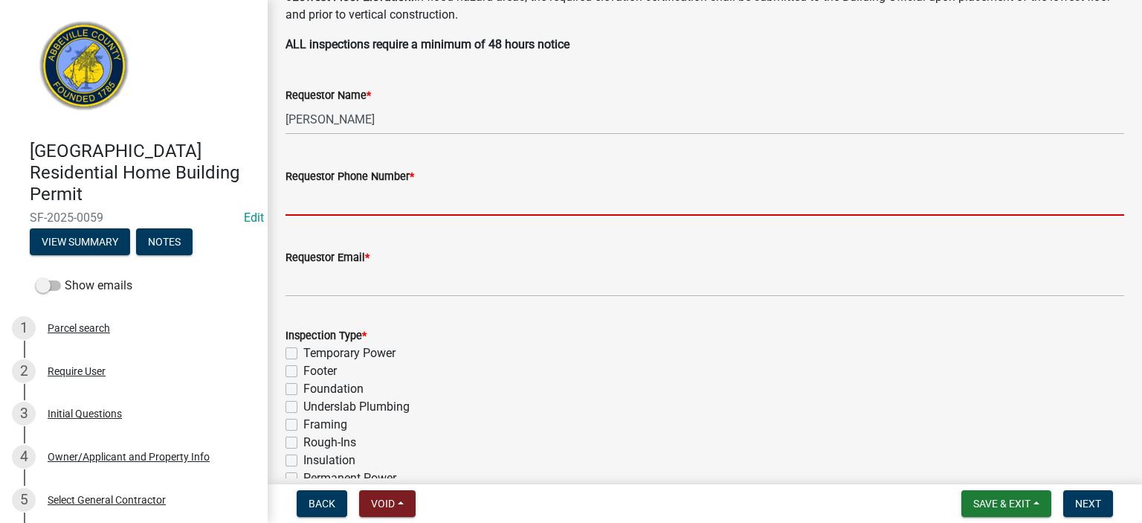
click at [475, 196] on input "Requestor Phone Number *" at bounding box center [705, 200] width 839 height 30
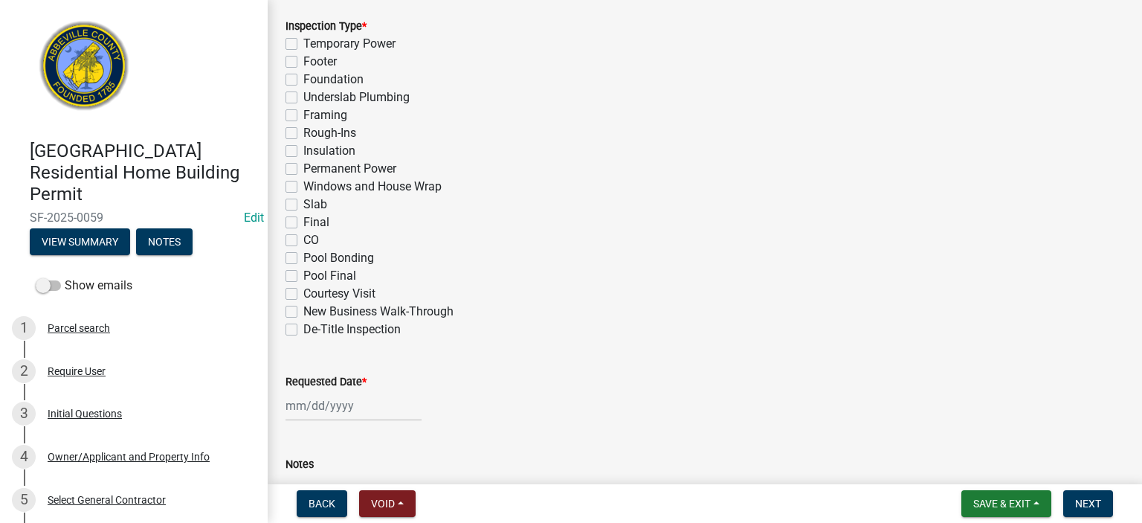
scroll to position [773, 0]
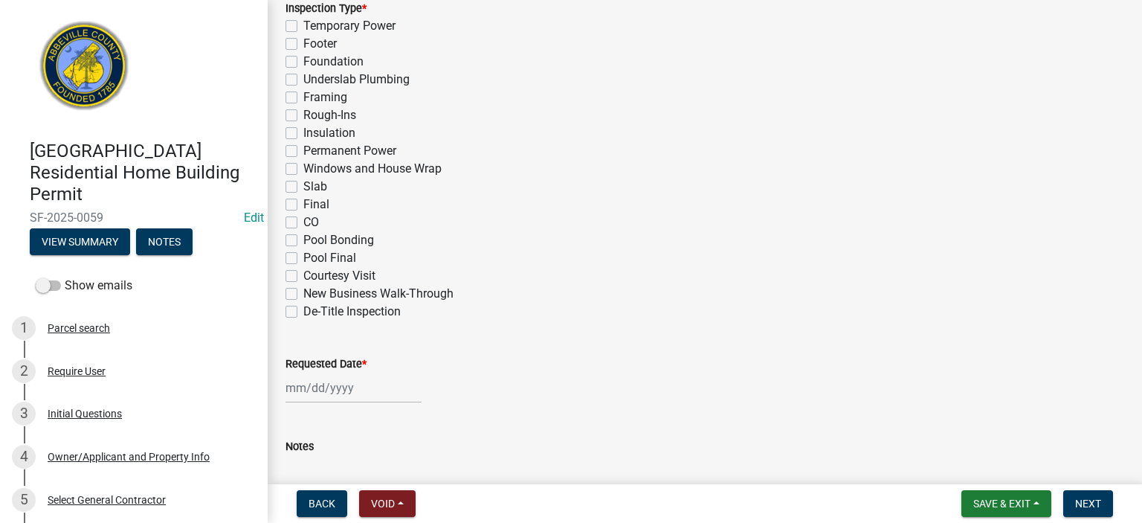
click at [303, 94] on label "Framing" at bounding box center [325, 98] width 44 height 18
click at [303, 94] on input "Framing" at bounding box center [308, 94] width 10 height 10
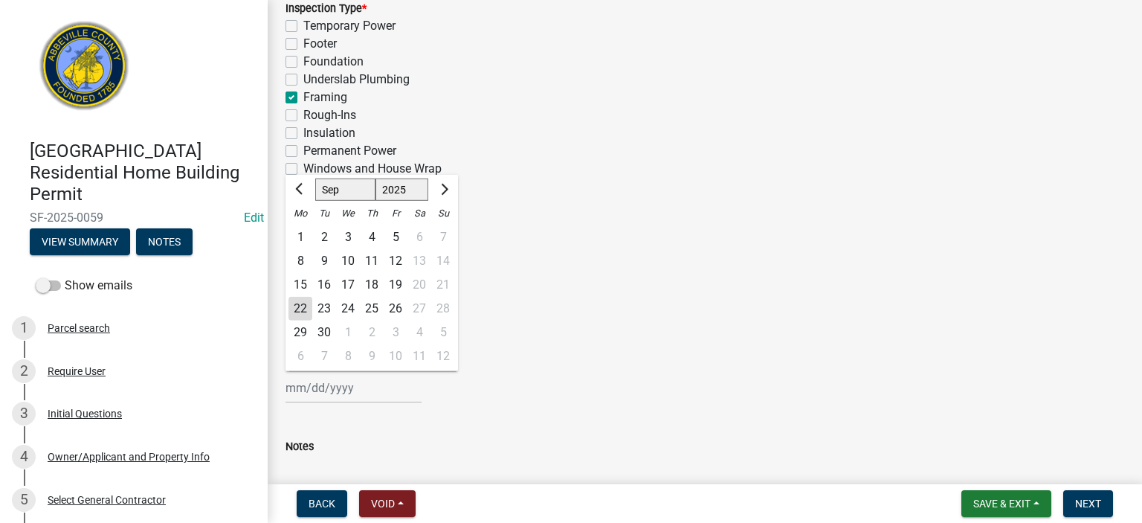
click at [396, 394] on div "Jan Feb Mar Apr May Jun Jul Aug Sep Oct Nov Dec 1525 1526 1527 1528 1529 1530 1…" at bounding box center [354, 388] width 136 height 30
click at [297, 303] on div "22" at bounding box center [301, 309] width 24 height 24
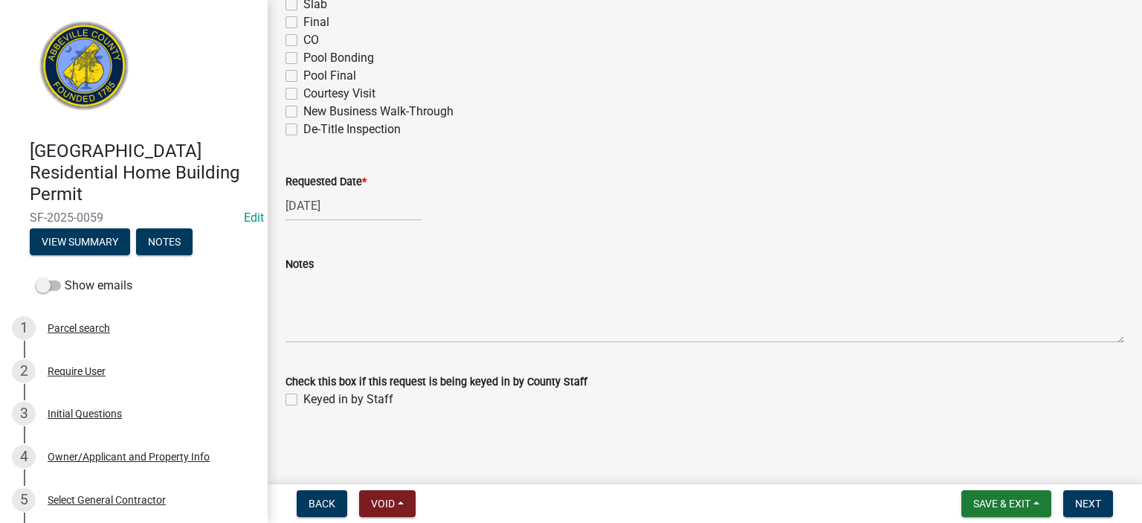
scroll to position [957, 0]
click at [285, 394] on div "Check this box if this request is being keyed in by County Staff Keyed in by St…" at bounding box center [704, 380] width 861 height 54
click at [303, 393] on label "Keyed in by Staff" at bounding box center [348, 398] width 90 height 18
click at [303, 393] on input "Keyed in by Staff" at bounding box center [308, 394] width 10 height 10
drag, startPoint x: 1098, startPoint y: 499, endPoint x: 1090, endPoint y: 496, distance: 8.0
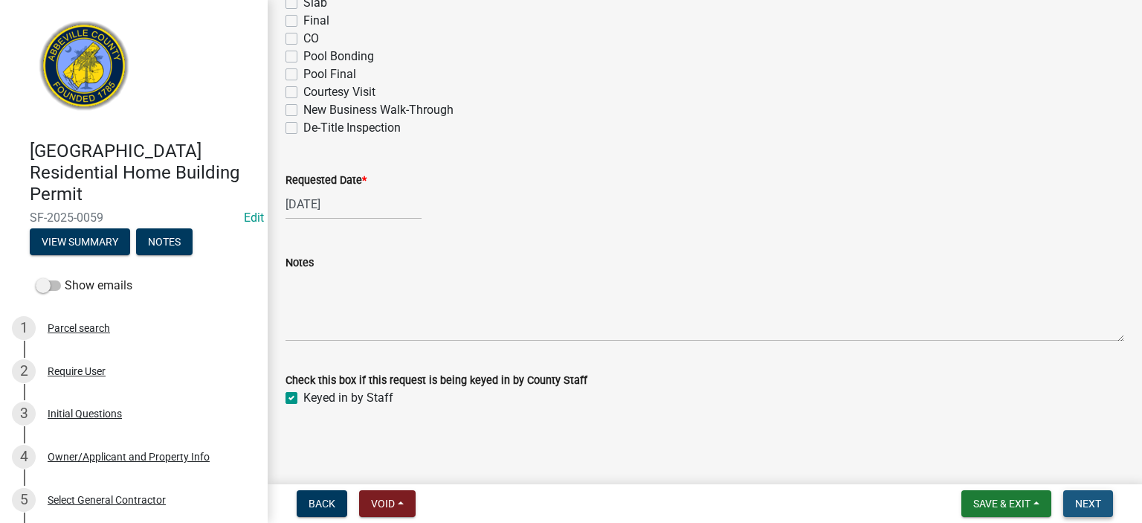
click at [1098, 499] on span "Next" at bounding box center [1088, 504] width 26 height 12
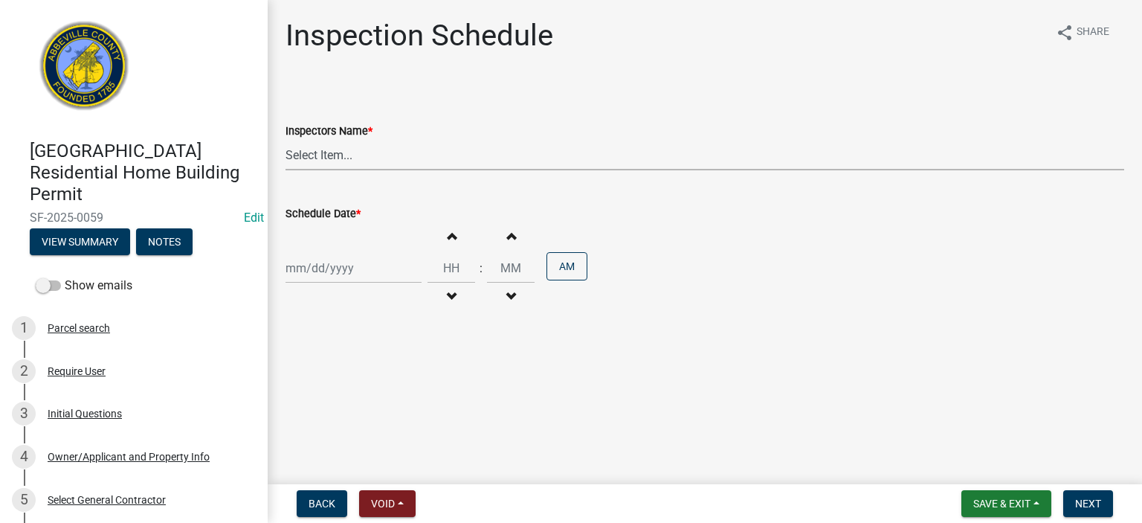
click at [414, 157] on select "Select Item... aprice@abbevillecountysc.com (Andrew M. Price) soshields@abbevil…" at bounding box center [705, 155] width 839 height 30
click at [286, 140] on select "Select Item... aprice@abbevillecountysc.com (Andrew M. Price) soshields@abbevil…" at bounding box center [705, 155] width 839 height 30
click at [367, 266] on div at bounding box center [354, 268] width 136 height 30
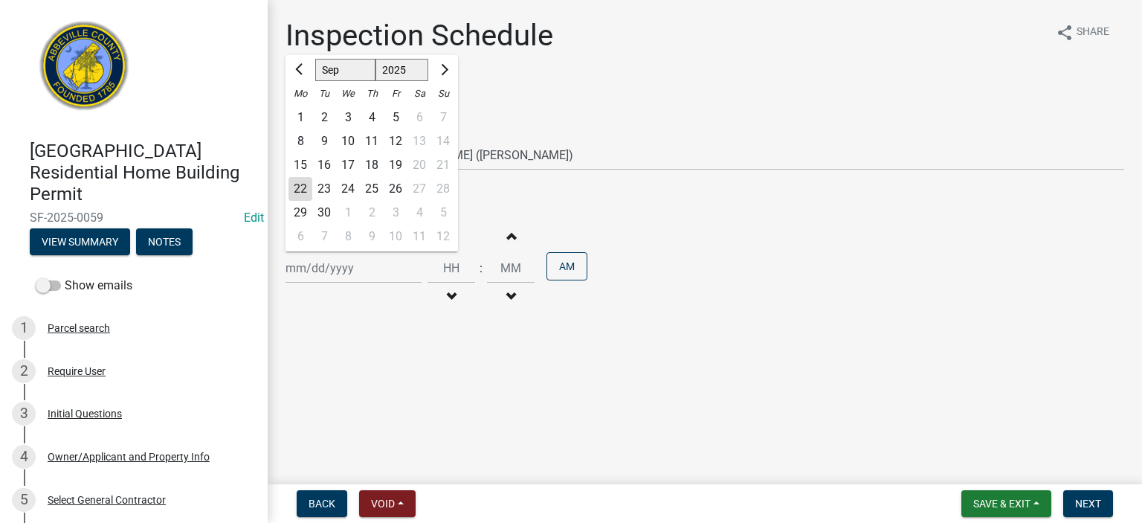
click at [303, 184] on div "22" at bounding box center [301, 189] width 24 height 24
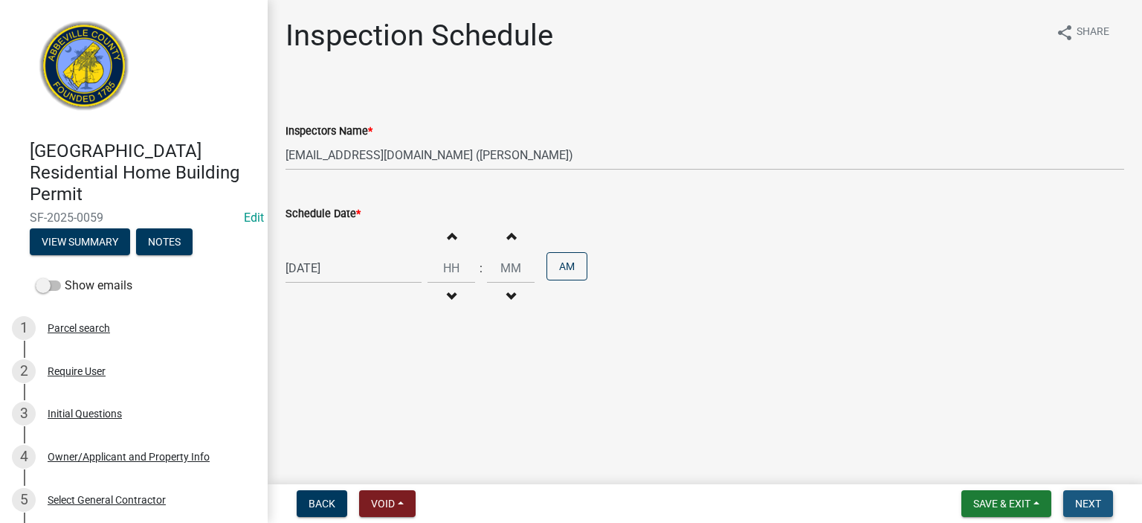
click at [1087, 498] on span "Next" at bounding box center [1088, 504] width 26 height 12
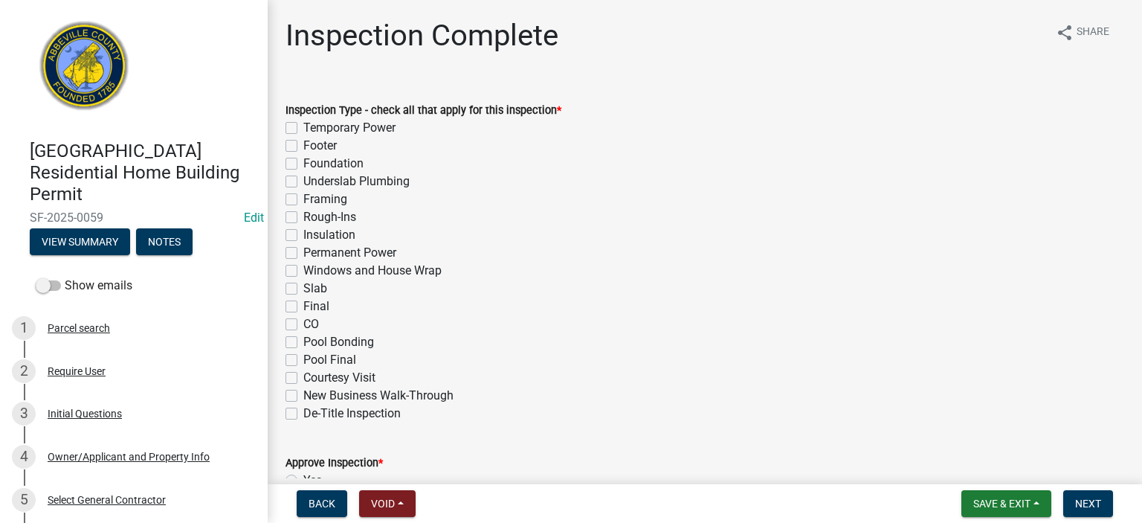
click at [303, 200] on label "Framing" at bounding box center [325, 199] width 44 height 18
click at [303, 200] on input "Framing" at bounding box center [308, 195] width 10 height 10
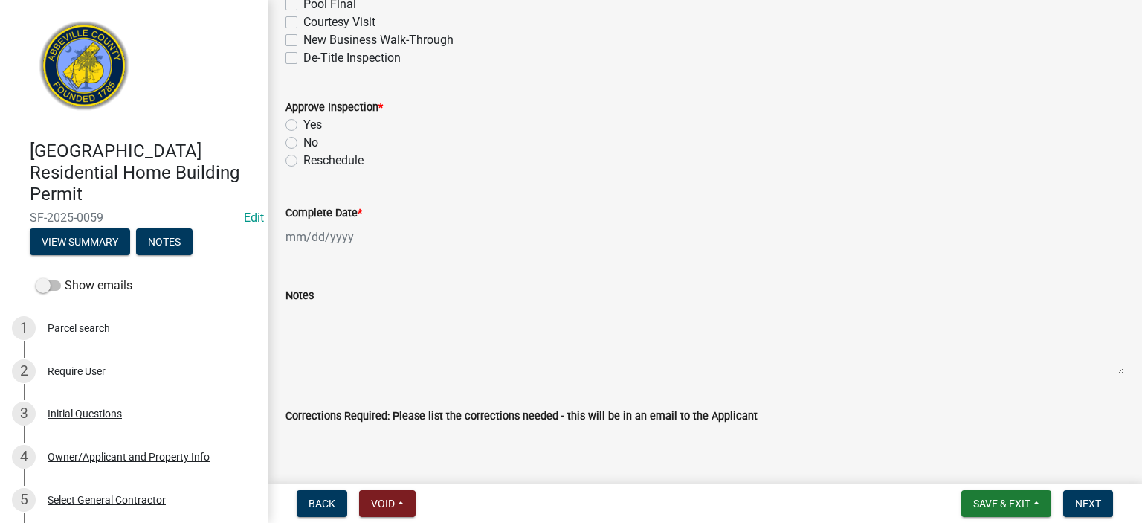
scroll to position [357, 0]
drag, startPoint x: 295, startPoint y: 118, endPoint x: 295, endPoint y: 127, distance: 9.0
click at [303, 120] on label "Yes" at bounding box center [312, 124] width 19 height 18
click at [303, 120] on input "Yes" at bounding box center [308, 120] width 10 height 10
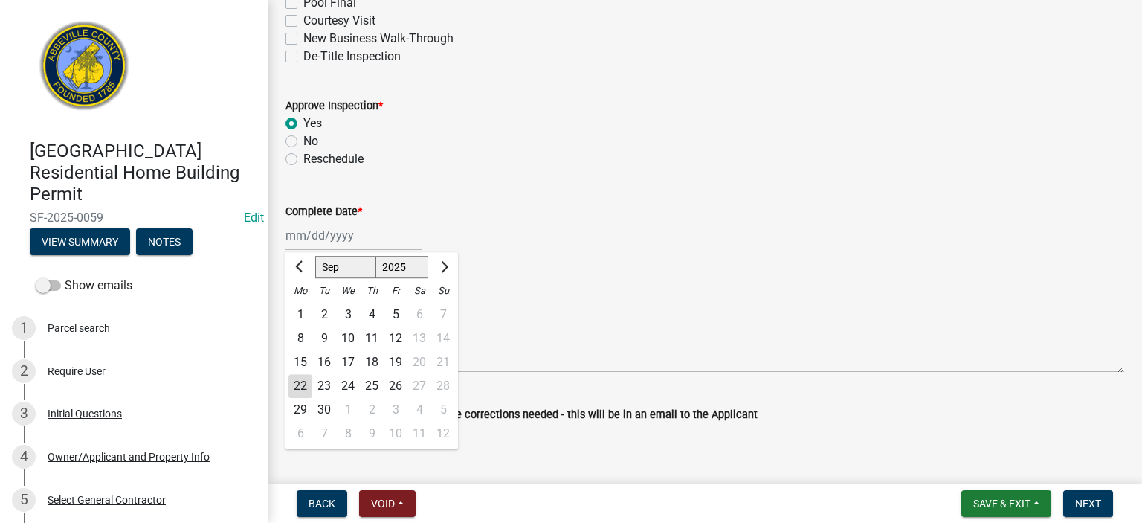
click at [371, 240] on div "Jan Feb Mar Apr May Jun Jul Aug Sep Oct Nov Dec 1525 1526 1527 1528 1529 1530 1…" at bounding box center [354, 235] width 136 height 30
click at [304, 386] on div "22" at bounding box center [301, 386] width 24 height 24
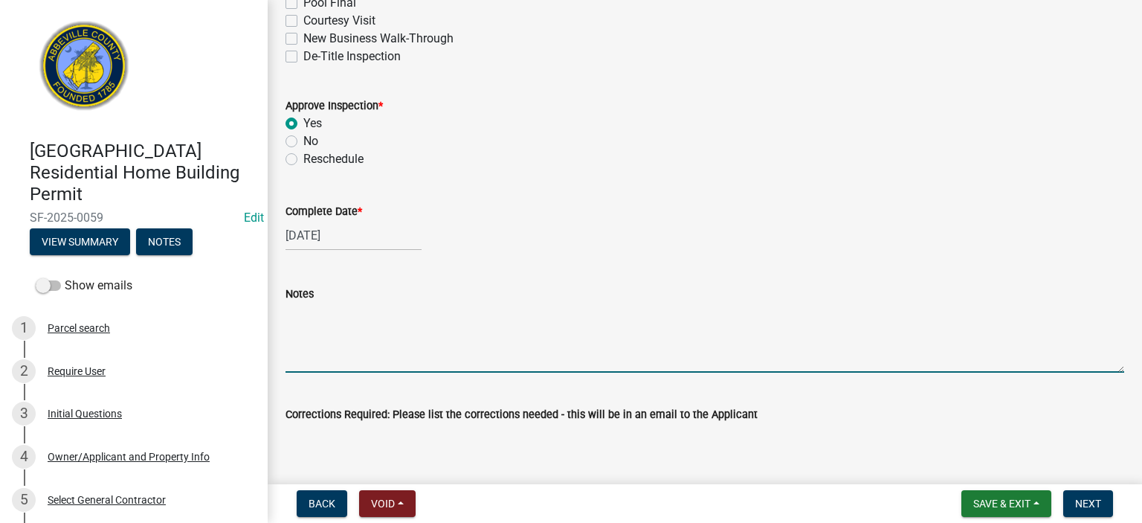
click at [327, 340] on textarea "Notes" at bounding box center [705, 338] width 839 height 70
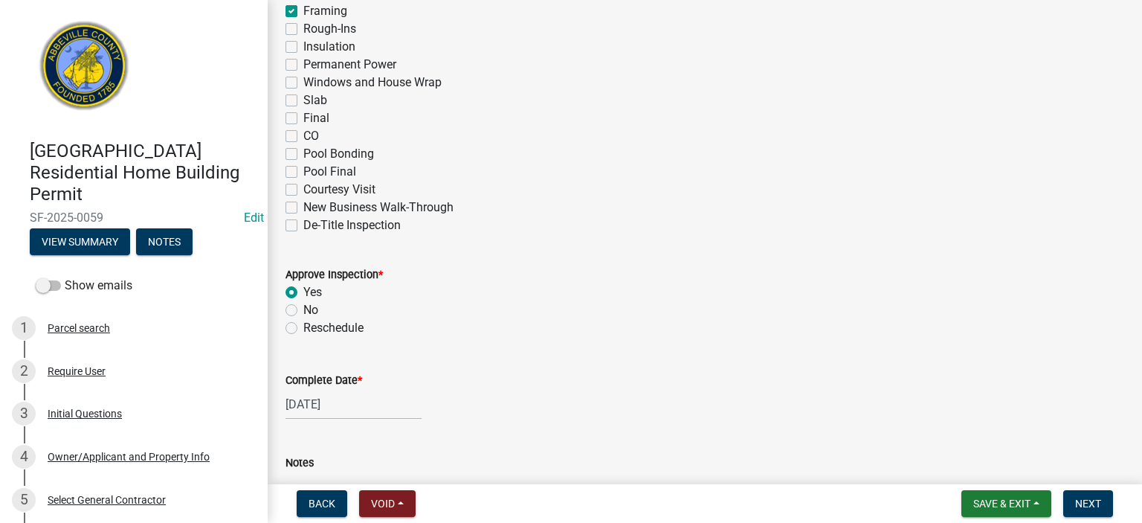
scroll to position [129, 0]
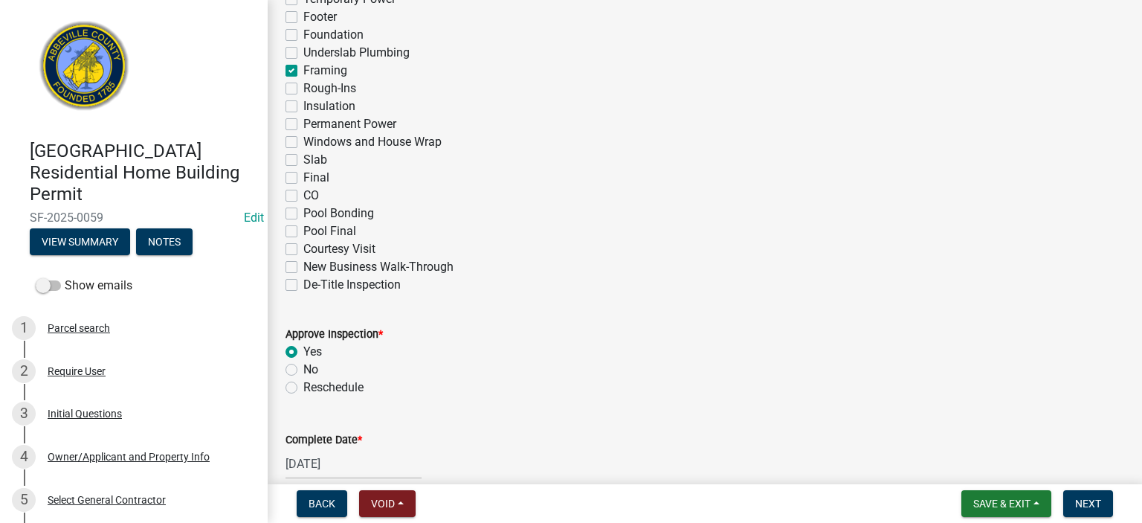
click at [303, 138] on label "Windows and House Wrap" at bounding box center [372, 142] width 138 height 18
click at [303, 138] on input "Windows and House Wrap" at bounding box center [308, 138] width 10 height 10
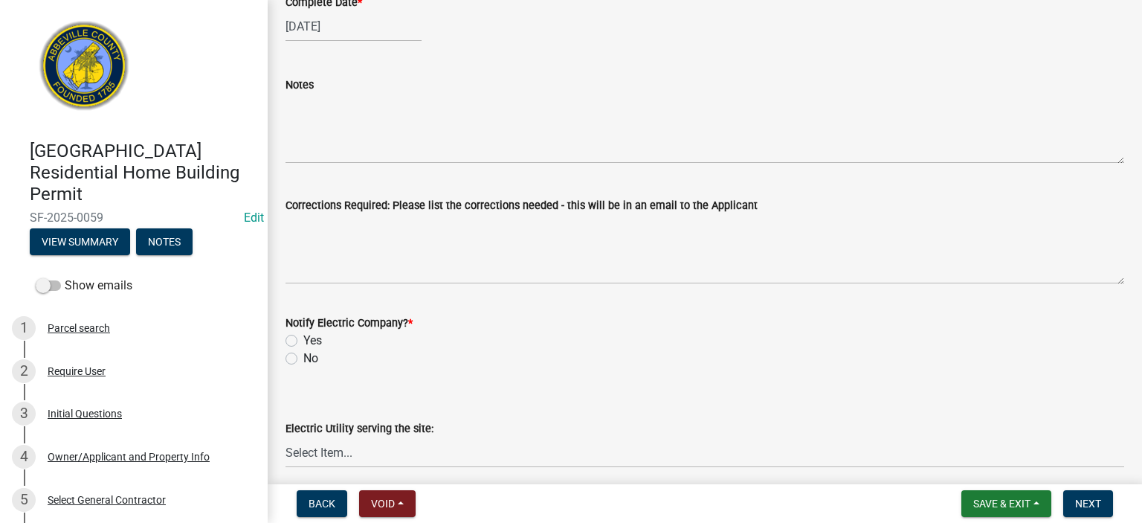
scroll to position [575, 0]
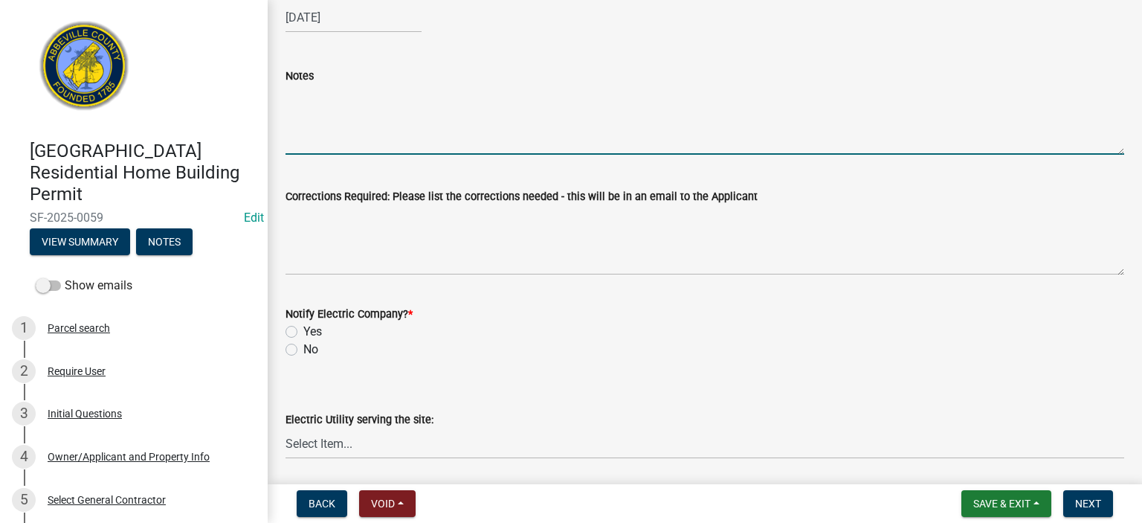
drag, startPoint x: 335, startPoint y: 95, endPoint x: 655, endPoint y: 109, distance: 320.1
click at [355, 95] on textarea "Notes" at bounding box center [705, 120] width 839 height 70
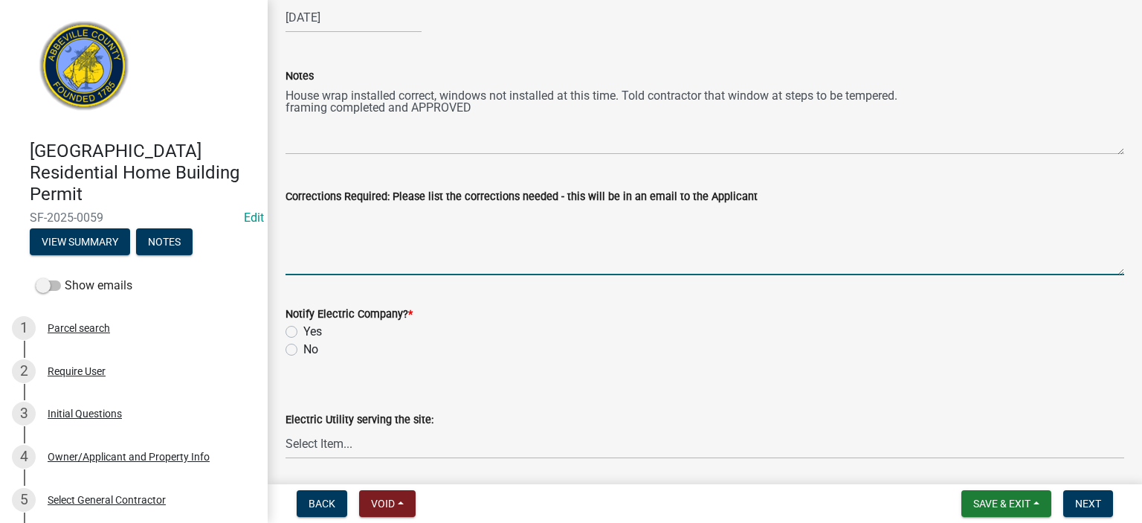
click at [363, 231] on textarea "Corrections Required: Please list the corrections needed - this will be in an e…" at bounding box center [705, 240] width 839 height 70
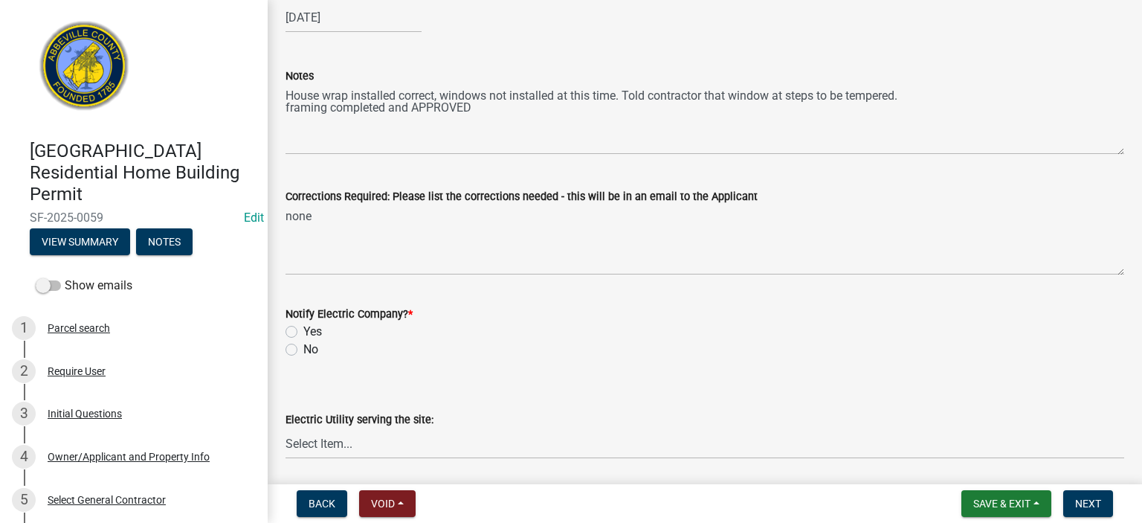
click at [303, 350] on label "No" at bounding box center [310, 350] width 15 height 18
click at [303, 350] on input "No" at bounding box center [308, 346] width 10 height 10
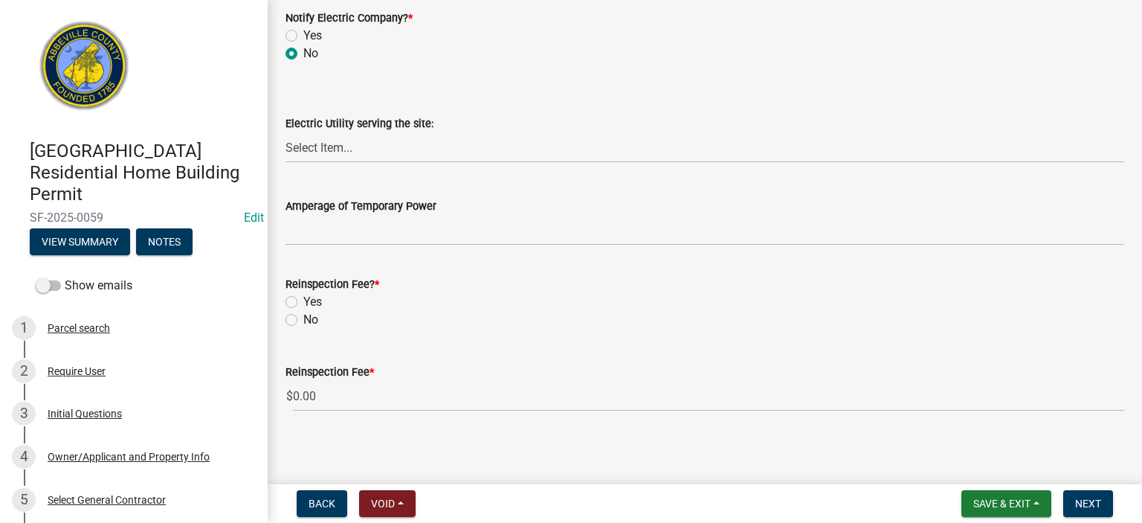
scroll to position [875, 0]
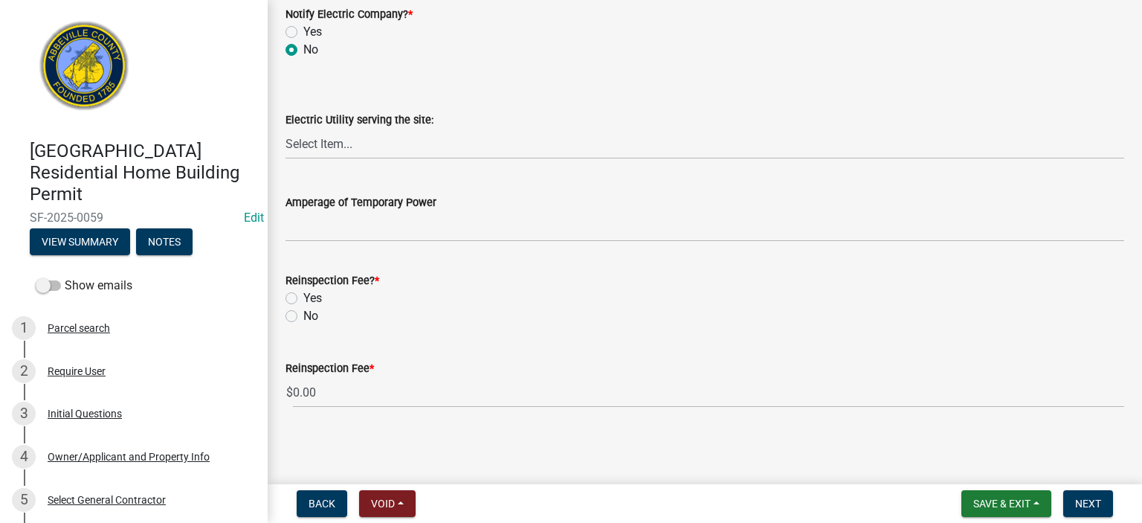
drag, startPoint x: 291, startPoint y: 315, endPoint x: 300, endPoint y: 323, distance: 12.1
click at [303, 315] on label "No" at bounding box center [310, 316] width 15 height 18
click at [303, 315] on input "No" at bounding box center [308, 312] width 10 height 10
click at [1086, 502] on span "Next" at bounding box center [1088, 504] width 26 height 12
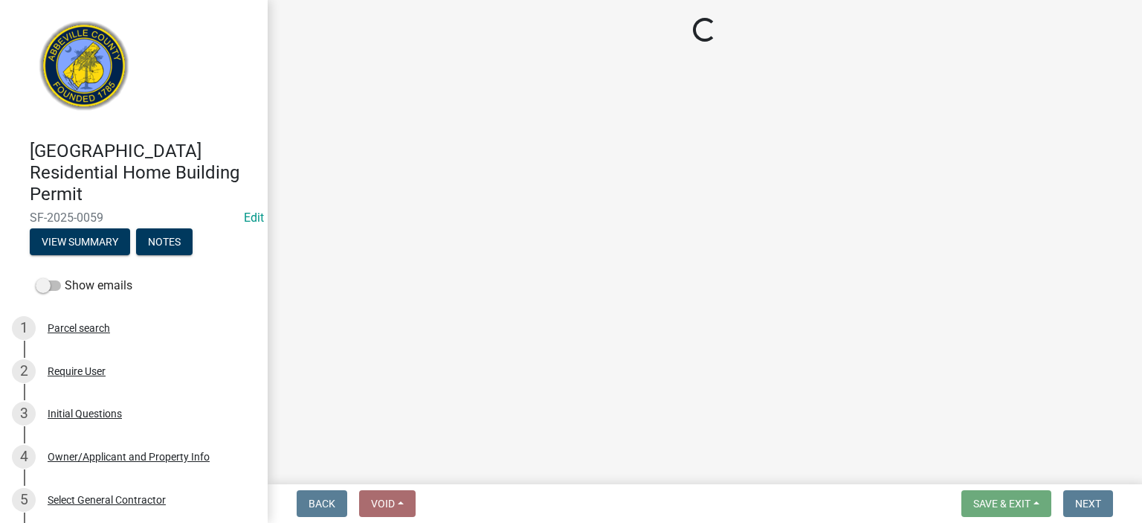
scroll to position [0, 0]
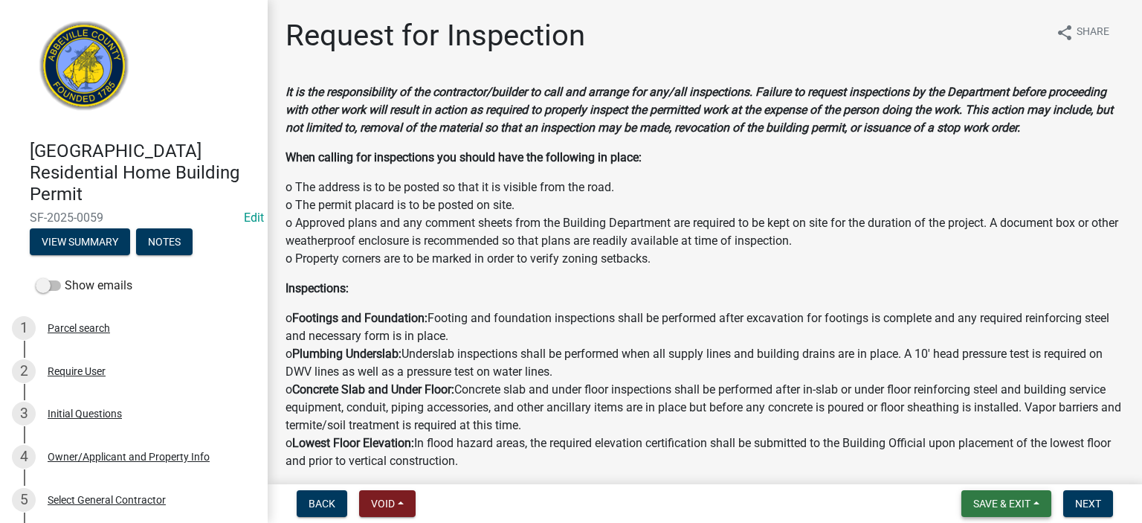
click at [1001, 499] on span "Save & Exit" at bounding box center [1002, 504] width 57 height 12
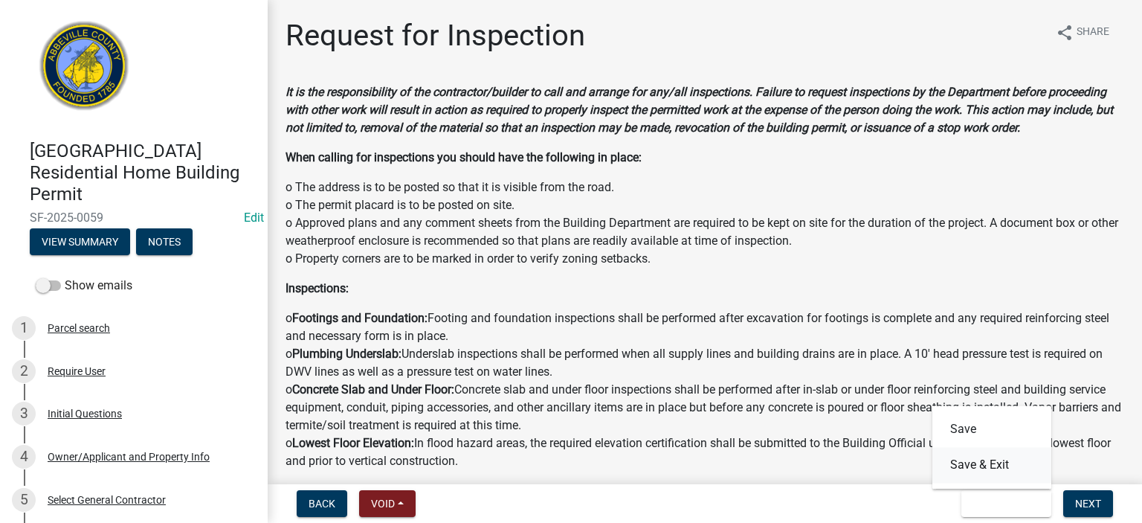
click at [994, 465] on button "Save & Exit" at bounding box center [992, 465] width 119 height 36
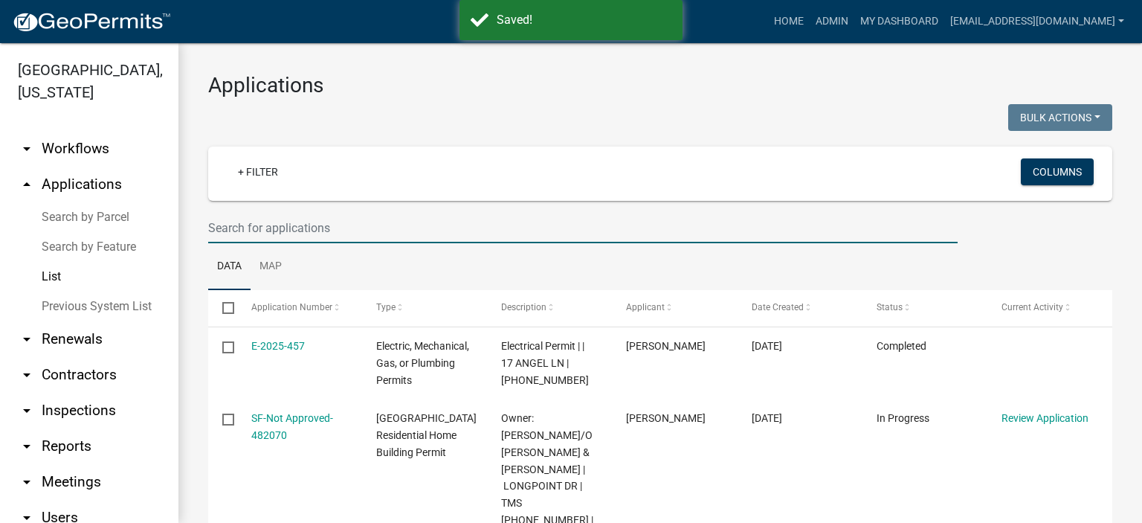
click at [358, 228] on input "text" at bounding box center [583, 228] width 750 height 30
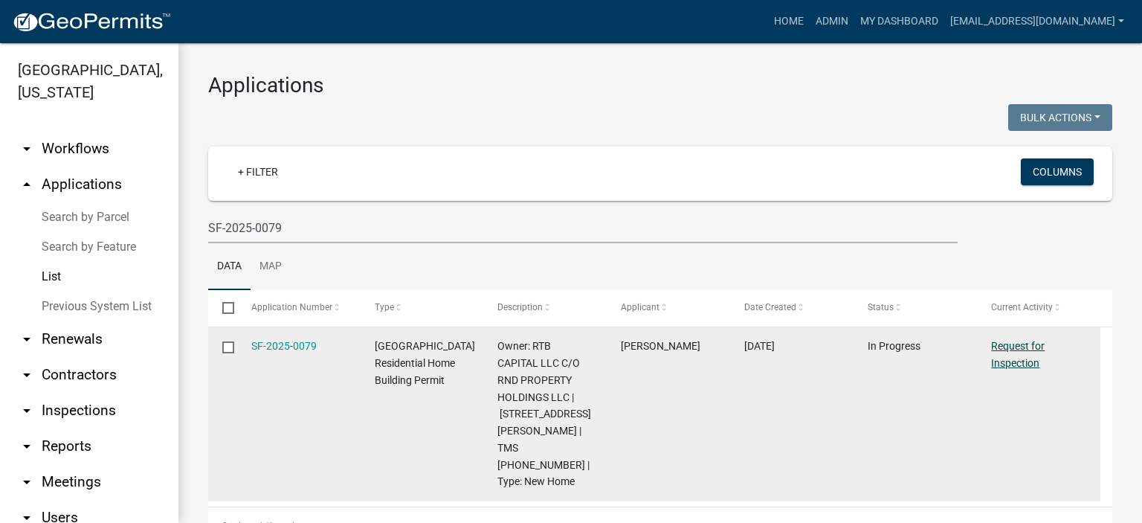
click at [1011, 345] on link "Request for Inspection" at bounding box center [1018, 354] width 54 height 29
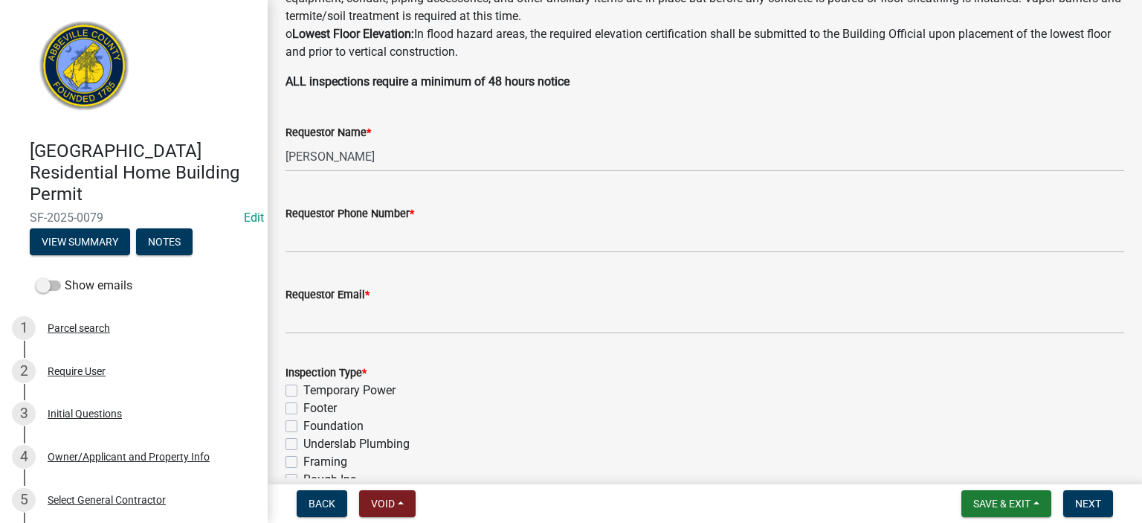
scroll to position [416, 0]
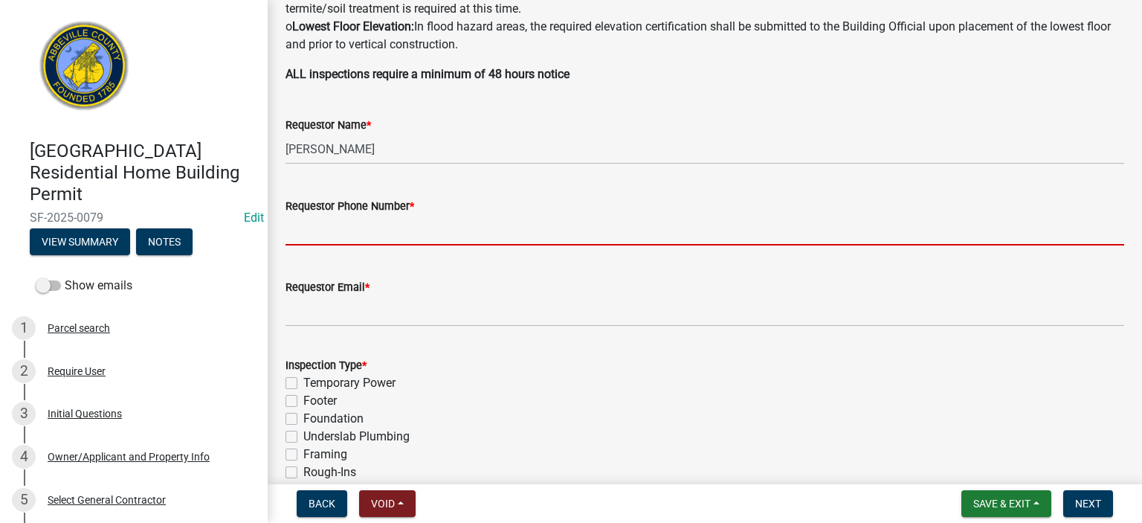
click at [467, 229] on input "Requestor Phone Number *" at bounding box center [705, 230] width 839 height 30
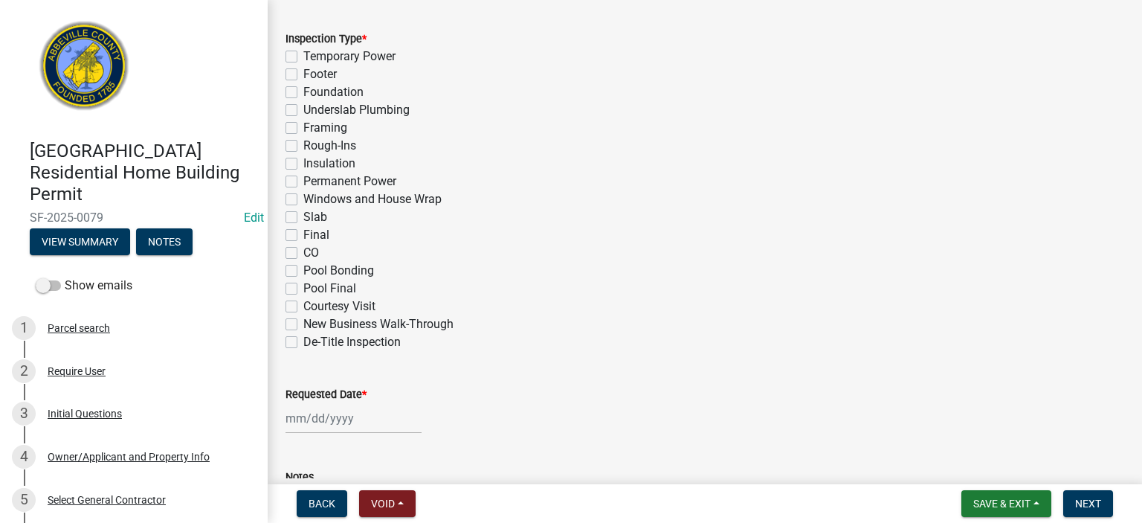
scroll to position [744, 0]
click at [303, 160] on label "Insulation" at bounding box center [329, 163] width 52 height 18
click at [303, 160] on input "Insulation" at bounding box center [308, 159] width 10 height 10
click at [385, 413] on div at bounding box center [354, 417] width 136 height 30
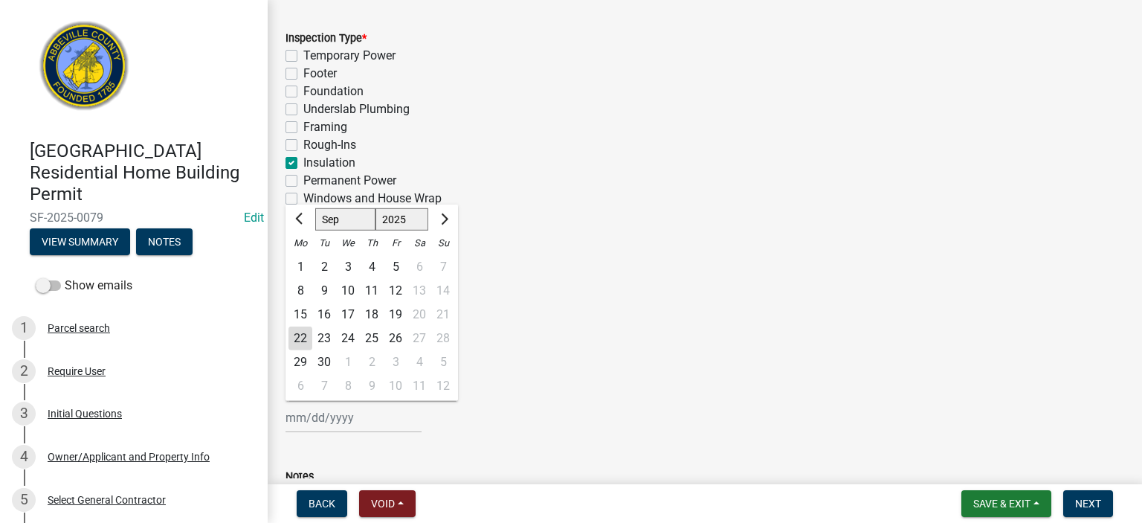
click at [295, 341] on div "22" at bounding box center [301, 339] width 24 height 24
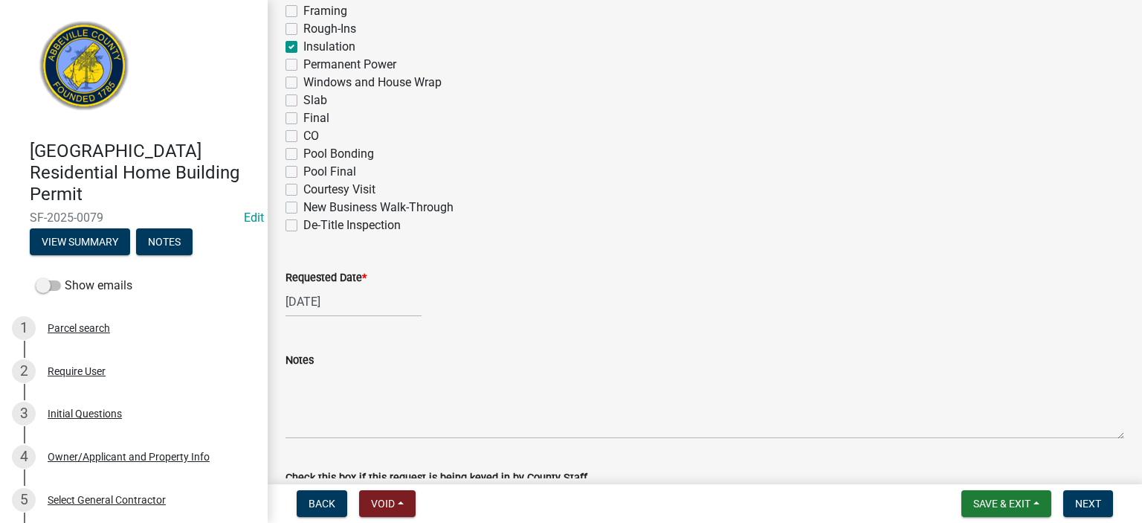
scroll to position [957, 0]
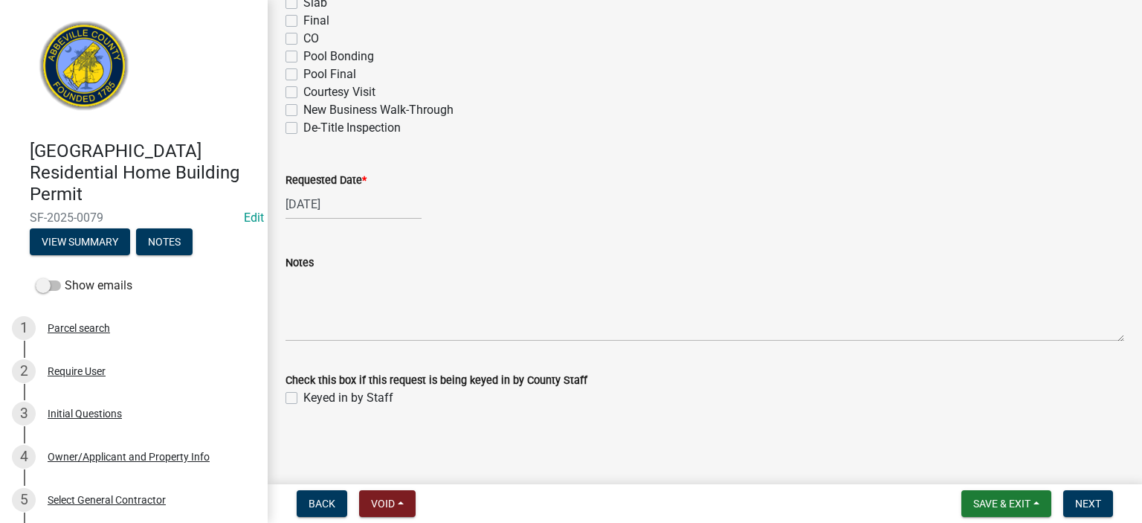
click at [303, 392] on label "Keyed in by Staff" at bounding box center [348, 398] width 90 height 18
click at [303, 392] on input "Keyed in by Staff" at bounding box center [308, 394] width 10 height 10
click at [1083, 501] on span "Next" at bounding box center [1088, 504] width 26 height 12
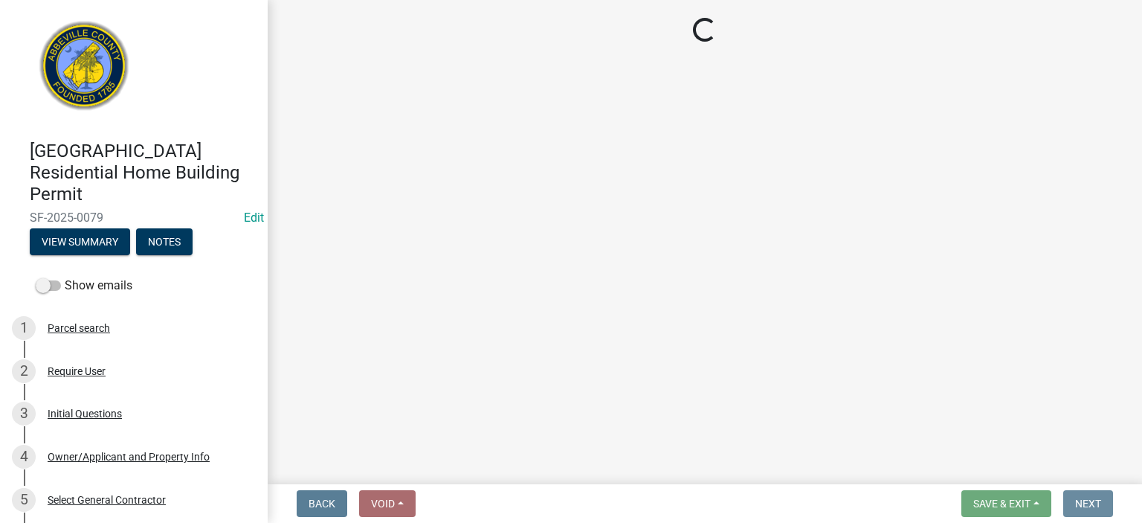
scroll to position [0, 0]
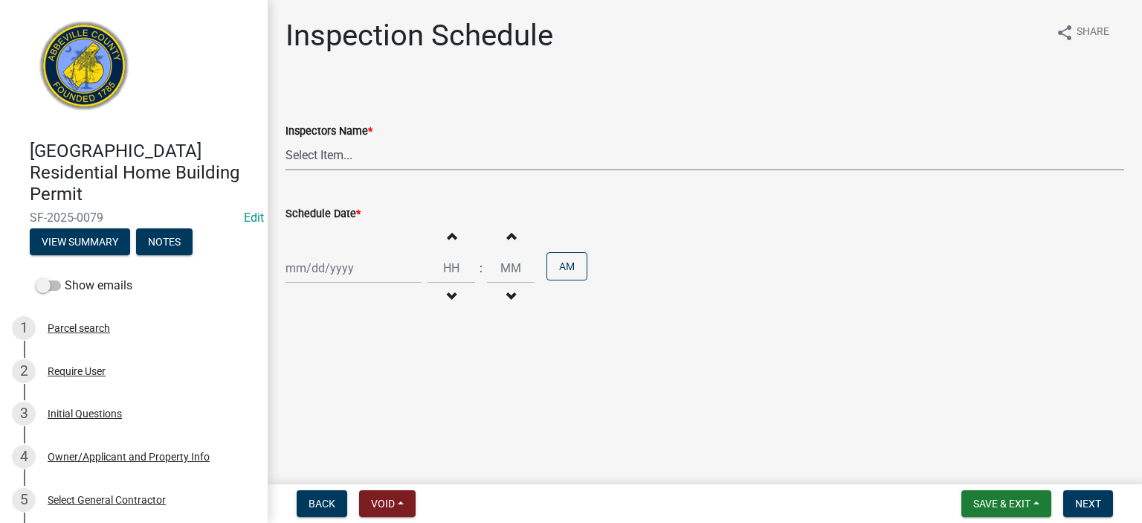
click at [410, 156] on select "Select Item... aprice@abbevillecountysc.com (Andrew M. Price) soshields@abbevil…" at bounding box center [705, 155] width 839 height 30
click at [286, 140] on select "Select Item... aprice@abbevillecountysc.com (Andrew M. Price) soshields@abbevil…" at bounding box center [705, 155] width 839 height 30
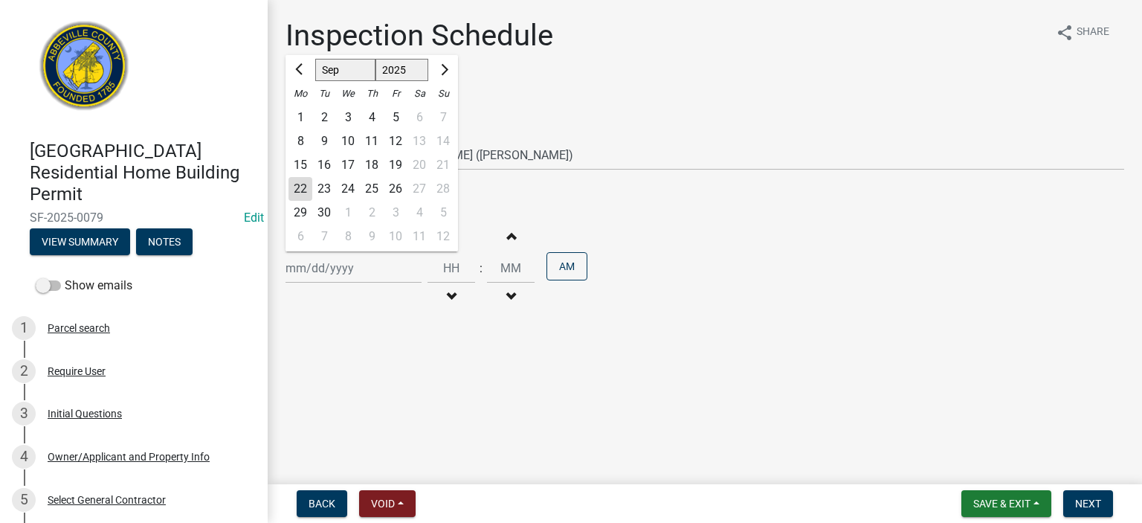
click at [384, 277] on div "Jan Feb Mar Apr May Jun Jul Aug Sep Oct Nov Dec 1525 1526 1527 1528 1529 1530 1…" at bounding box center [354, 268] width 136 height 30
drag, startPoint x: 303, startPoint y: 184, endPoint x: 312, endPoint y: 199, distance: 17.7
click at [302, 187] on div "22" at bounding box center [301, 189] width 24 height 24
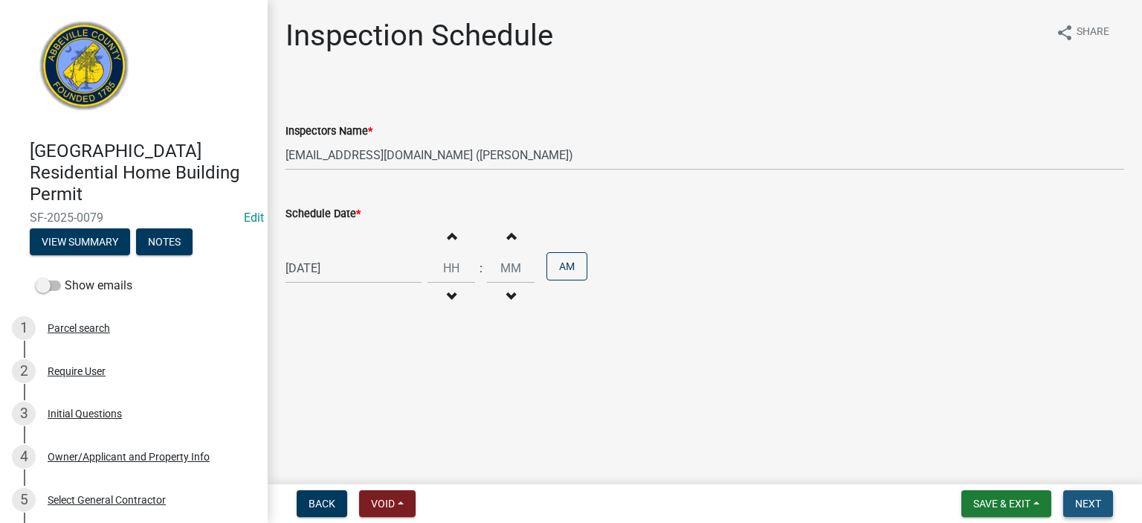
click at [1097, 502] on span "Next" at bounding box center [1088, 504] width 26 height 12
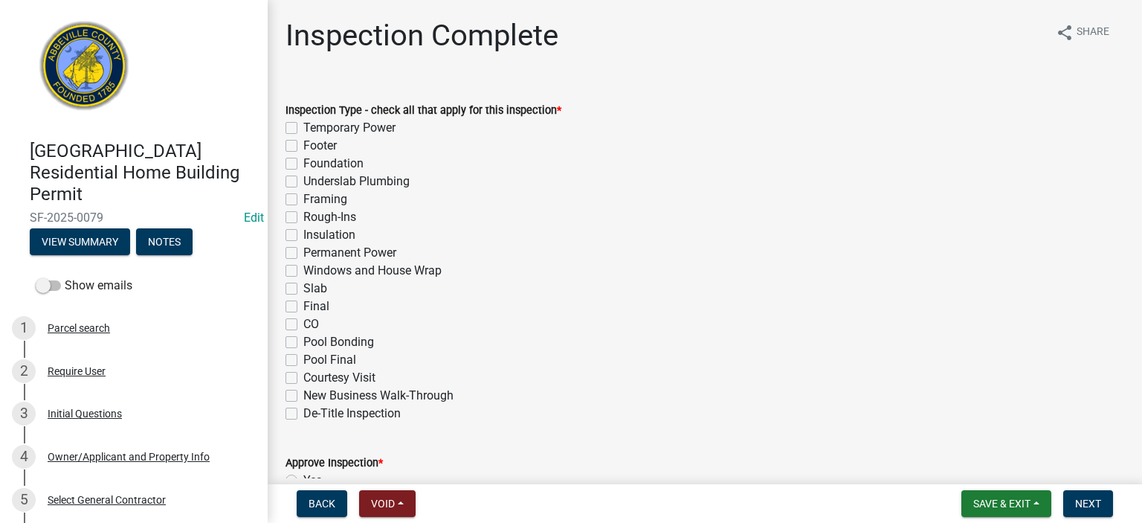
click at [303, 235] on label "Insulation" at bounding box center [329, 235] width 52 height 18
click at [303, 235] on input "Insulation" at bounding box center [308, 231] width 10 height 10
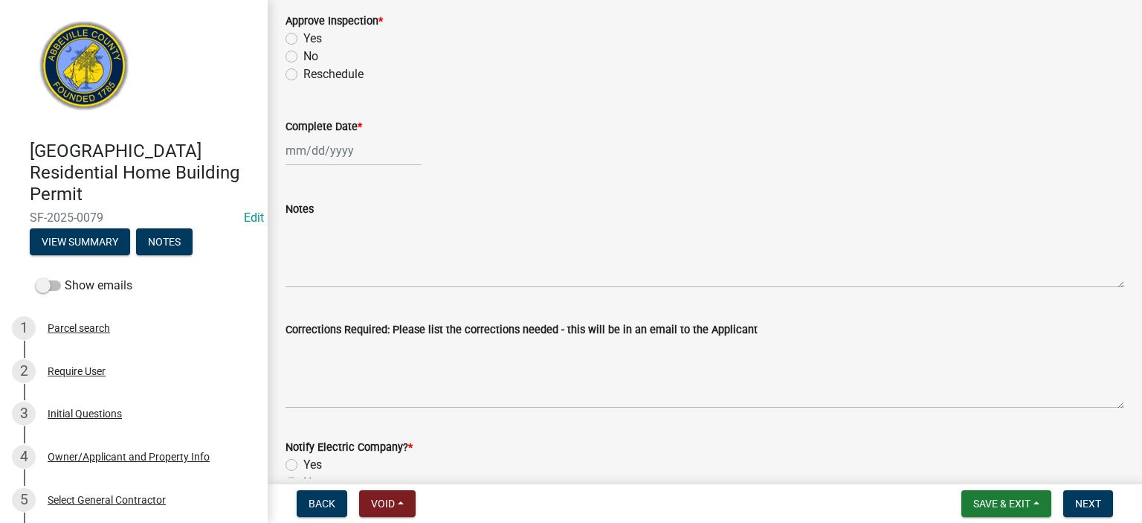
scroll to position [446, 0]
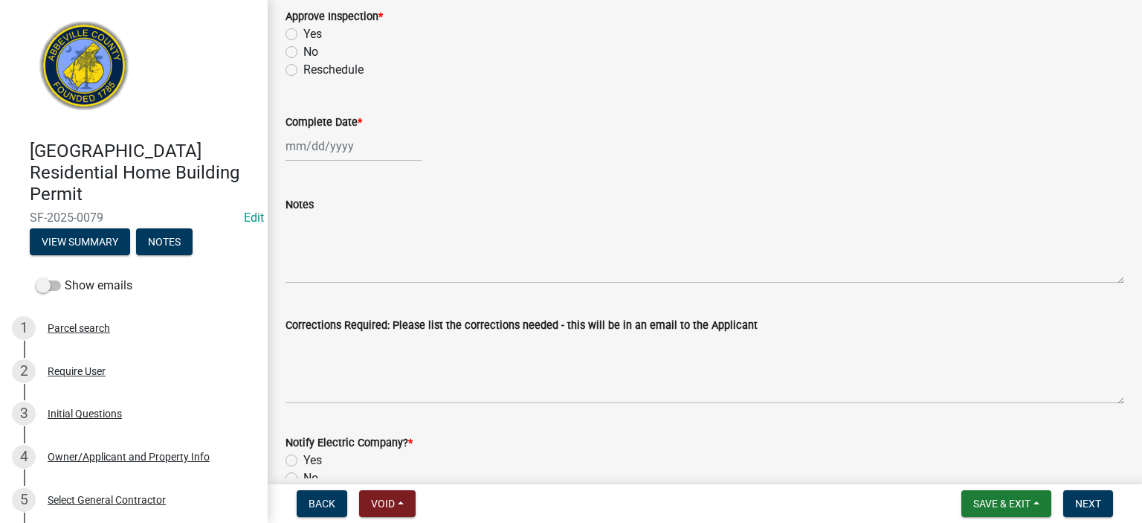
click at [303, 32] on label "Yes" at bounding box center [312, 34] width 19 height 18
click at [303, 32] on input "Yes" at bounding box center [308, 30] width 10 height 10
click at [379, 144] on div at bounding box center [354, 146] width 136 height 30
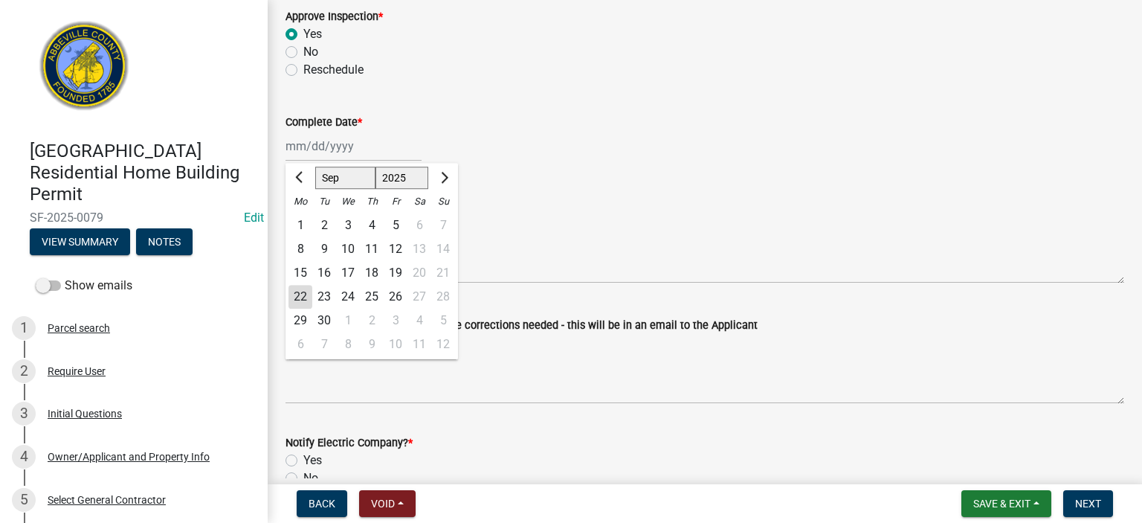
click at [306, 290] on div "22" at bounding box center [301, 297] width 24 height 24
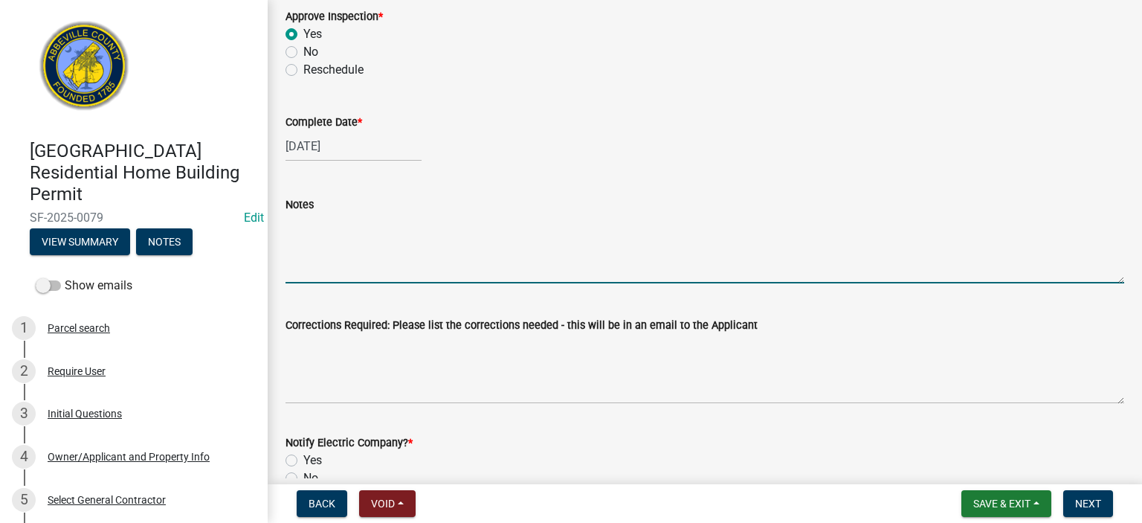
click at [318, 236] on textarea "Notes" at bounding box center [705, 248] width 839 height 70
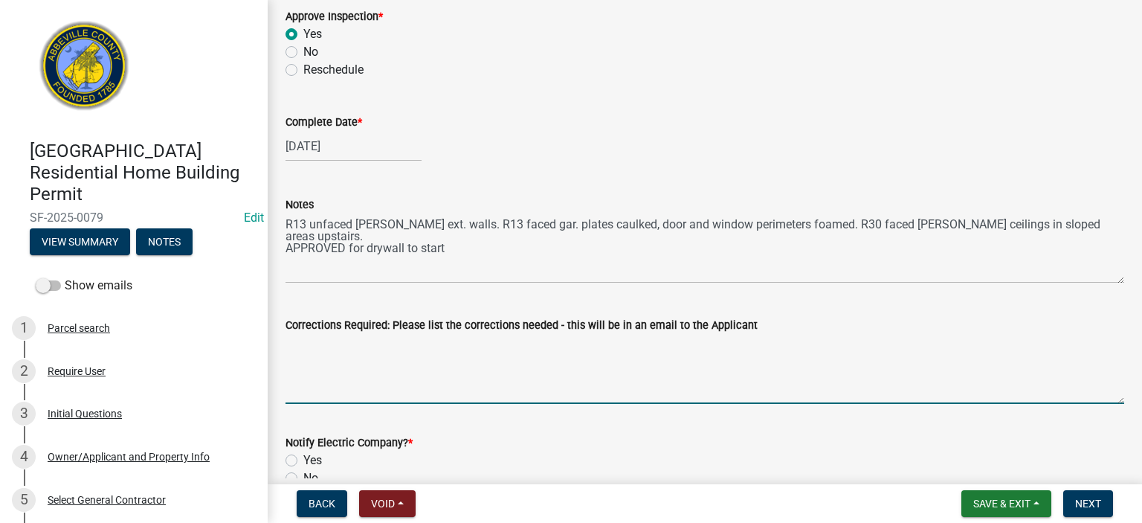
click at [434, 347] on textarea "Corrections Required: Please list the corrections needed - this will be in an e…" at bounding box center [705, 369] width 839 height 70
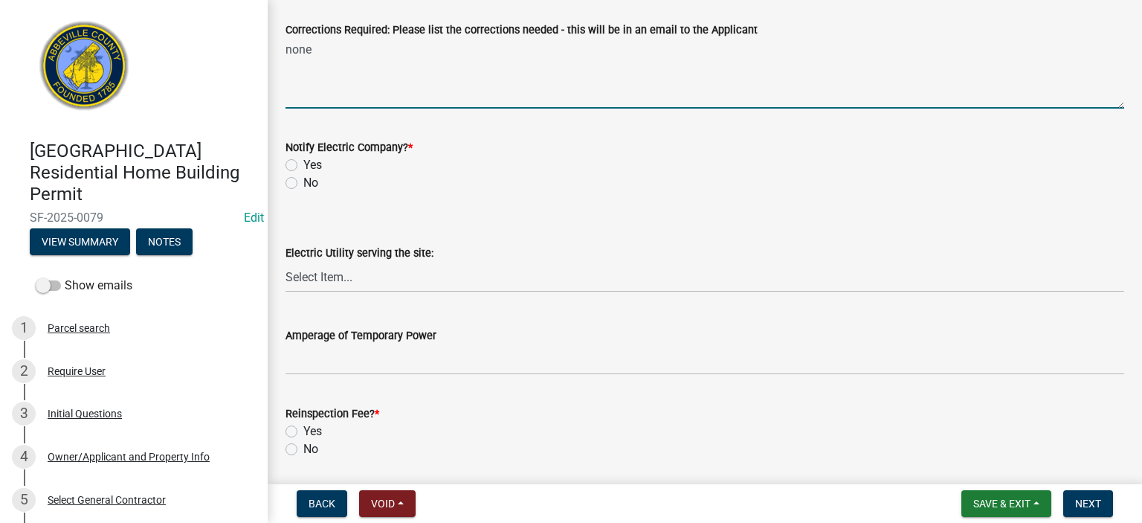
scroll to position [773, 0]
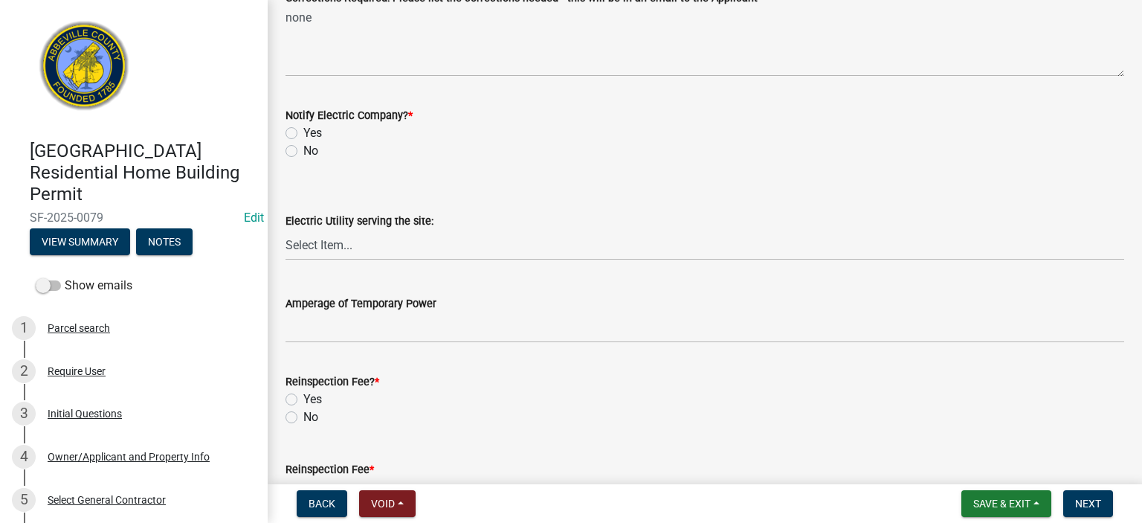
click at [303, 145] on label "No" at bounding box center [310, 151] width 15 height 18
click at [303, 145] on input "No" at bounding box center [308, 147] width 10 height 10
click at [303, 422] on label "No" at bounding box center [310, 417] width 15 height 18
click at [303, 418] on input "No" at bounding box center [308, 413] width 10 height 10
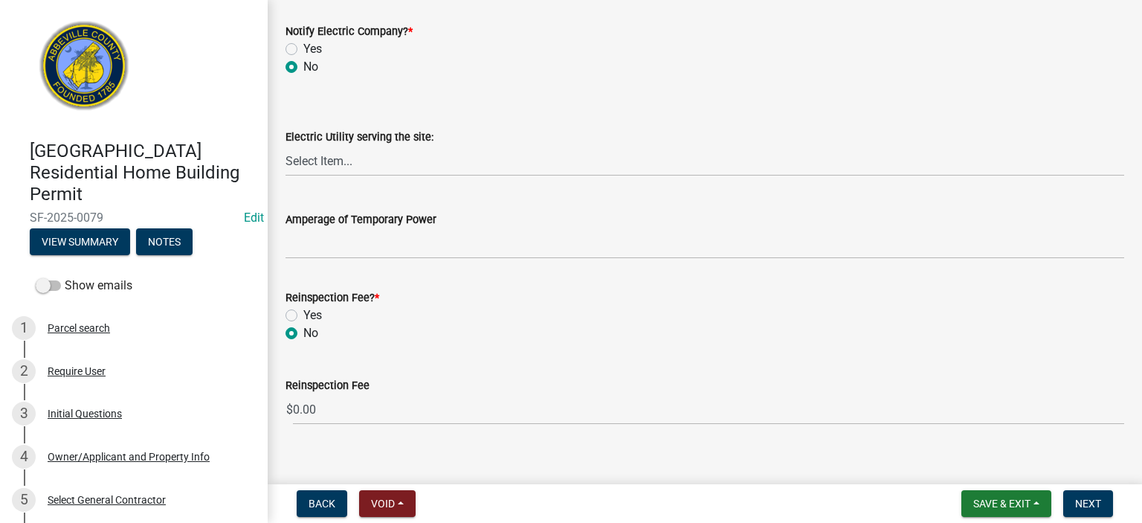
scroll to position [875, 0]
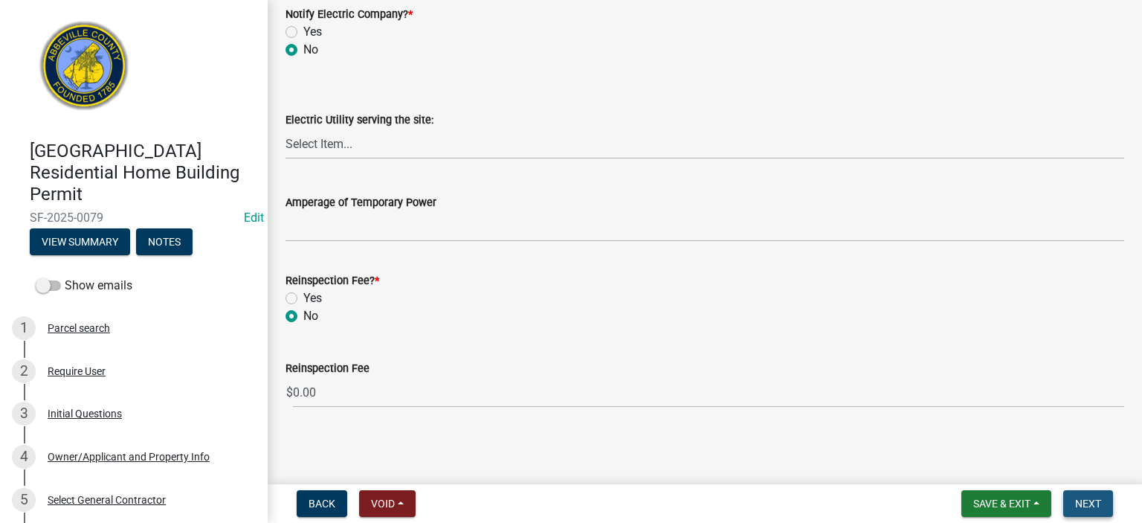
click at [1081, 501] on span "Next" at bounding box center [1088, 504] width 26 height 12
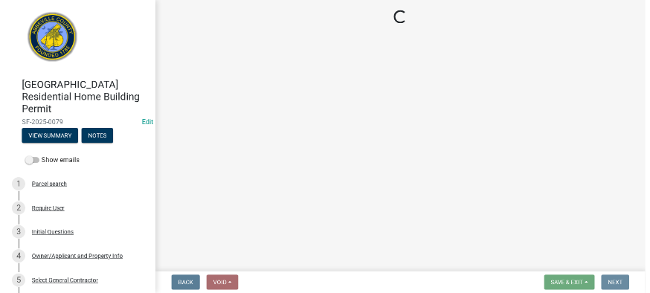
scroll to position [0, 0]
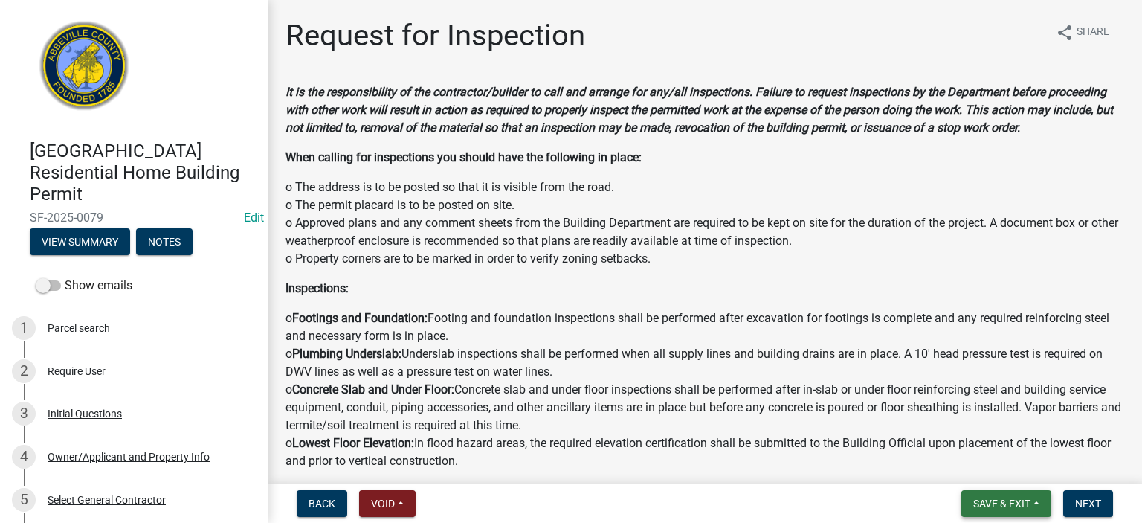
click at [994, 501] on span "Save & Exit" at bounding box center [1002, 504] width 57 height 12
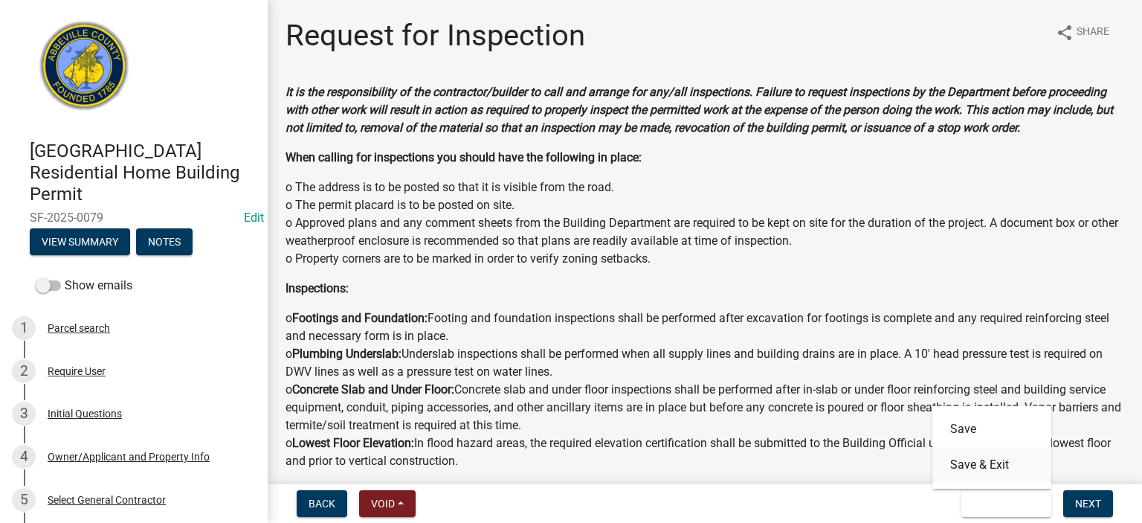
click at [989, 460] on button "Save & Exit" at bounding box center [992, 465] width 119 height 36
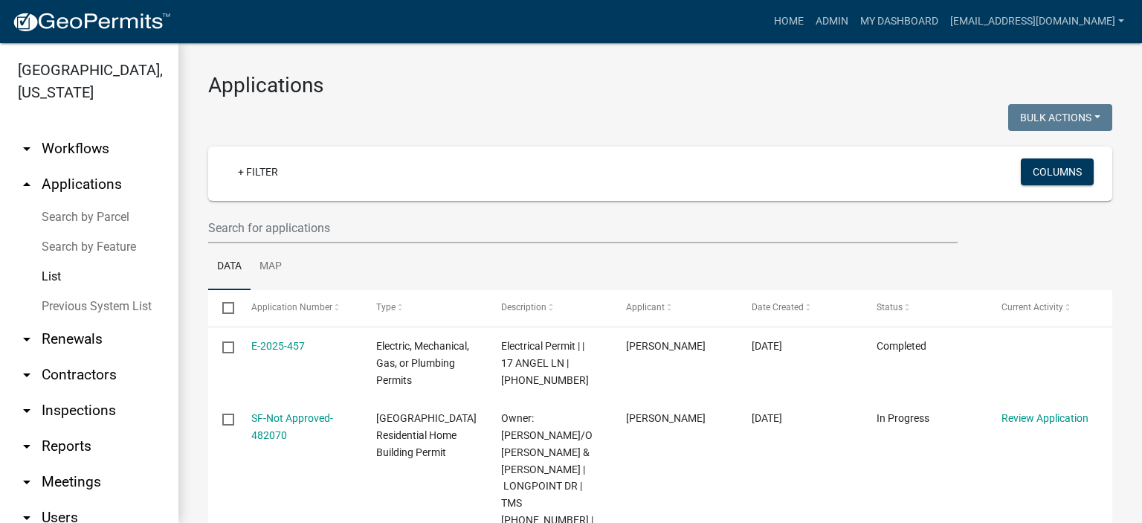
click at [48, 276] on link "List" at bounding box center [89, 277] width 178 height 30
